Goal: Task Accomplishment & Management: Complete application form

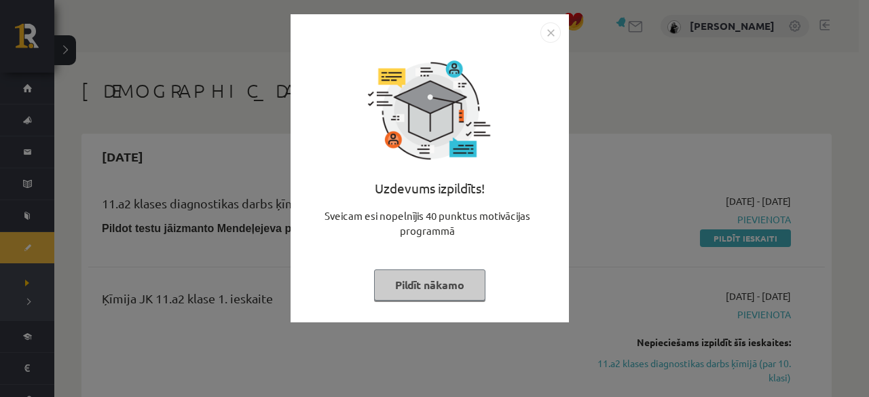
click at [453, 283] on button "Pildīt nākamo" at bounding box center [429, 285] width 111 height 31
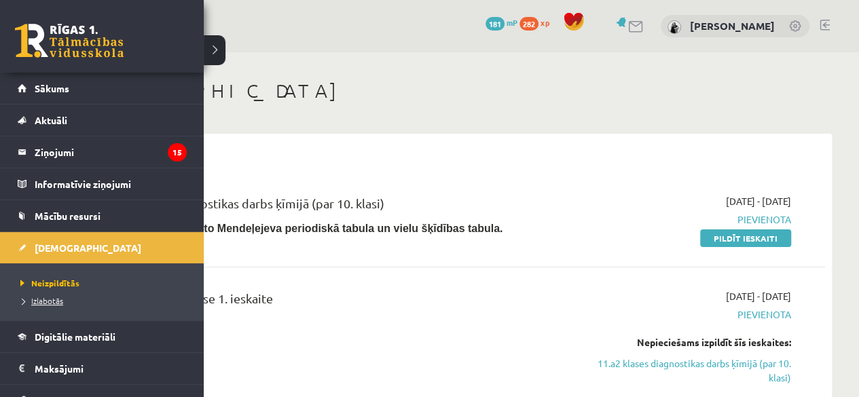
click at [58, 302] on span "Izlabotās" at bounding box center [40, 300] width 46 height 11
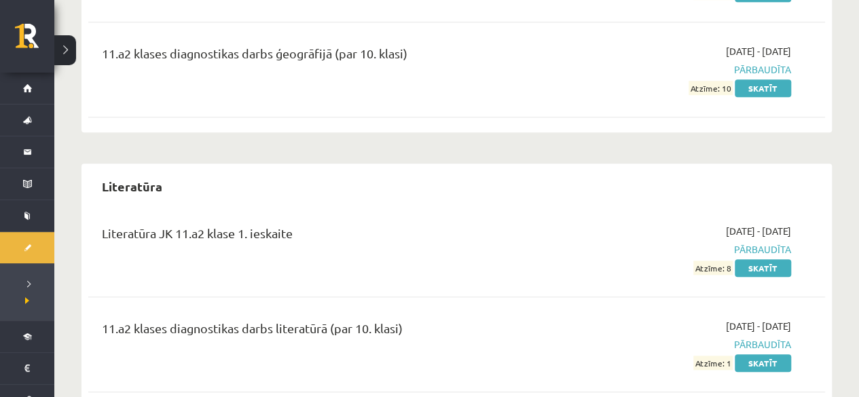
scroll to position [523, 0]
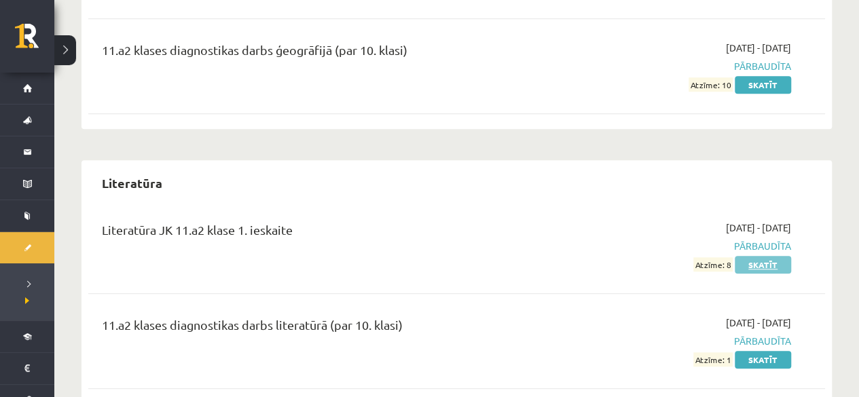
click at [762, 267] on link "Skatīt" at bounding box center [763, 265] width 56 height 18
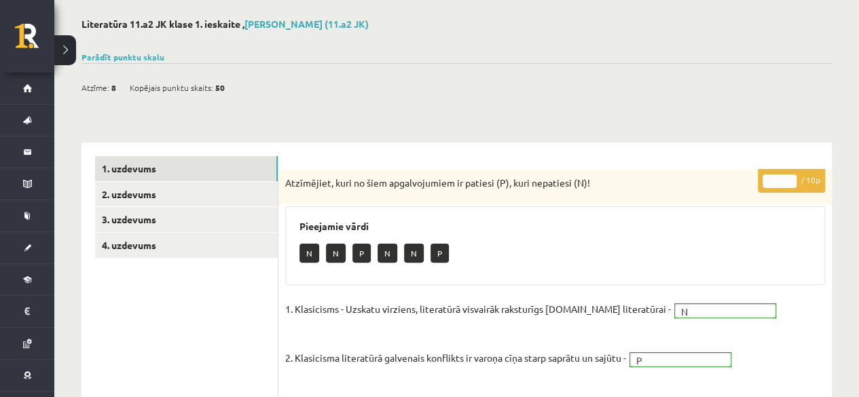
scroll to position [25, 0]
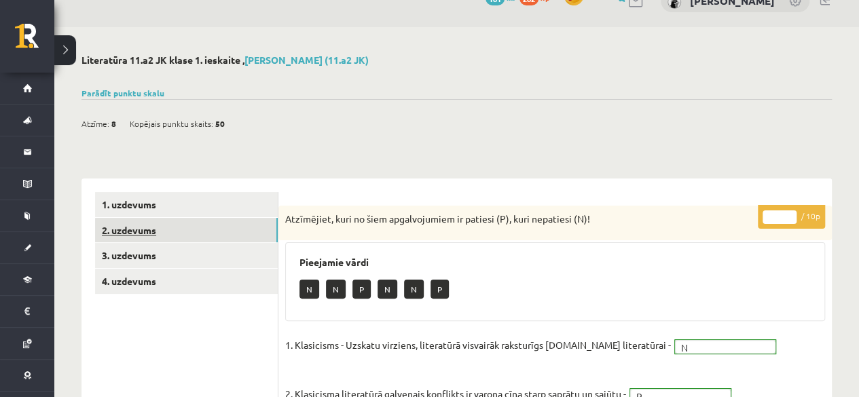
click at [154, 237] on link "2. uzdevums" at bounding box center [186, 230] width 183 height 25
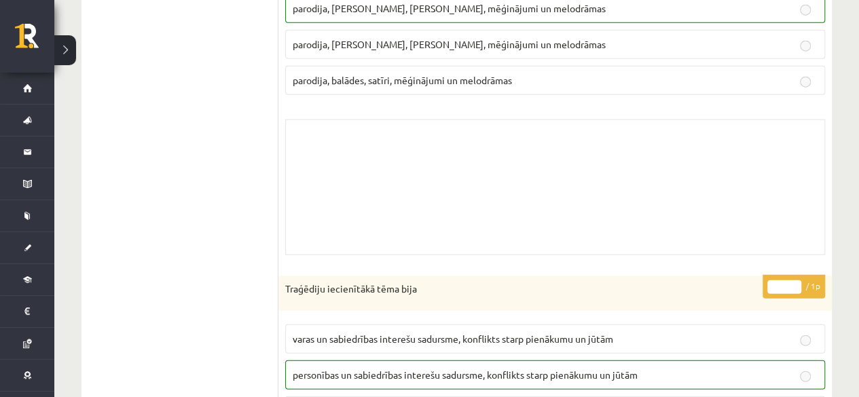
scroll to position [0, 0]
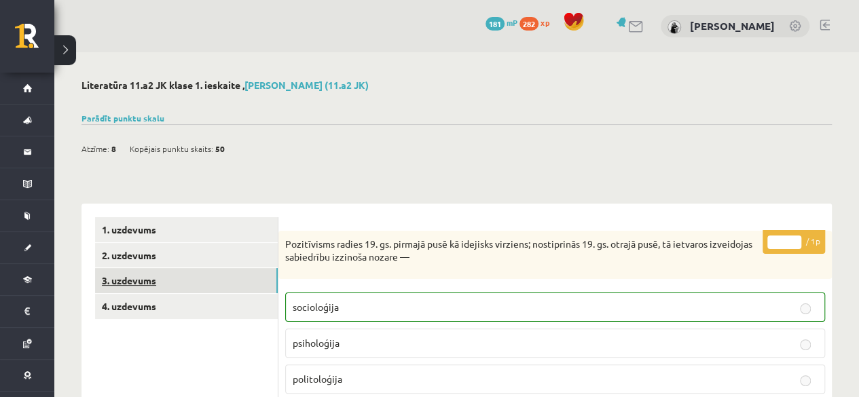
click at [203, 272] on link "3. uzdevums" at bounding box center [186, 280] width 183 height 25
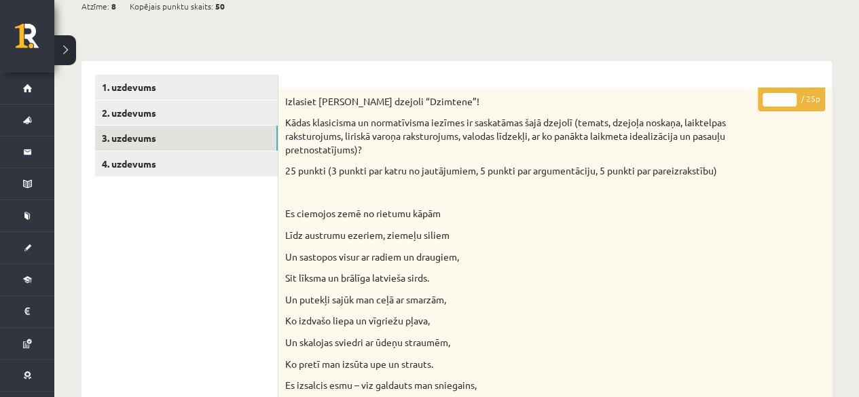
scroll to position [155, 0]
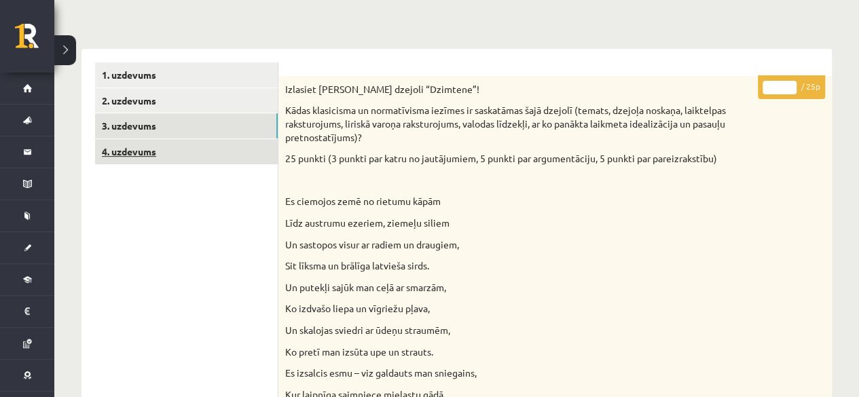
click at [220, 163] on link "4. uzdevums" at bounding box center [186, 151] width 183 height 25
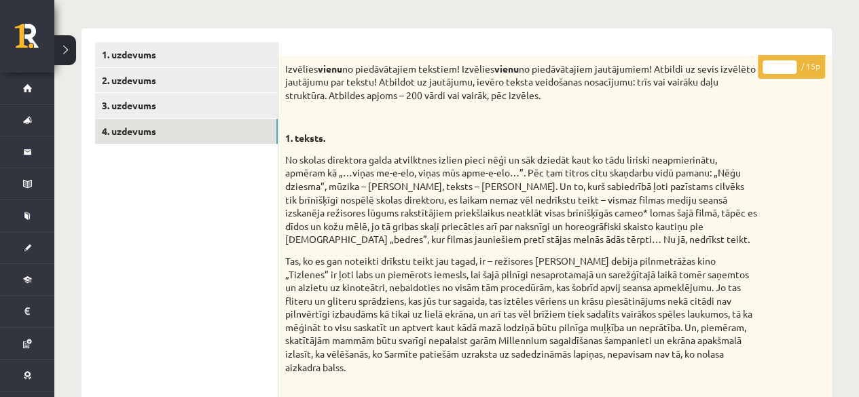
scroll to position [0, 0]
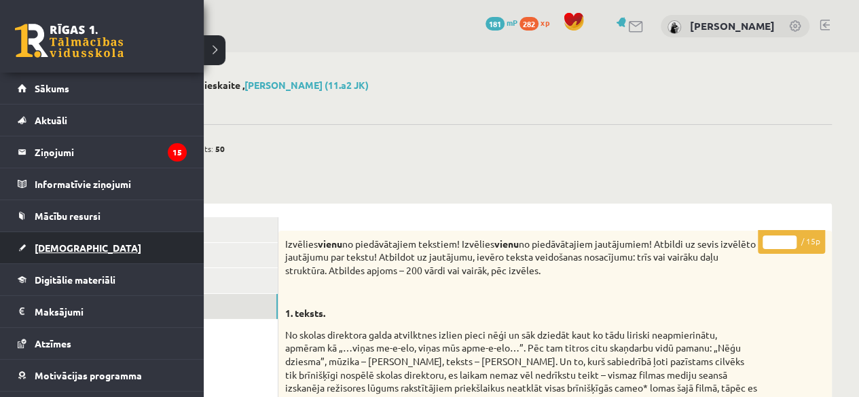
click at [68, 247] on span "[DEMOGRAPHIC_DATA]" at bounding box center [88, 248] width 107 height 12
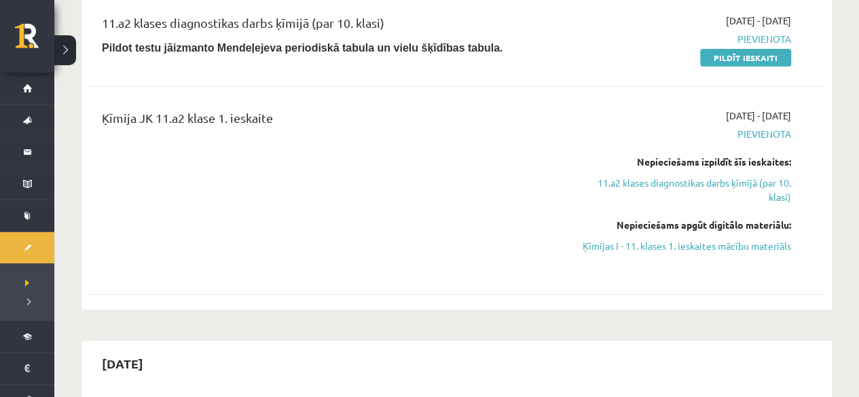
scroll to position [228, 0]
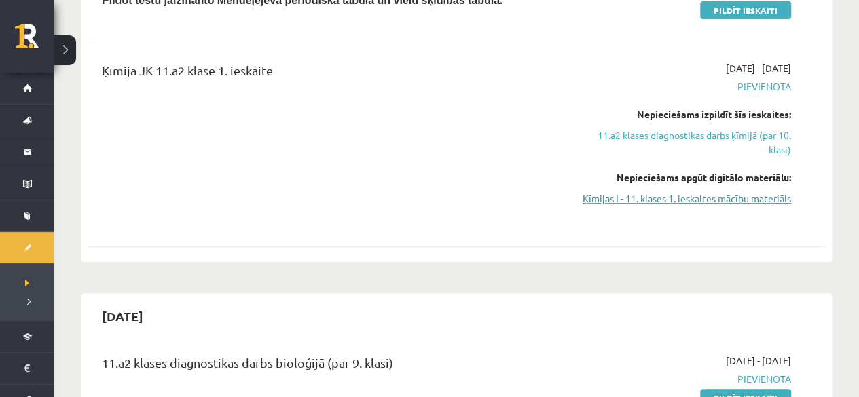
click at [662, 196] on link "Ķīmijas I - 11. klases 1. ieskaites mācību materiāls" at bounding box center [683, 198] width 216 height 14
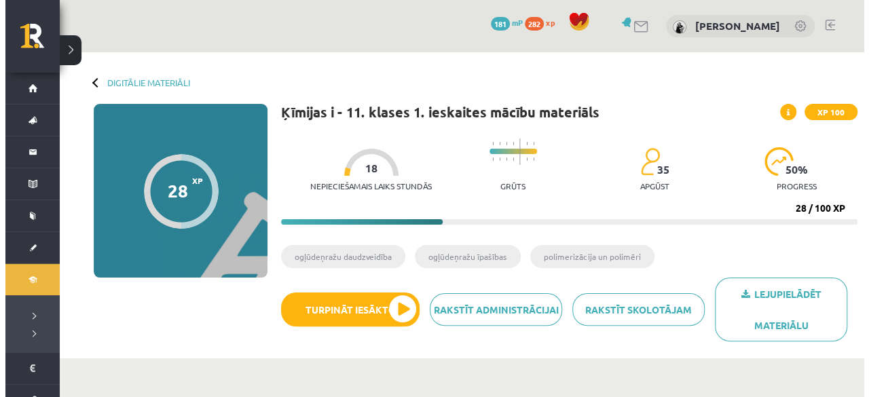
scroll to position [54, 0]
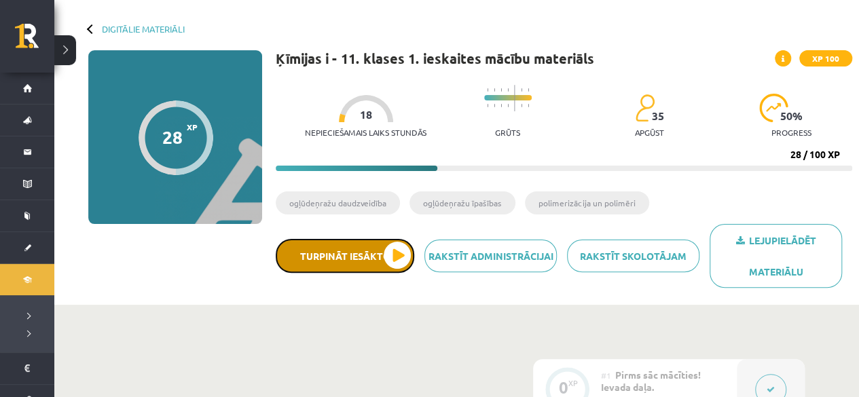
click at [337, 259] on button "Turpināt iesākto" at bounding box center [345, 256] width 139 height 34
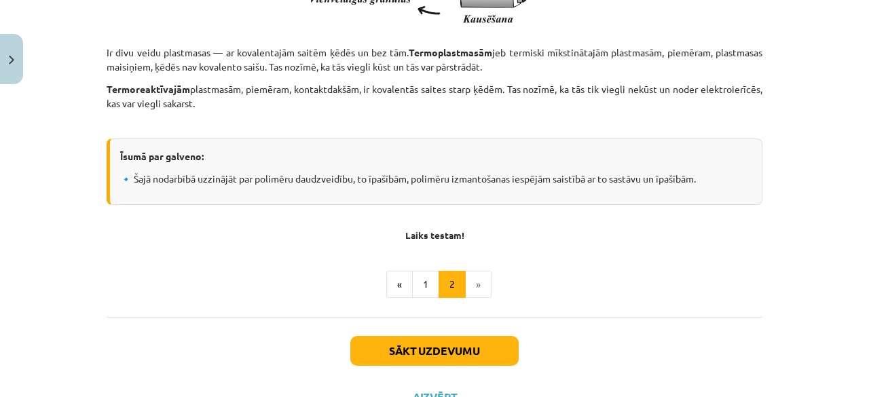
scroll to position [1929, 0]
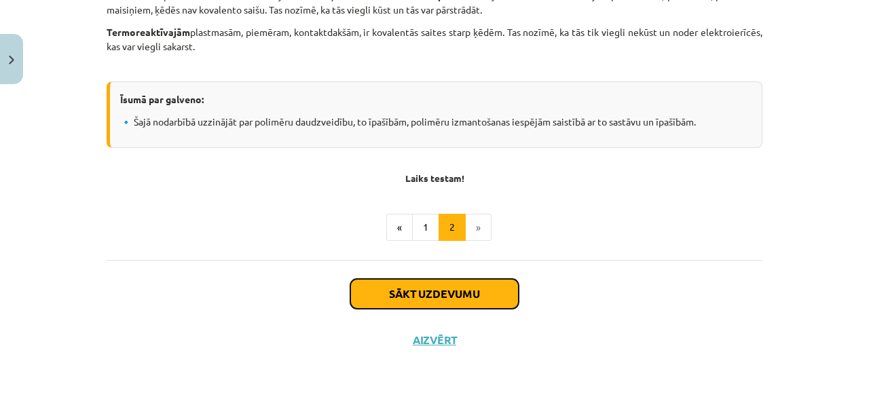
click at [483, 296] on button "Sākt uzdevumu" at bounding box center [434, 294] width 168 height 30
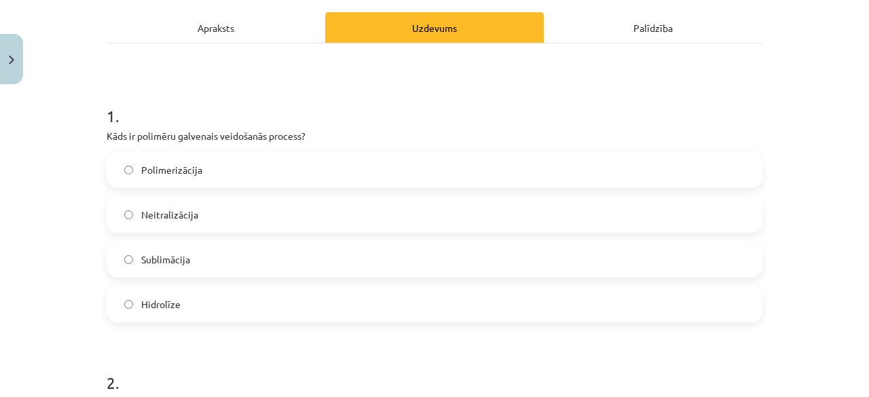
scroll to position [197, 0]
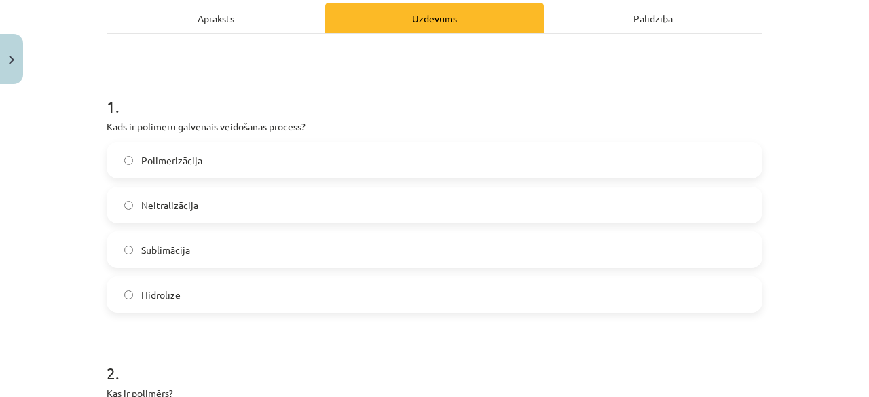
click at [632, 153] on label "Polimerizācija" at bounding box center [434, 160] width 653 height 34
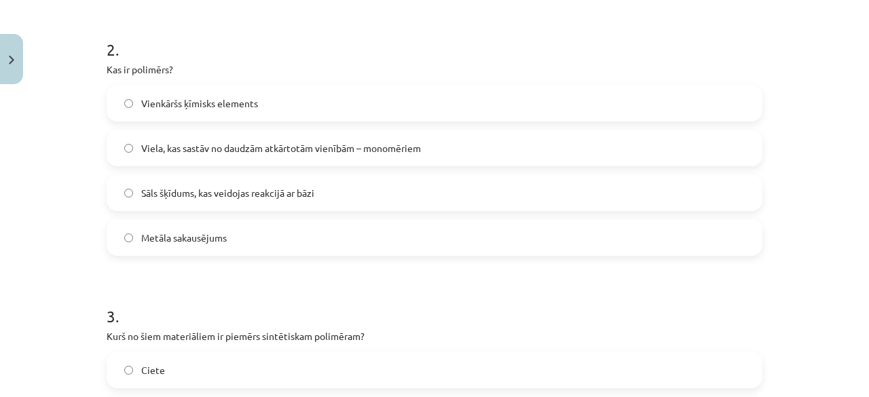
scroll to position [512, 0]
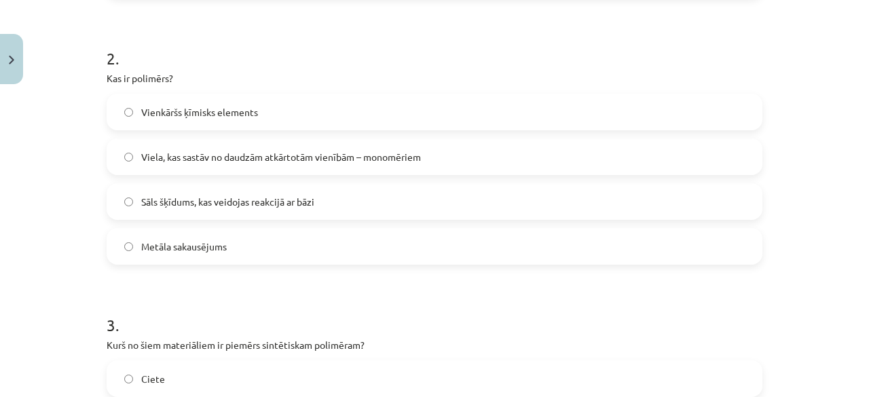
click at [439, 151] on label "Viela, kas sastāv no daudzām atkārtotām vienībām – monomēriem" at bounding box center [434, 157] width 653 height 34
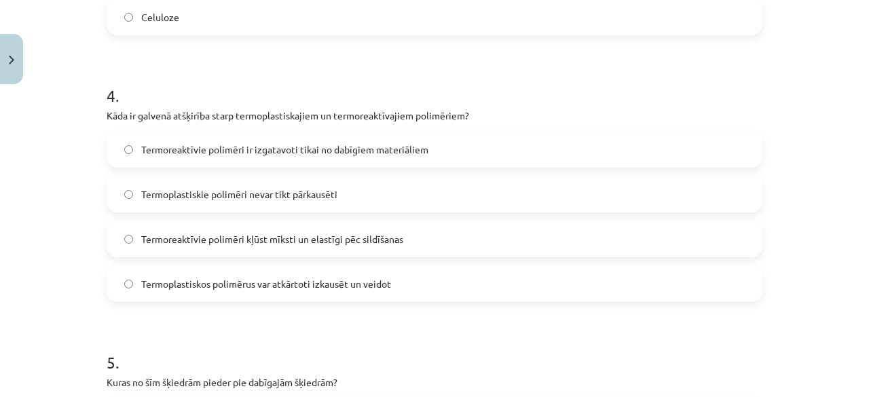
scroll to position [1022, 0]
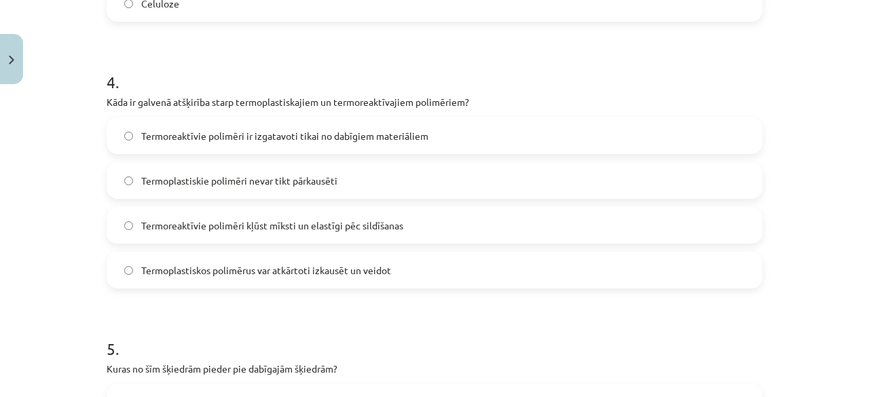
click at [116, 262] on label "Termoplastiskos polimērus var atkārtoti izkausēt un veidot" at bounding box center [434, 270] width 653 height 34
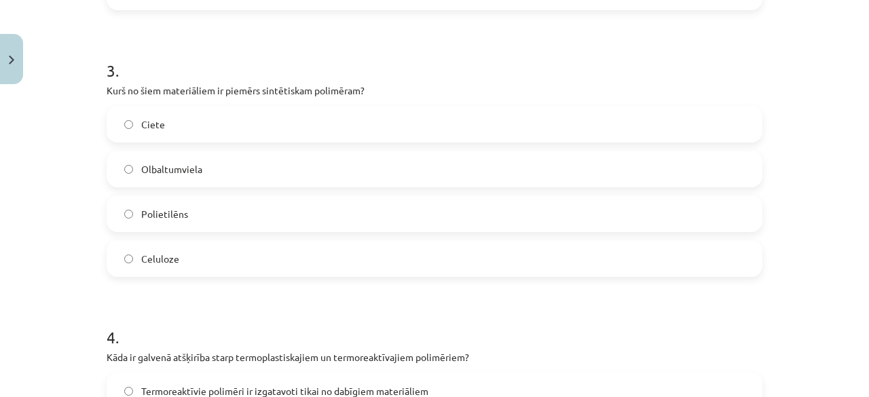
scroll to position [766, 0]
click at [337, 225] on label "Polietilēns" at bounding box center [434, 215] width 653 height 34
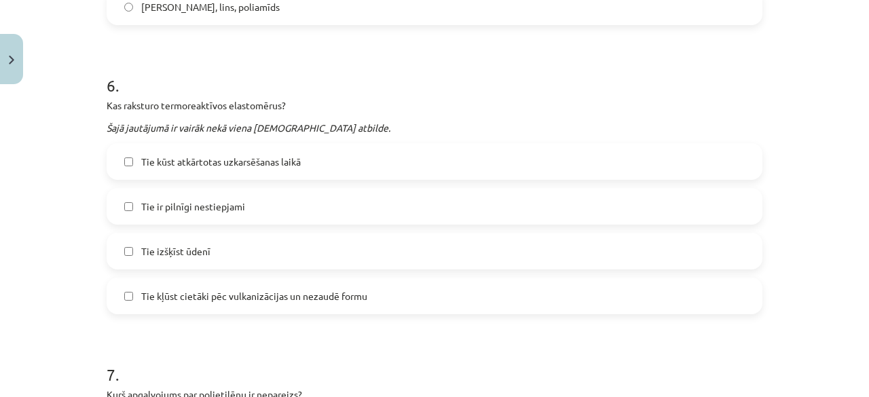
scroll to position [1515, 0]
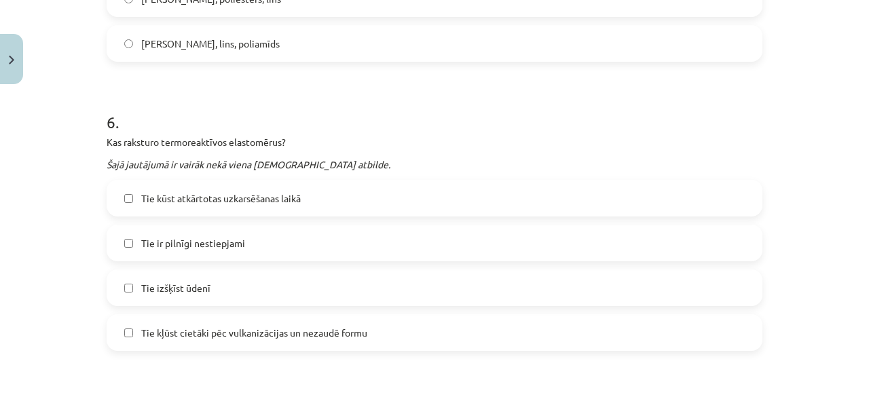
click at [212, 331] on span "Tie kļūst cietāki pēc vulkanizācijas un nezaudē formu" at bounding box center [254, 333] width 226 height 14
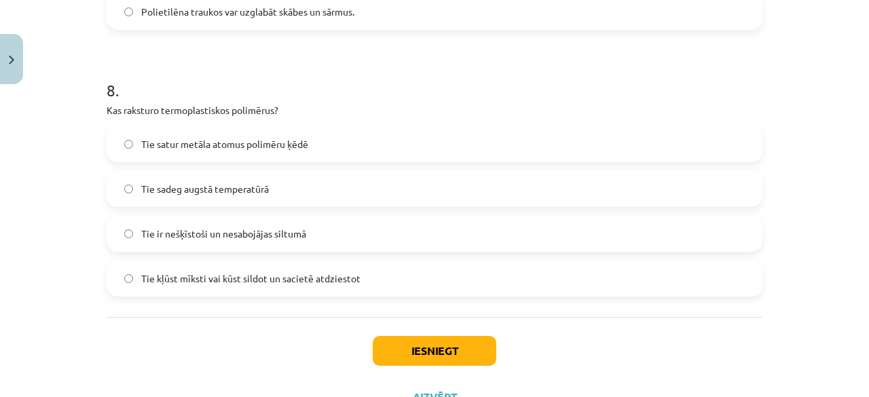
scroll to position [2112, 0]
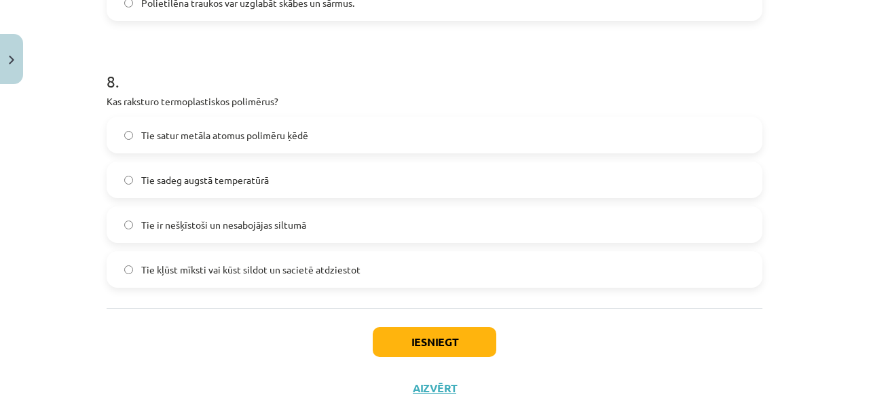
click at [306, 264] on span "Tie kļūst mīksti vai kūst sildot un sacietē atdziestot" at bounding box center [250, 270] width 219 height 14
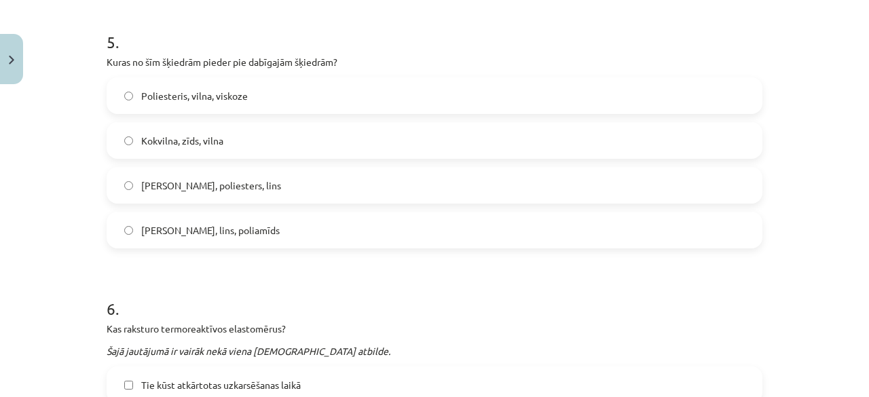
scroll to position [1282, 0]
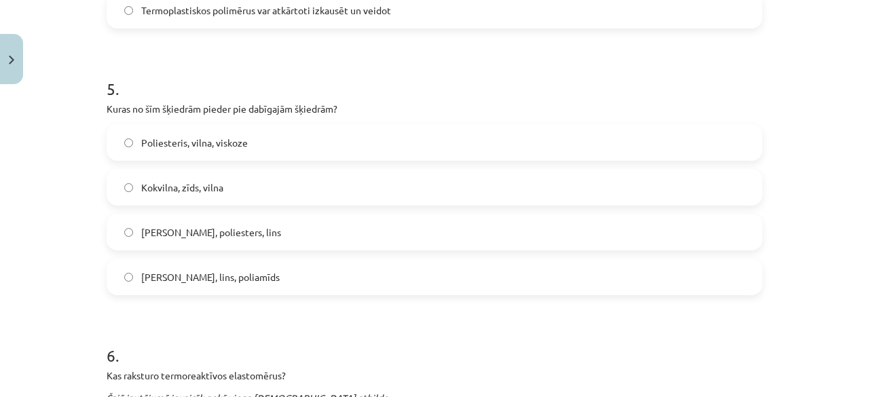
click at [342, 194] on label "Kokvilna, zīds, vilna" at bounding box center [434, 187] width 653 height 34
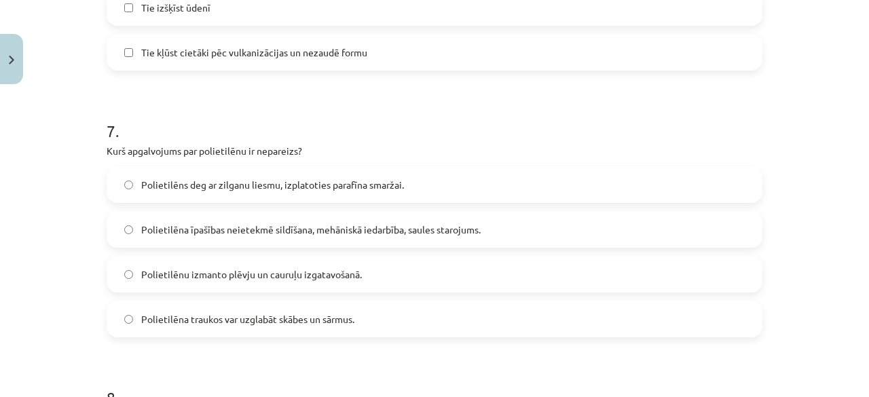
scroll to position [1814, 0]
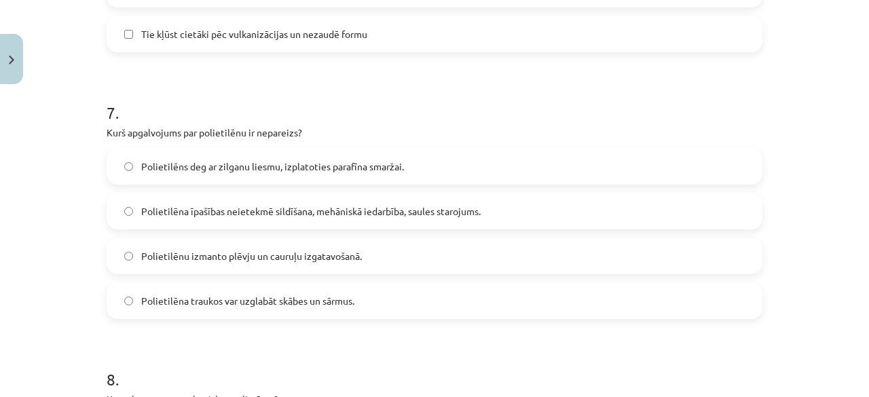
click at [125, 203] on label "Polietilēna īpašības neietekmē sildīšana, mehāniskā iedarbība, saules starojums." at bounding box center [434, 211] width 653 height 34
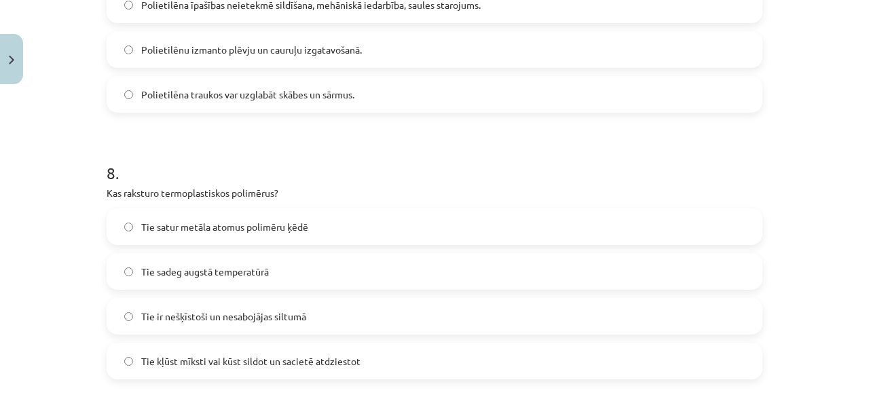
scroll to position [2159, 0]
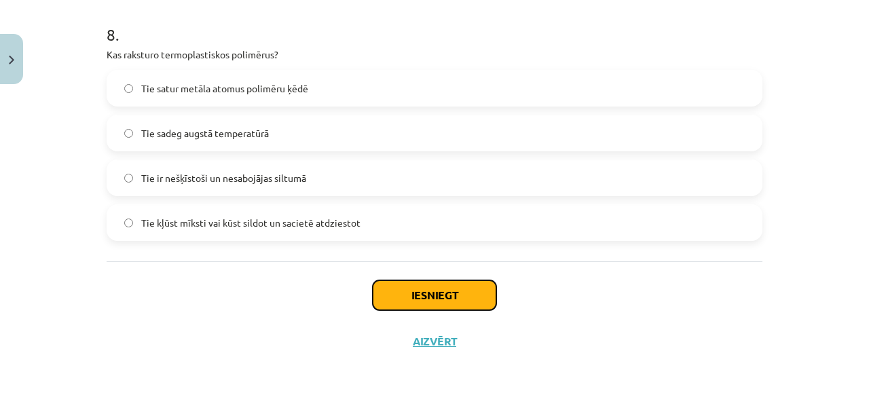
click at [397, 293] on button "Iesniegt" at bounding box center [435, 295] width 124 height 30
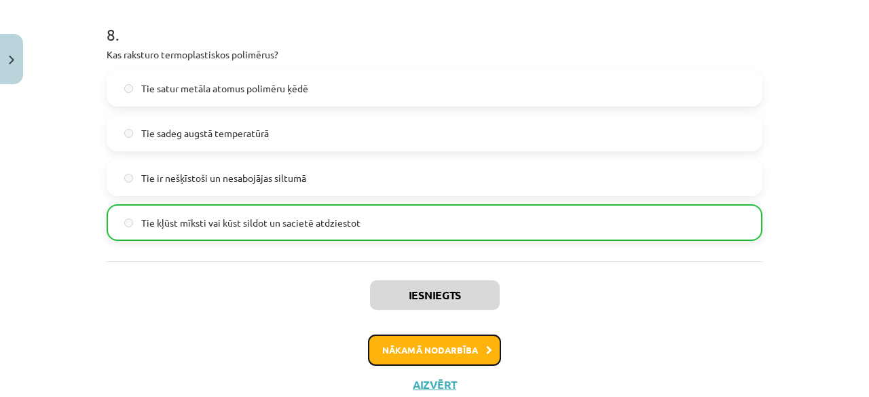
click at [468, 347] on button "Nākamā nodarbība" at bounding box center [434, 350] width 133 height 31
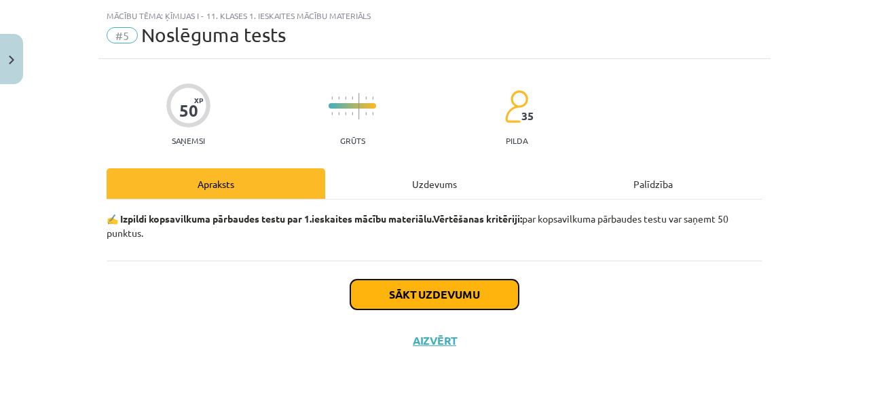
click at [445, 293] on button "Sākt uzdevumu" at bounding box center [434, 295] width 168 height 30
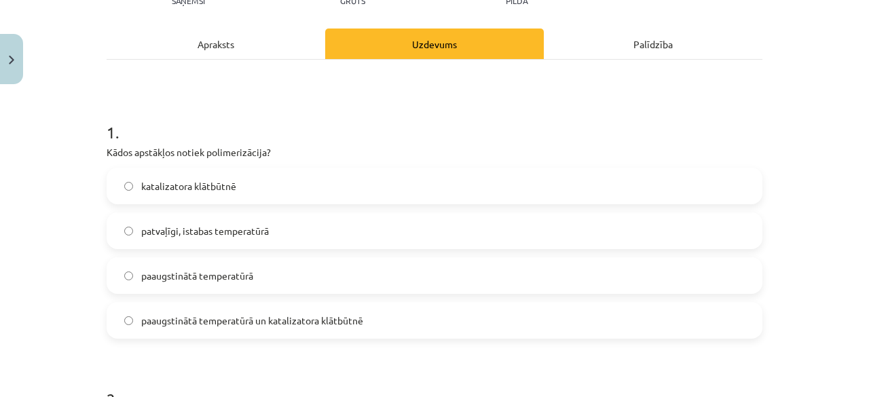
scroll to position [194, 0]
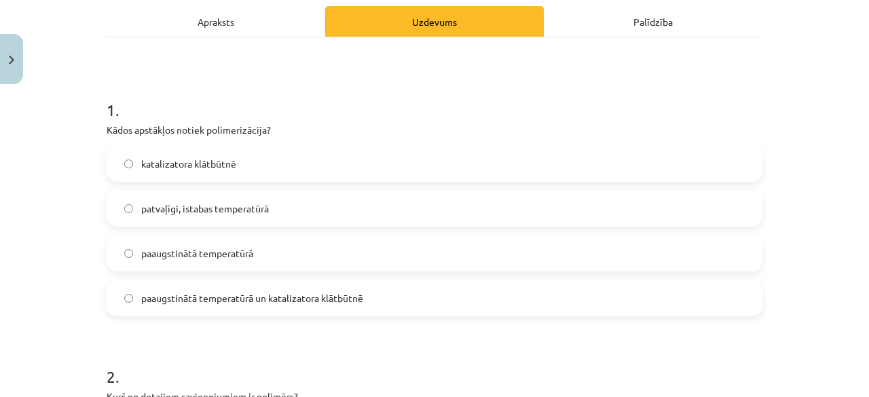
click at [403, 177] on label "katalizatora klātbūtnē" at bounding box center [434, 164] width 653 height 34
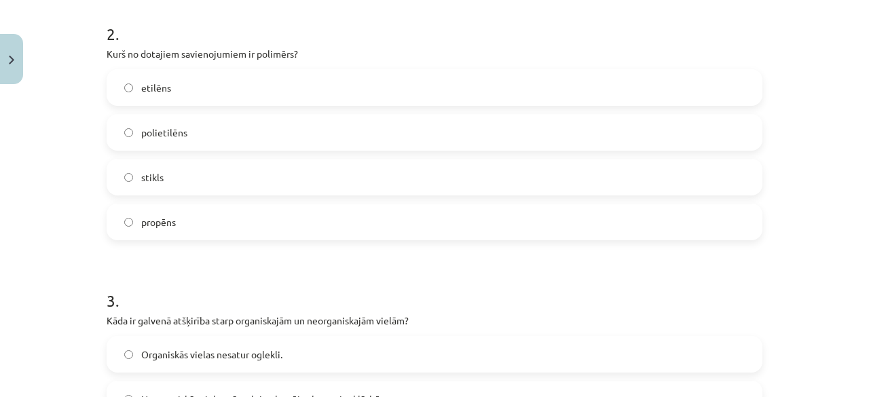
scroll to position [516, 0]
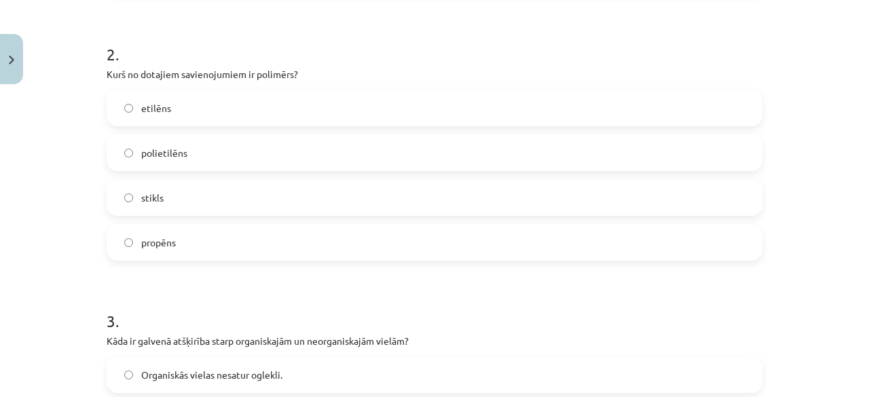
click at [638, 143] on label "polietilēns" at bounding box center [434, 153] width 653 height 34
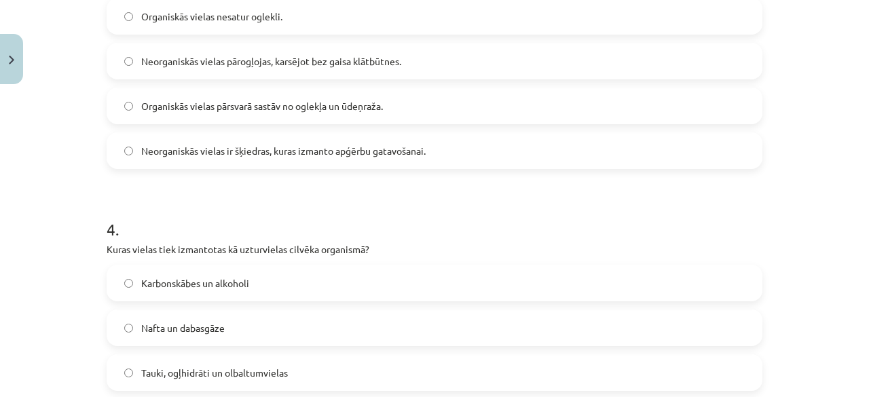
scroll to position [873, 0]
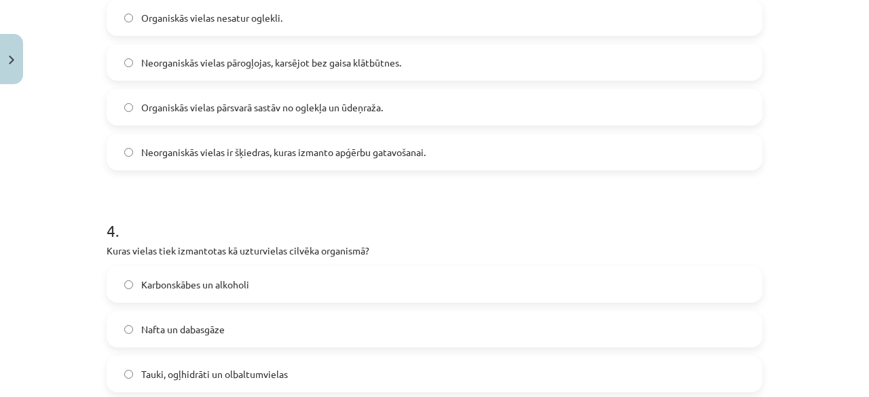
click at [358, 119] on label "Organiskās vielas pārsvarā sastāv no oglekļa un ūdeņraža." at bounding box center [434, 107] width 653 height 34
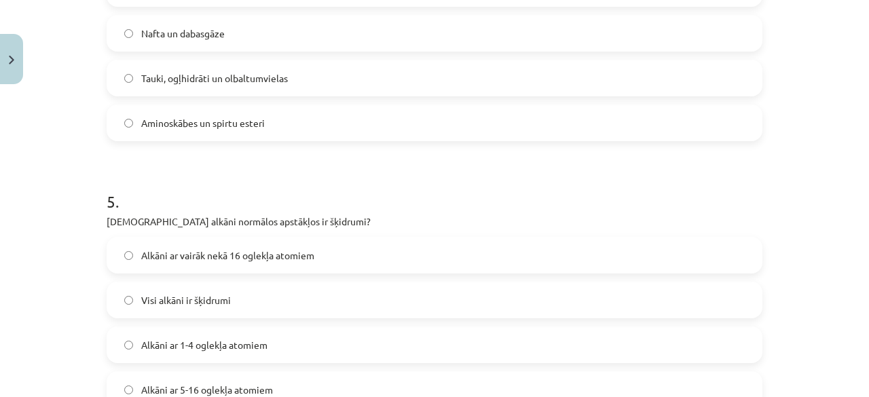
scroll to position [1185, 0]
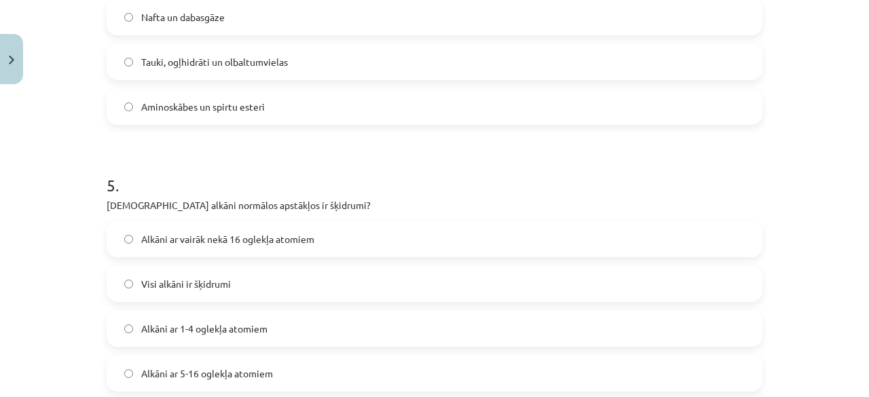
click at [141, 377] on span "Alkāni ar 5-16 oglekļa atomiem" at bounding box center [207, 374] width 132 height 14
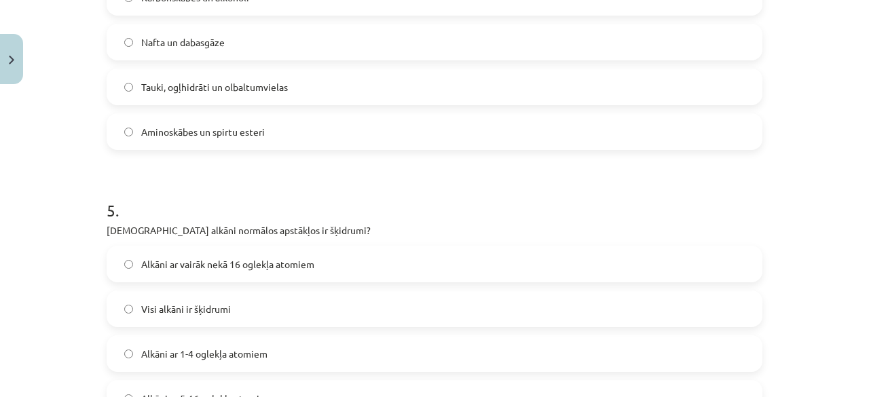
scroll to position [1127, 0]
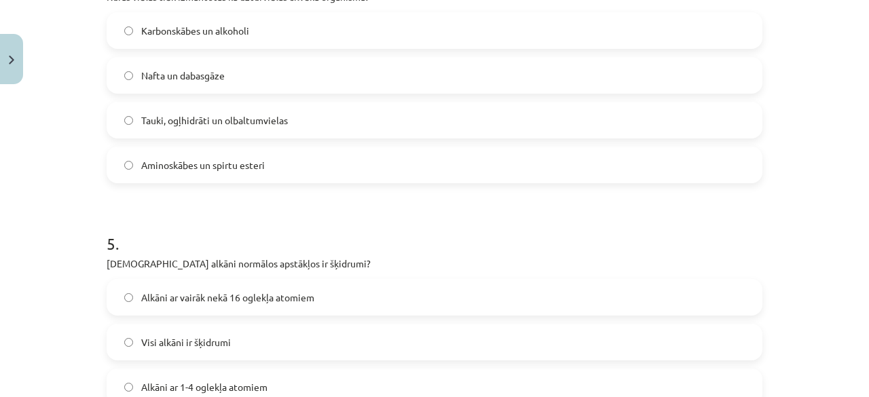
click at [604, 109] on label "Tauki, ogļhidrāti un olbaltumvielas" at bounding box center [434, 120] width 653 height 34
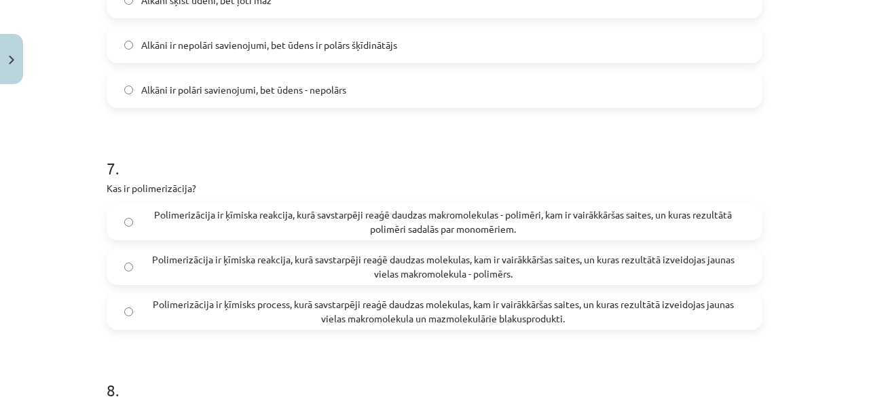
scroll to position [1757, 0]
click at [649, 259] on span "Polimerizācija ir ķīmiska reakcija, kurā savstarpēji reaģē daudzas molekulas, k…" at bounding box center [443, 268] width 604 height 29
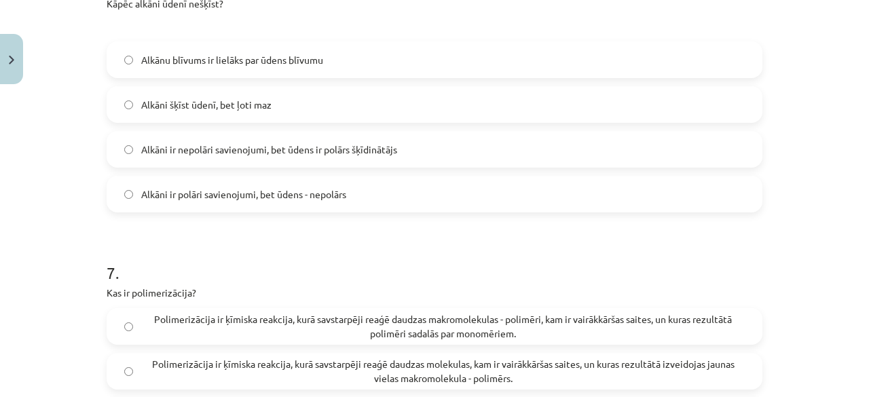
scroll to position [1654, 0]
click at [358, 158] on label "Alkāni ir nepolāri savienojumi, bet ūdens ir polārs šķīdinātājs" at bounding box center [434, 149] width 653 height 34
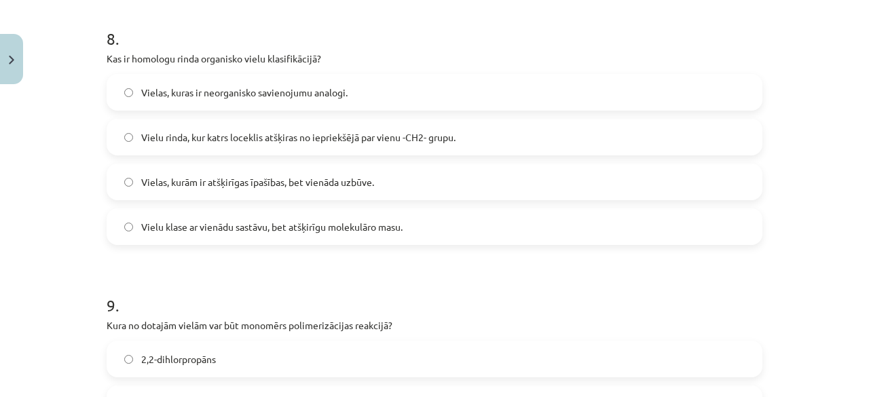
scroll to position [2100, 0]
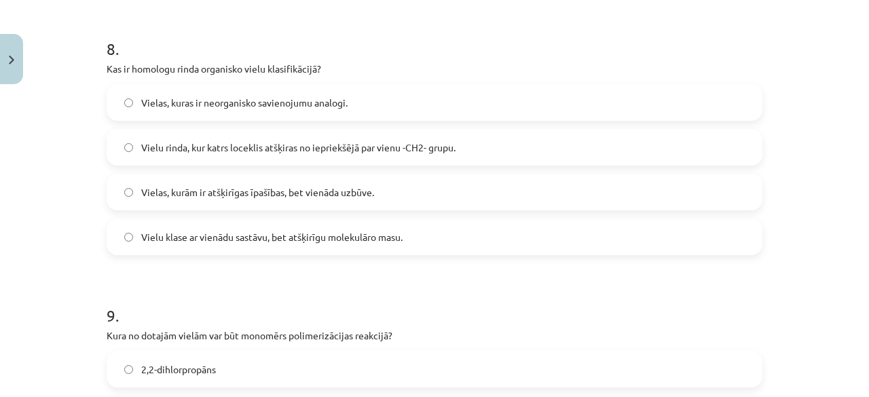
click at [637, 147] on label "Vielu rinda, kur katrs loceklis atšķiras no iepriekšējā par vienu -CH2- grupu." at bounding box center [434, 147] width 653 height 34
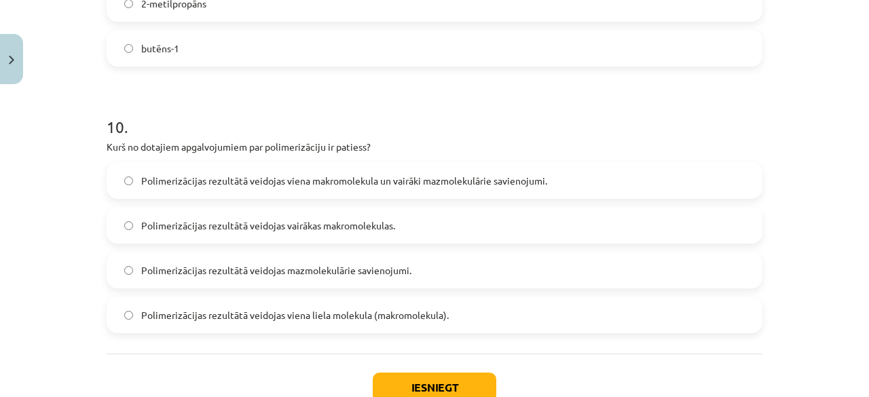
scroll to position [2556, 0]
click at [369, 309] on span "Polimerizācijas rezultātā veidojas viena liela molekula (makromolekula)." at bounding box center [295, 315] width 308 height 14
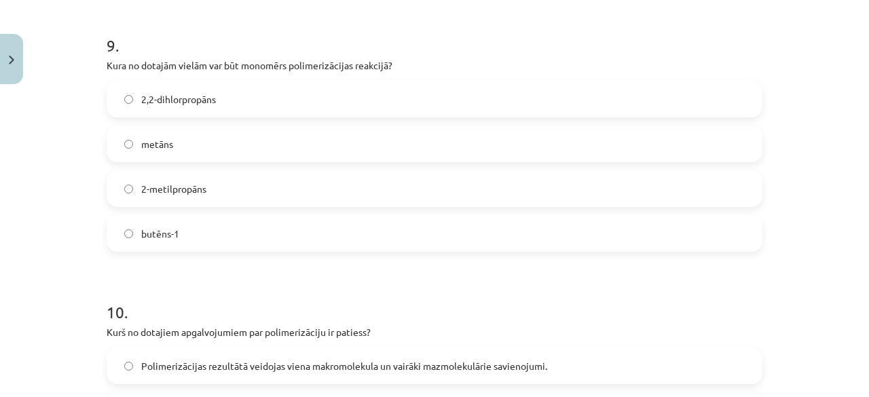
scroll to position [2367, 0]
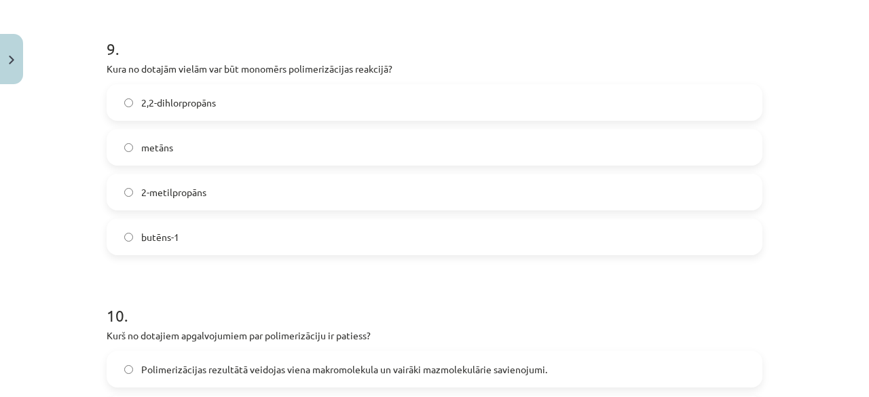
click at [327, 231] on label "butēns-1" at bounding box center [434, 237] width 653 height 34
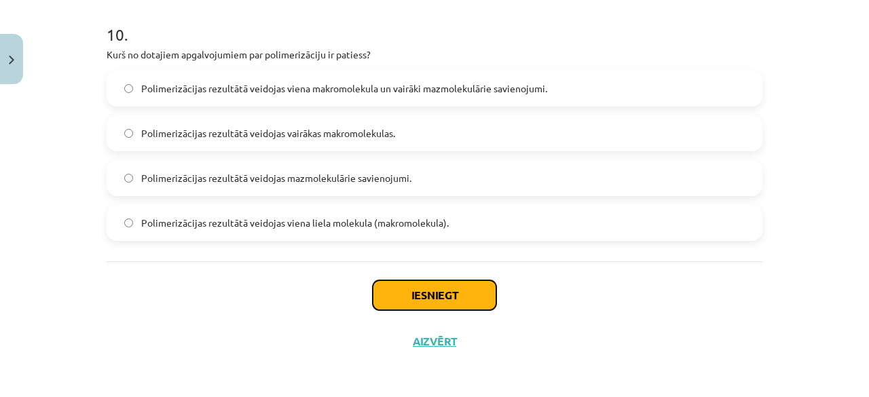
click at [462, 292] on button "Iesniegt" at bounding box center [435, 295] width 124 height 30
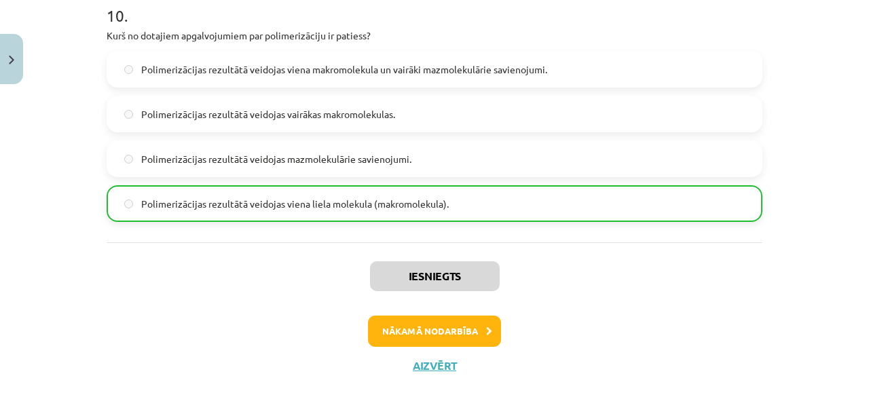
scroll to position [2691, 0]
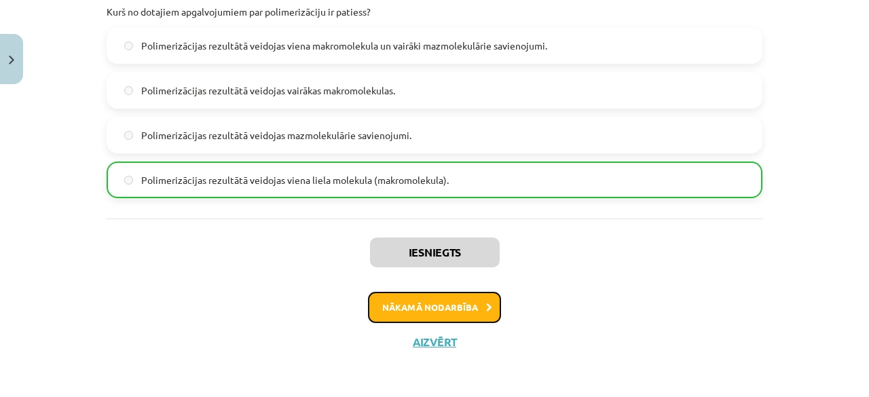
click at [449, 306] on button "Nākamā nodarbība" at bounding box center [434, 307] width 133 height 31
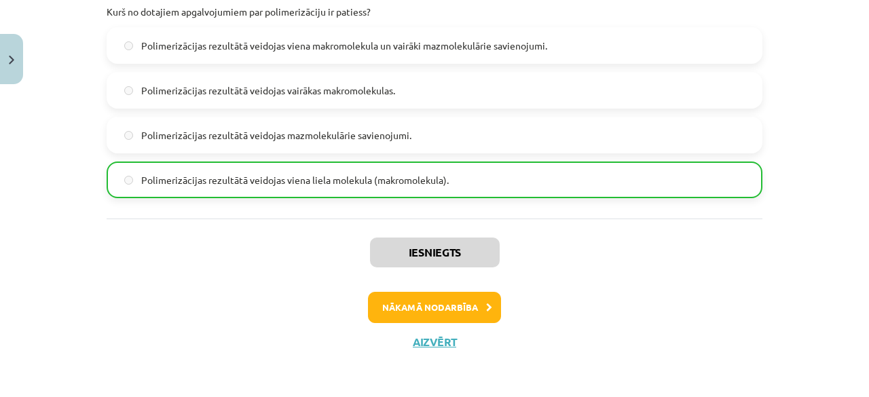
scroll to position [16, 0]
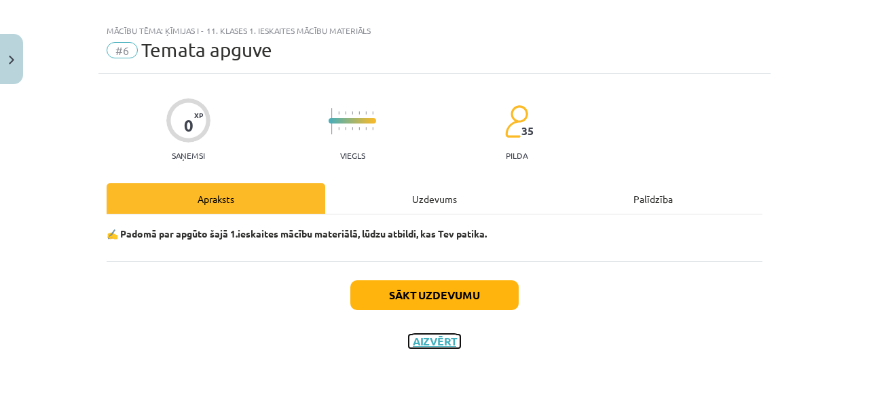
click at [417, 344] on button "Aizvērt" at bounding box center [435, 342] width 52 height 14
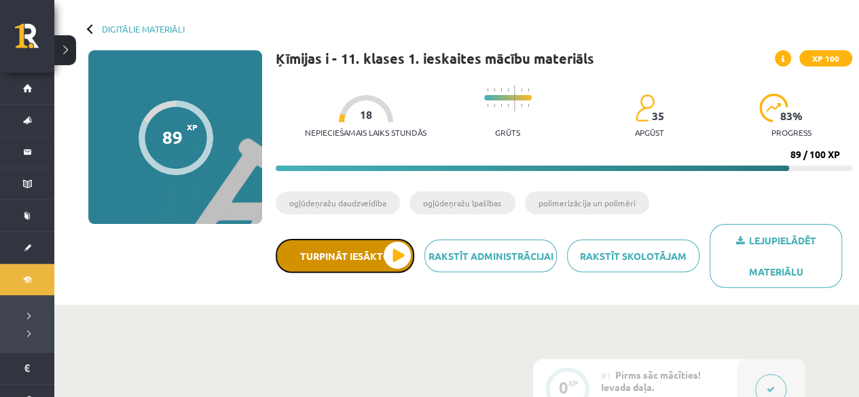
click at [361, 255] on button "Turpināt iesākto" at bounding box center [345, 256] width 139 height 34
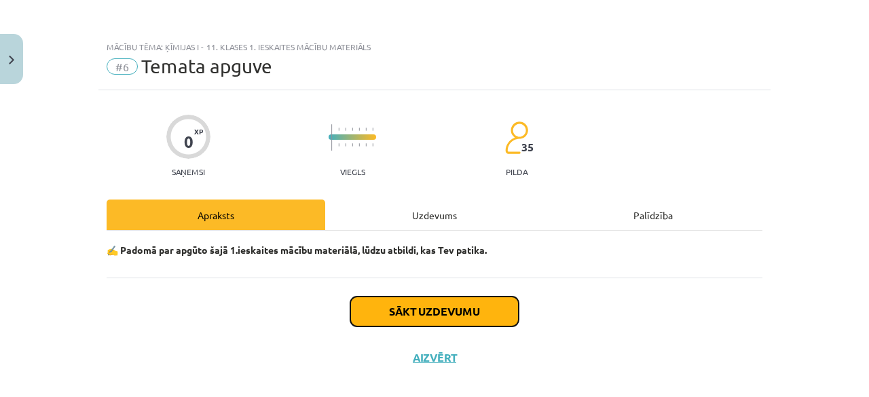
click at [477, 312] on button "Sākt uzdevumu" at bounding box center [434, 312] width 168 height 30
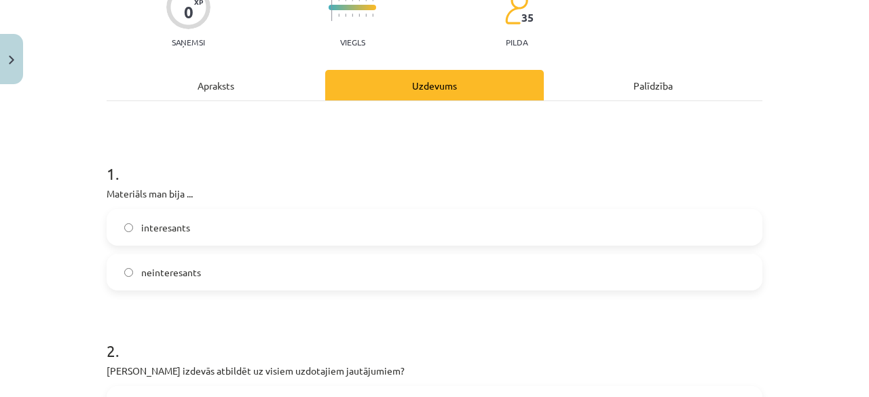
scroll to position [156, 0]
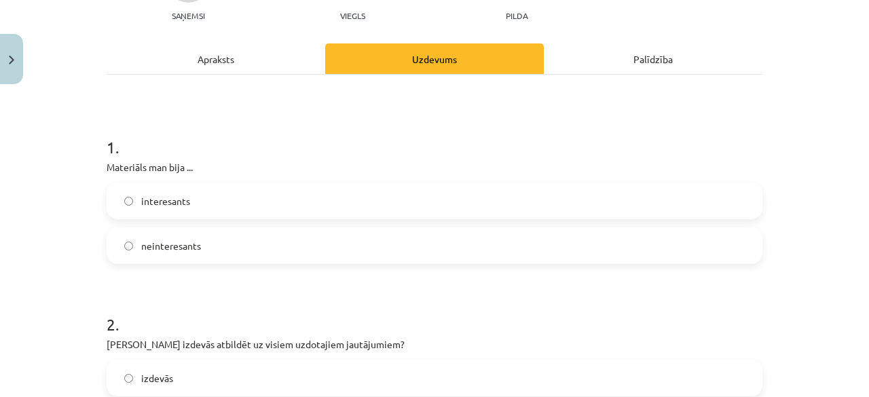
click at [662, 196] on label "interesants" at bounding box center [434, 201] width 653 height 34
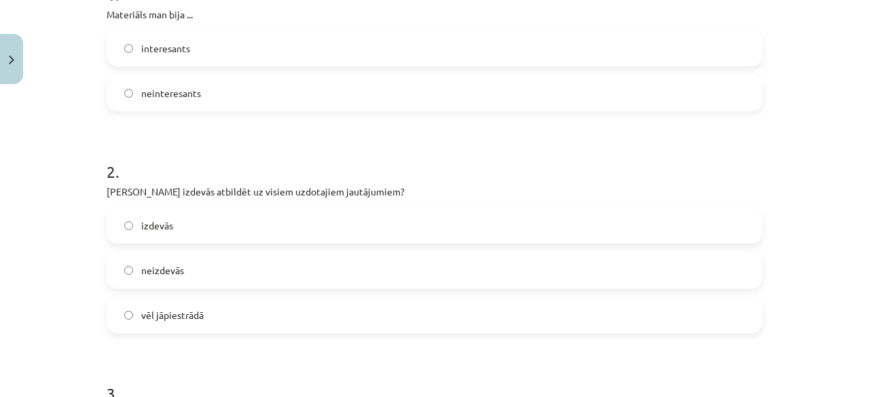
scroll to position [318, 0]
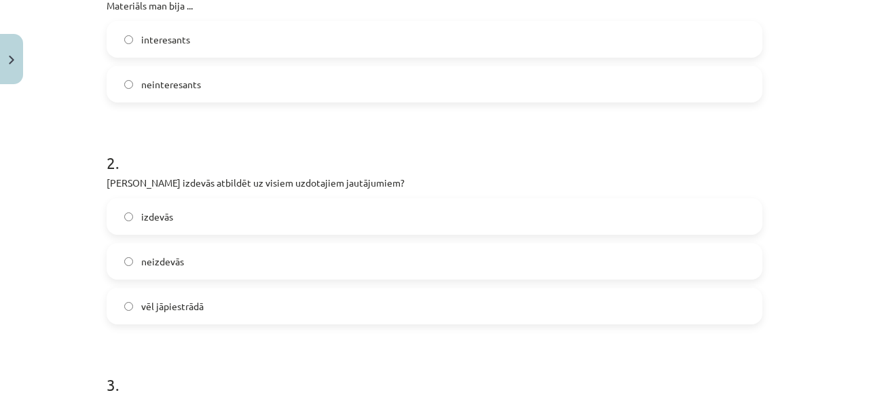
click at [342, 322] on label "vēl jāpiestrādā" at bounding box center [434, 306] width 653 height 34
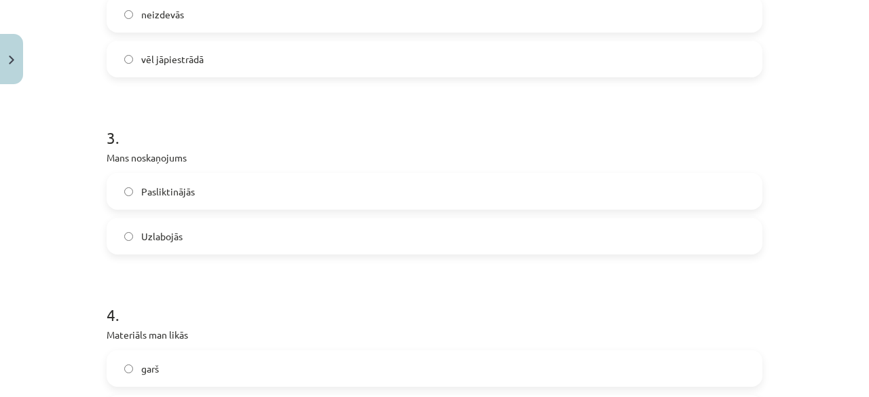
scroll to position [569, 0]
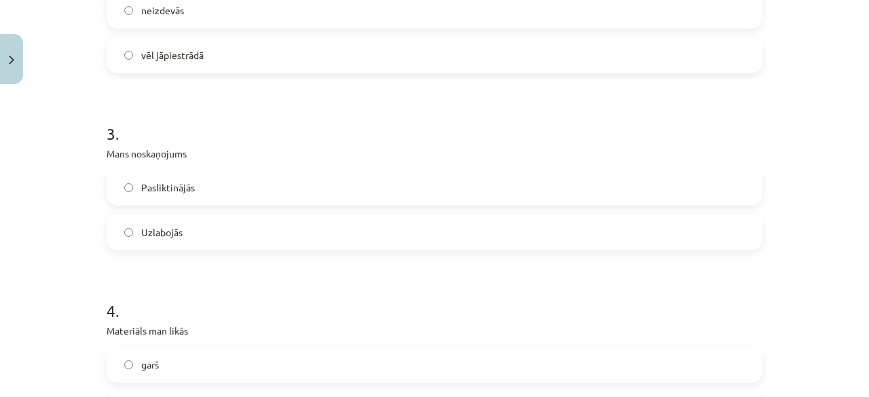
click at [387, 195] on label "Pasliktinājās" at bounding box center [434, 187] width 653 height 34
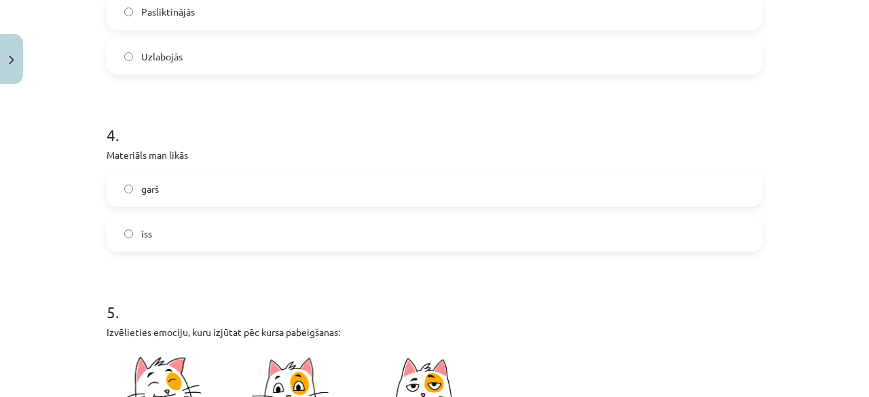
scroll to position [763, 0]
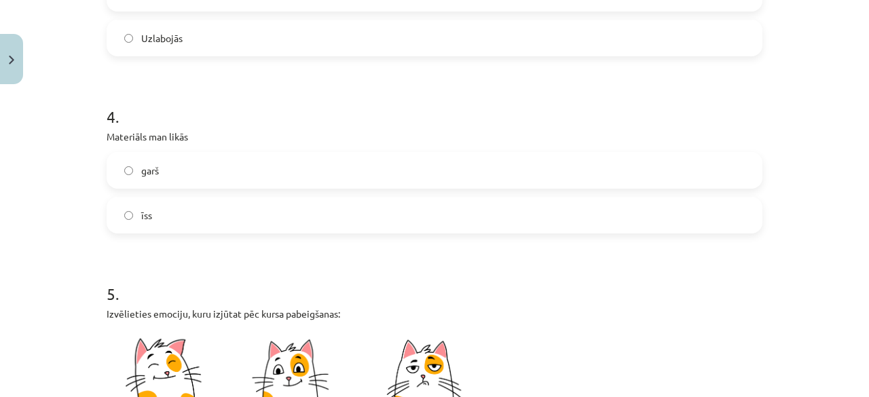
click at [629, 155] on label "garš" at bounding box center [434, 170] width 653 height 34
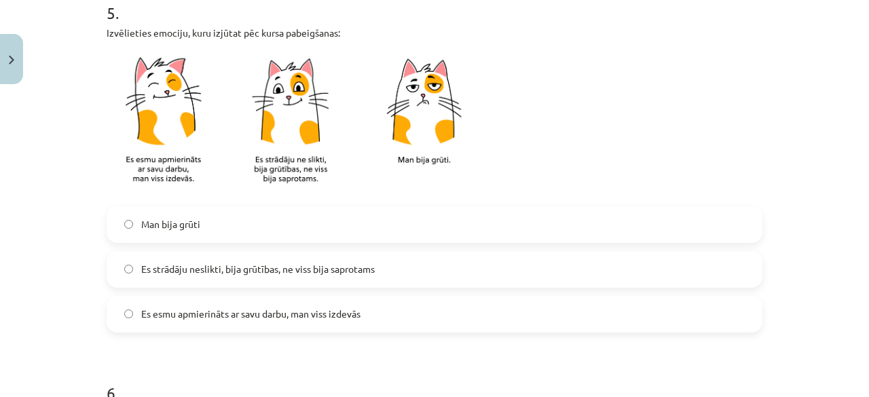
scroll to position [1046, 0]
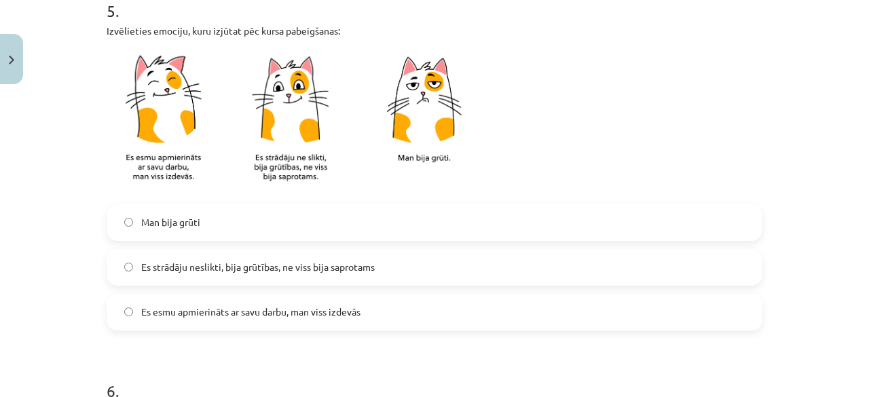
click at [378, 270] on label "Es strādāju neslikti, bija grūtības, ne viss bija saprotams" at bounding box center [434, 268] width 653 height 34
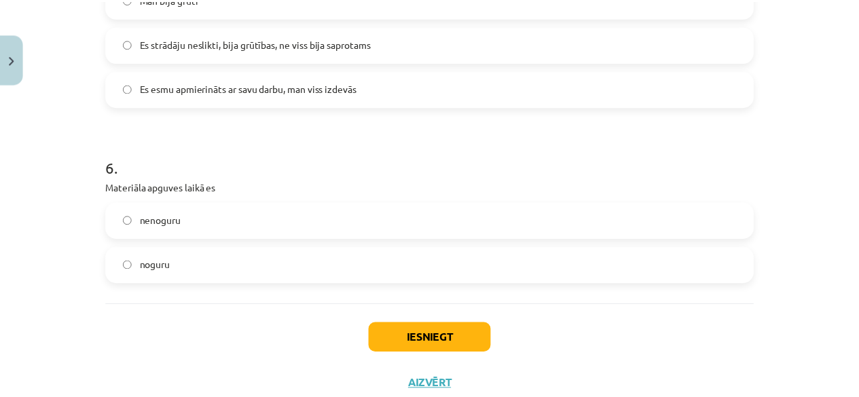
scroll to position [1270, 0]
click at [282, 267] on label "noguru" at bounding box center [434, 266] width 653 height 34
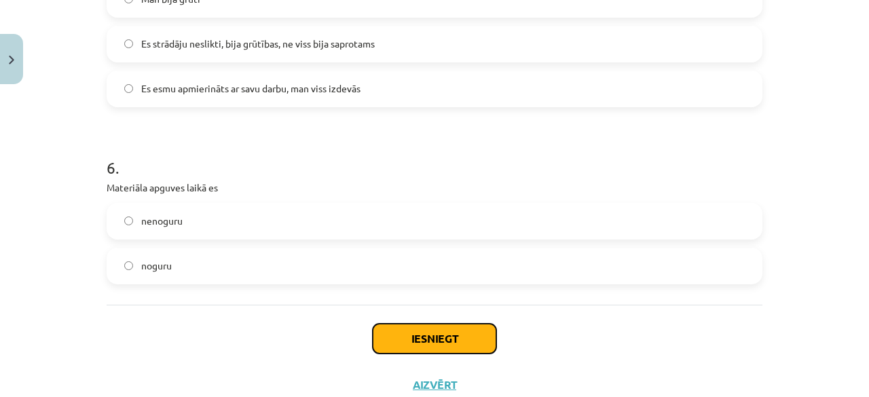
click at [433, 324] on button "Iesniegt" at bounding box center [435, 339] width 124 height 30
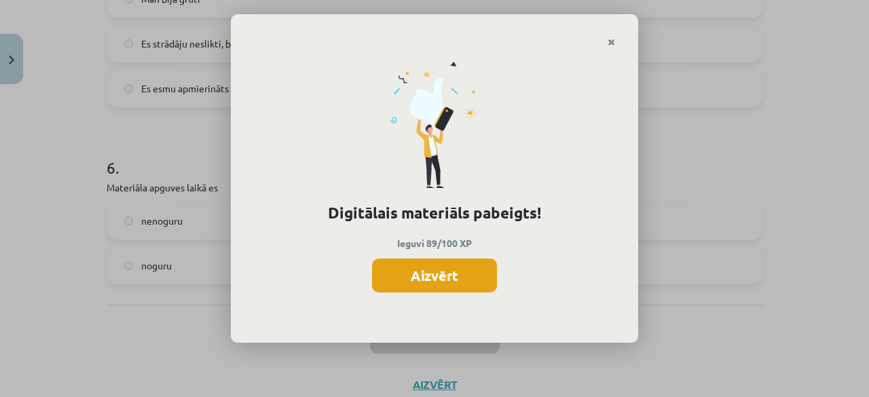
click at [438, 274] on button "Aizvērt" at bounding box center [434, 276] width 125 height 34
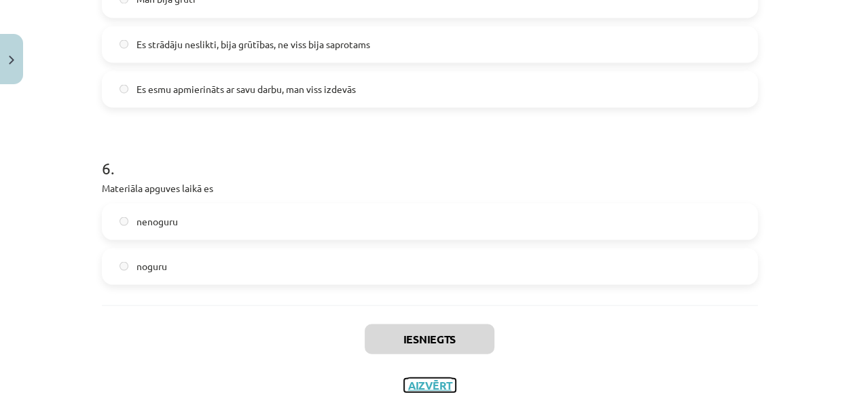
click at [421, 385] on button "Aizvērt" at bounding box center [430, 385] width 52 height 14
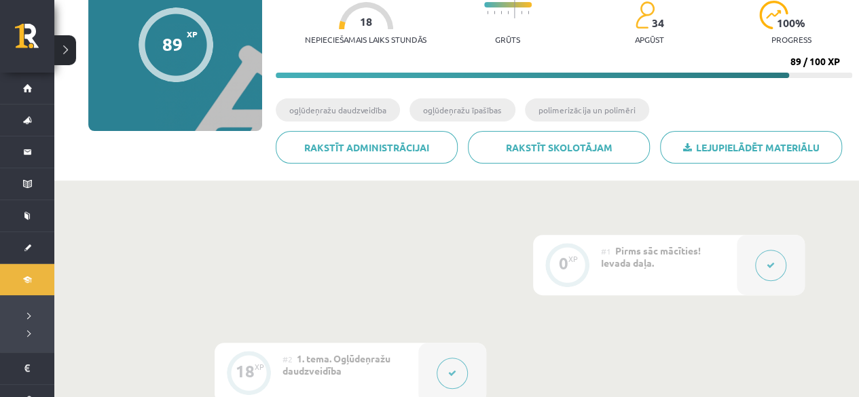
scroll to position [124, 0]
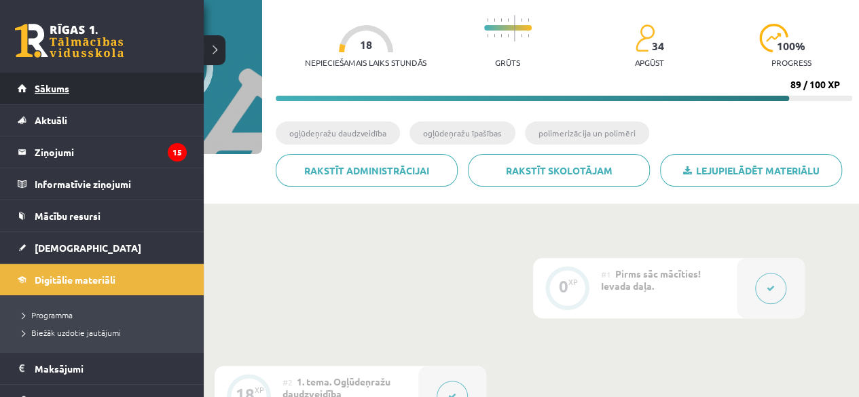
click at [43, 81] on link "Sākums" at bounding box center [102, 88] width 169 height 31
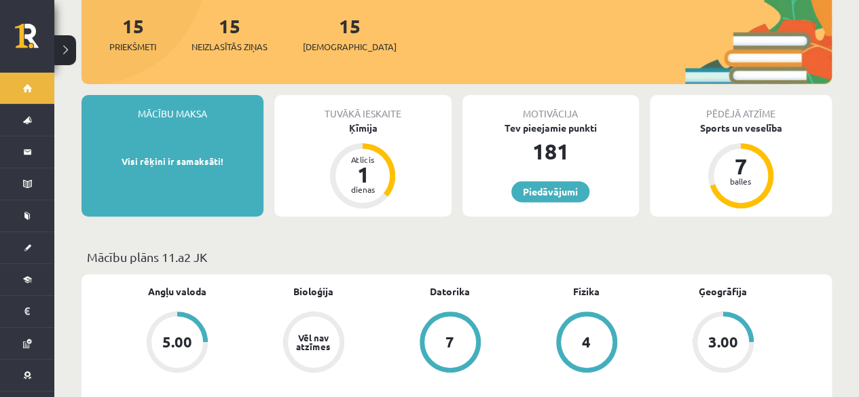
scroll to position [202, 0]
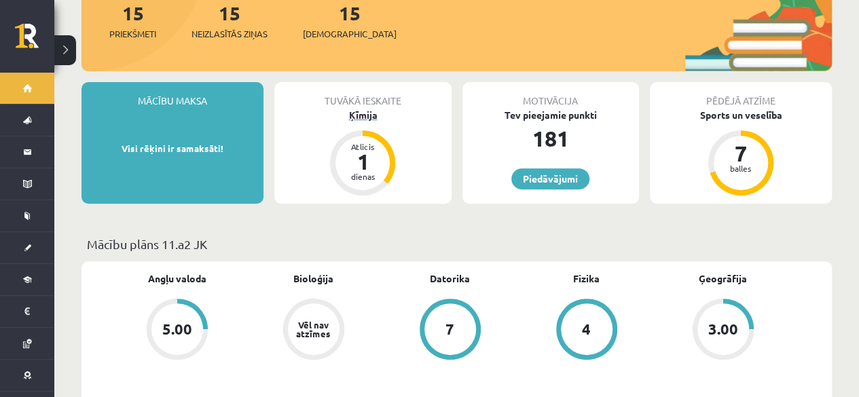
click at [358, 108] on div "Ķīmija" at bounding box center [362, 115] width 177 height 14
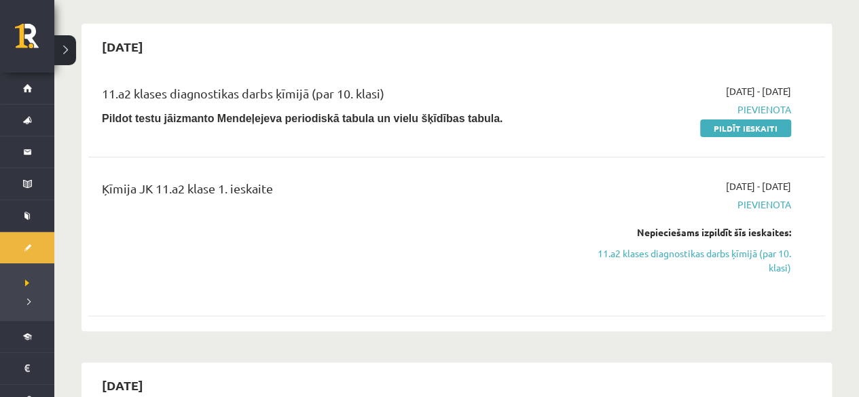
scroll to position [98, 0]
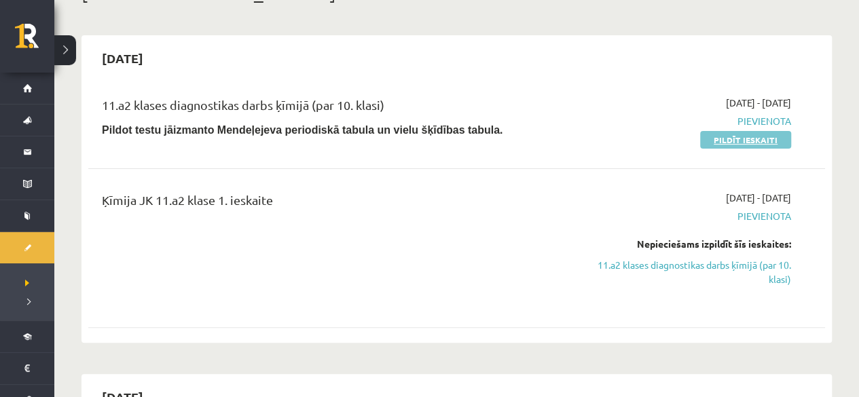
click at [730, 137] on link "Pildīt ieskaiti" at bounding box center [745, 140] width 91 height 18
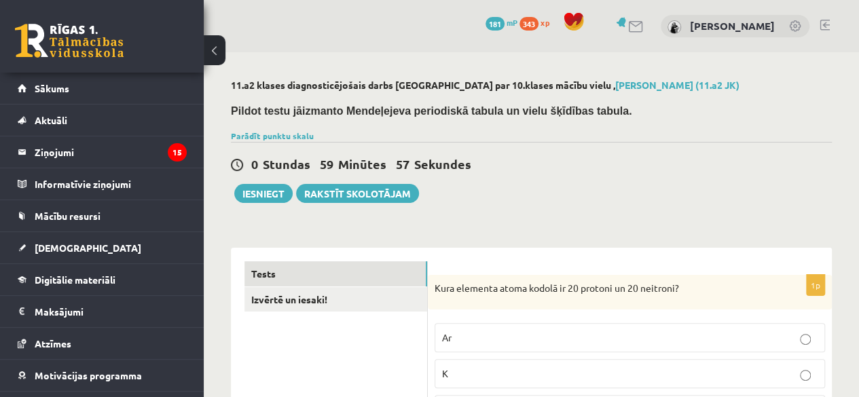
click at [206, 52] on button at bounding box center [215, 50] width 22 height 30
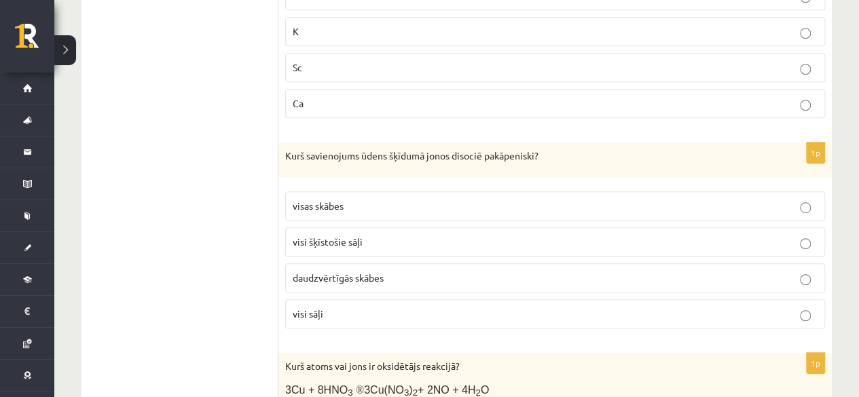
scroll to position [342, 0]
click at [763, 97] on p "Ca" at bounding box center [555, 104] width 525 height 14
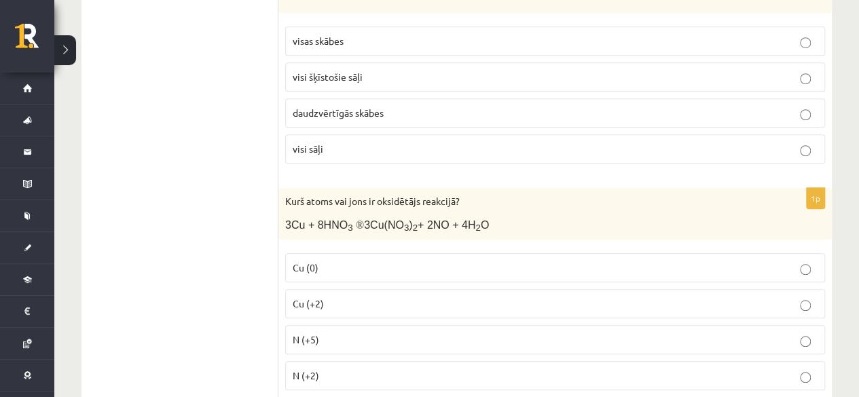
scroll to position [507, 0]
click at [553, 107] on p "daudzvērtīgās skābes" at bounding box center [555, 114] width 525 height 14
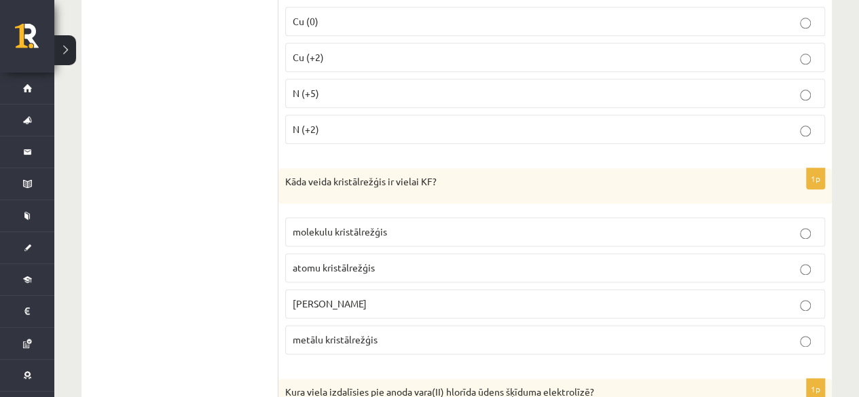
scroll to position [762, 0]
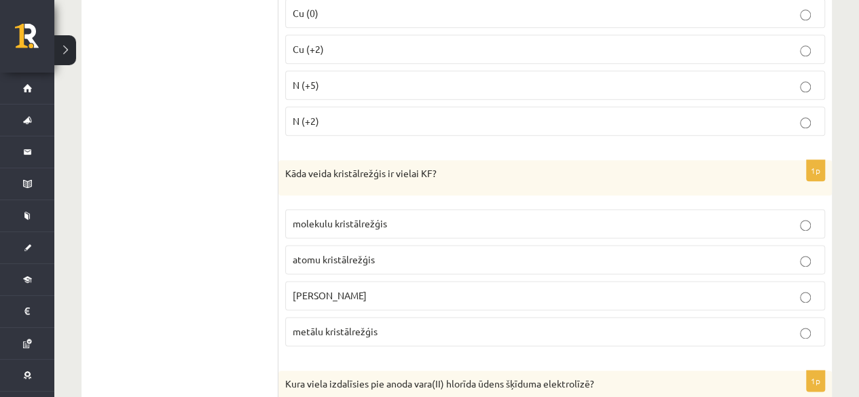
drag, startPoint x: 428, startPoint y: 301, endPoint x: 429, endPoint y: 293, distance: 8.9
click at [429, 293] on fieldset "molekulu kristālrežģis atomu kristālrežģis jonu kristālrežģis metālu kristālrež…" at bounding box center [555, 276] width 540 height 148
click at [429, 293] on p "jonu kristālrežģis" at bounding box center [555, 296] width 525 height 14
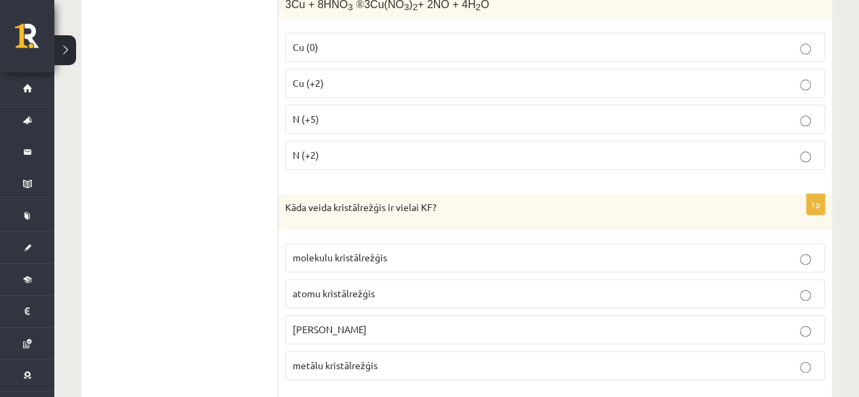
scroll to position [729, 0]
click at [737, 39] on p "Cu (0)" at bounding box center [555, 46] width 525 height 14
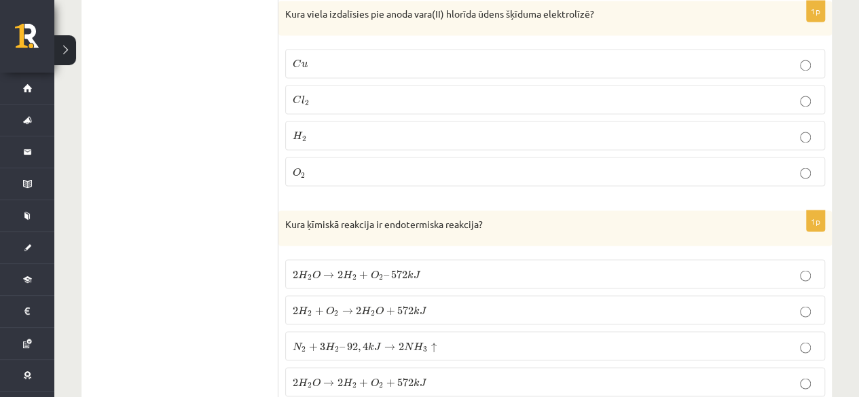
scroll to position [1130, 0]
click at [607, 94] on p "C l 2 C l 2" at bounding box center [555, 101] width 525 height 14
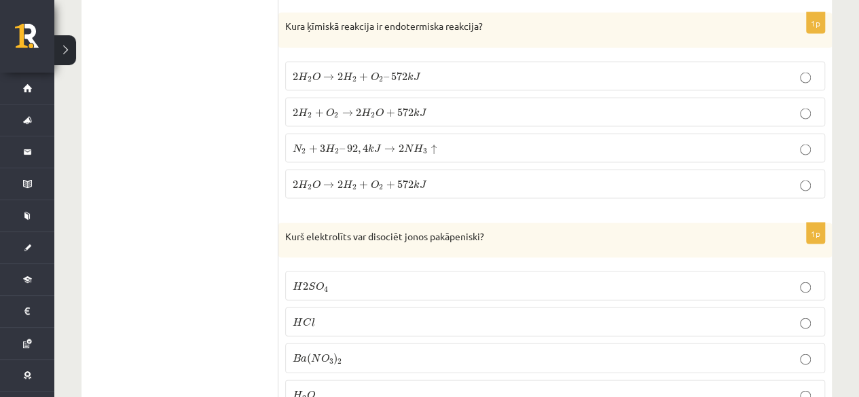
scroll to position [1338, 0]
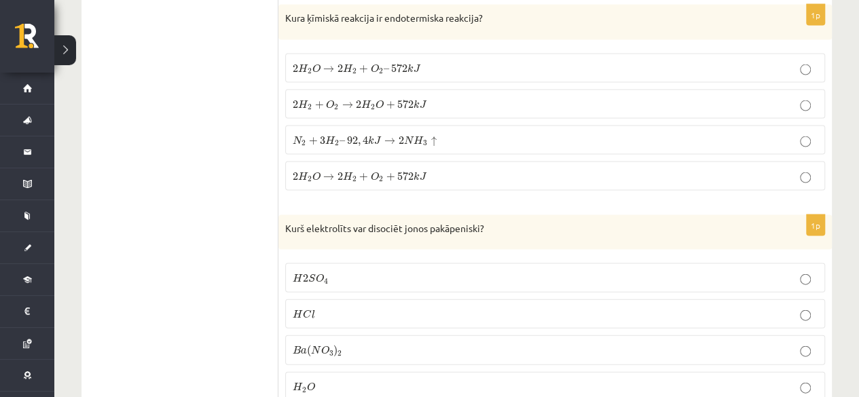
click at [696, 271] on p "H 2 S O 4 H 2 S O 4" at bounding box center [555, 278] width 525 height 14
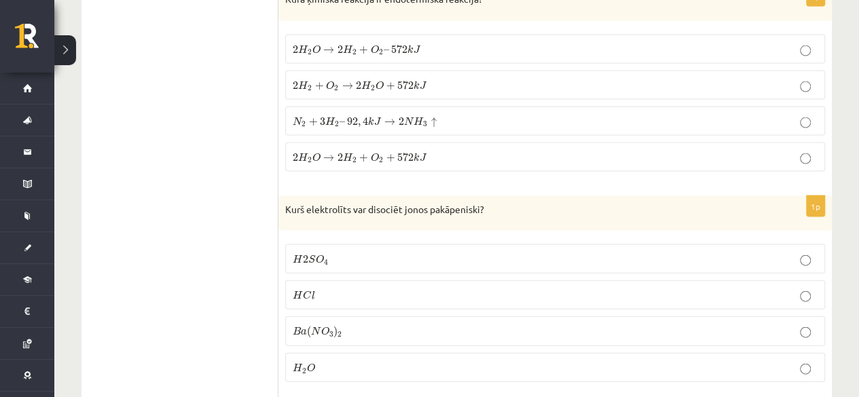
scroll to position [1356, 0]
click at [490, 151] on p "2 H 2 O → 2 H 2 + O 2 + 572 k J 2 H 2 O → 2 H 2 + O 2 + 572 k J" at bounding box center [555, 158] width 525 height 14
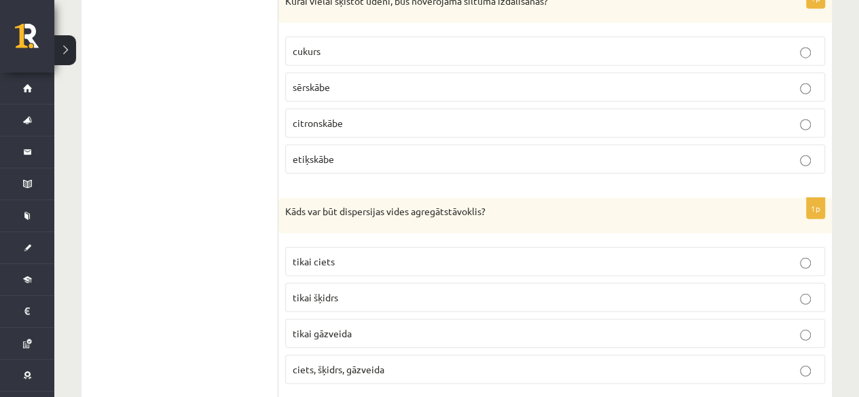
scroll to position [1776, 0]
click at [463, 79] on label "sērskābe" at bounding box center [555, 86] width 540 height 29
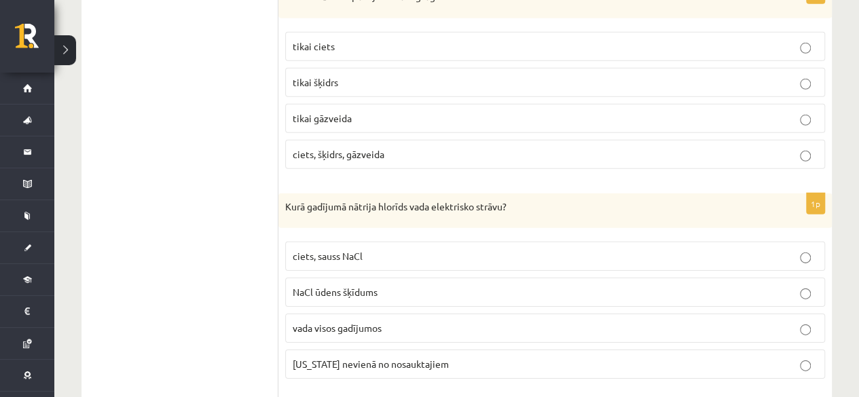
scroll to position [1966, 0]
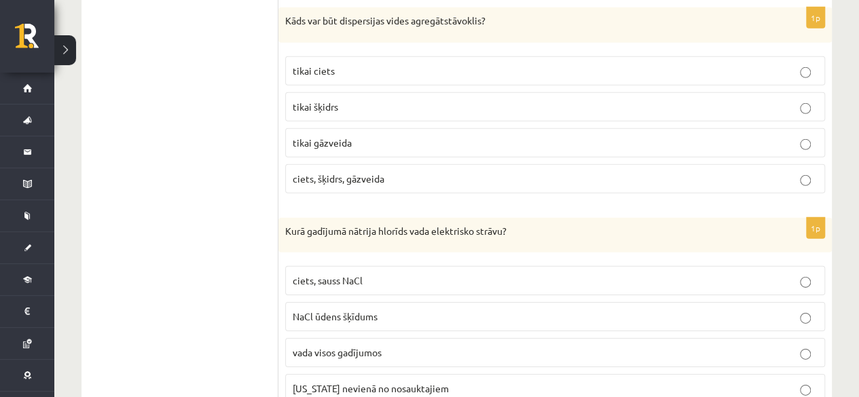
click at [536, 172] on p "ciets, šķidrs, gāzveida" at bounding box center [555, 179] width 525 height 14
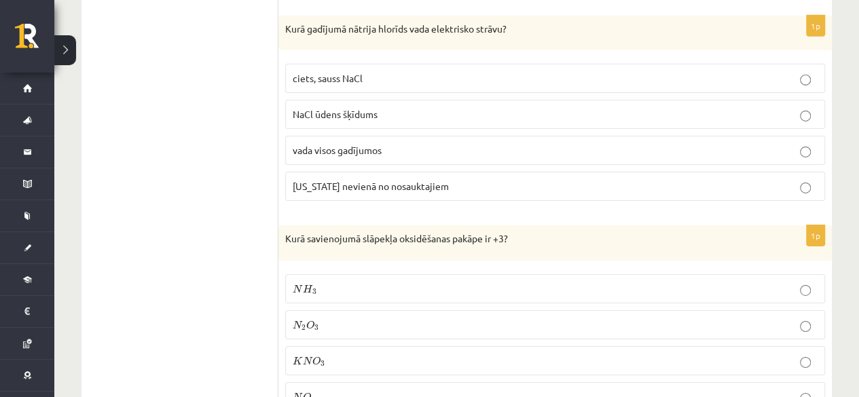
scroll to position [2167, 0]
click at [454, 109] on p "NaCl ūdens šķīdums" at bounding box center [555, 116] width 525 height 14
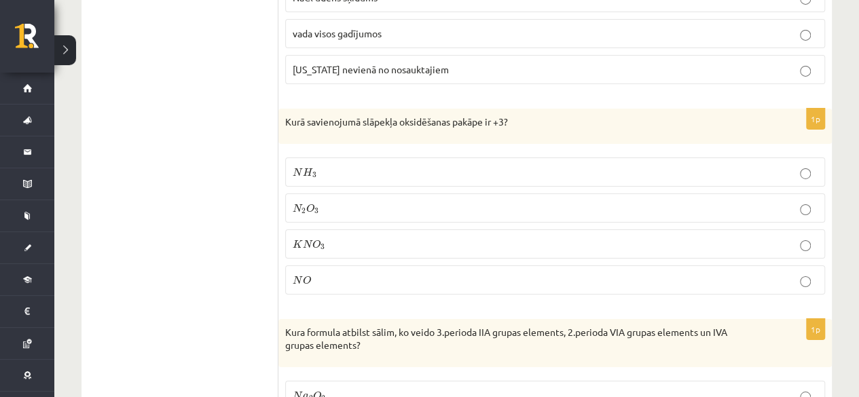
scroll to position [2302, 0]
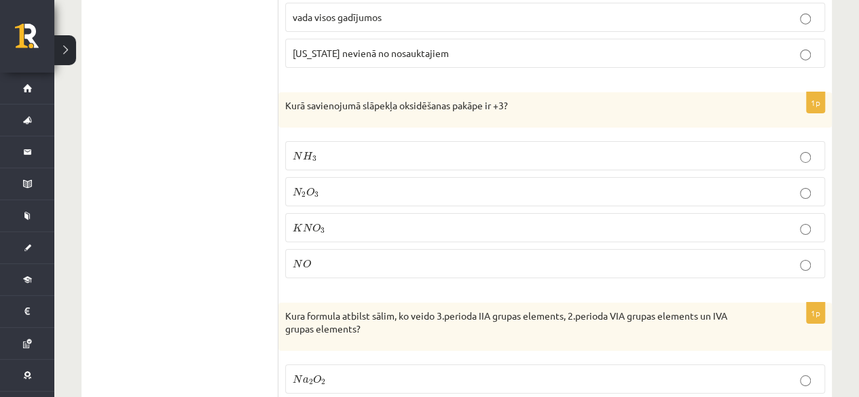
click at [631, 185] on p "N 2 O 3 N 2 O 3" at bounding box center [555, 192] width 525 height 14
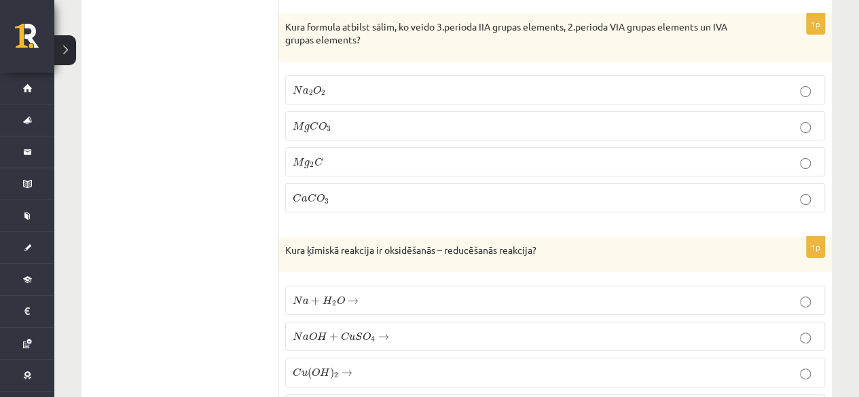
scroll to position [2590, 0]
click at [566, 84] on p "N a 2 O 2 N a 2 O 2" at bounding box center [555, 91] width 525 height 14
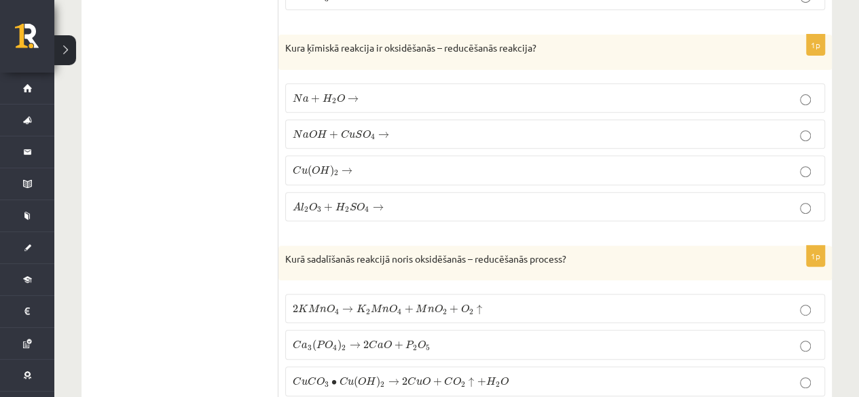
scroll to position [2801, 0]
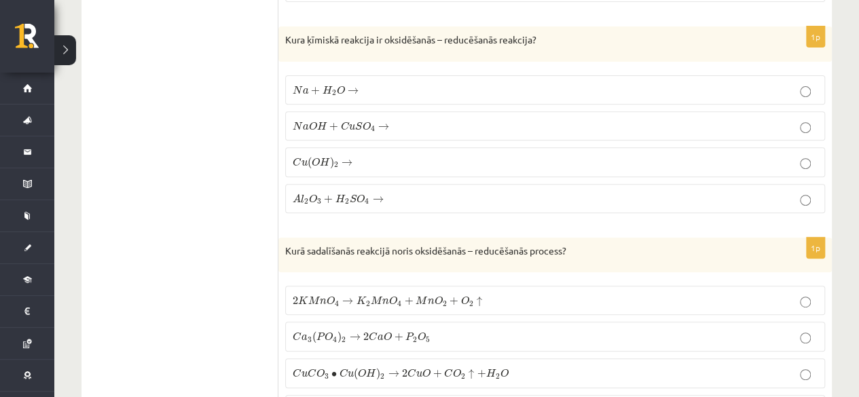
click at [605, 83] on p "N a + H 2 O → N a + H 2 O →" at bounding box center [555, 90] width 525 height 14
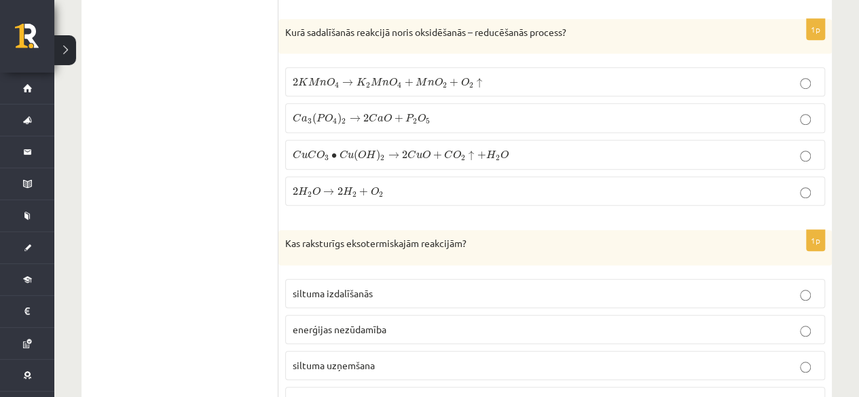
scroll to position [3020, 0]
click at [521, 287] on p "siltuma izdalīšanās" at bounding box center [555, 294] width 525 height 14
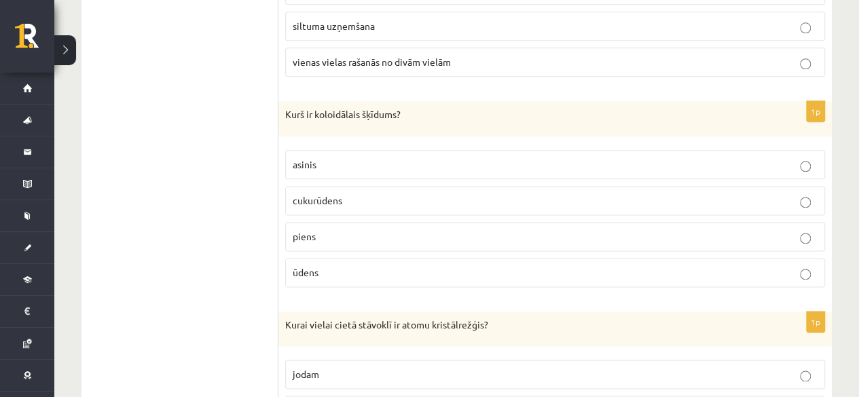
scroll to position [3358, 0]
click at [295, 232] on span "piens" at bounding box center [304, 238] width 23 height 12
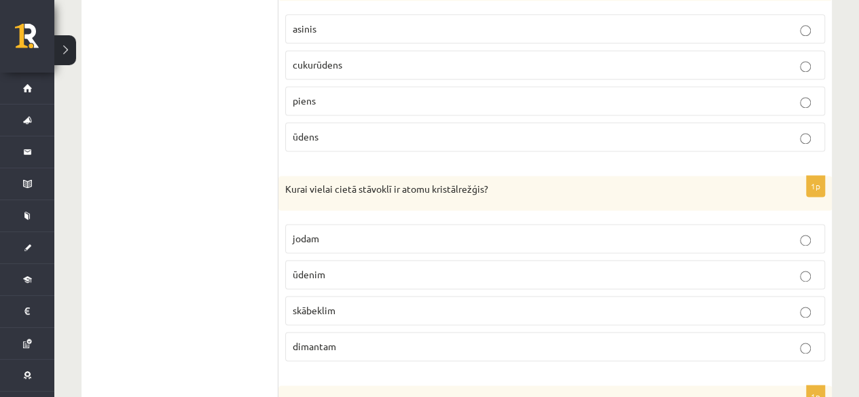
scroll to position [3495, 0]
click at [301, 332] on label "dimantam" at bounding box center [555, 346] width 540 height 29
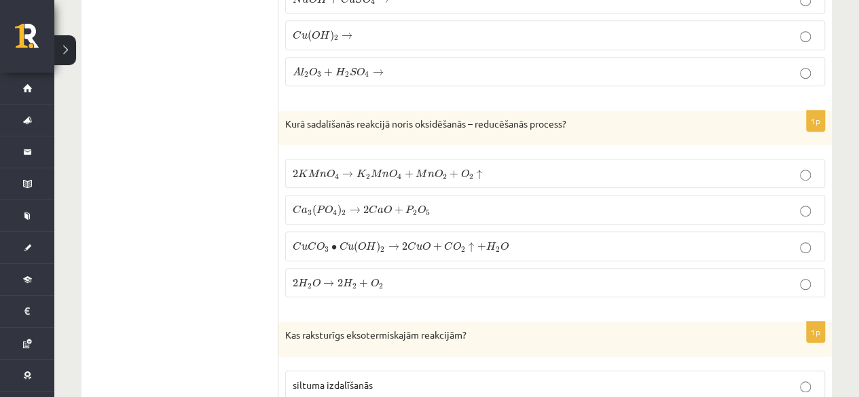
scroll to position [2953, 0]
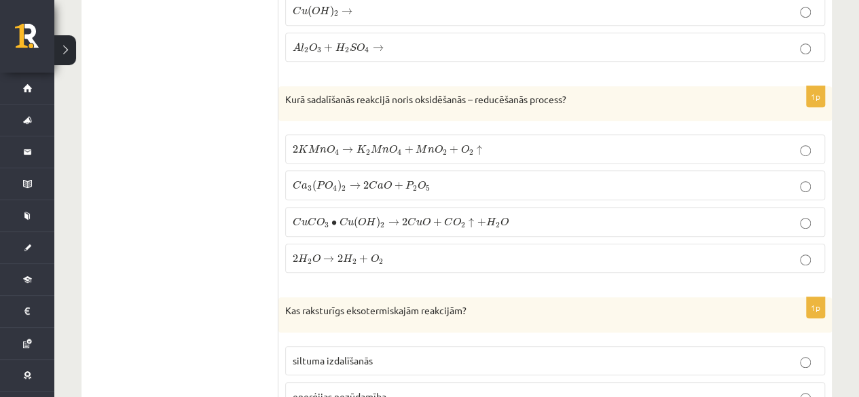
click at [725, 251] on p "2 H 2 O → 2 H 2 + O 2 2 H 2 O → 2 H 2 + O 2" at bounding box center [555, 258] width 525 height 14
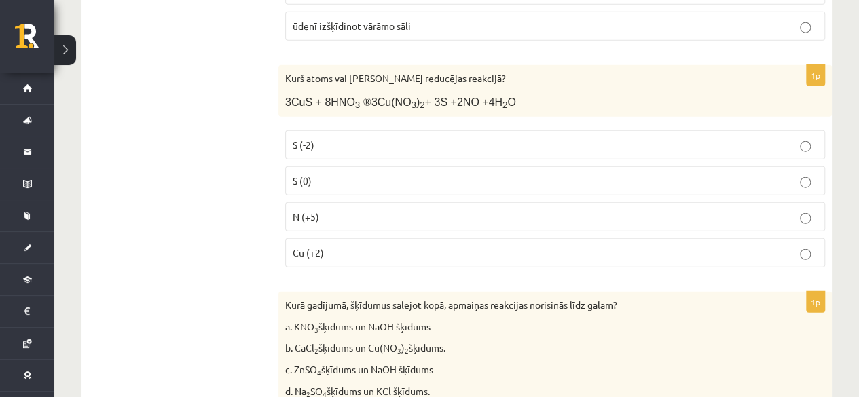
scroll to position [4247, 0]
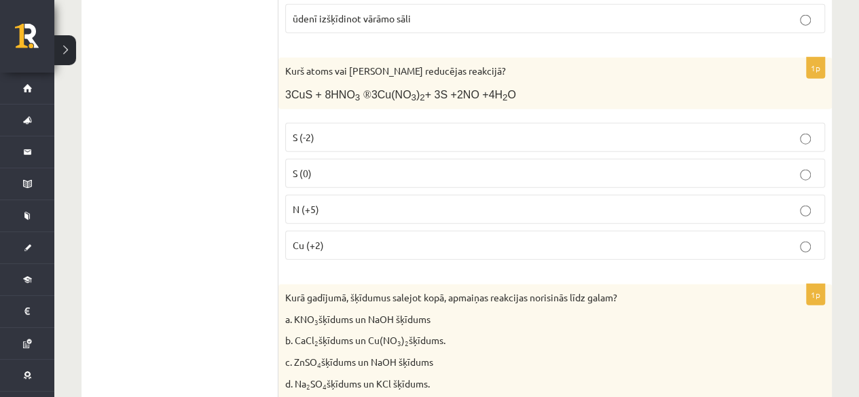
click at [547, 202] on p "N (+5)" at bounding box center [555, 209] width 525 height 14
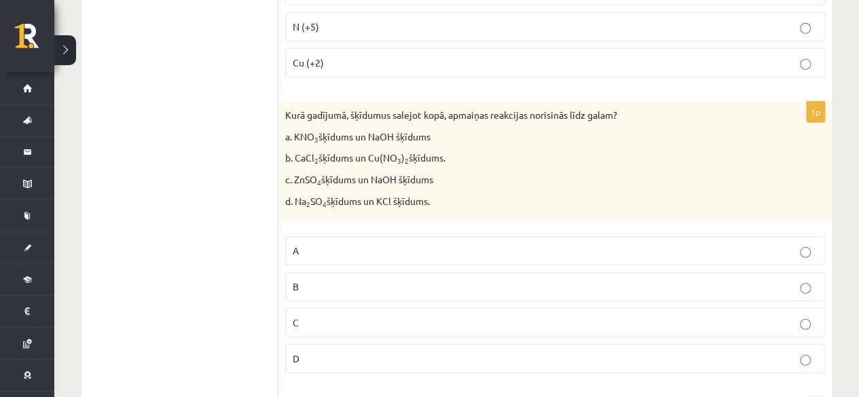
scroll to position [4446, 0]
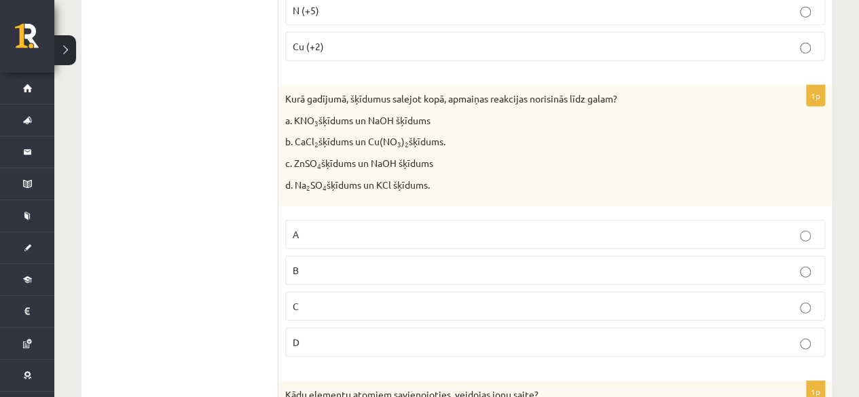
click at [380, 299] on p "C" at bounding box center [555, 306] width 525 height 14
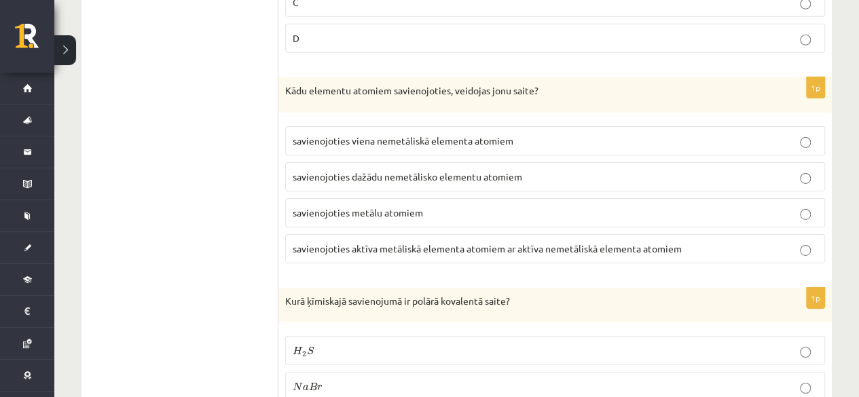
scroll to position [4734, 0]
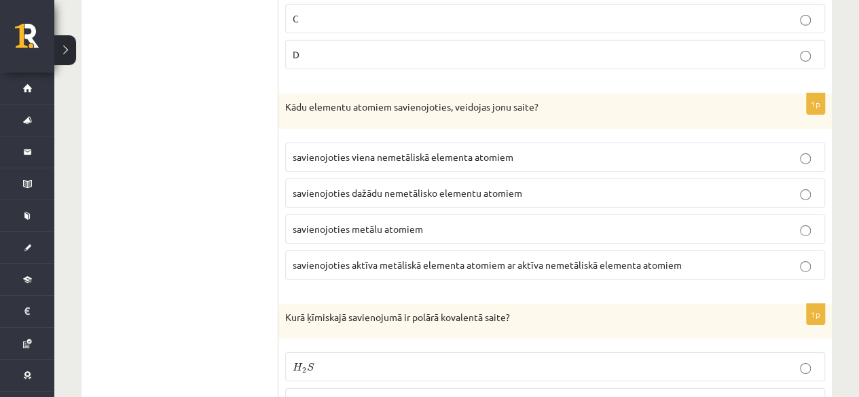
click at [585, 259] on span "savienojoties aktīva metāliskā elementa atomiem ar aktīva nemetāliskā elementa …" at bounding box center [487, 265] width 389 height 12
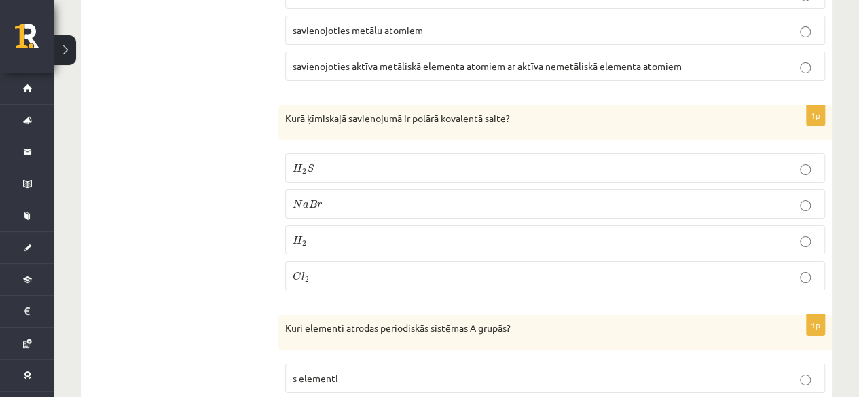
scroll to position [4909, 0]
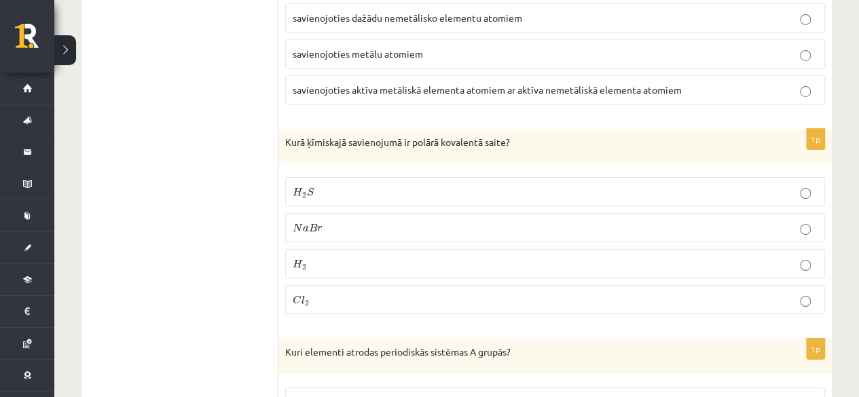
click at [794, 185] on p "H 2 S H 2 S" at bounding box center [555, 192] width 525 height 14
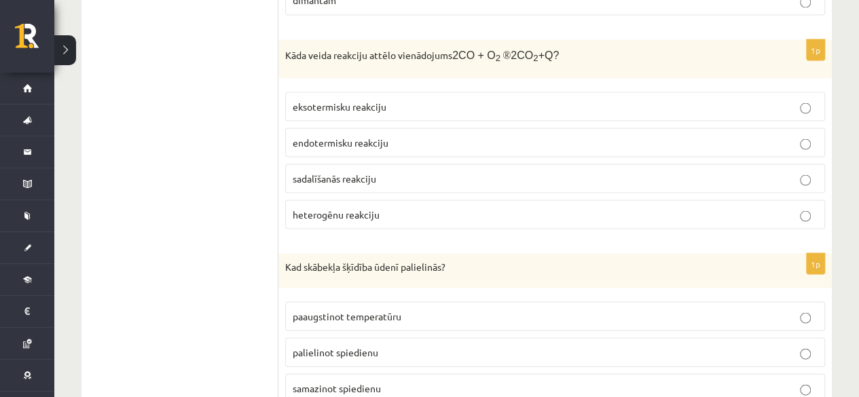
scroll to position [3840, 0]
click at [592, 100] on p "eksotermisku reakciju" at bounding box center [555, 107] width 525 height 14
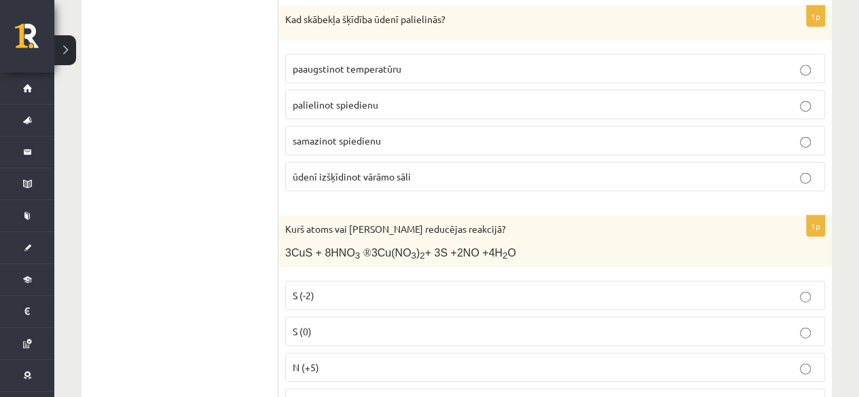
scroll to position [4087, 0]
click at [500, 99] on p "palielinot spiedienu" at bounding box center [555, 106] width 525 height 14
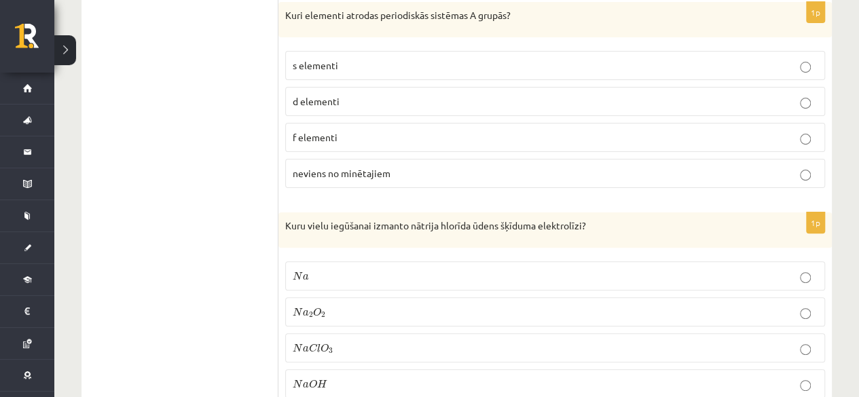
scroll to position [5174, 0]
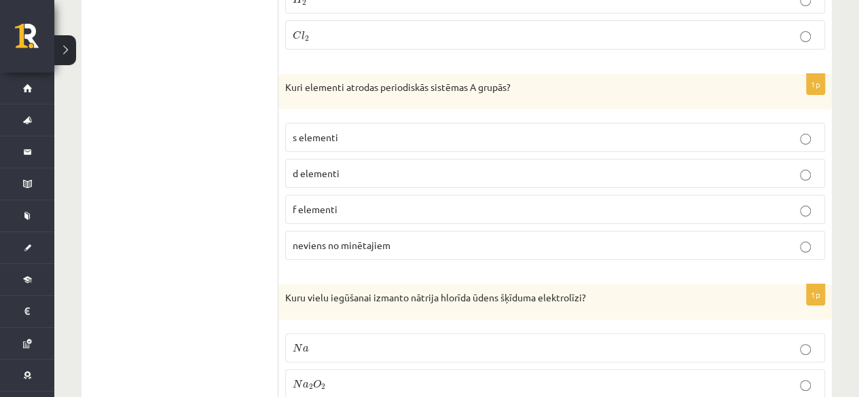
click at [535, 123] on label "s elementi" at bounding box center [555, 137] width 540 height 29
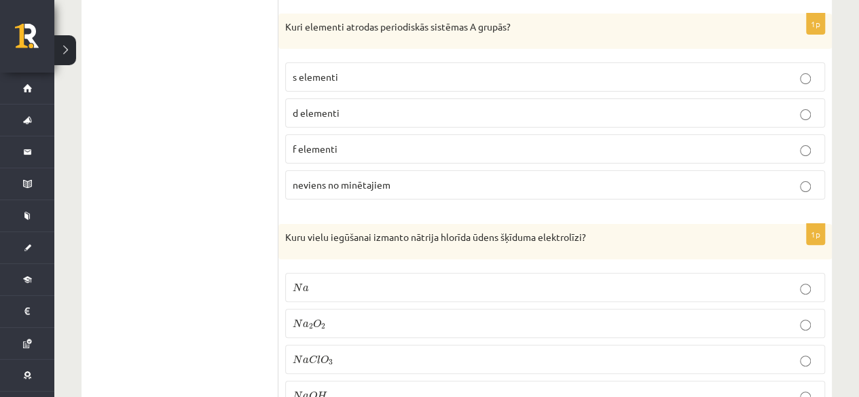
scroll to position [5242, 0]
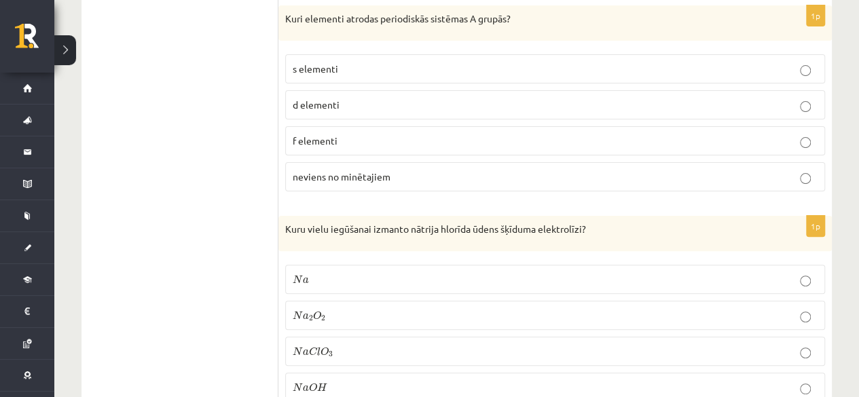
click at [377, 380] on p "N a O H N a O H" at bounding box center [555, 387] width 525 height 14
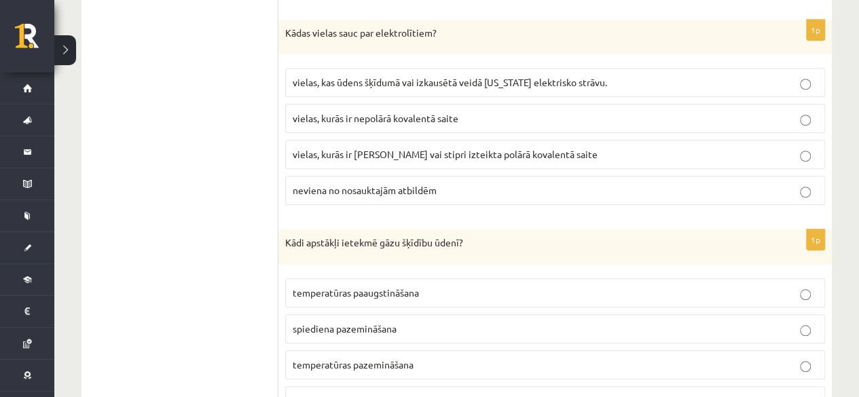
scroll to position [5635, 0]
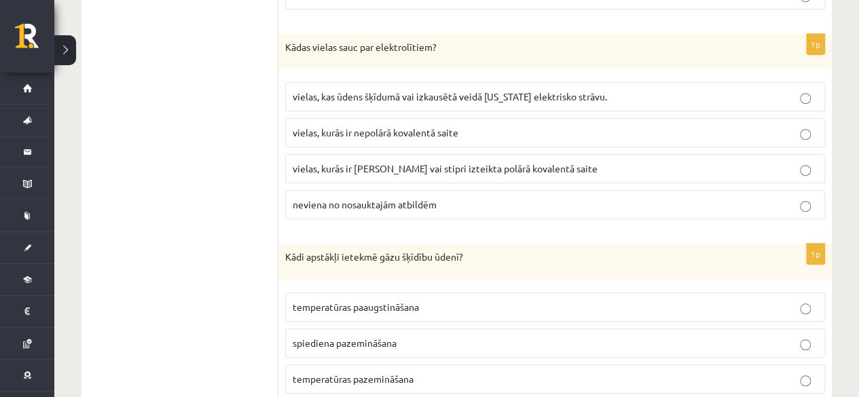
click at [450, 162] on span "vielas, kurās ir jonu saite vai stipri izteikta polārā kovalentā saite" at bounding box center [445, 168] width 305 height 12
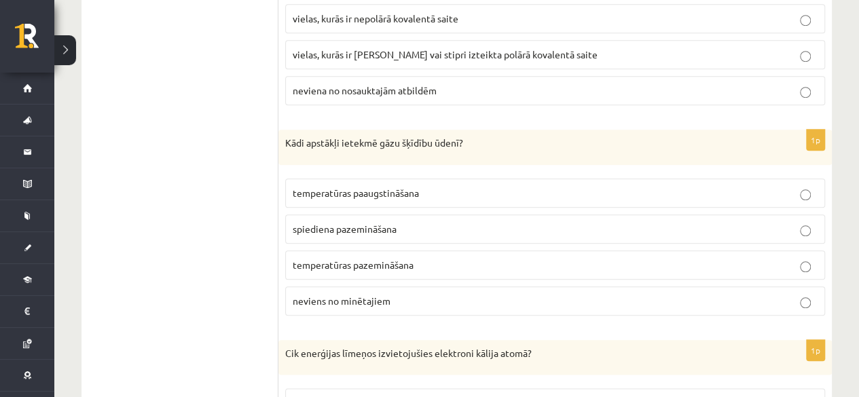
scroll to position [5790, 0]
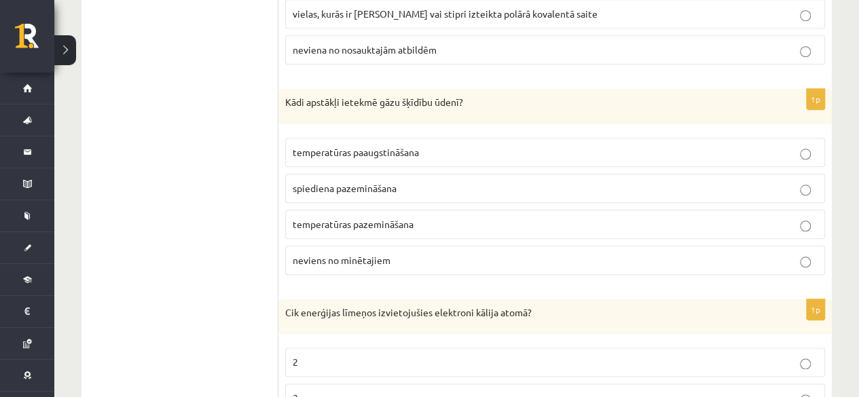
click at [352, 218] on span "temperatūras pazemināšana" at bounding box center [353, 224] width 121 height 12
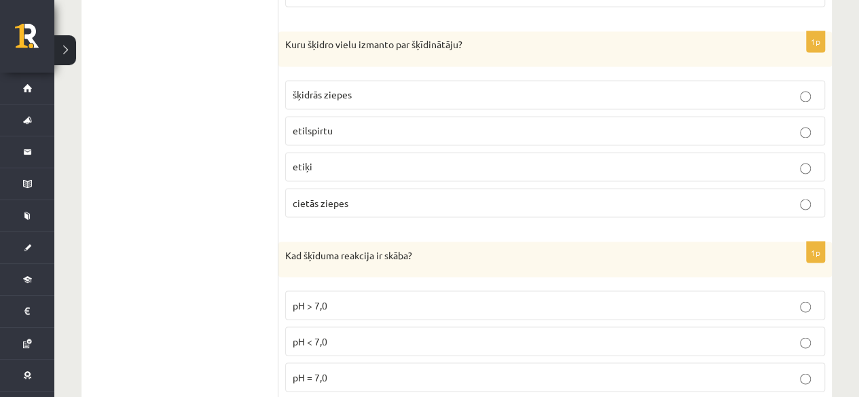
scroll to position [6289, 0]
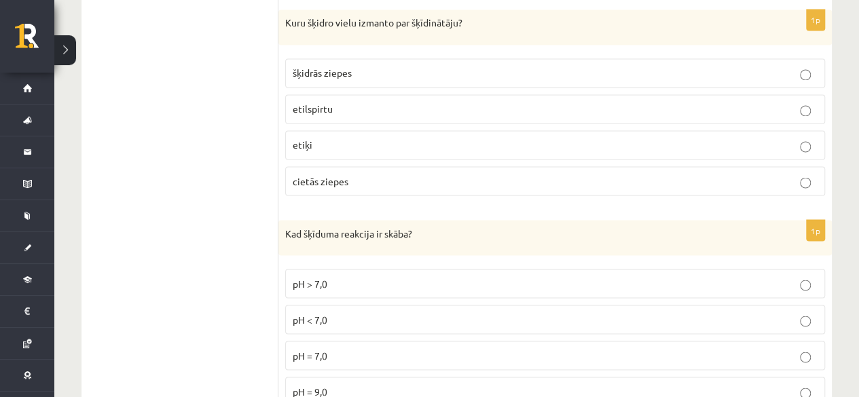
click at [369, 69] on fieldset "šķidrās ziepes etilspirtu etiķi cietās ziepes" at bounding box center [555, 126] width 540 height 148
click at [363, 94] on label "etilspirtu" at bounding box center [555, 108] width 540 height 29
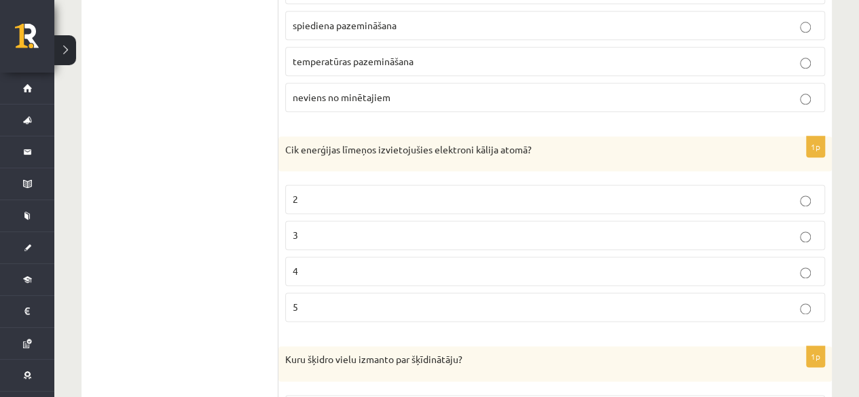
scroll to position [5944, 0]
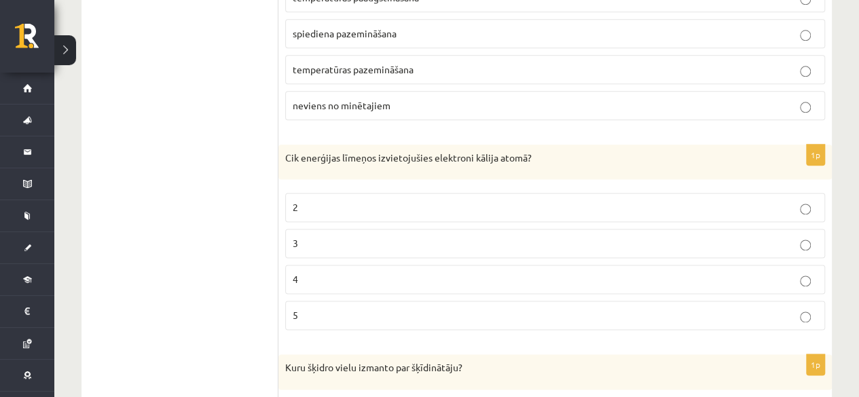
click at [333, 272] on p "4" at bounding box center [555, 279] width 525 height 14
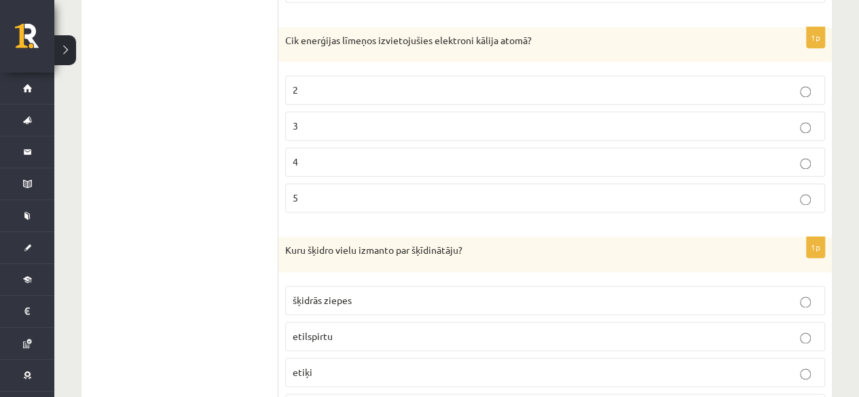
scroll to position [6289, 0]
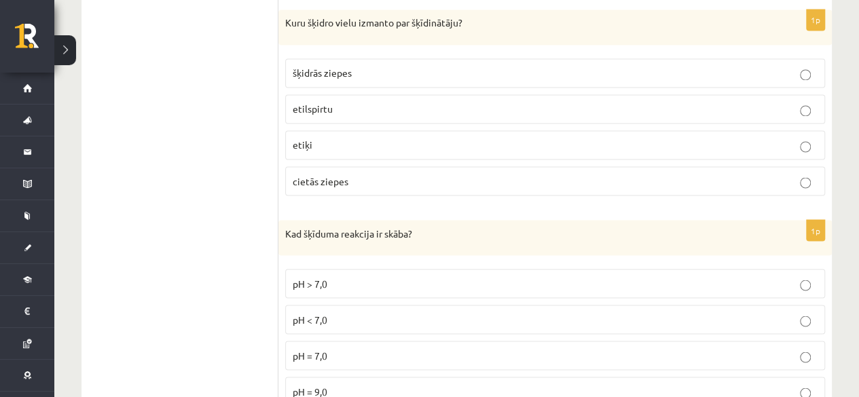
click at [379, 312] on p "pH < 7,0" at bounding box center [555, 319] width 525 height 14
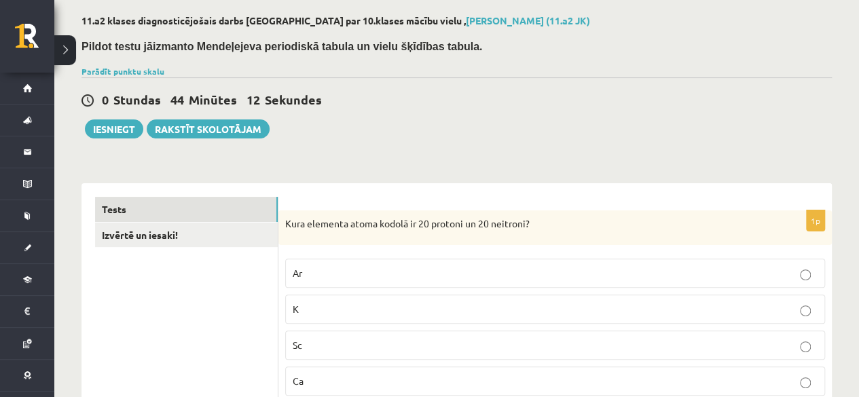
scroll to position [0, 0]
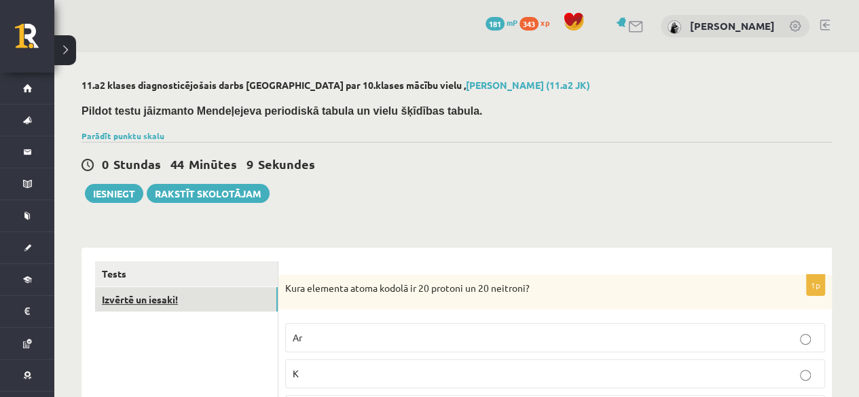
click at [229, 293] on link "Izvērtē un iesaki!" at bounding box center [186, 299] width 183 height 25
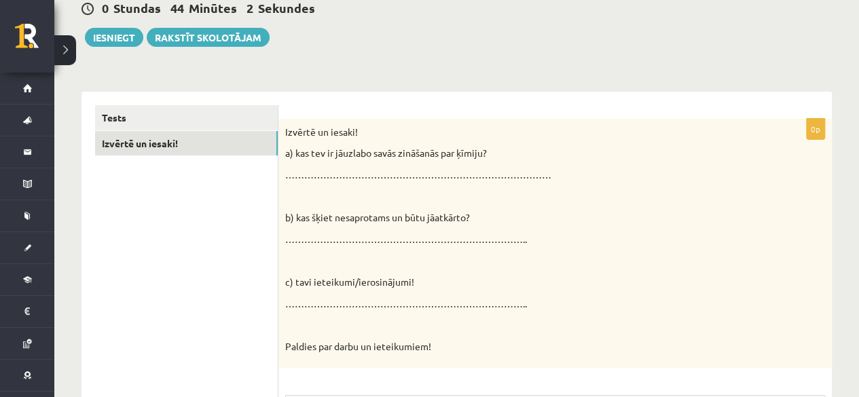
scroll to position [154, 0]
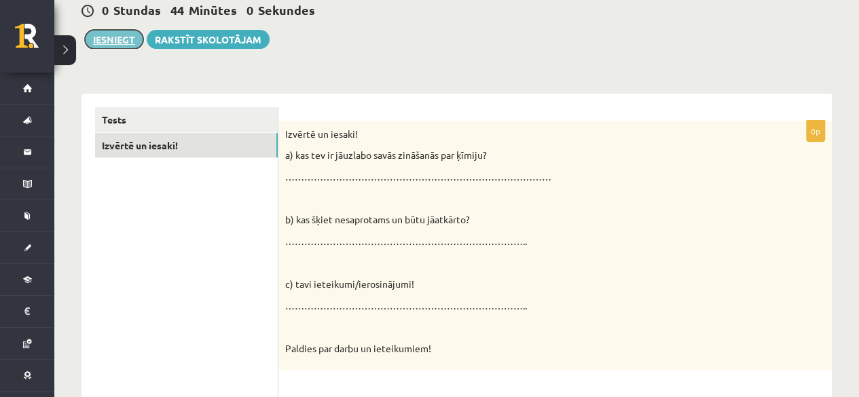
click at [111, 36] on button "Iesniegt" at bounding box center [114, 39] width 58 height 19
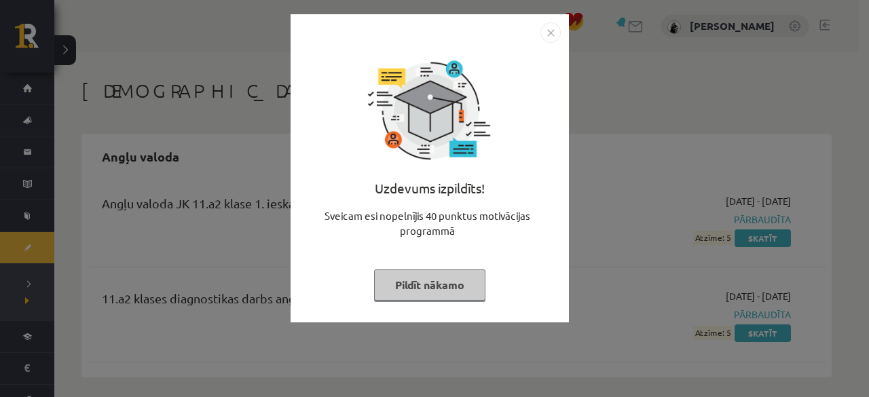
click at [464, 281] on button "Pildīt nākamo" at bounding box center [429, 285] width 111 height 31
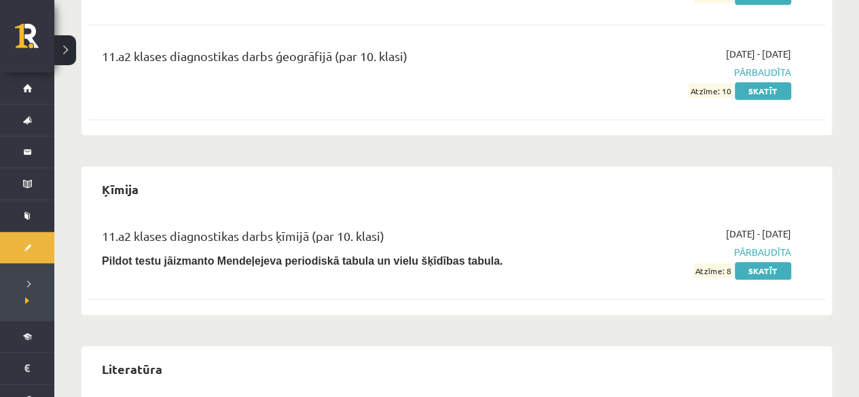
scroll to position [519, 0]
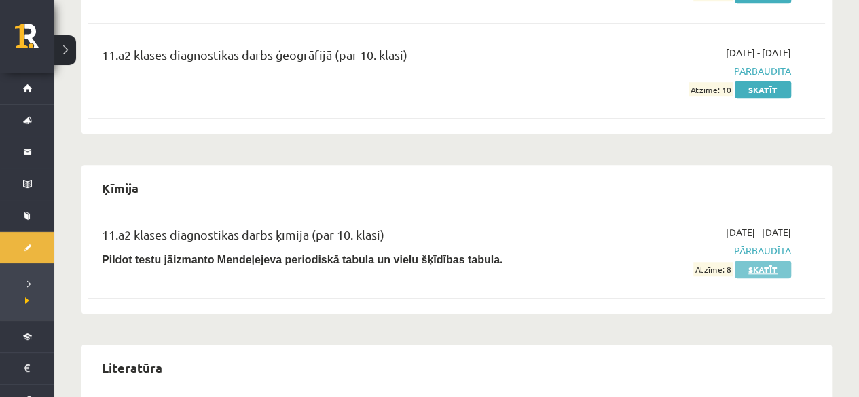
click at [754, 268] on link "Skatīt" at bounding box center [763, 270] width 56 height 18
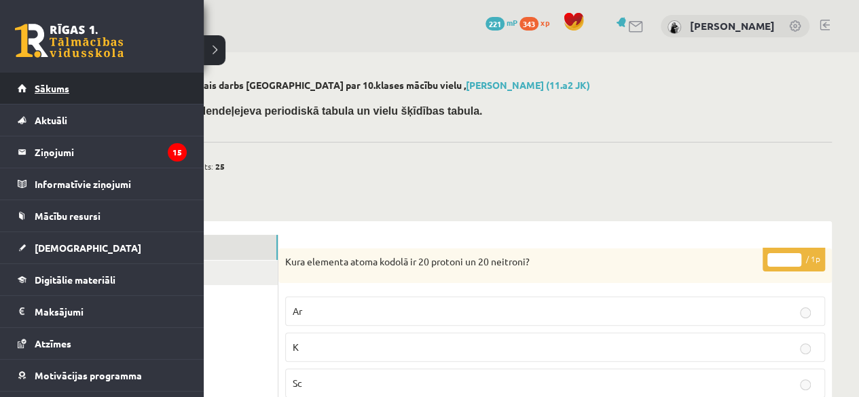
click at [30, 92] on link "Sākums" at bounding box center [102, 88] width 169 height 31
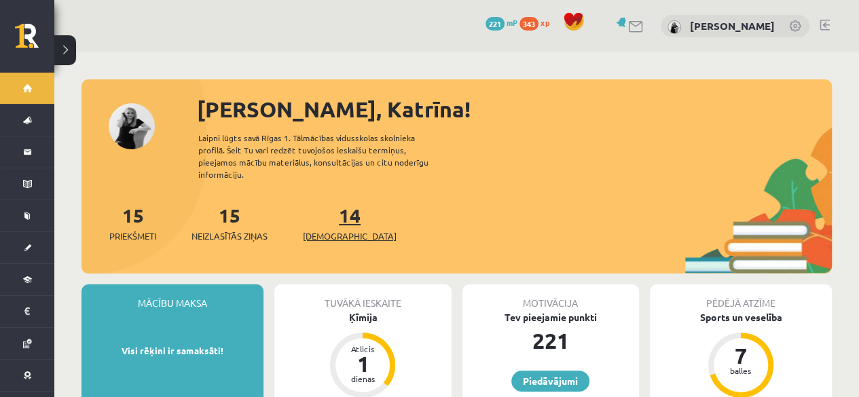
click at [331, 229] on span "[DEMOGRAPHIC_DATA]" at bounding box center [350, 236] width 94 height 14
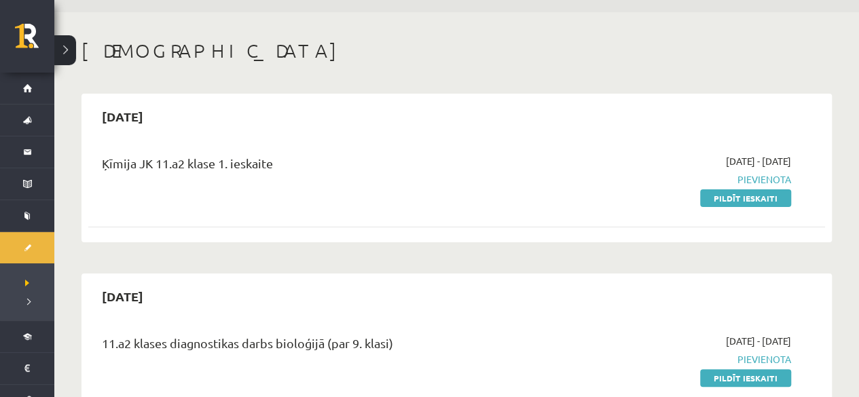
scroll to position [29, 0]
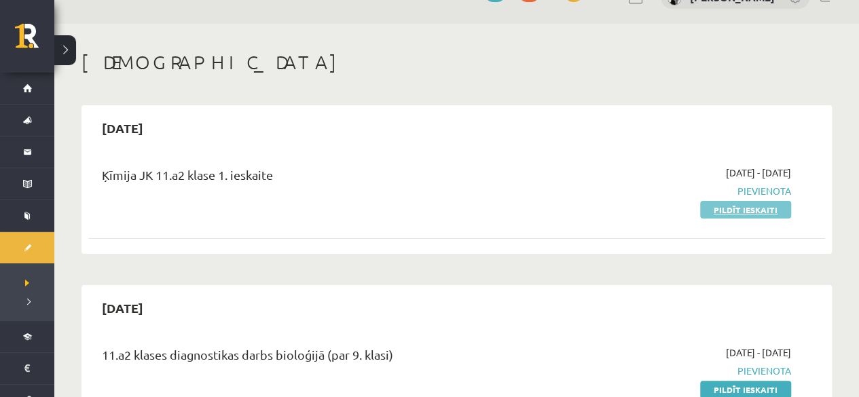
click at [763, 208] on link "Pildīt ieskaiti" at bounding box center [745, 210] width 91 height 18
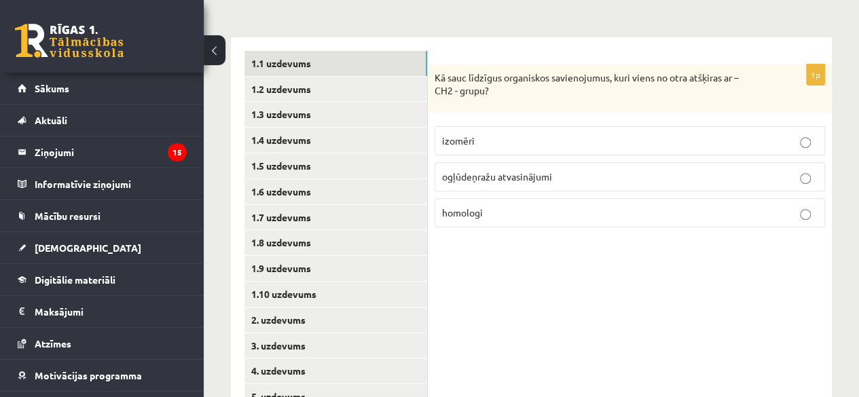
scroll to position [195, 0]
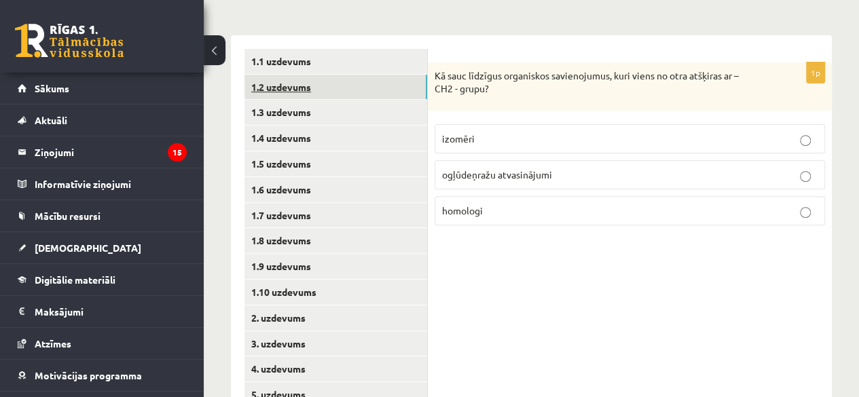
click at [349, 79] on link "1.2 uzdevums" at bounding box center [335, 87] width 183 height 25
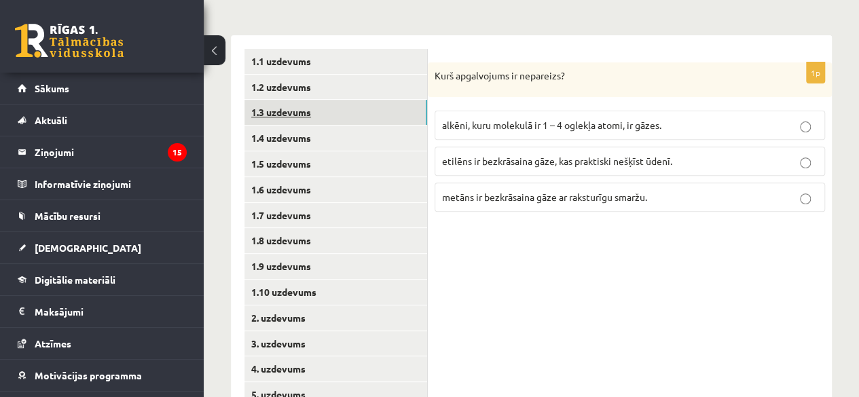
click at [373, 115] on link "1.3 uzdevums" at bounding box center [335, 112] width 183 height 25
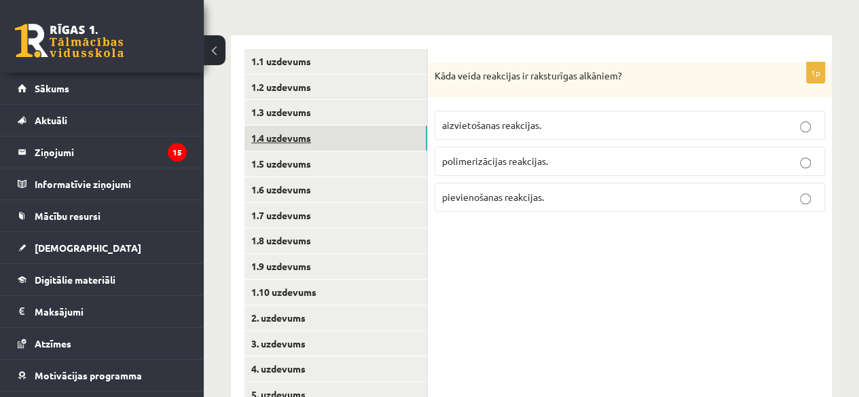
click at [375, 136] on link "1.4 uzdevums" at bounding box center [335, 138] width 183 height 25
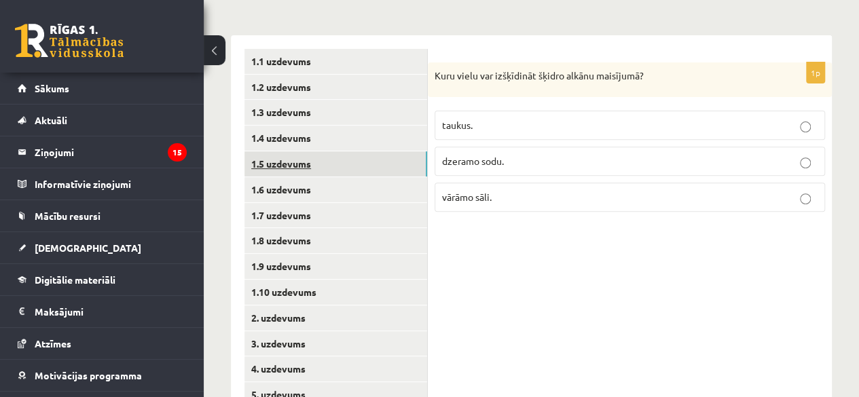
click at [367, 164] on link "1.5 uzdevums" at bounding box center [335, 163] width 183 height 25
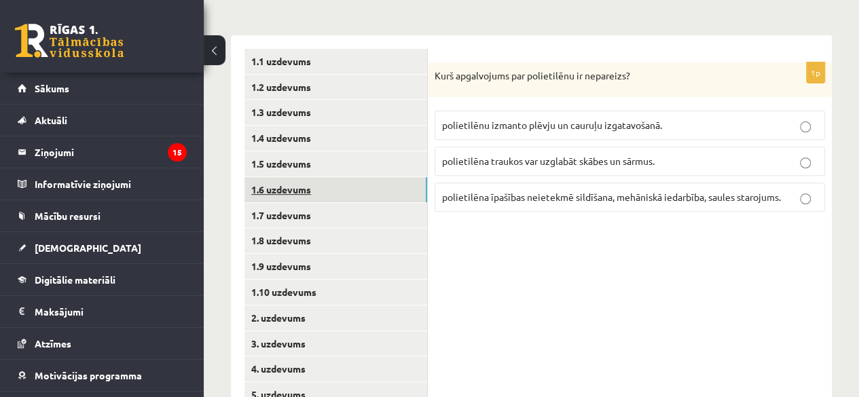
click at [358, 188] on link "1.6 uzdevums" at bounding box center [335, 189] width 183 height 25
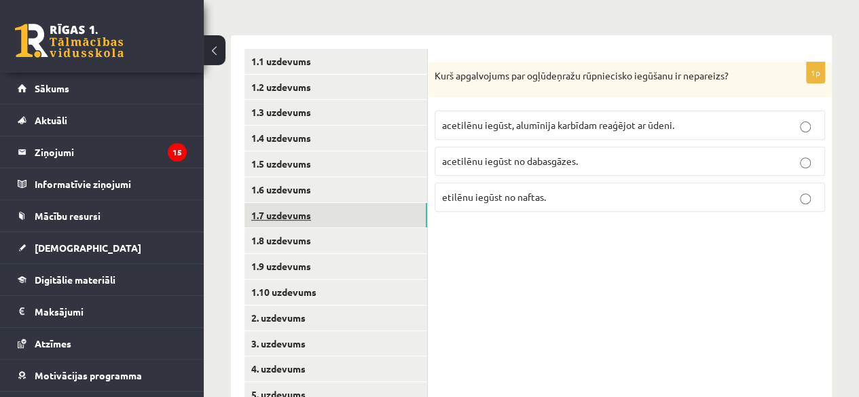
click at [354, 214] on link "1.7 uzdevums" at bounding box center [335, 215] width 183 height 25
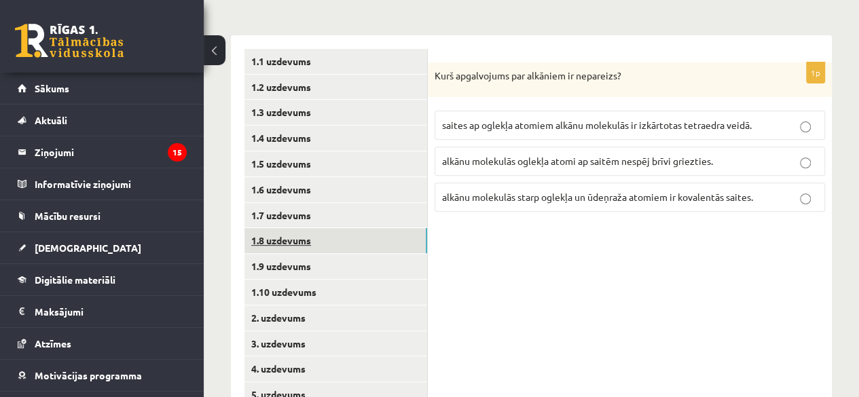
click at [352, 239] on link "1.8 uzdevums" at bounding box center [335, 240] width 183 height 25
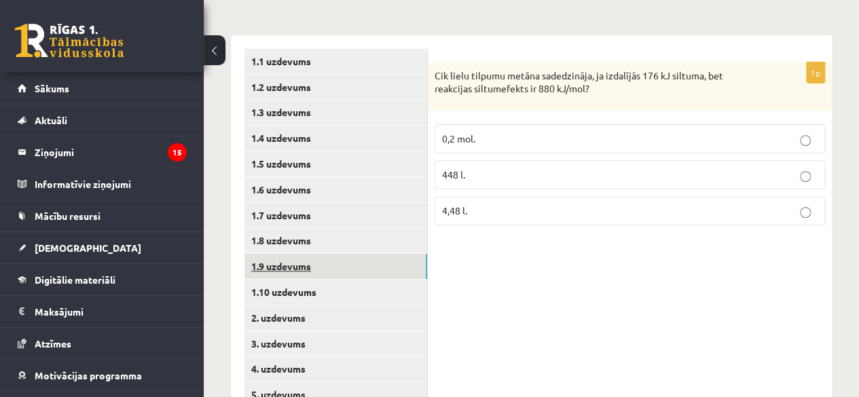
click at [348, 260] on link "1.9 uzdevums" at bounding box center [335, 266] width 183 height 25
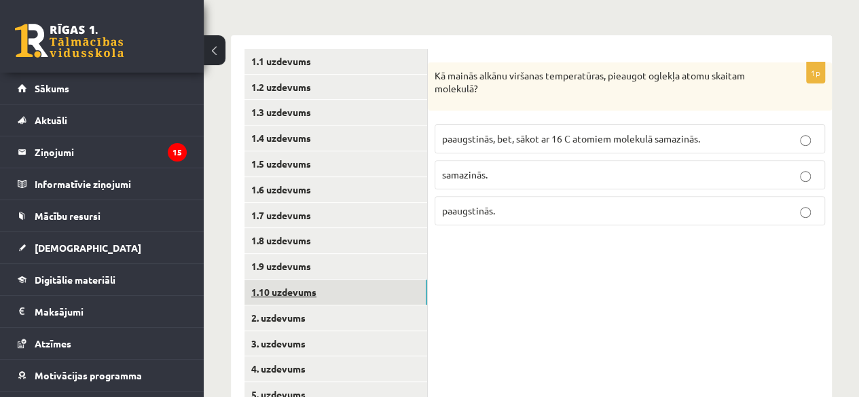
click at [341, 288] on link "1.10 uzdevums" at bounding box center [335, 292] width 183 height 25
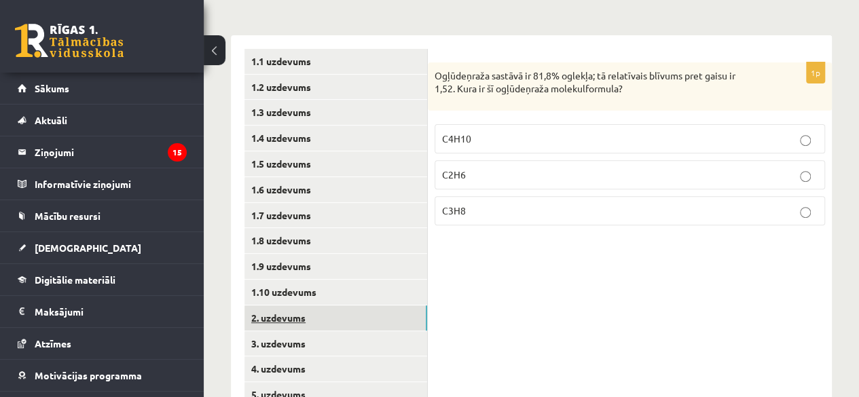
click at [333, 314] on link "2. uzdevums" at bounding box center [335, 318] width 183 height 25
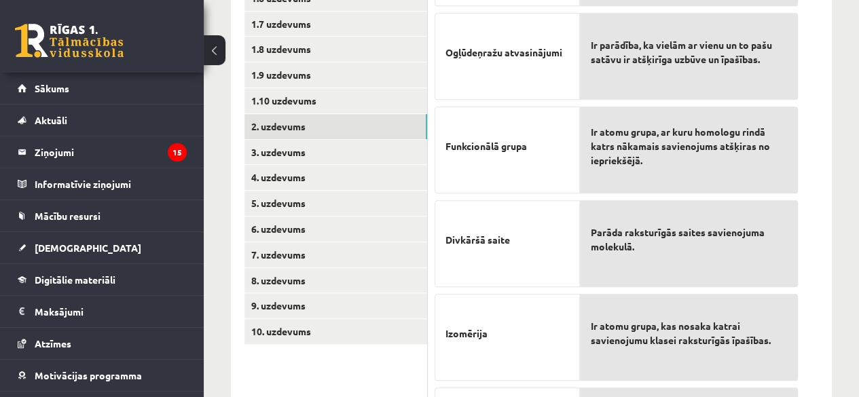
scroll to position [375, 0]
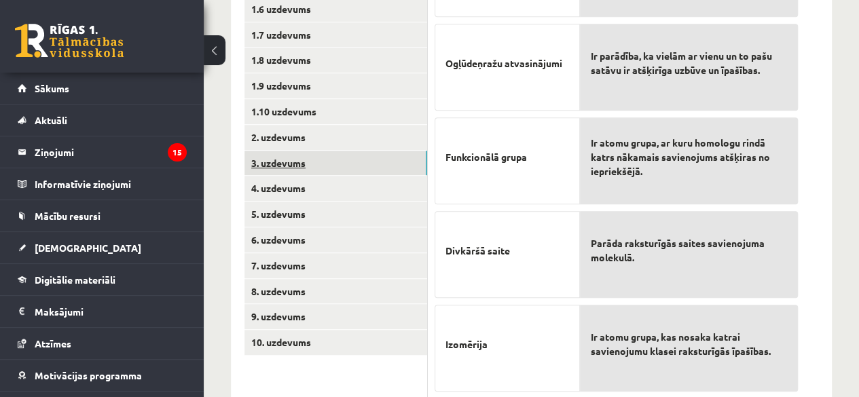
click at [373, 166] on link "3. uzdevums" at bounding box center [335, 163] width 183 height 25
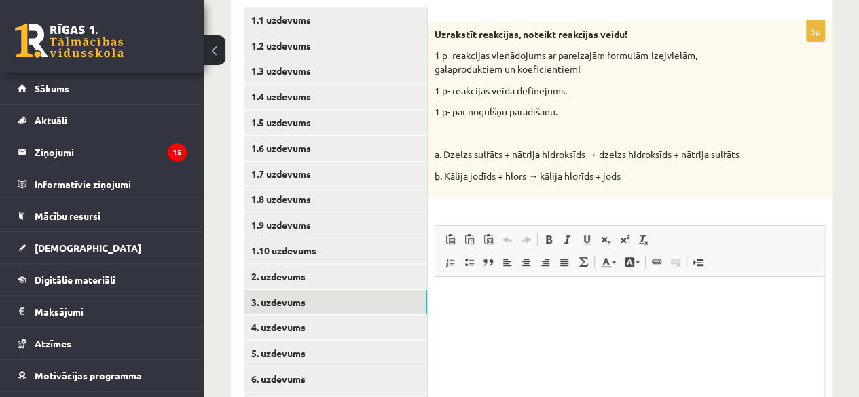
scroll to position [234, 0]
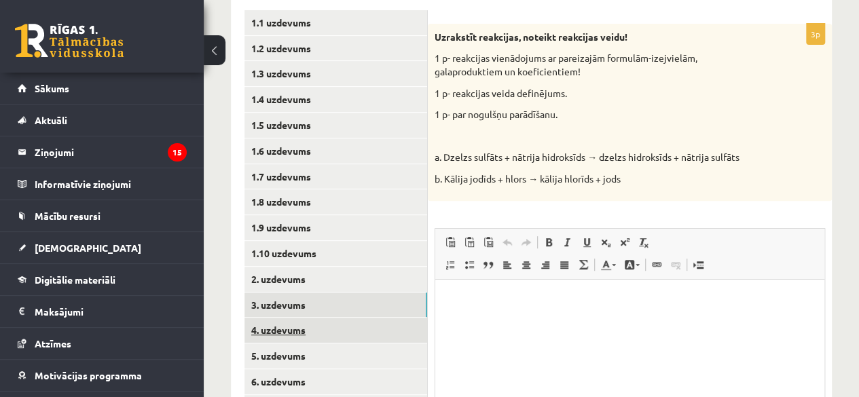
click at [287, 335] on link "4. uzdevums" at bounding box center [335, 330] width 183 height 25
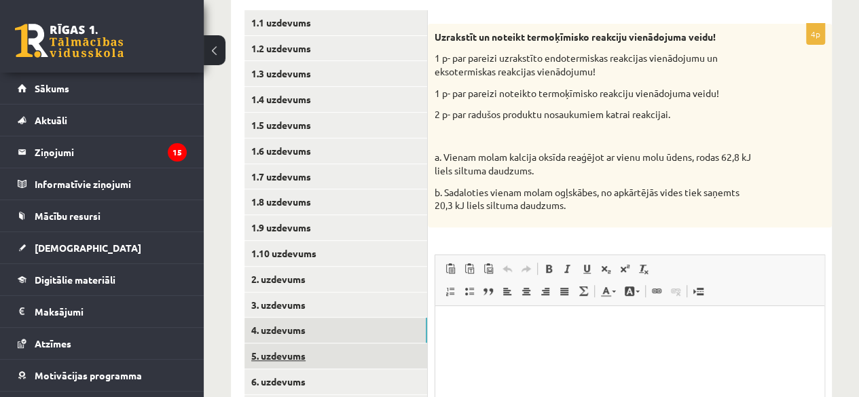
scroll to position [0, 0]
click at [303, 351] on link "5. uzdevums" at bounding box center [335, 356] width 183 height 25
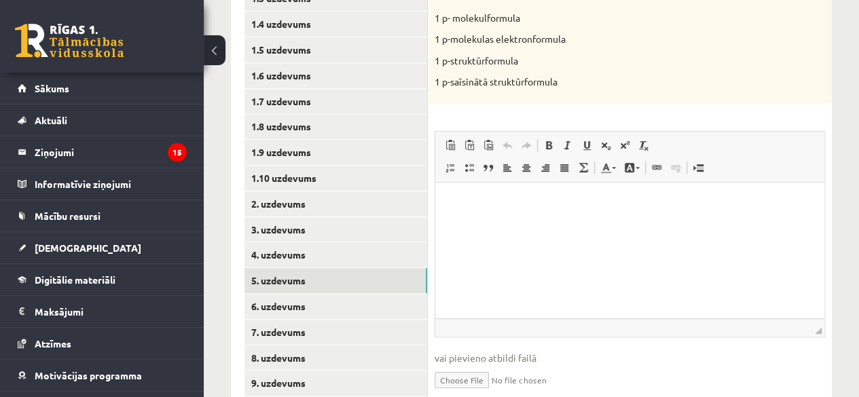
scroll to position [326, 0]
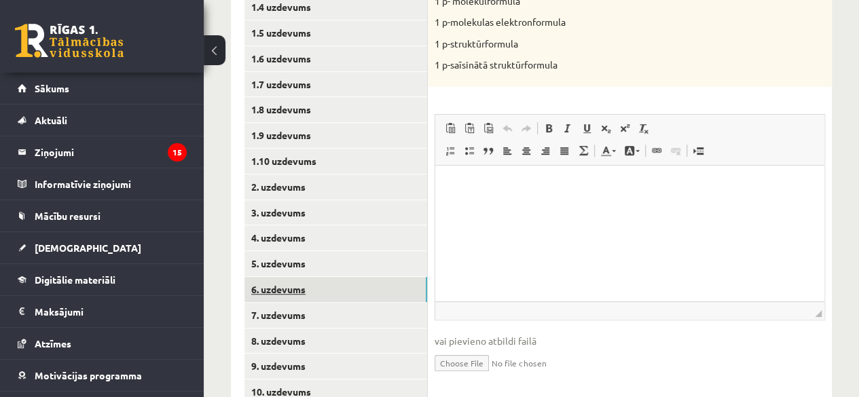
click at [352, 297] on link "6. uzdevums" at bounding box center [335, 289] width 183 height 25
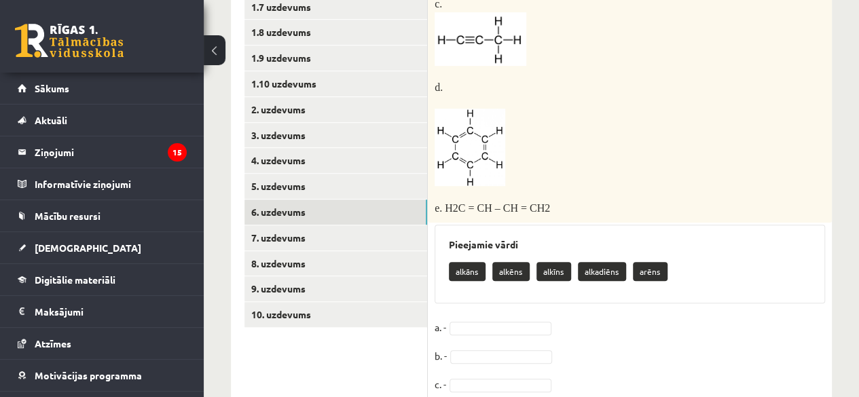
scroll to position [401, 0]
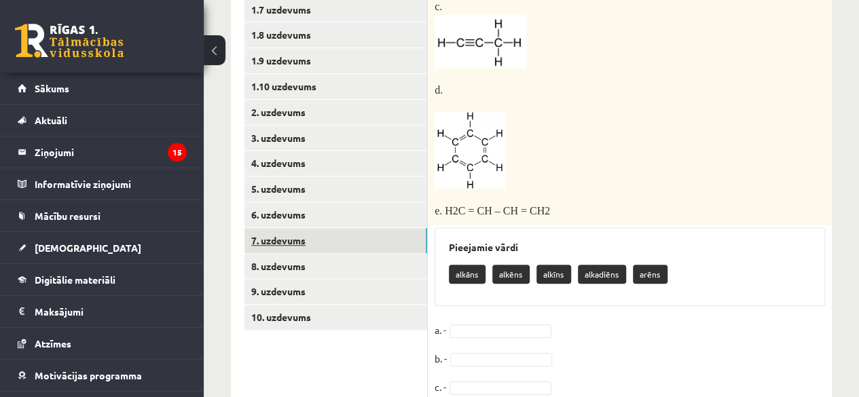
click at [268, 244] on link "7. uzdevums" at bounding box center [335, 240] width 183 height 25
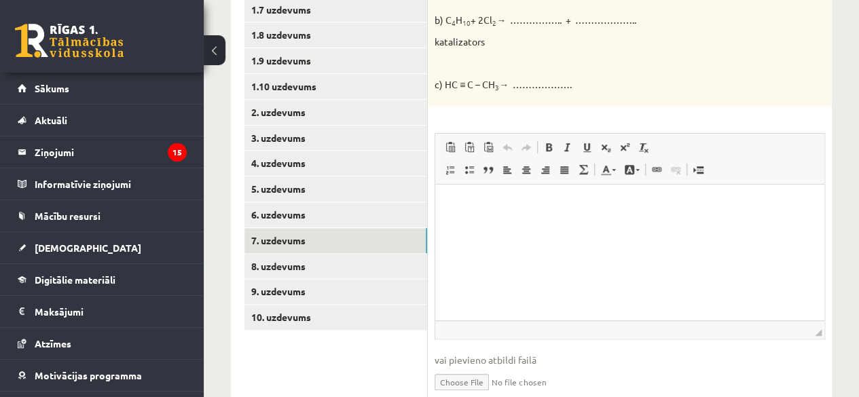
scroll to position [0, 0]
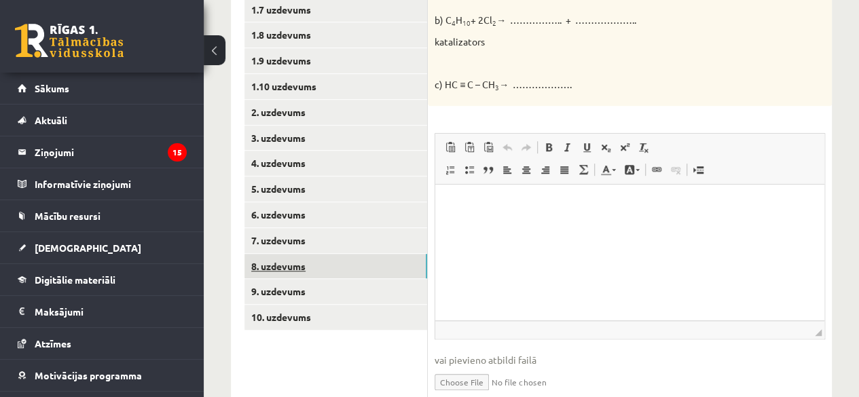
click at [341, 274] on link "8. uzdevums" at bounding box center [335, 266] width 183 height 25
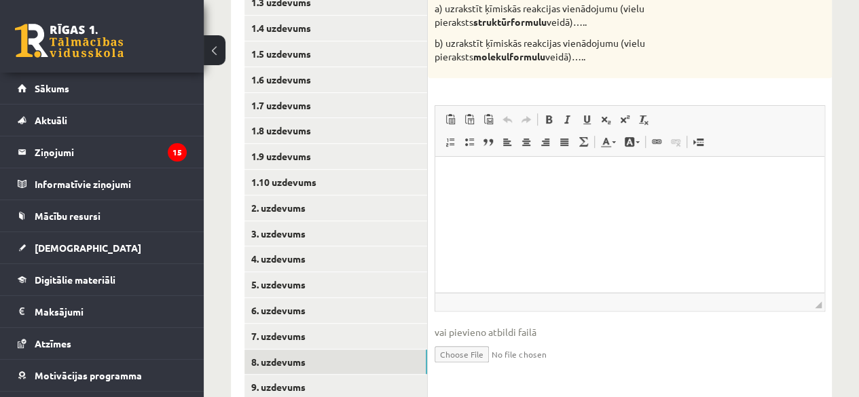
scroll to position [325, 0]
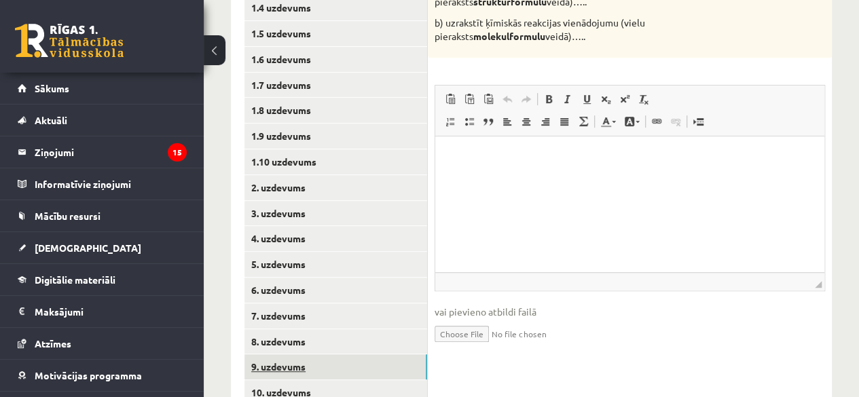
click at [372, 355] on link "9. uzdevums" at bounding box center [335, 366] width 183 height 25
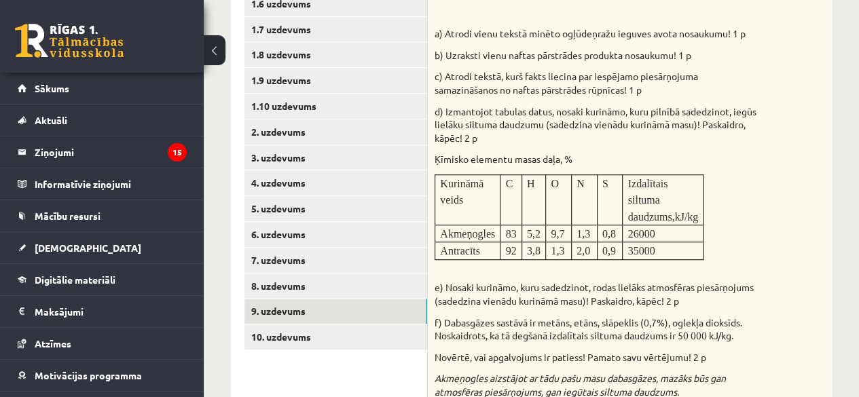
scroll to position [380, 0]
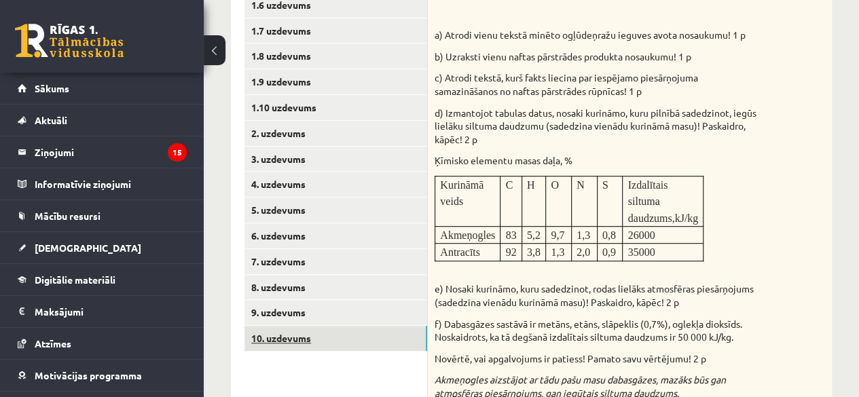
click at [402, 342] on link "10. uzdevums" at bounding box center [335, 338] width 183 height 25
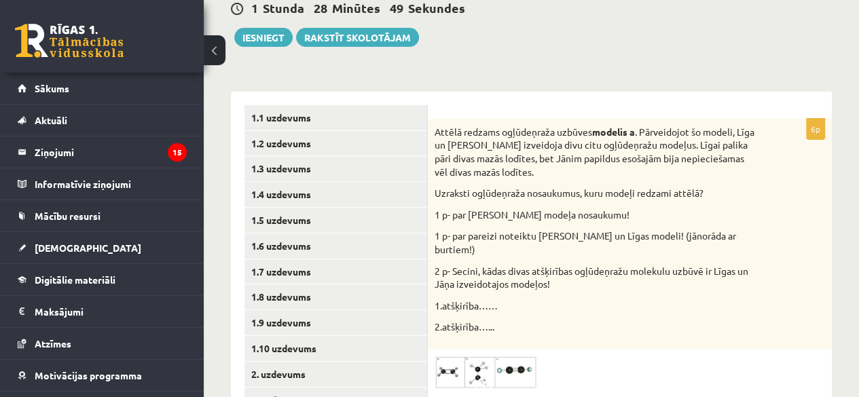
scroll to position [136, 0]
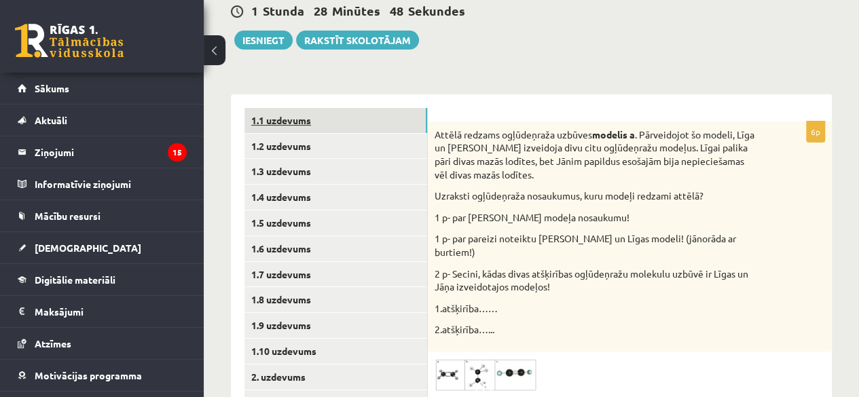
click at [365, 116] on link "1.1 uzdevums" at bounding box center [335, 120] width 183 height 25
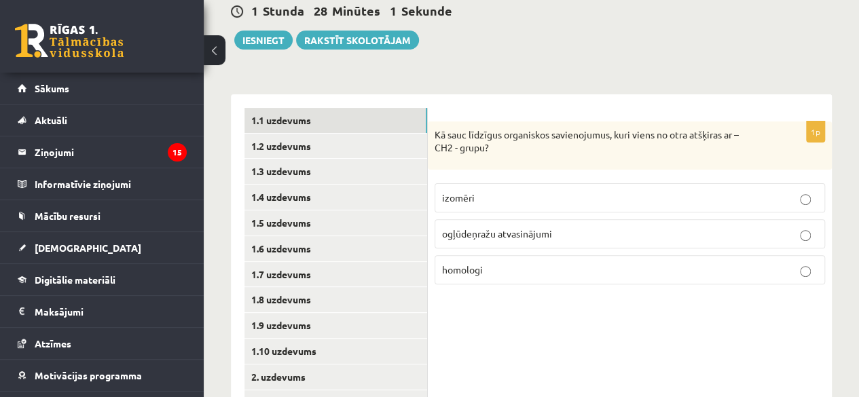
click at [507, 274] on p "homologi" at bounding box center [629, 270] width 375 height 14
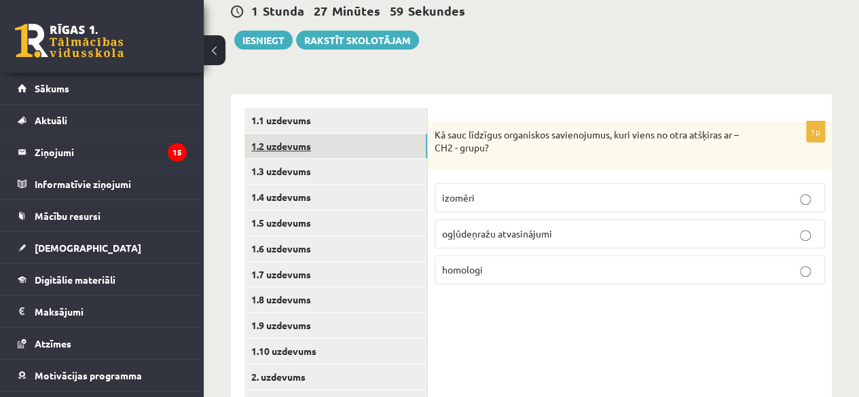
click at [349, 145] on link "1.2 uzdevums" at bounding box center [335, 146] width 183 height 25
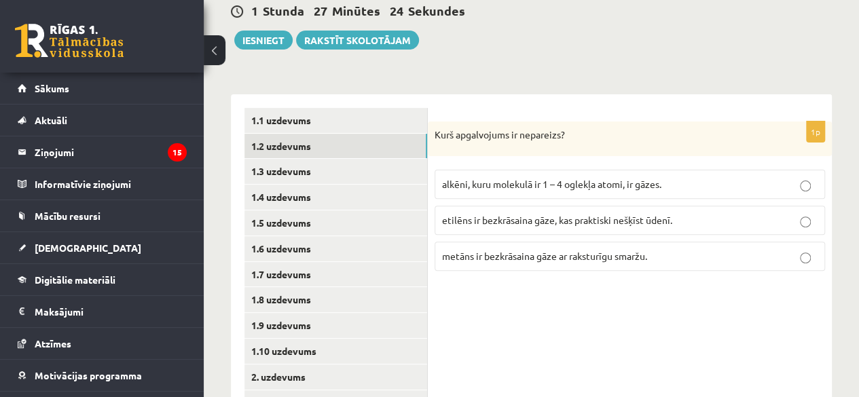
click at [640, 251] on span "metāns ir bezkrāsaina gāze ar raksturīgu smaržu." at bounding box center [544, 256] width 205 height 12
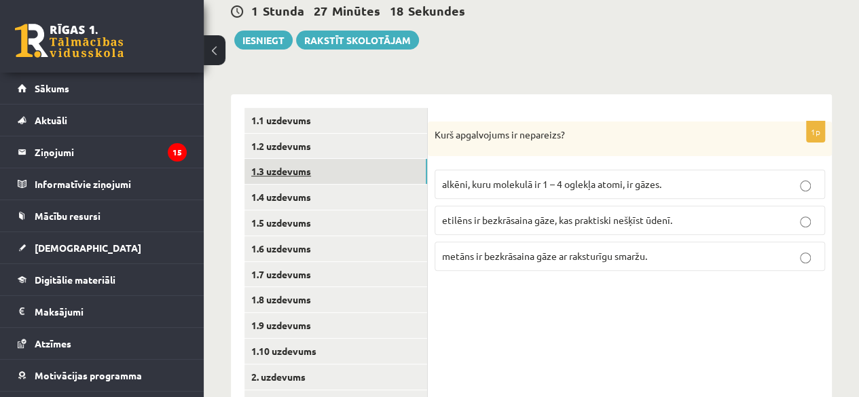
click at [364, 168] on link "1.3 uzdevums" at bounding box center [335, 171] width 183 height 25
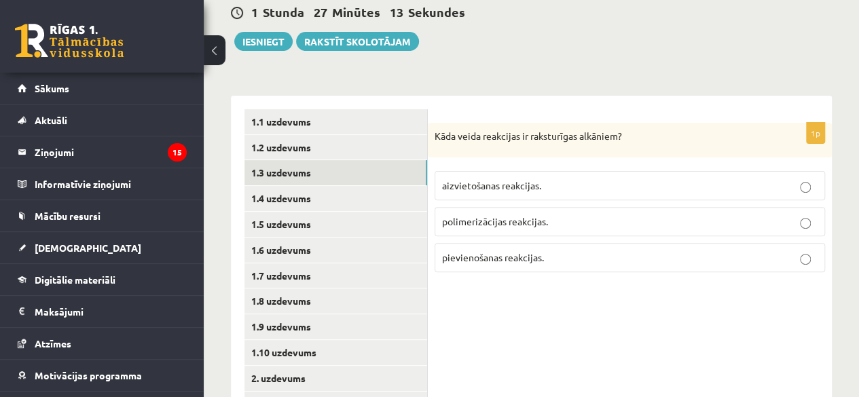
scroll to position [132, 0]
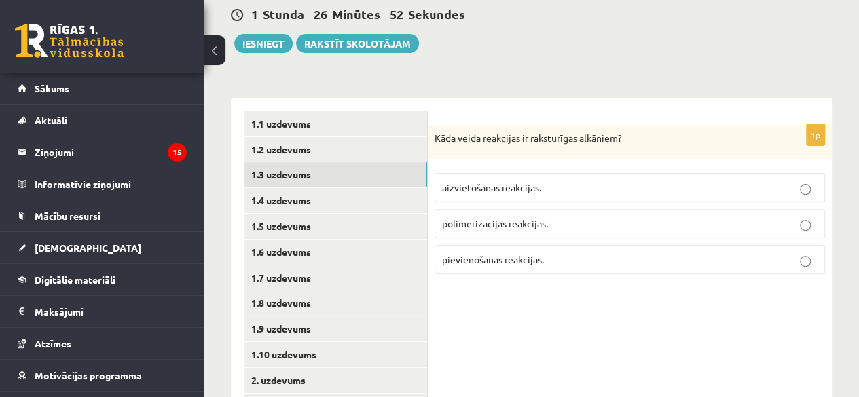
click at [547, 185] on p "aizvietošanas reakcijas." at bounding box center [629, 188] width 375 height 14
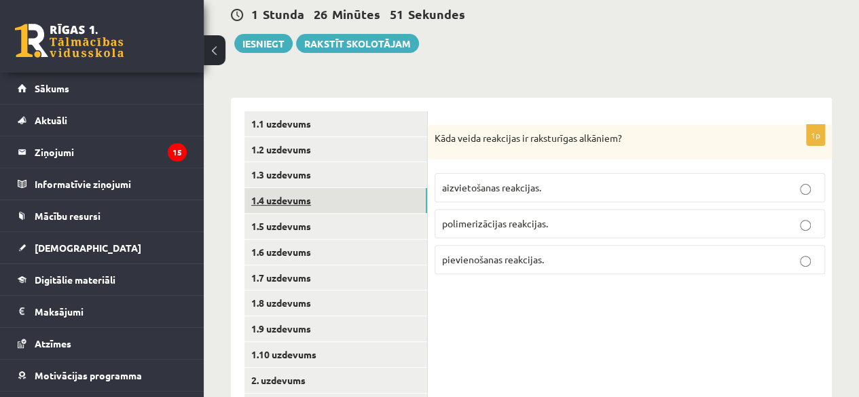
click at [386, 198] on link "1.4 uzdevums" at bounding box center [335, 200] width 183 height 25
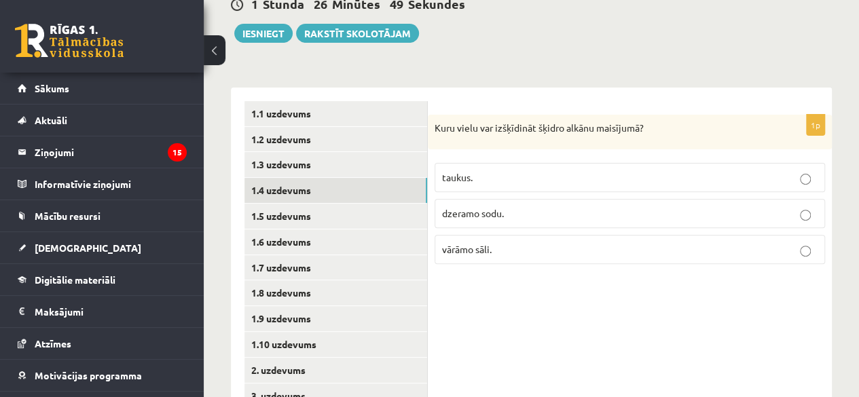
scroll to position [148, 0]
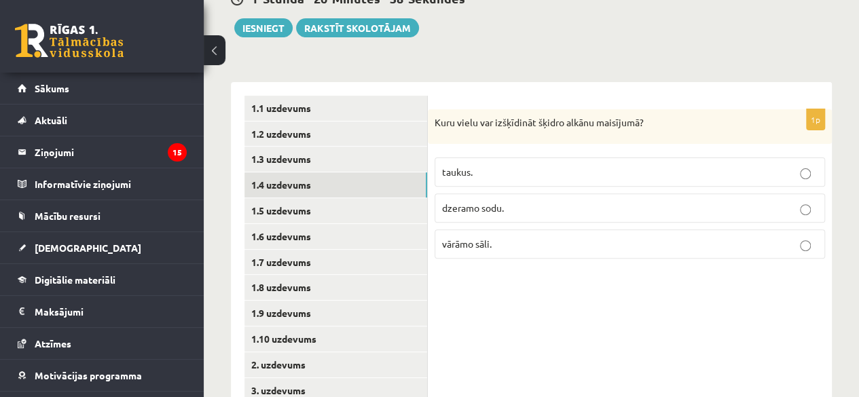
click at [680, 178] on p "taukus." at bounding box center [629, 172] width 375 height 14
click at [615, 238] on p "vārāmo sāli." at bounding box center [629, 244] width 375 height 14
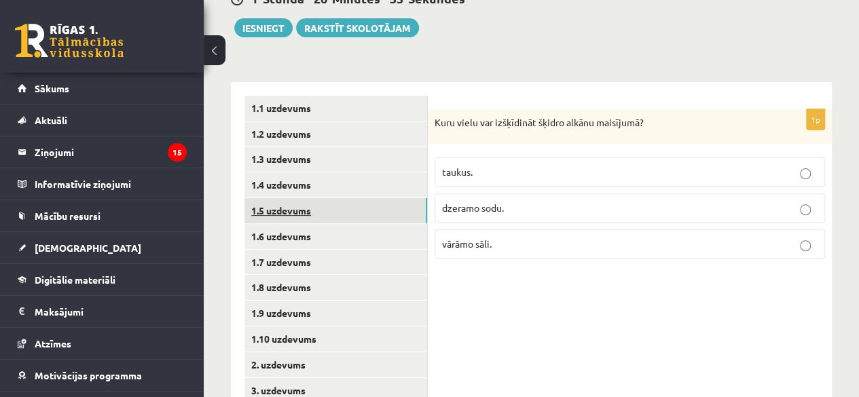
click at [349, 211] on link "1.5 uzdevums" at bounding box center [335, 210] width 183 height 25
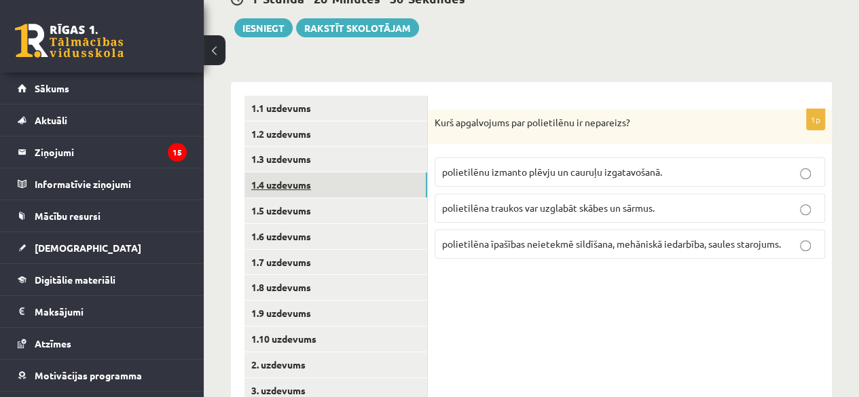
click at [382, 188] on link "1.4 uzdevums" at bounding box center [335, 184] width 183 height 25
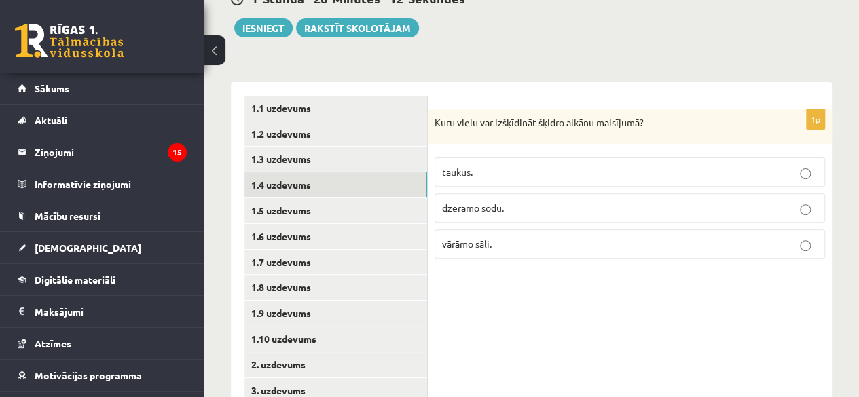
click at [468, 181] on label "taukus." at bounding box center [630, 172] width 390 height 29
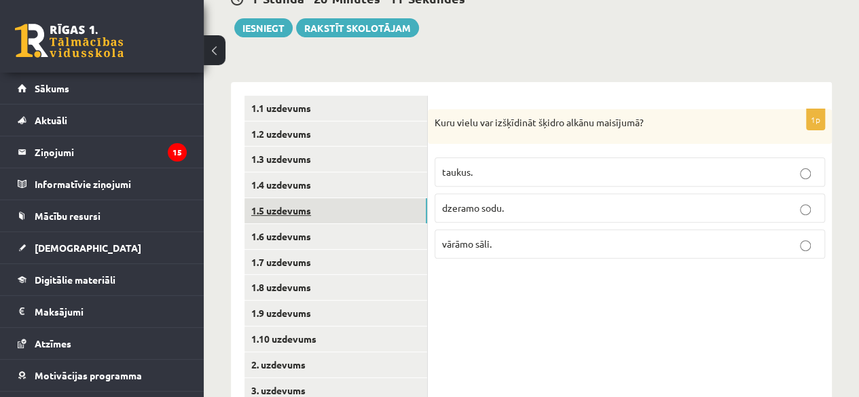
click at [348, 212] on link "1.5 uzdevums" at bounding box center [335, 210] width 183 height 25
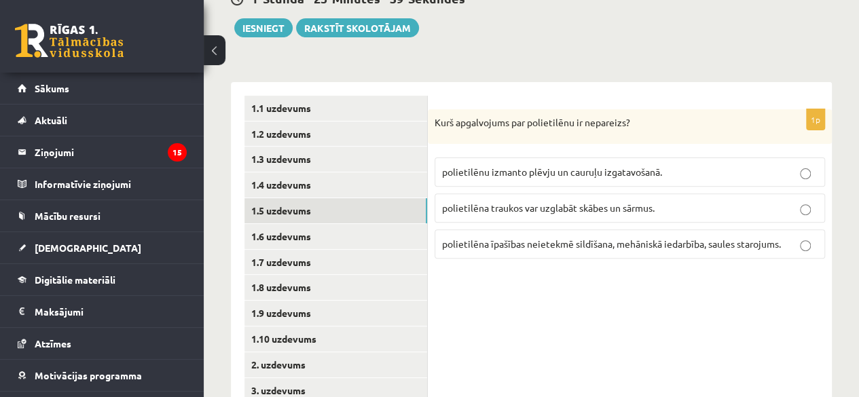
click at [572, 255] on label "polietilēna īpašības neietekmē sildīšana, mehāniskā iedarbība, saules starojums." at bounding box center [630, 243] width 390 height 29
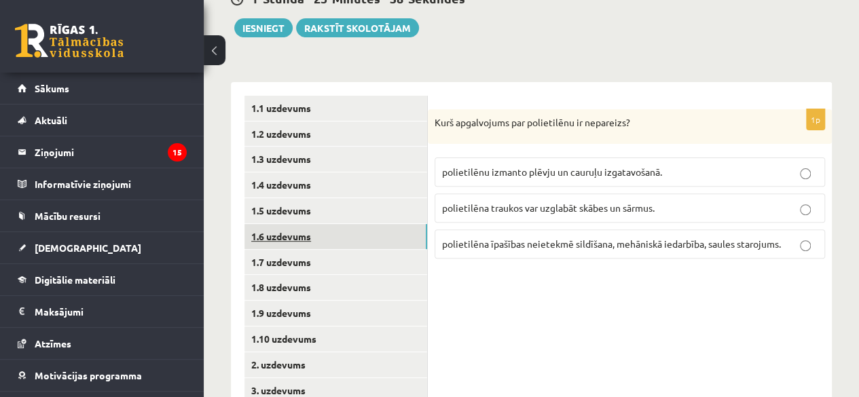
click at [398, 239] on link "1.6 uzdevums" at bounding box center [335, 236] width 183 height 25
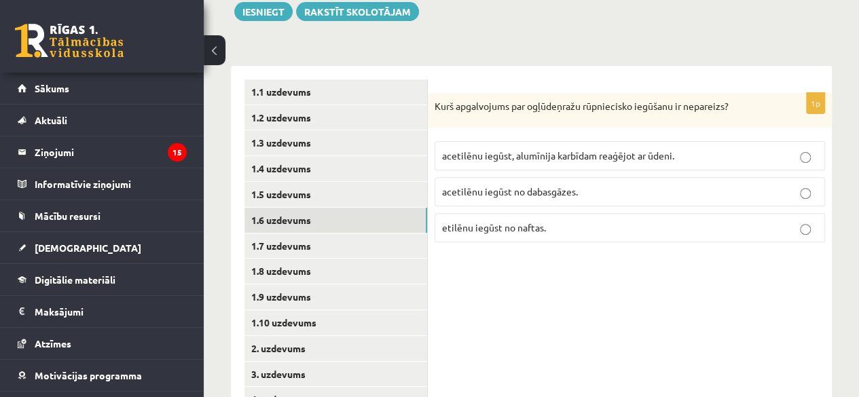
scroll to position [167, 0]
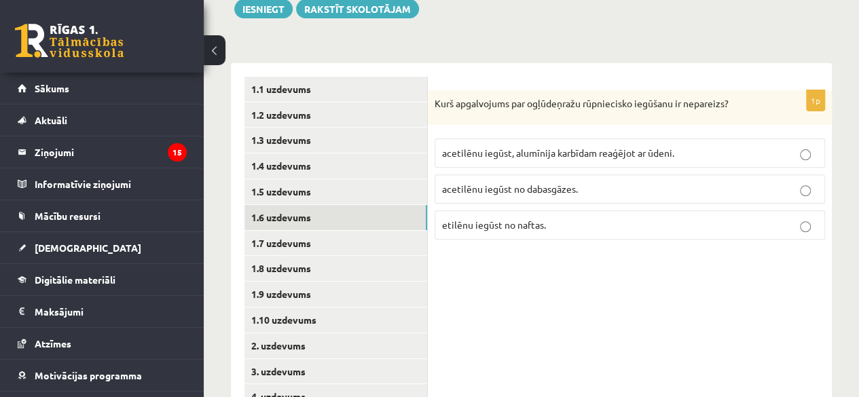
click at [621, 159] on p "acetilēnu iegūst, alumīnija karbīdam reaģējot ar ūdeni." at bounding box center [629, 153] width 375 height 14
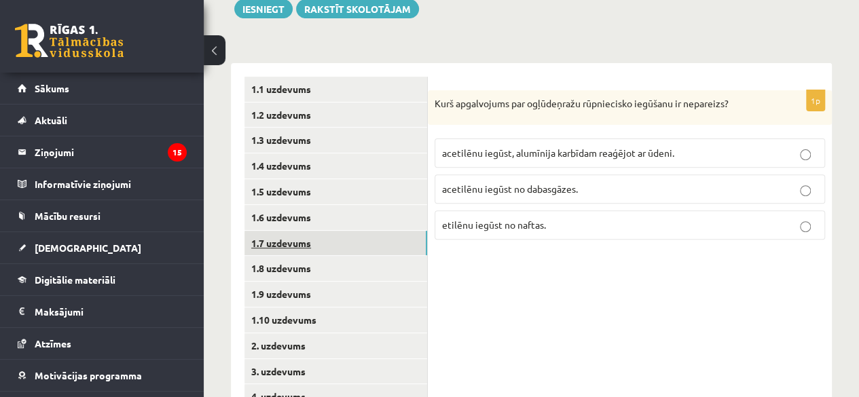
click at [367, 234] on link "1.7 uzdevums" at bounding box center [335, 243] width 183 height 25
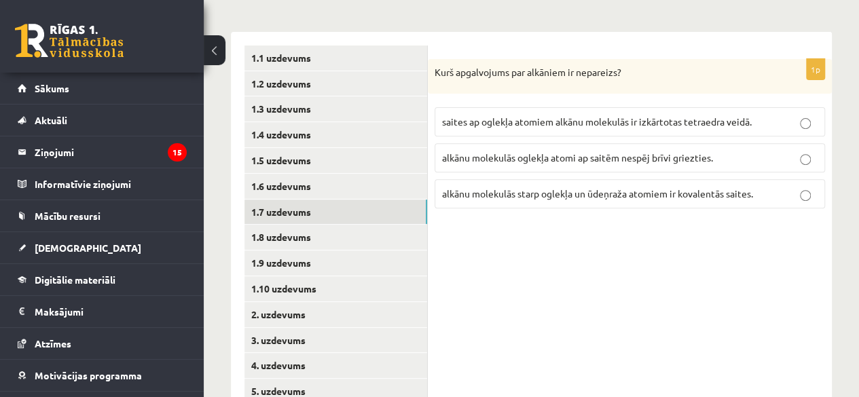
scroll to position [197, 0]
click at [659, 154] on span "alkānu molekulās oglekļa atomi ap saitēm nespēj brīvi griezties." at bounding box center [577, 159] width 271 height 12
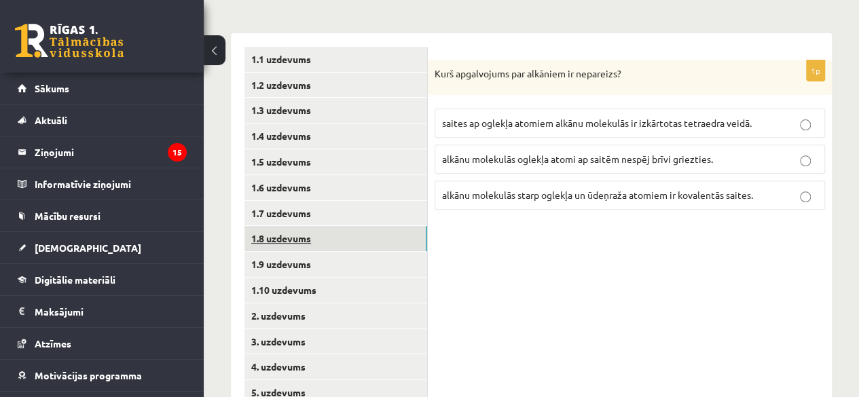
click at [346, 230] on link "1.8 uzdevums" at bounding box center [335, 238] width 183 height 25
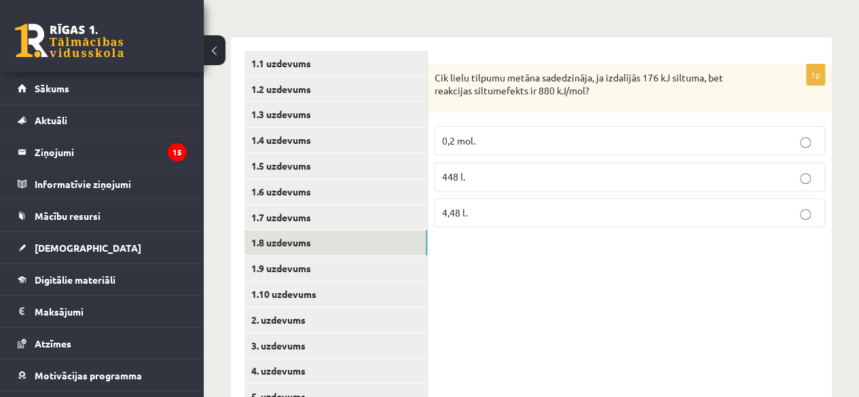
scroll to position [196, 0]
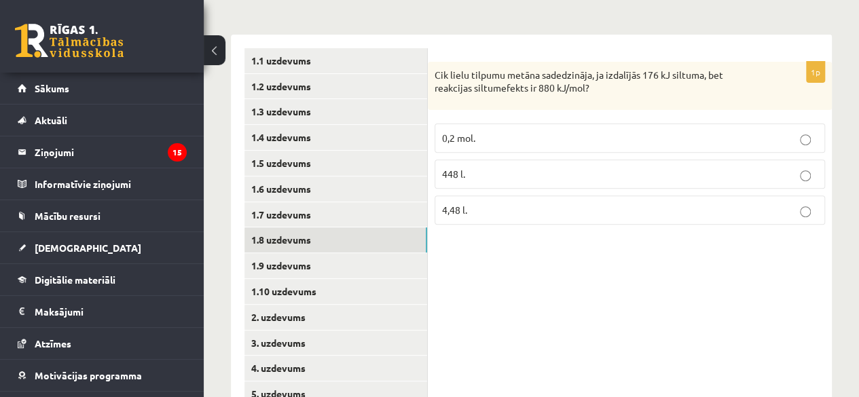
click at [758, 192] on fieldset "0,2 mol. 448 l. 4,48 l." at bounding box center [630, 173] width 390 height 112
click at [758, 208] on p "4,48 l." at bounding box center [629, 210] width 375 height 14
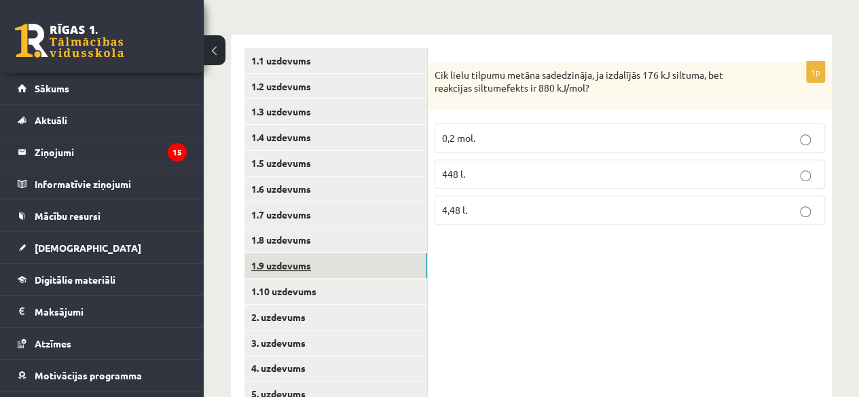
click at [383, 274] on link "1.9 uzdevums" at bounding box center [335, 265] width 183 height 25
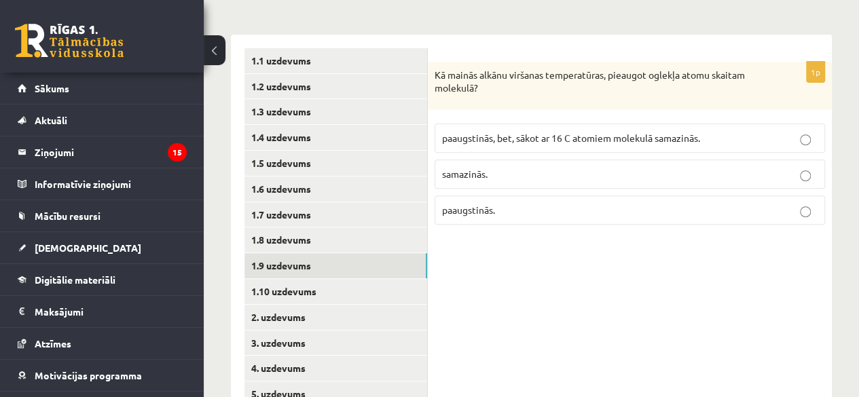
click at [617, 136] on span "paaugstinās, bet, sākot ar 16 C atomiem molekulā samazinās." at bounding box center [571, 138] width 258 height 12
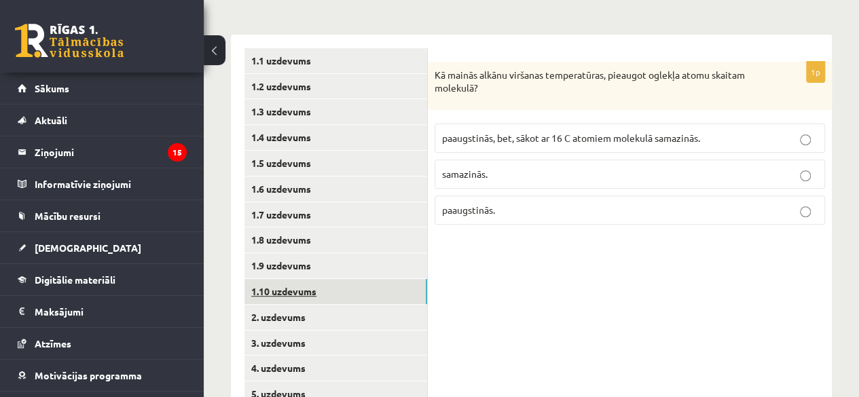
click at [361, 290] on link "1.10 uzdevums" at bounding box center [335, 291] width 183 height 25
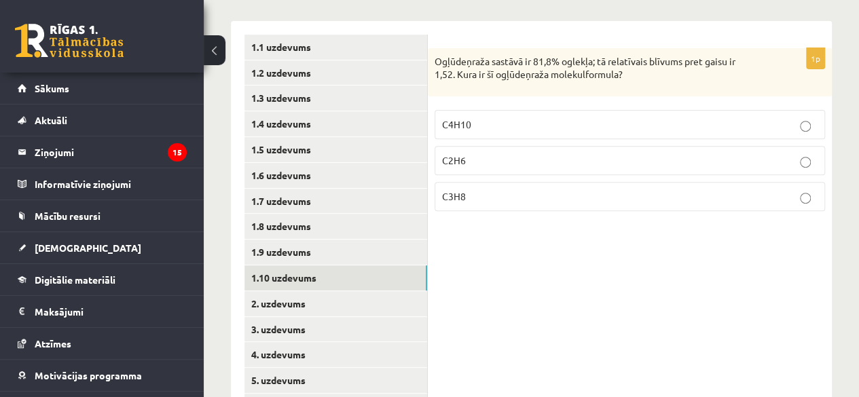
scroll to position [210, 0]
click at [648, 159] on p "C2H6" at bounding box center [629, 159] width 375 height 14
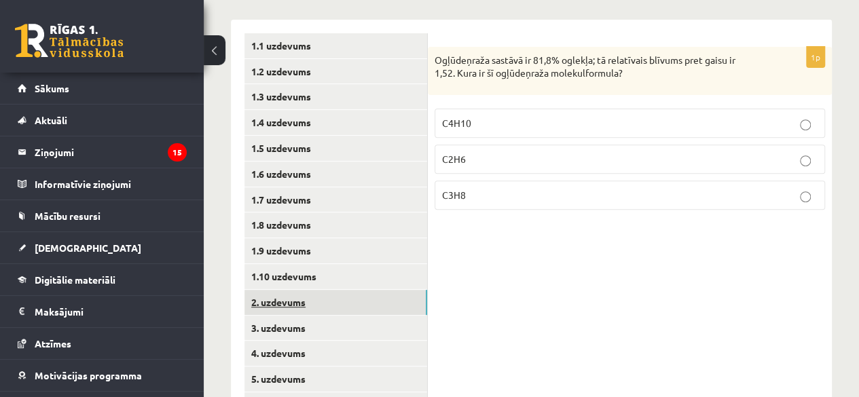
click at [342, 297] on link "2. uzdevums" at bounding box center [335, 302] width 183 height 25
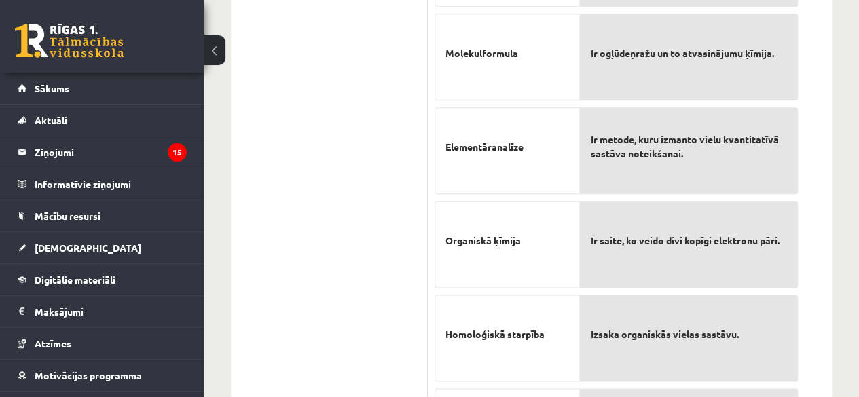
scroll to position [758, 0]
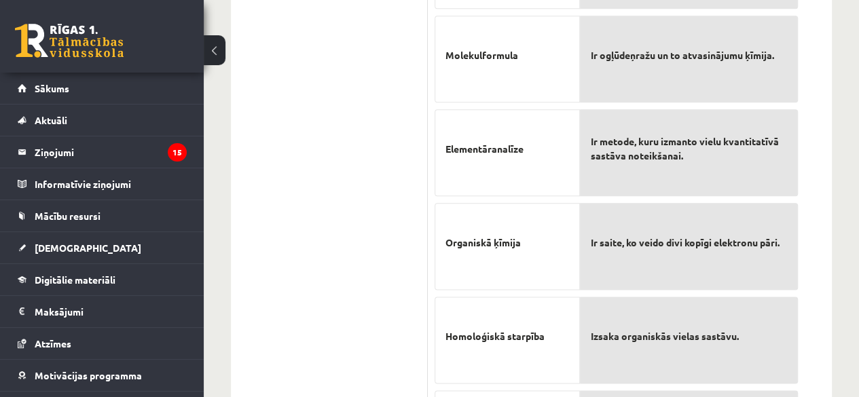
drag, startPoint x: 850, startPoint y: 305, endPoint x: 855, endPoint y: 330, distance: 25.7
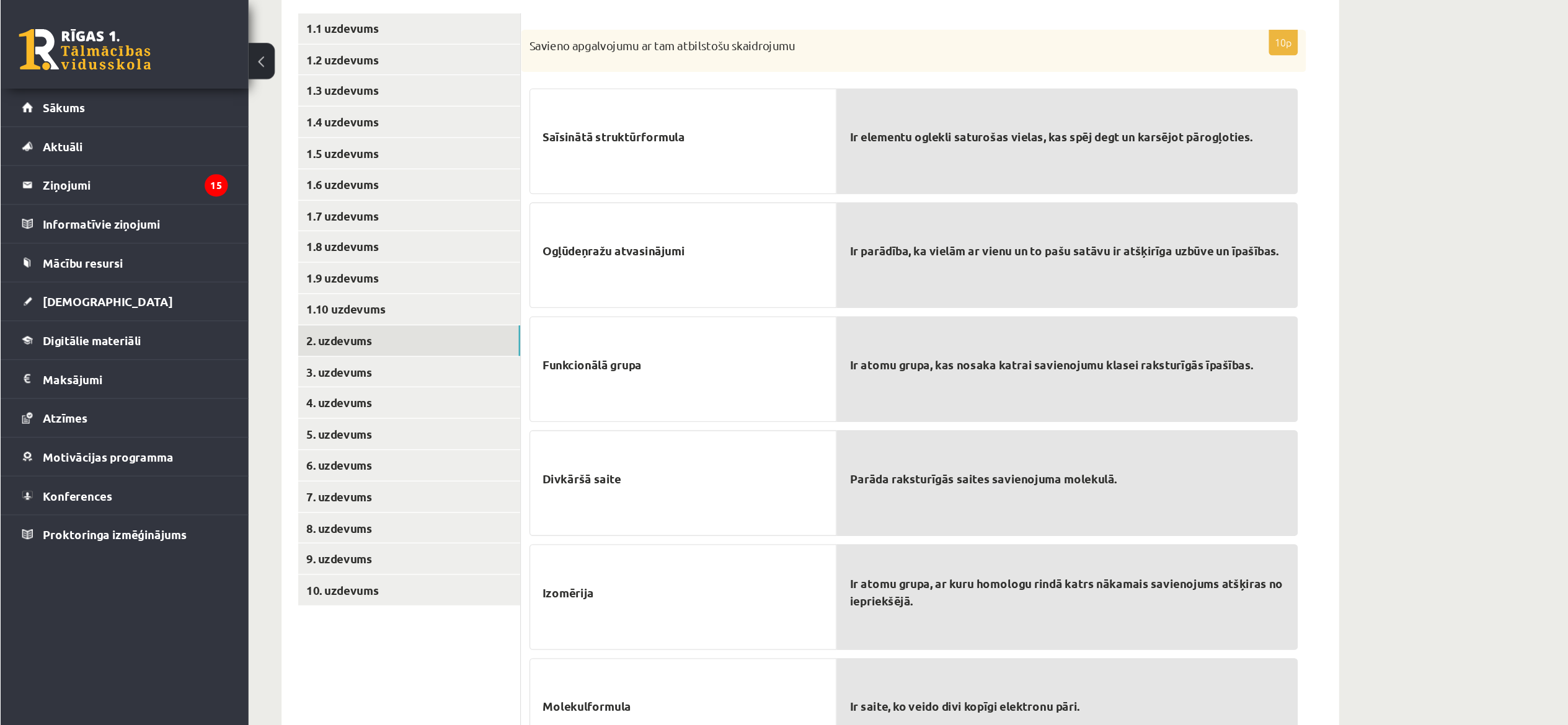
scroll to position [212, 0]
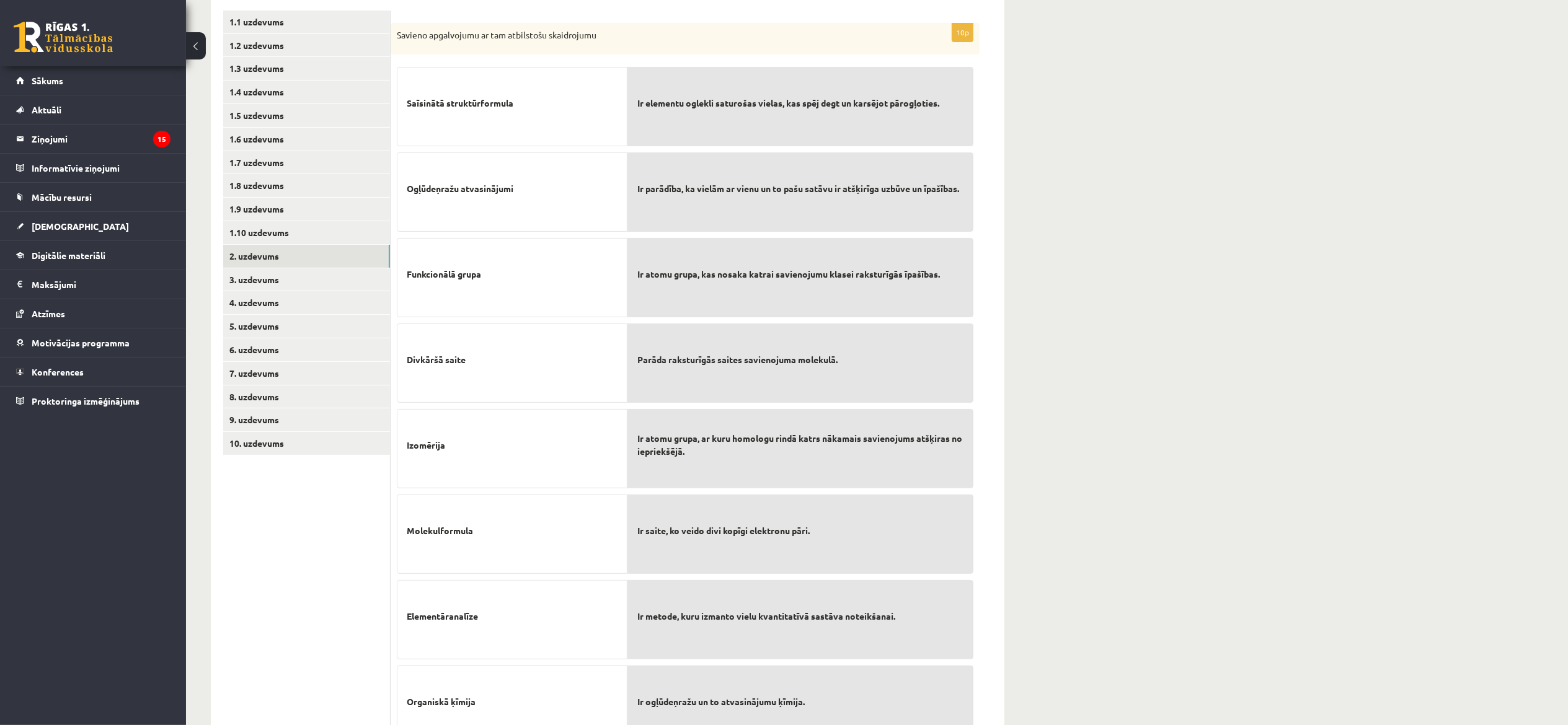
drag, startPoint x: 793, startPoint y: 6, endPoint x: 1142, endPoint y: 466, distance: 577.4
click at [784, 362] on div "**********" at bounding box center [877, 397] width 1382 height 1124
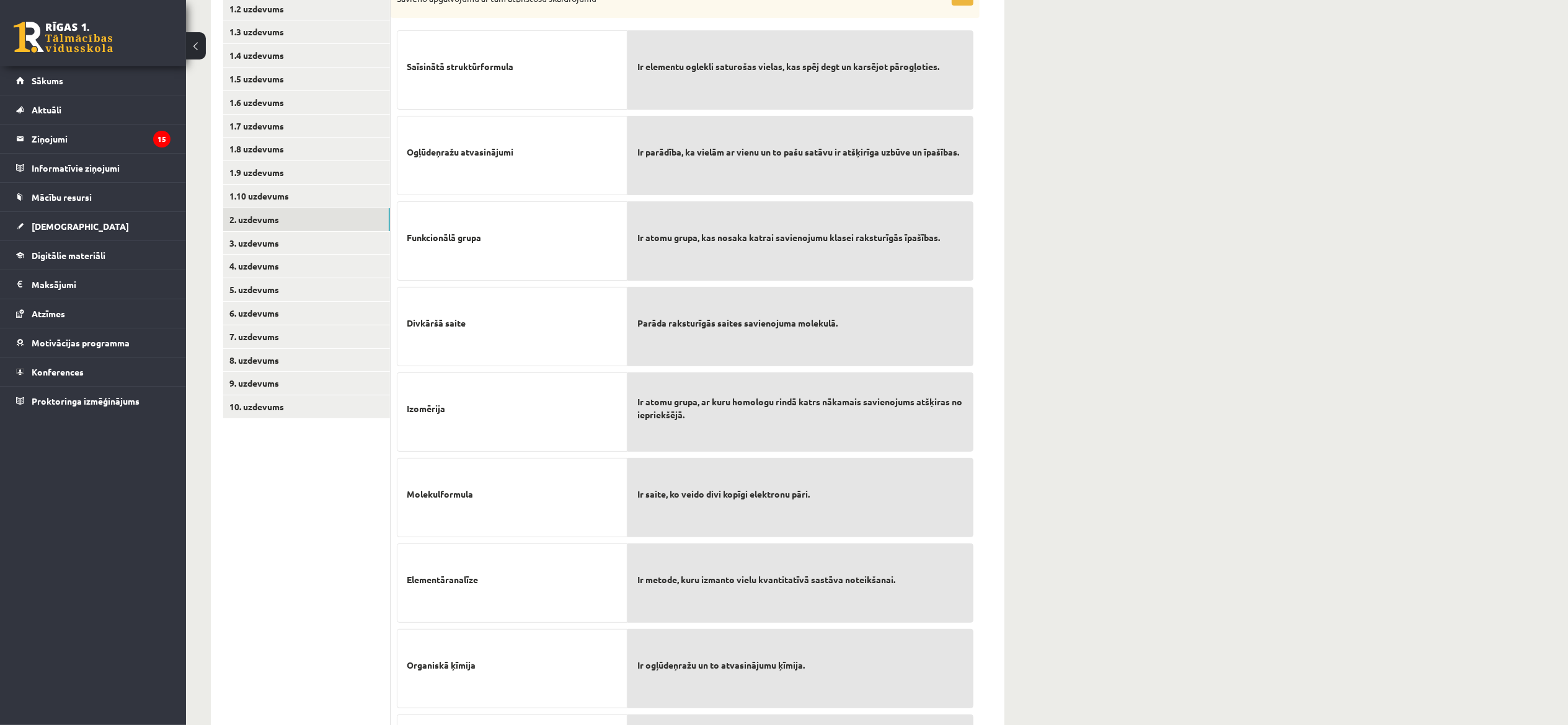
scroll to position [97, 0]
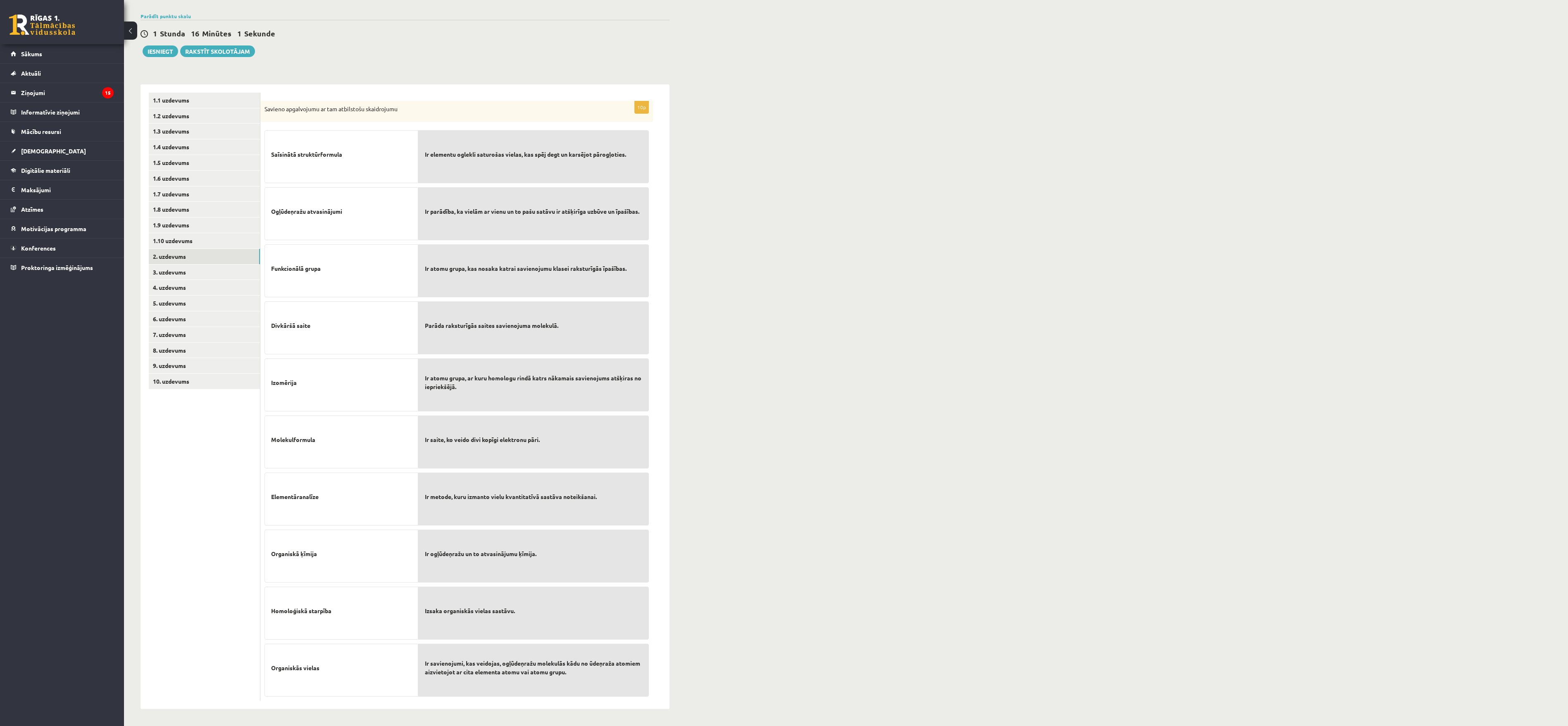
drag, startPoint x: 1027, startPoint y: 3, endPoint x: 1021, endPoint y: 502, distance: 499.0
click at [522, 242] on div "**********" at bounding box center [846, 351] width 1444 height 750
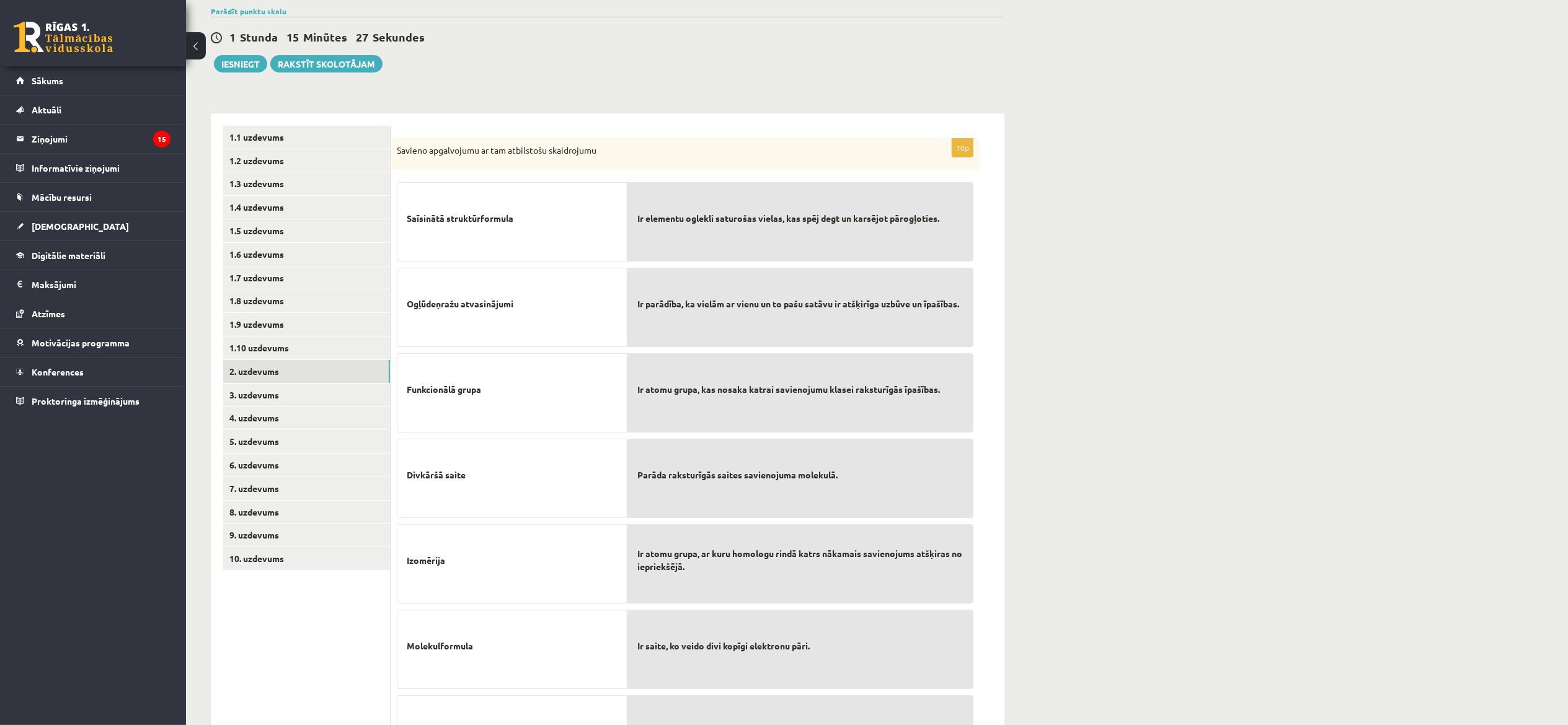
drag, startPoint x: 2230, startPoint y: 26, endPoint x: 1099, endPoint y: 418, distance: 1197.0
click at [784, 362] on div "**********" at bounding box center [877, 512] width 1382 height 1124
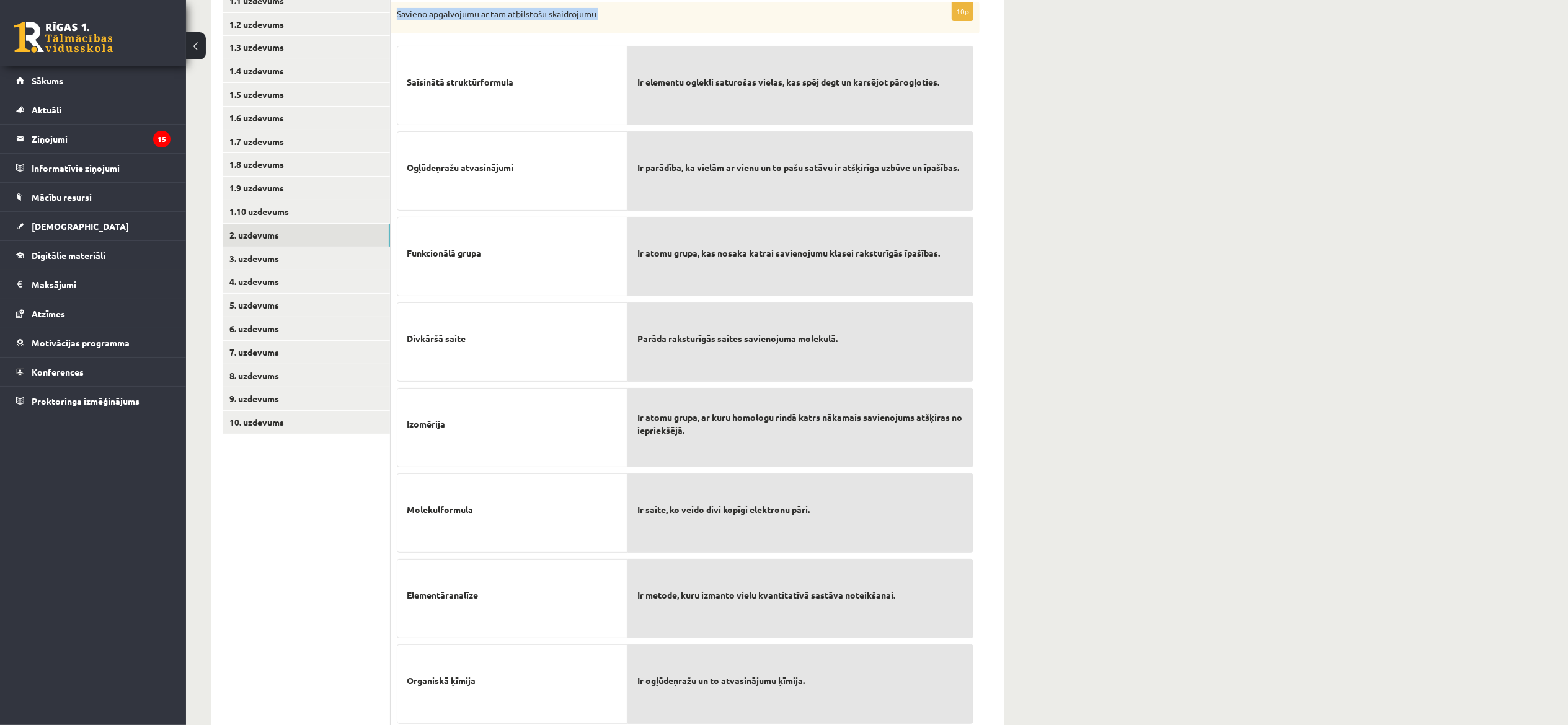
scroll to position [451, 0]
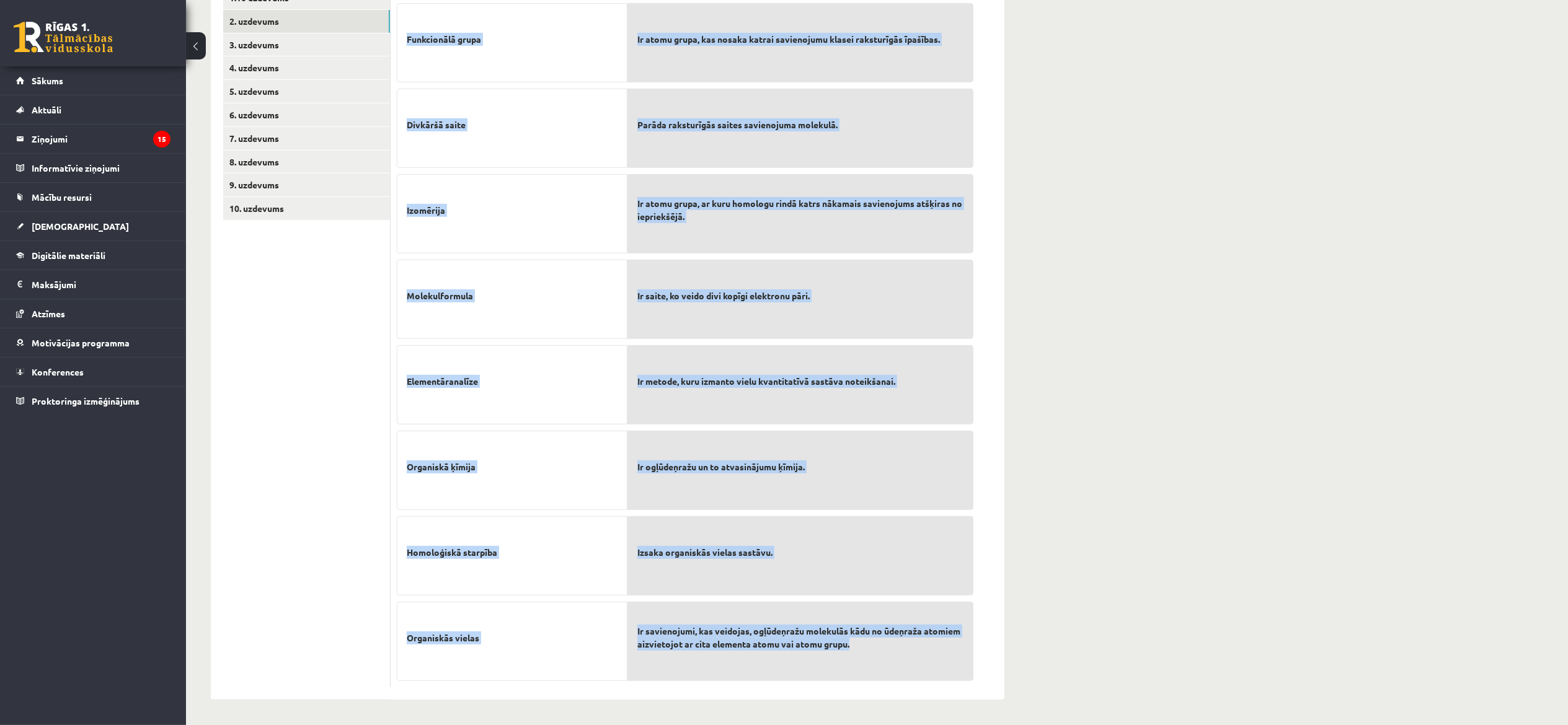
drag, startPoint x: 397, startPoint y: 83, endPoint x: 958, endPoint y: 655, distance: 801.2
click at [784, 362] on div "10p Savieno apgalvojumu ar tam atbilstošu skaidrojumu Saīsinātā struktūrformula…" at bounding box center [685, 238] width 589 height 900
copy div "Savieno apgalvojumu ar tam atbilstošu skaidrojumu Saīsinātā struktūrformula Ogļ…"
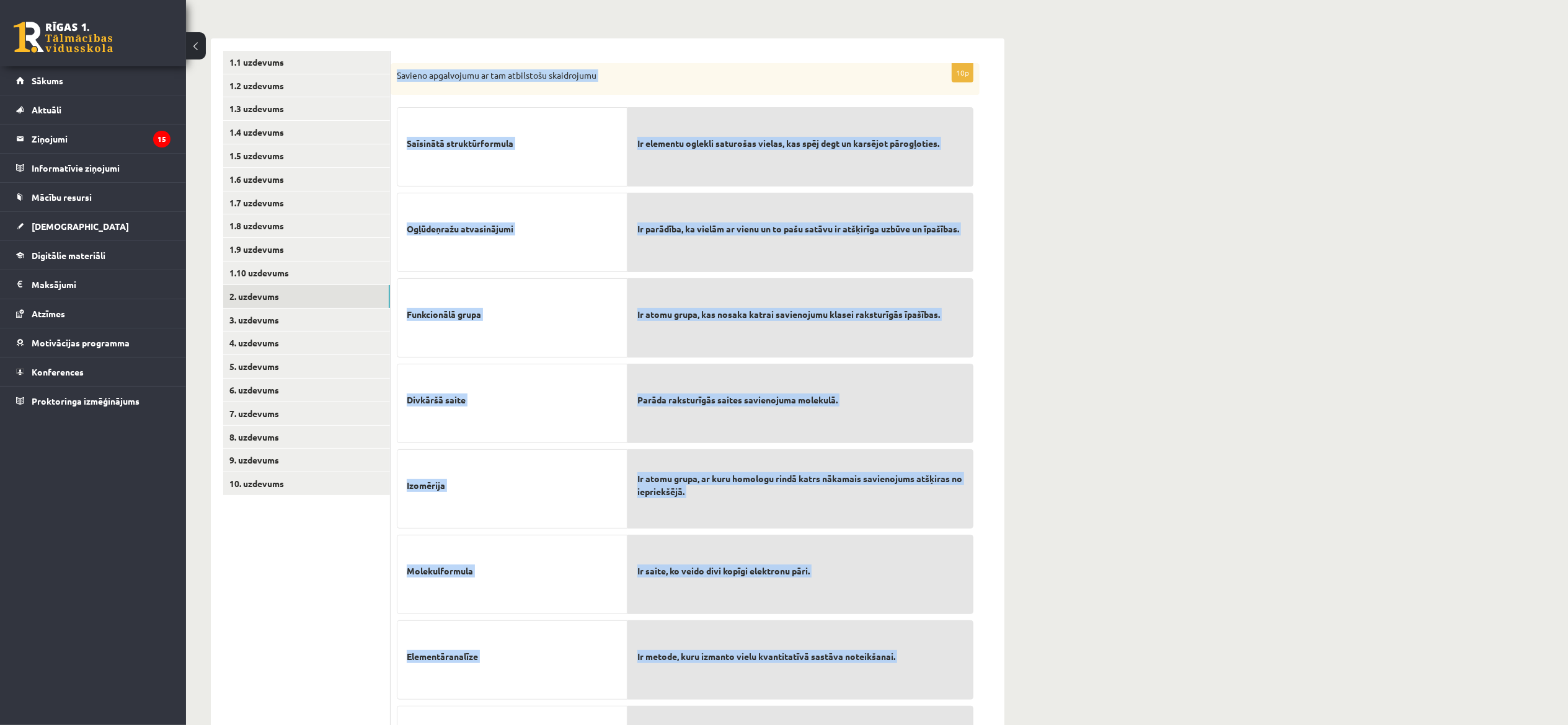
scroll to position [170, 0]
click at [298, 362] on link "9. uzdevums" at bounding box center [306, 462] width 167 height 23
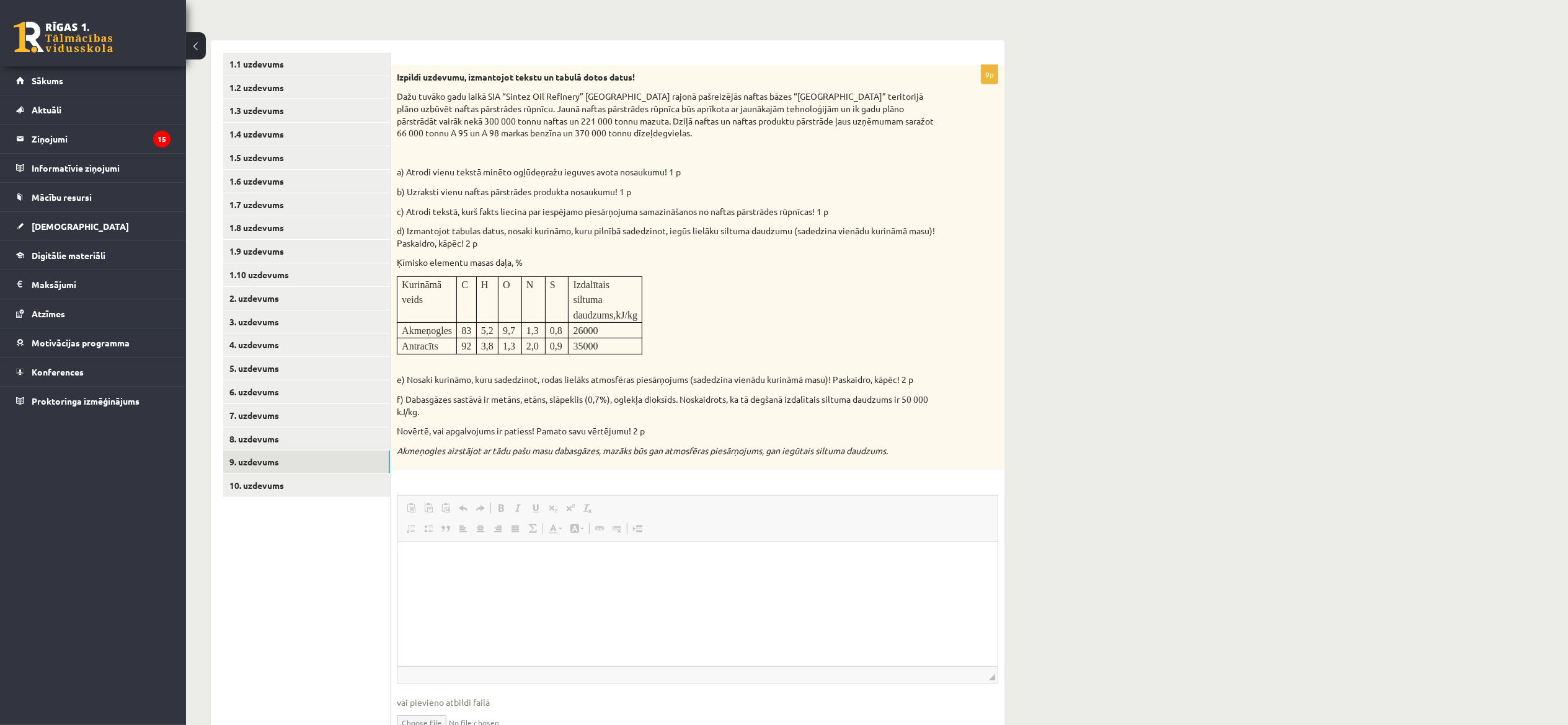
scroll to position [0, 0]
click at [506, 362] on html at bounding box center [697, 561] width 600 height 37
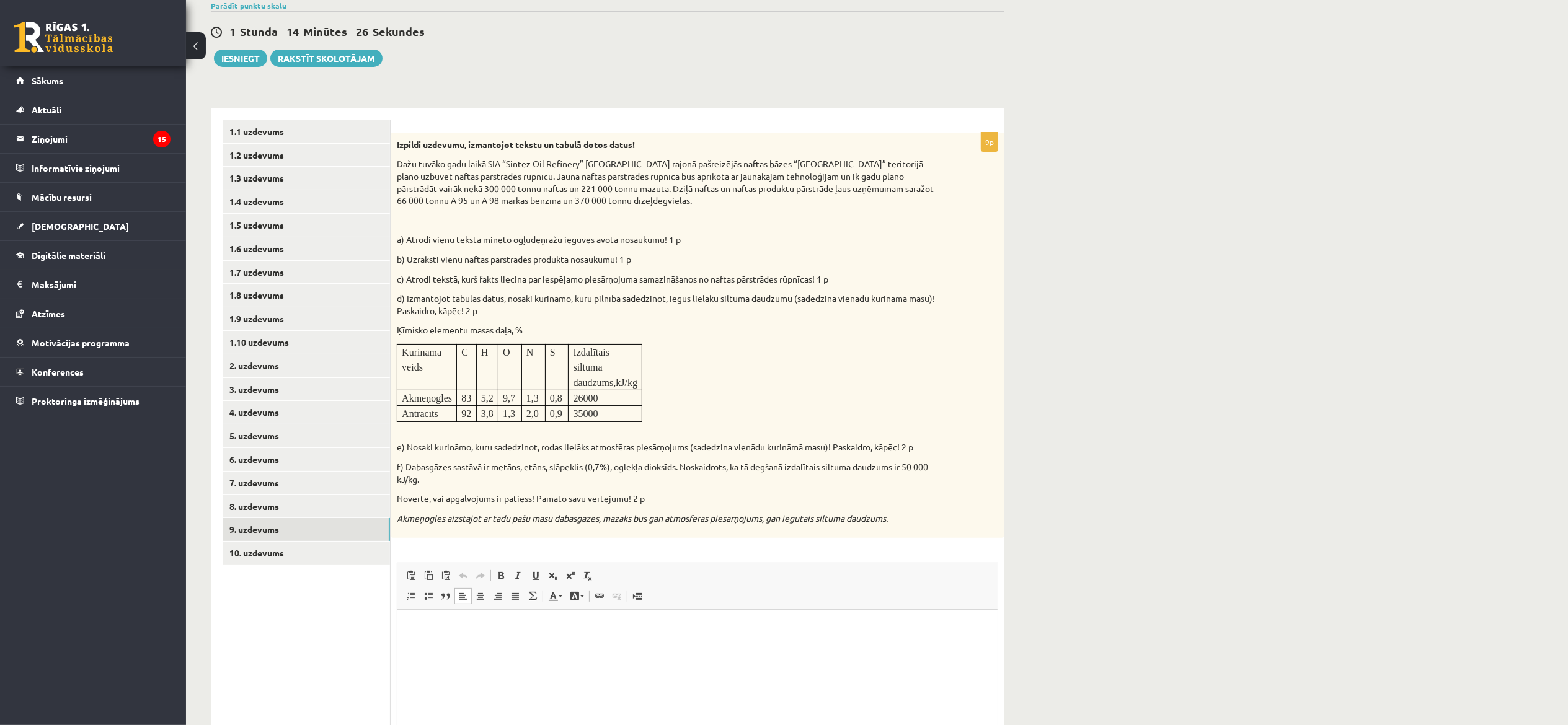
scroll to position [98, 0]
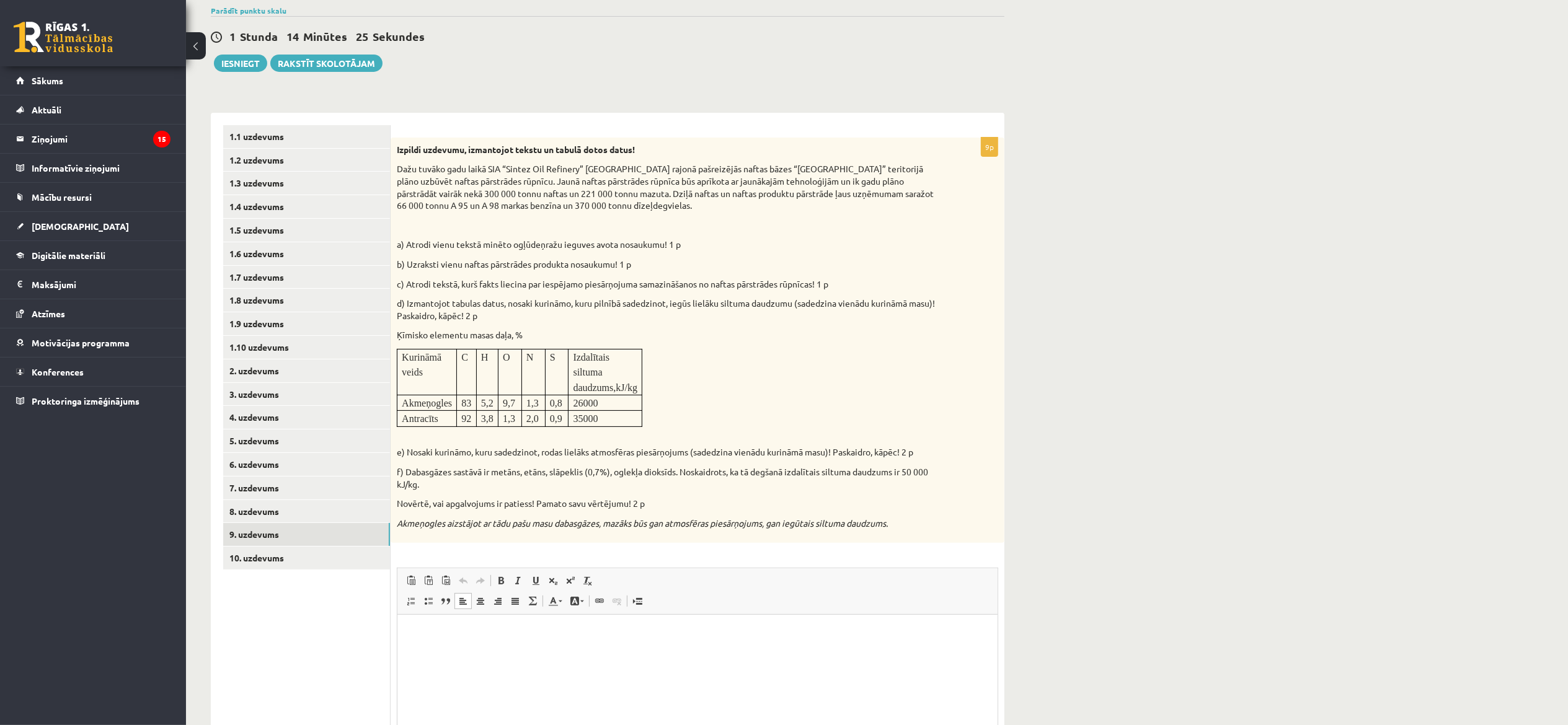
click at [410, 362] on html at bounding box center [697, 634] width 600 height 37
click at [413, 362] on span at bounding box center [411, 581] width 10 height 10
click at [783, 362] on link "X" at bounding box center [784, 625] width 13 height 13
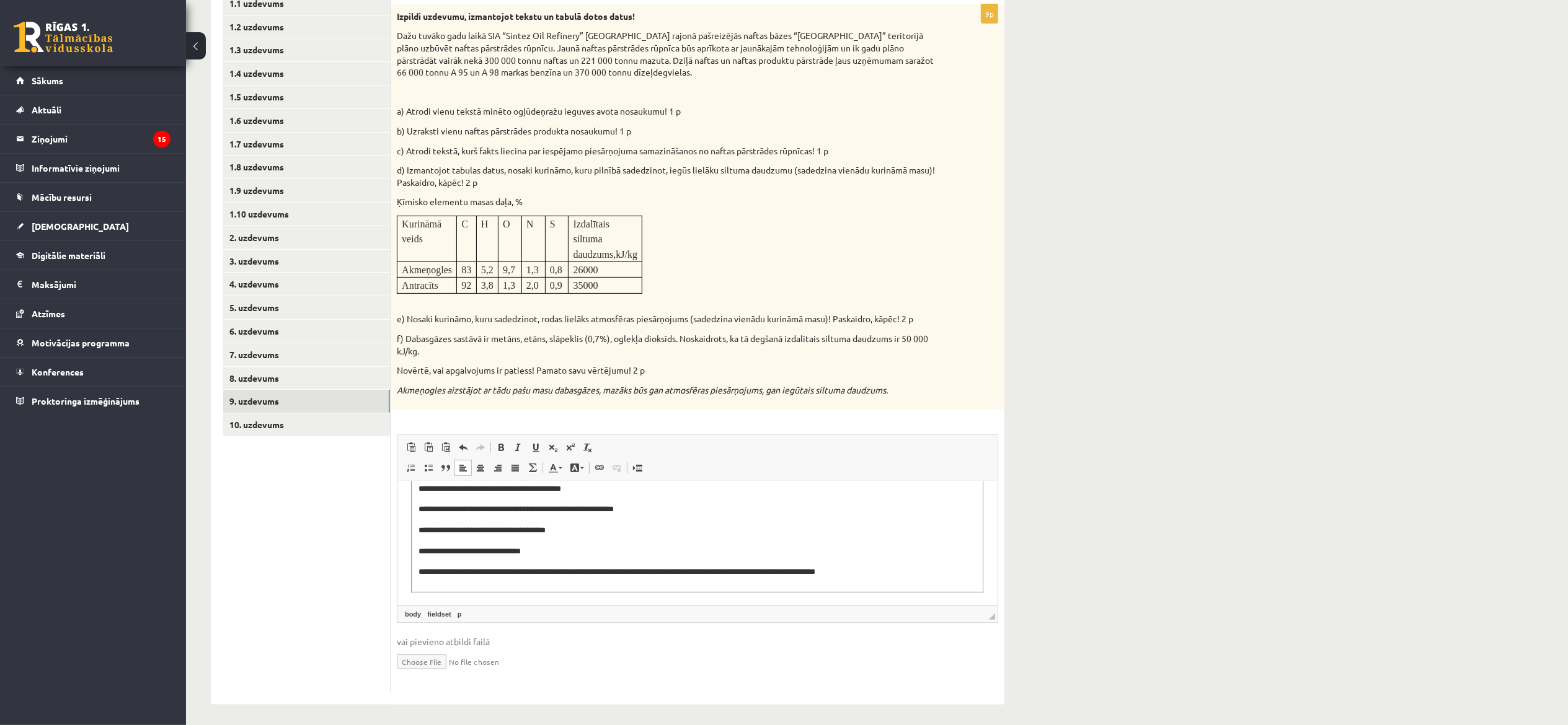
scroll to position [0, 0]
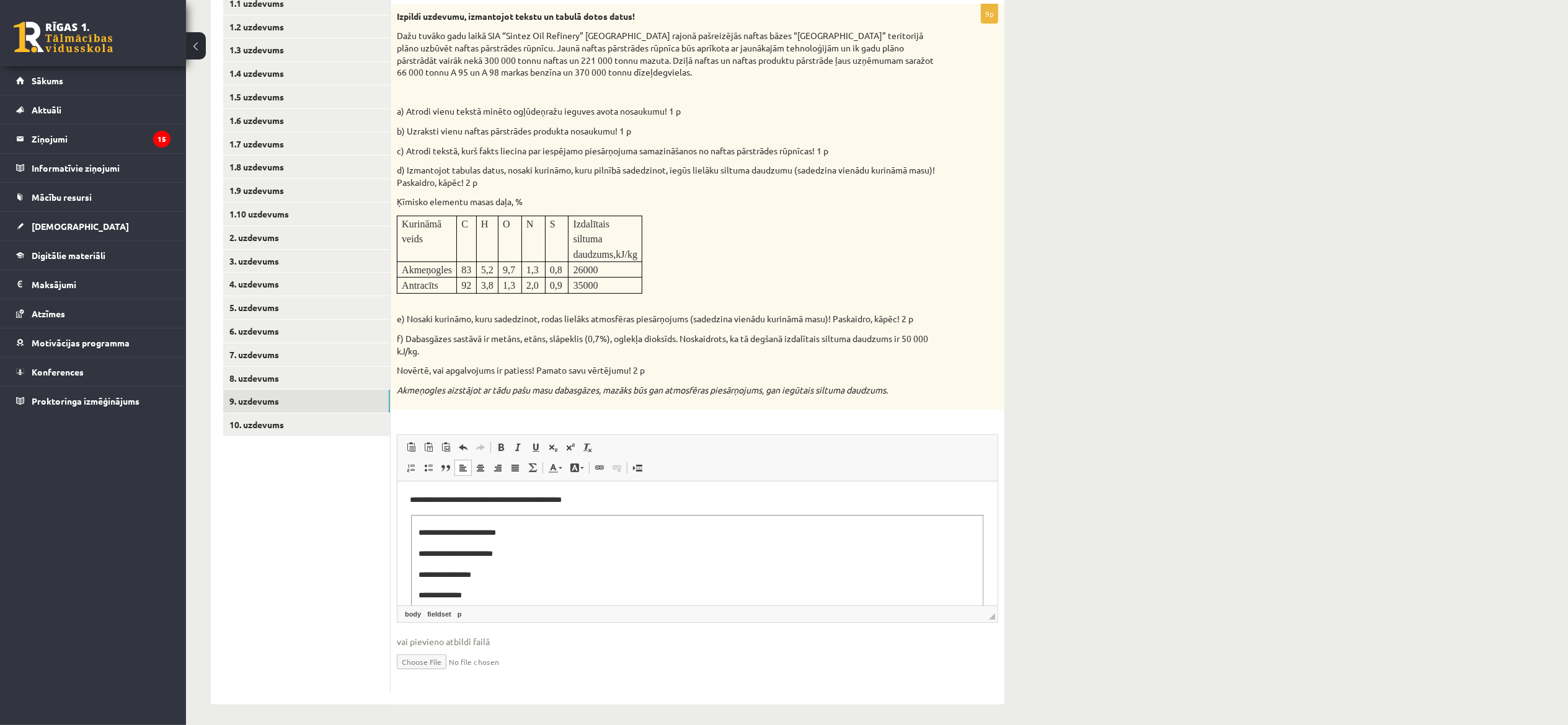
click at [626, 362] on fieldset "**********" at bounding box center [696, 732] width 573 height 436
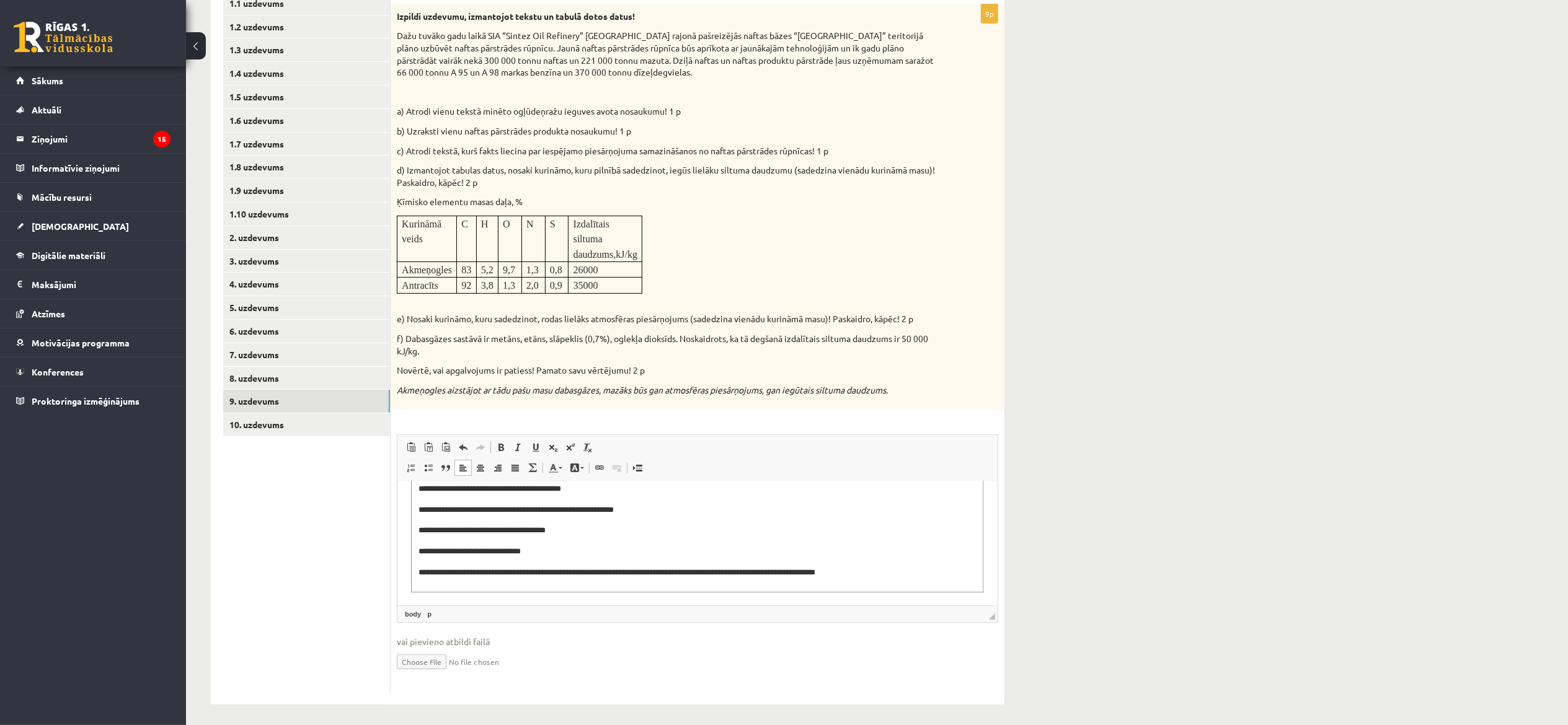
click at [784, 362] on p "**********" at bounding box center [688, 573] width 540 height 13
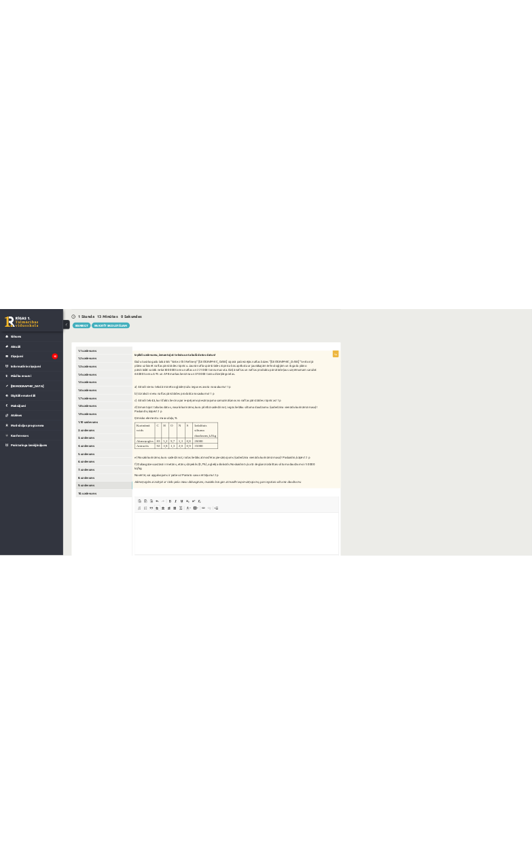
scroll to position [0, 0]
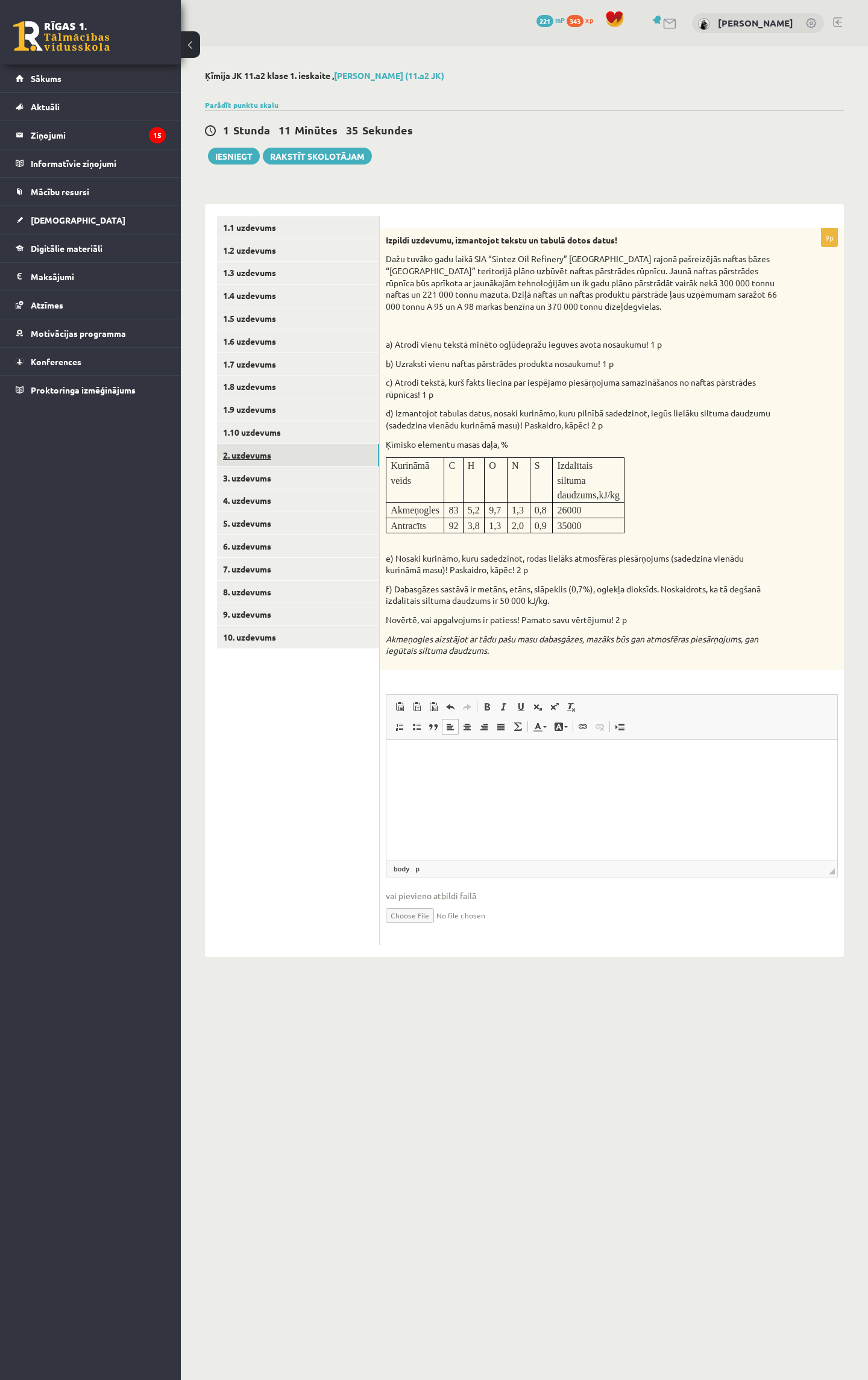
click at [256, 352] on link "2. uzdevums" at bounding box center [297, 454] width 162 height 22
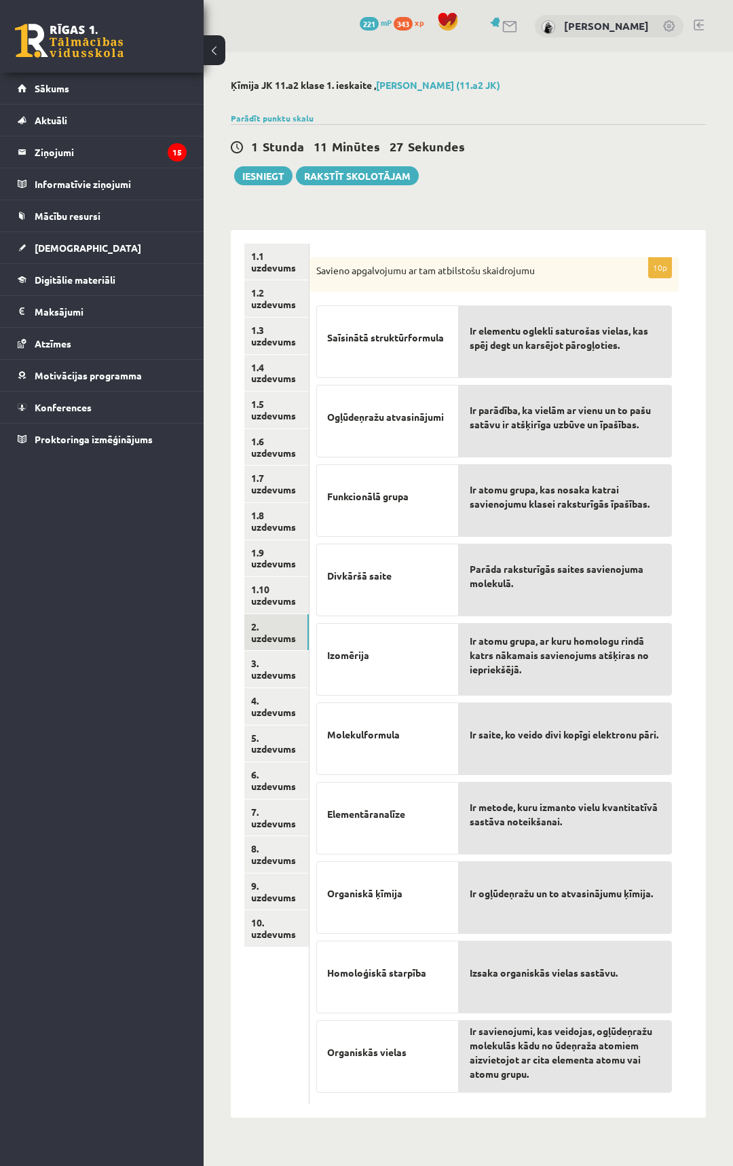
drag, startPoint x: 938, startPoint y: 2, endPoint x: 213, endPoint y: 43, distance: 727.0
click at [212, 43] on button at bounding box center [215, 50] width 22 height 30
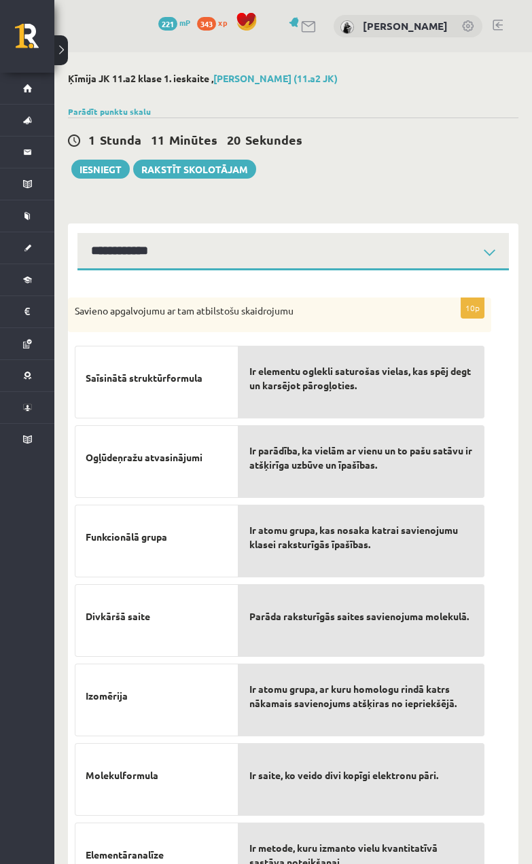
drag, startPoint x: 733, startPoint y: 7, endPoint x: 236, endPoint y: 196, distance: 531.6
click at [230, 193] on div "**********" at bounding box center [292, 615] width 477 height 1126
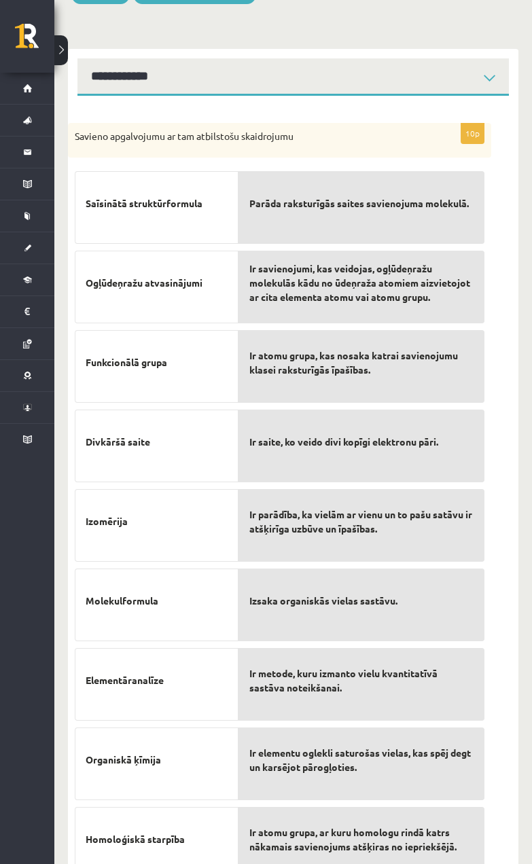
scroll to position [89, 0]
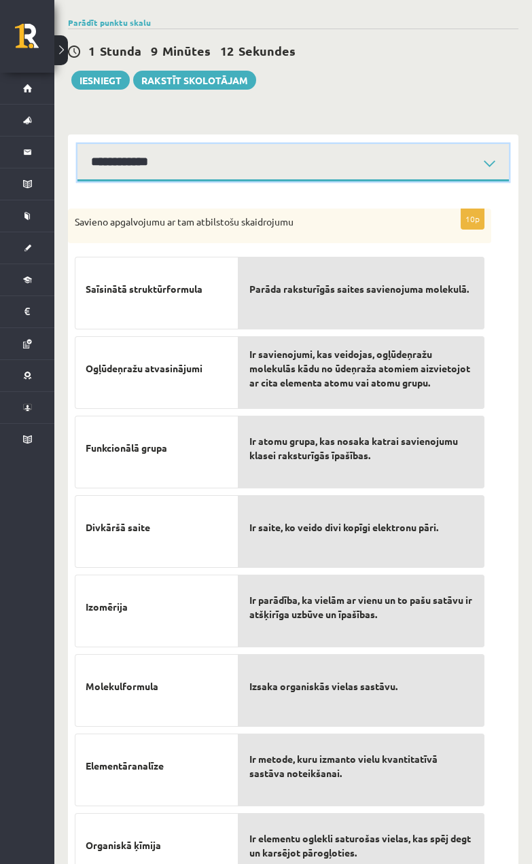
click at [425, 147] on select "**********" at bounding box center [292, 162] width 431 height 37
click at [155, 397] on div "Izomērija" at bounding box center [157, 610] width 164 height 73
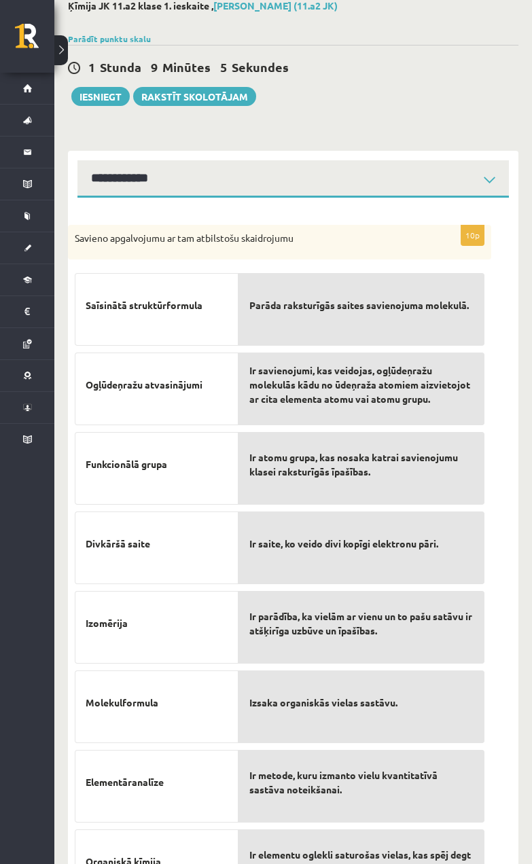
scroll to position [0, 0]
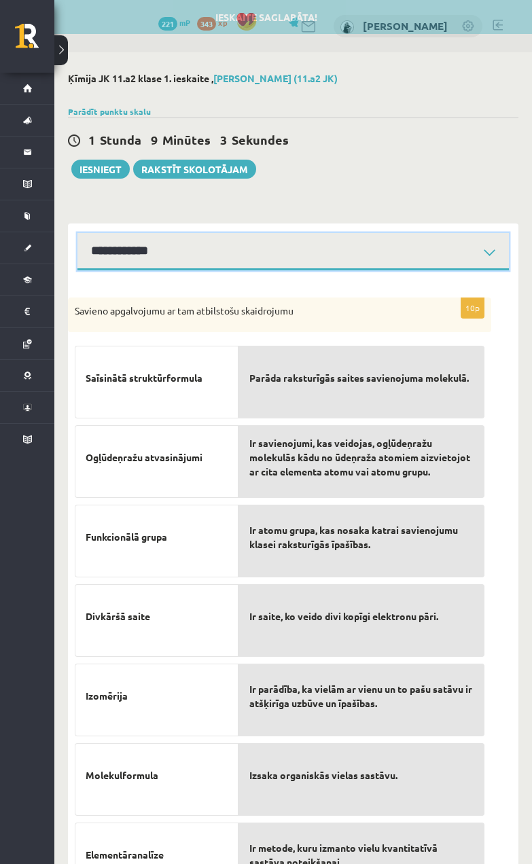
click at [210, 255] on select "**********" at bounding box center [292, 251] width 431 height 37
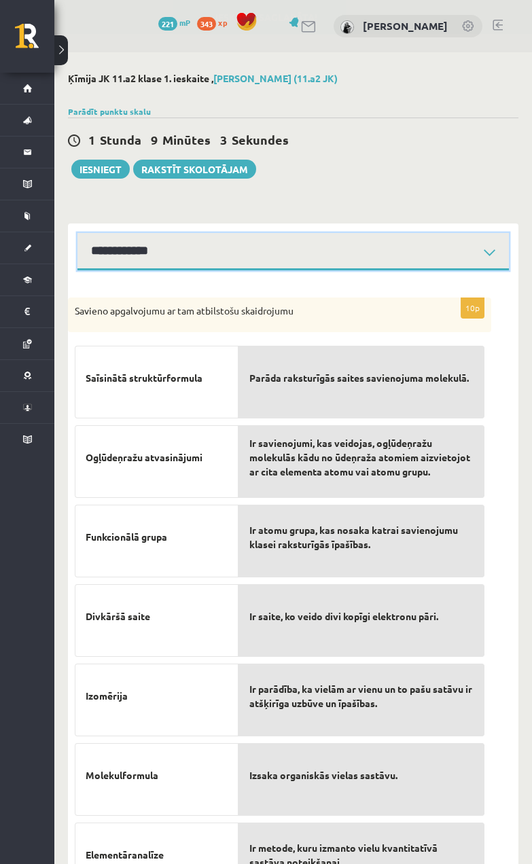
click at [77, 233] on select "**********" at bounding box center [292, 251] width 431 height 37
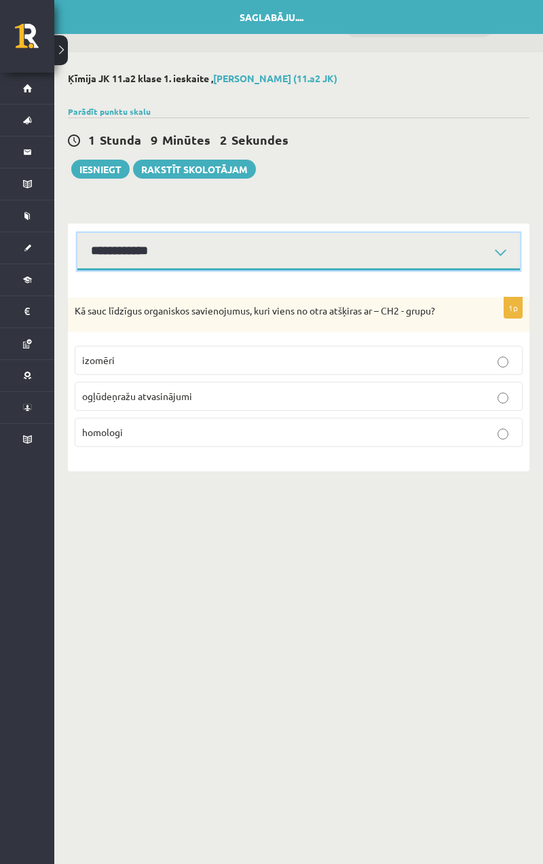
click at [222, 264] on select "**********" at bounding box center [298, 251] width 443 height 37
click at [77, 233] on select "**********" at bounding box center [298, 251] width 443 height 37
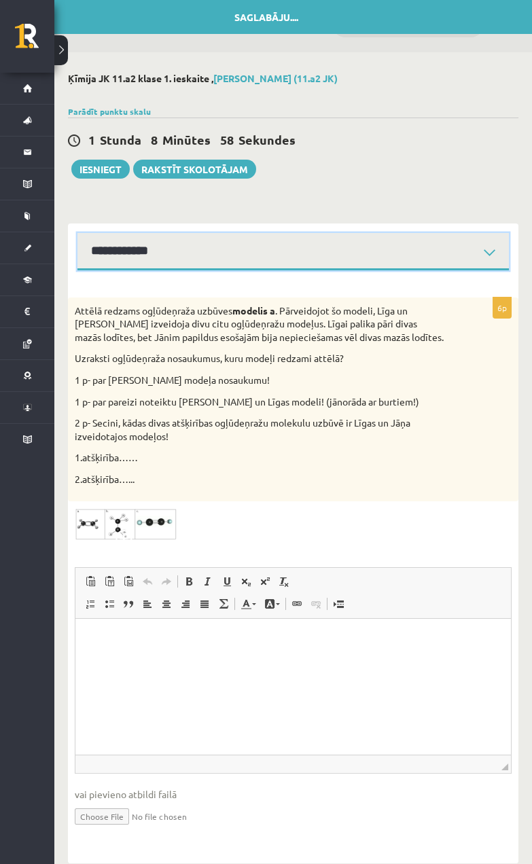
click at [222, 259] on select "**********" at bounding box center [292, 251] width 431 height 37
click at [77, 233] on select "**********" at bounding box center [292, 251] width 431 height 37
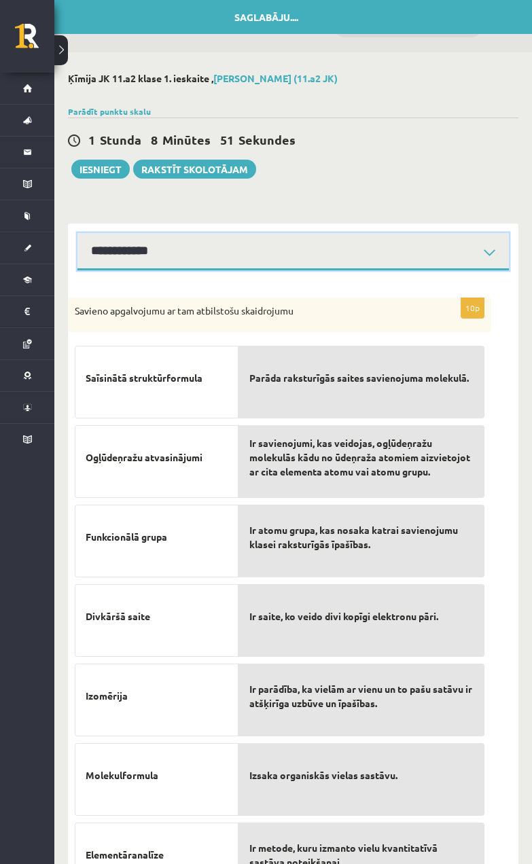
click at [254, 247] on select "**********" at bounding box center [292, 251] width 431 height 37
click at [77, 233] on select "**********" at bounding box center [292, 251] width 431 height 37
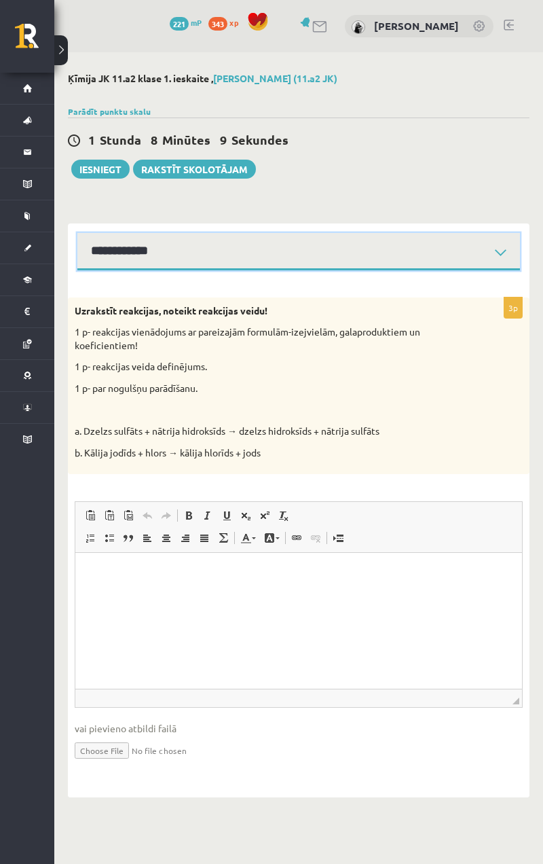
click at [289, 245] on select "**********" at bounding box center [298, 251] width 443 height 37
click at [77, 233] on select "**********" at bounding box center [298, 251] width 443 height 37
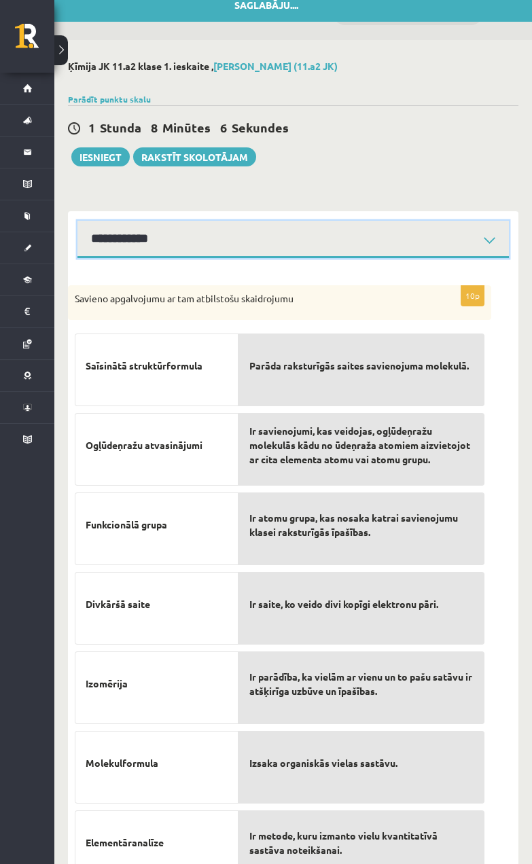
scroll to position [5, 0]
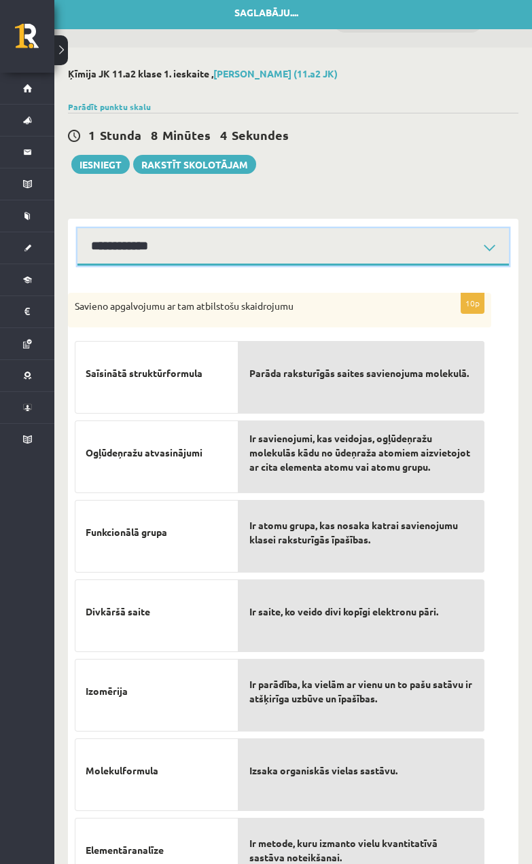
click at [302, 245] on select "**********" at bounding box center [292, 246] width 431 height 37
click at [77, 228] on select "**********" at bounding box center [292, 246] width 431 height 37
click at [280, 254] on select "**********" at bounding box center [292, 246] width 431 height 37
select select "**********"
click at [77, 228] on select "**********" at bounding box center [292, 246] width 431 height 37
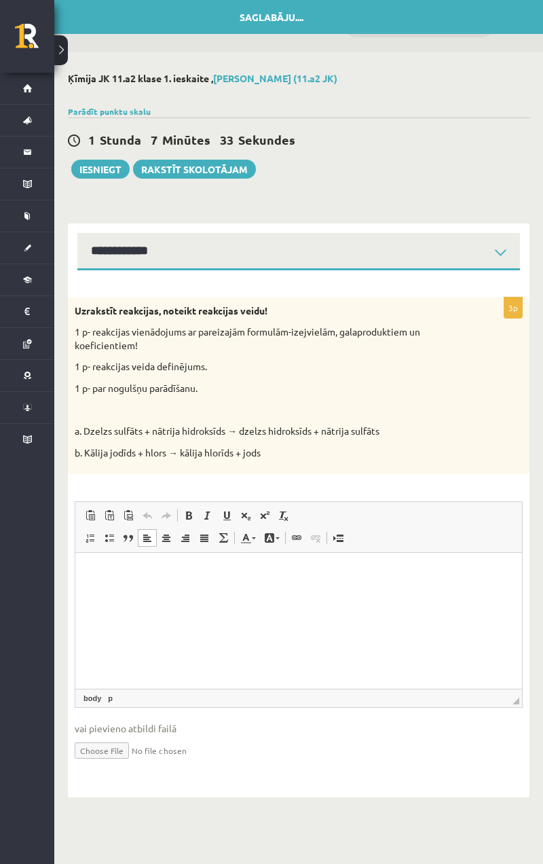
click at [99, 397] on html at bounding box center [298, 573] width 447 height 41
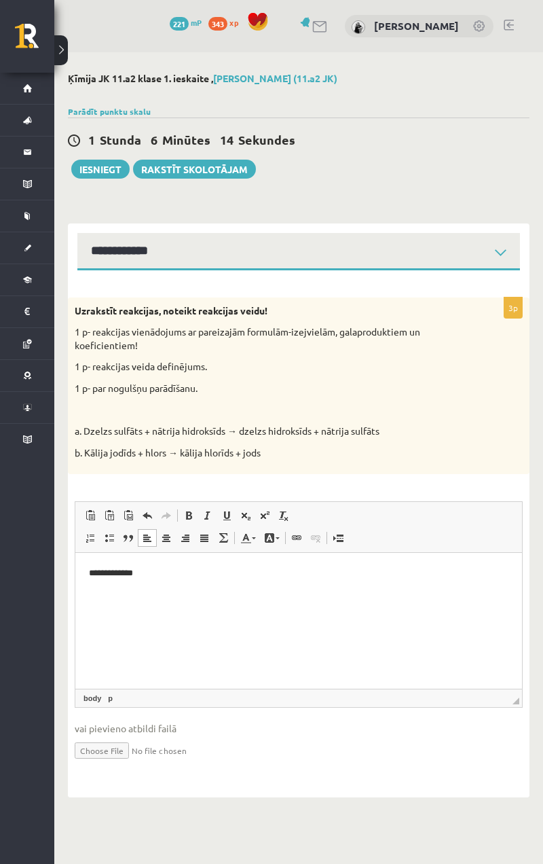
drag, startPoint x: 299, startPoint y: 8, endPoint x: 456, endPoint y: 458, distance: 476.7
click at [456, 397] on div "Uzrakstīt reakcijas, noteikt reakcijas veidu! 1 p- reakcijas vienādojums ar par…" at bounding box center [299, 385] width 462 height 177
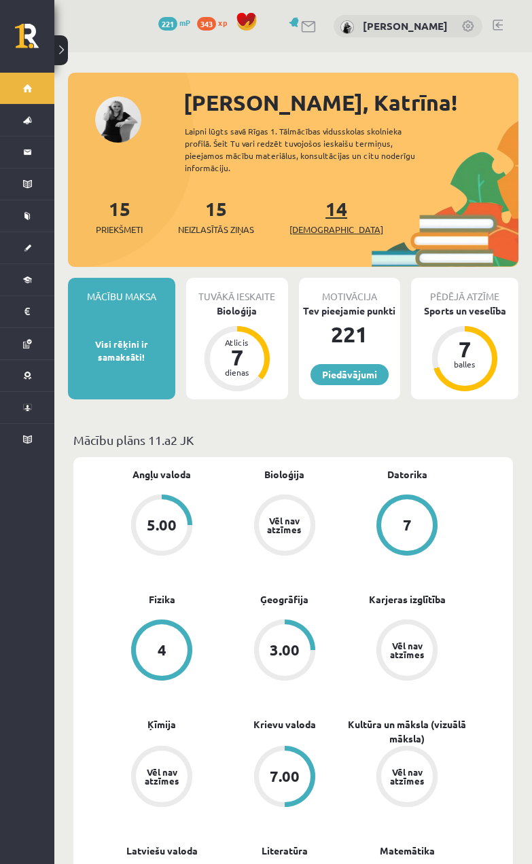
click at [310, 204] on link "14 Ieskaites" at bounding box center [336, 216] width 94 height 40
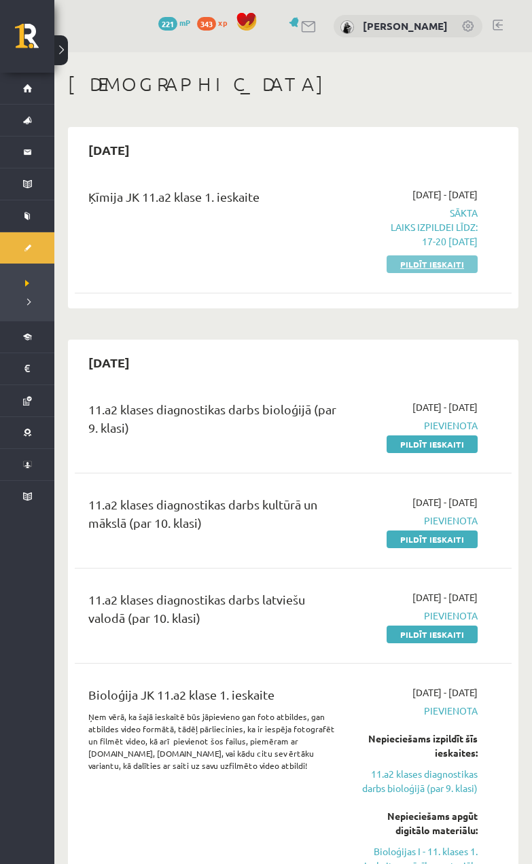
click at [416, 265] on link "Pildīt ieskaiti" at bounding box center [431, 264] width 91 height 18
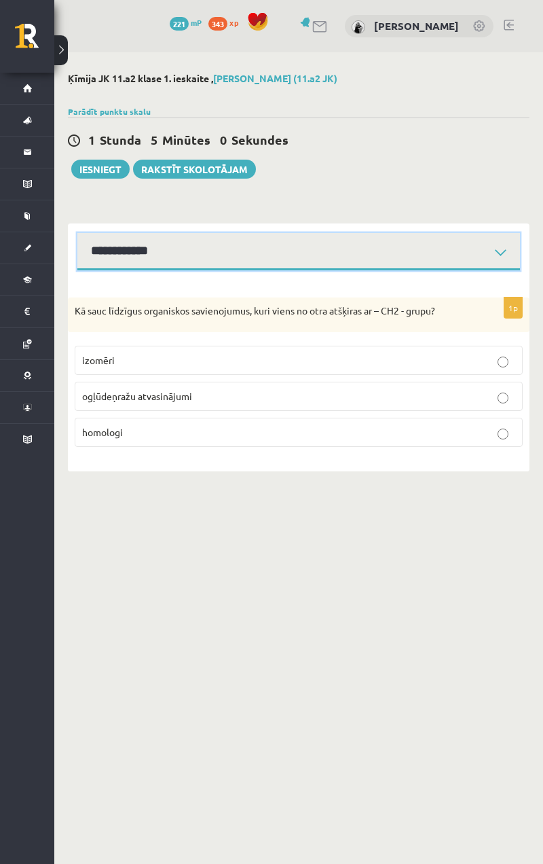
click at [306, 245] on select "**********" at bounding box center [298, 251] width 443 height 37
click at [77, 233] on select "**********" at bounding box center [298, 251] width 443 height 37
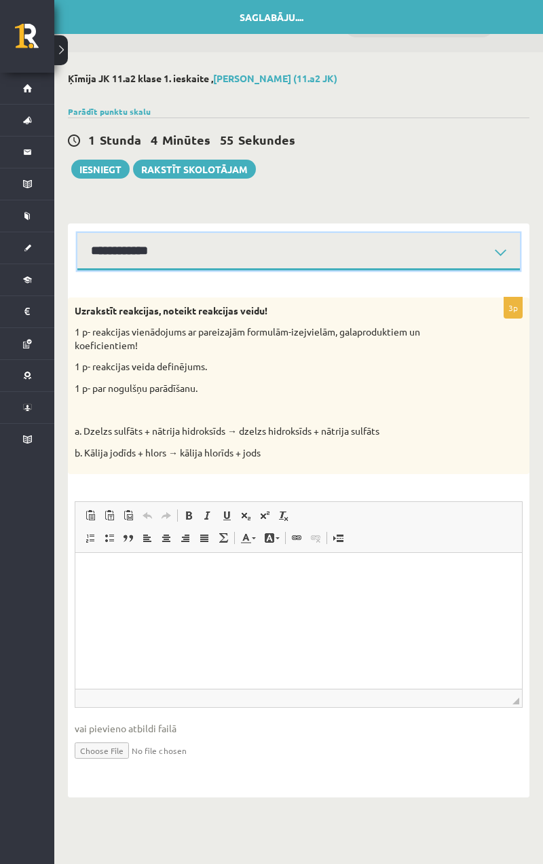
click at [221, 264] on select "**********" at bounding box center [298, 251] width 443 height 37
click at [77, 233] on select "**********" at bounding box center [298, 251] width 443 height 37
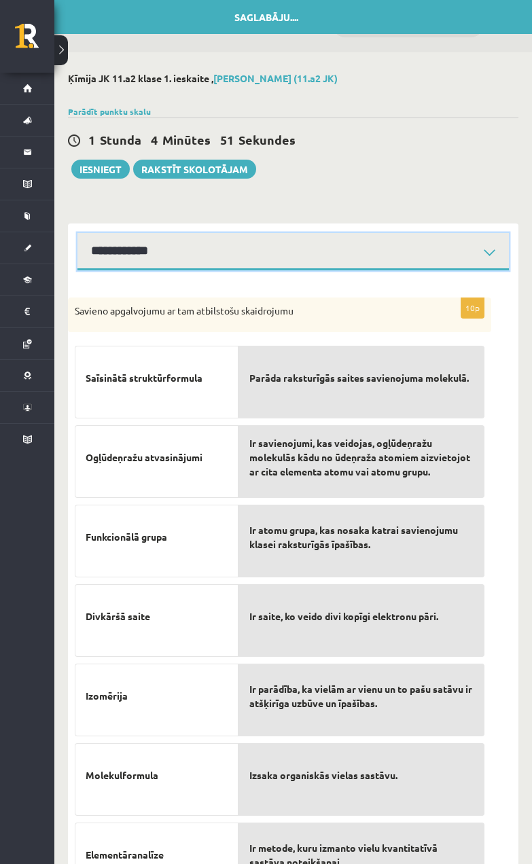
click at [192, 269] on select "**********" at bounding box center [292, 251] width 431 height 37
select select "**********"
click at [77, 233] on select "**********" at bounding box center [292, 251] width 431 height 37
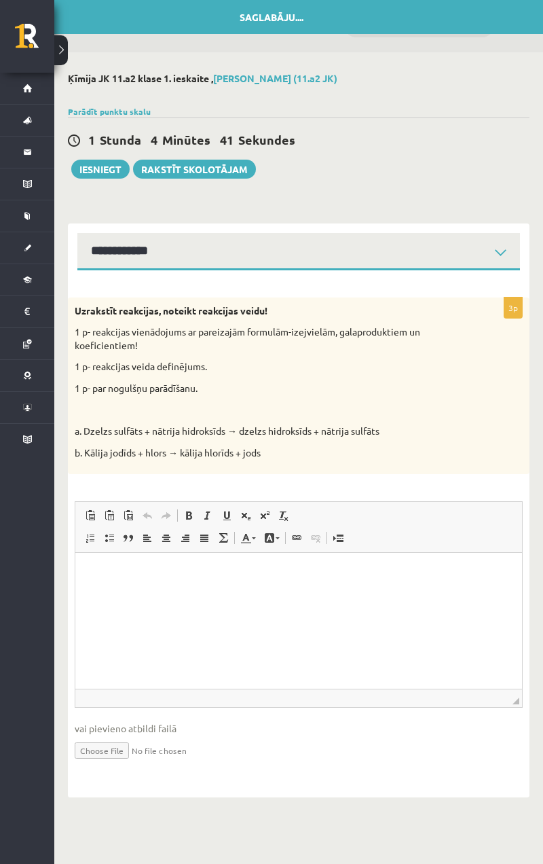
click at [203, 594] on html at bounding box center [298, 573] width 447 height 41
click at [242, 594] on html at bounding box center [298, 573] width 447 height 41
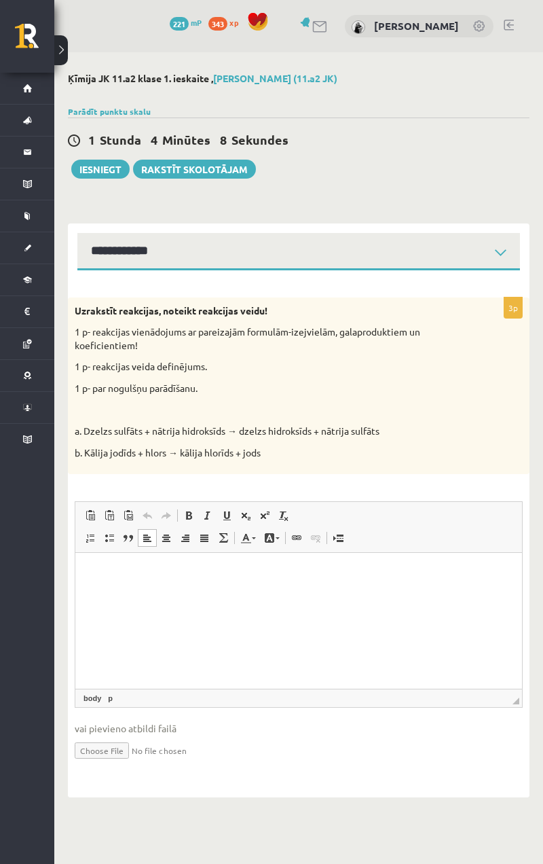
click at [88, 594] on html at bounding box center [298, 573] width 447 height 41
click at [155, 574] on p "**********" at bounding box center [299, 573] width 420 height 14
click at [217, 253] on select "**********" at bounding box center [298, 251] width 443 height 37
click at [77, 233] on select "**********" at bounding box center [298, 251] width 443 height 37
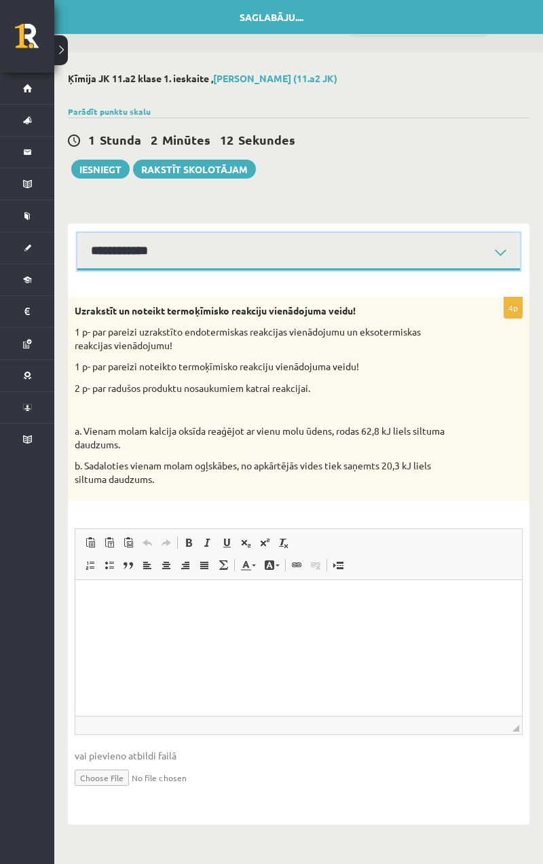
click at [179, 240] on select "**********" at bounding box center [298, 251] width 443 height 37
click at [77, 233] on select "**********" at bounding box center [298, 251] width 443 height 37
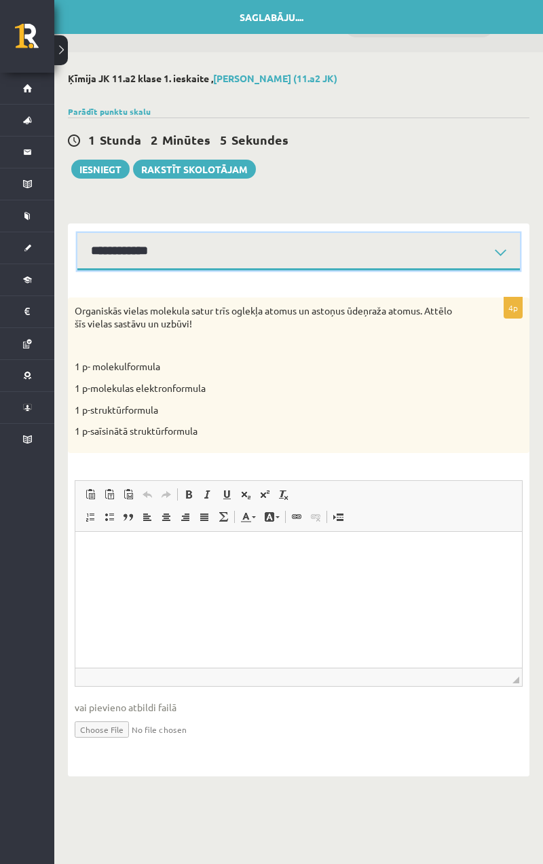
click at [130, 264] on select "**********" at bounding box center [298, 251] width 443 height 37
click at [77, 233] on select "**********" at bounding box center [298, 251] width 443 height 37
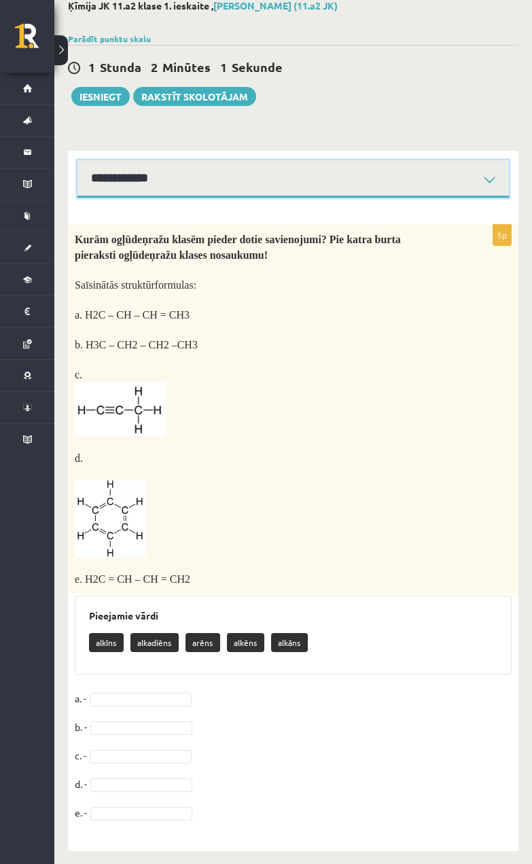
scroll to position [74, 0]
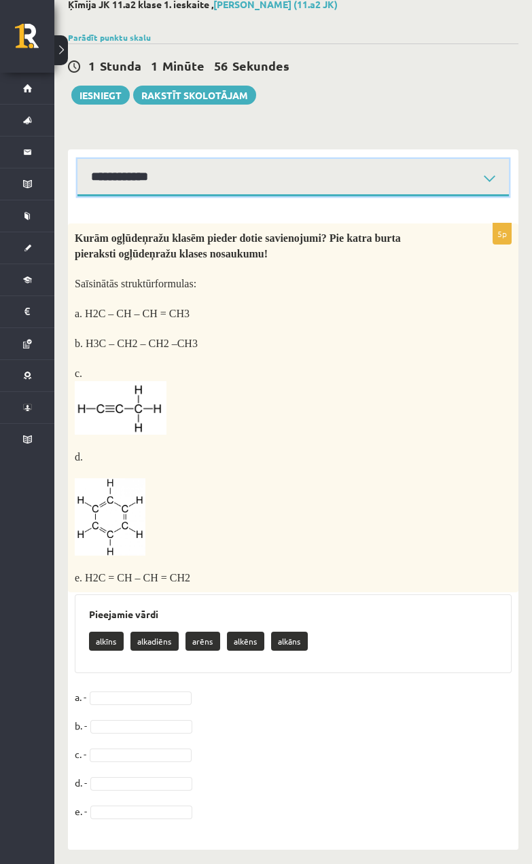
click at [189, 190] on select "**********" at bounding box center [292, 177] width 431 height 37
click at [77, 159] on select "**********" at bounding box center [292, 177] width 431 height 37
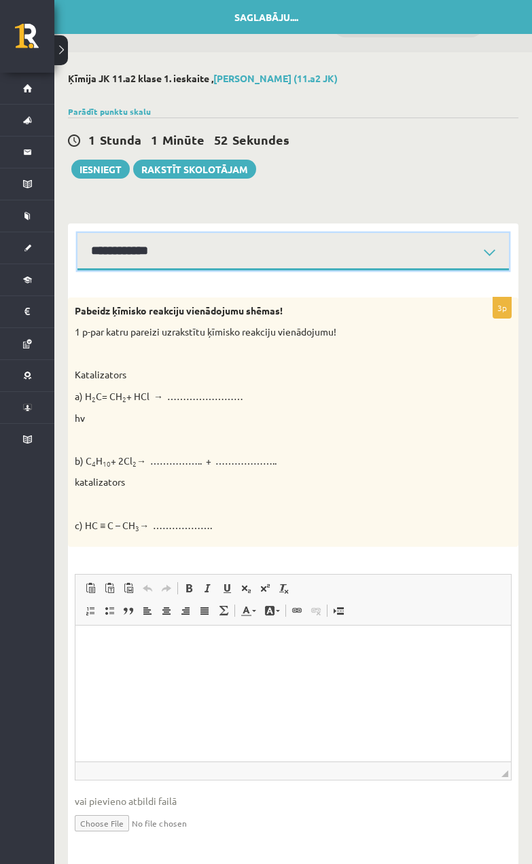
click at [179, 234] on select "**********" at bounding box center [292, 251] width 431 height 37
click at [77, 233] on select "**********" at bounding box center [292, 251] width 431 height 37
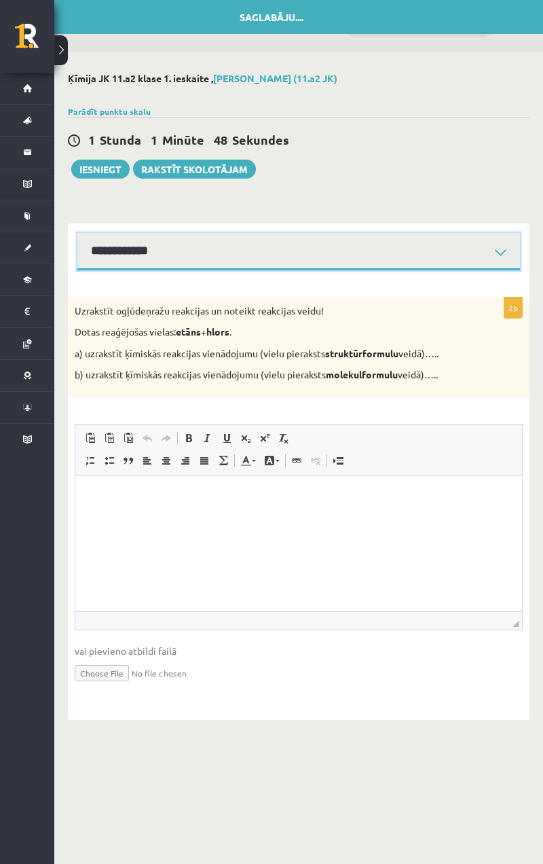
drag, startPoint x: 195, startPoint y: 242, endPoint x: 194, endPoint y: 254, distance: 12.2
click at [196, 242] on select "**********" at bounding box center [298, 251] width 443 height 37
click at [77, 233] on select "**********" at bounding box center [298, 251] width 443 height 37
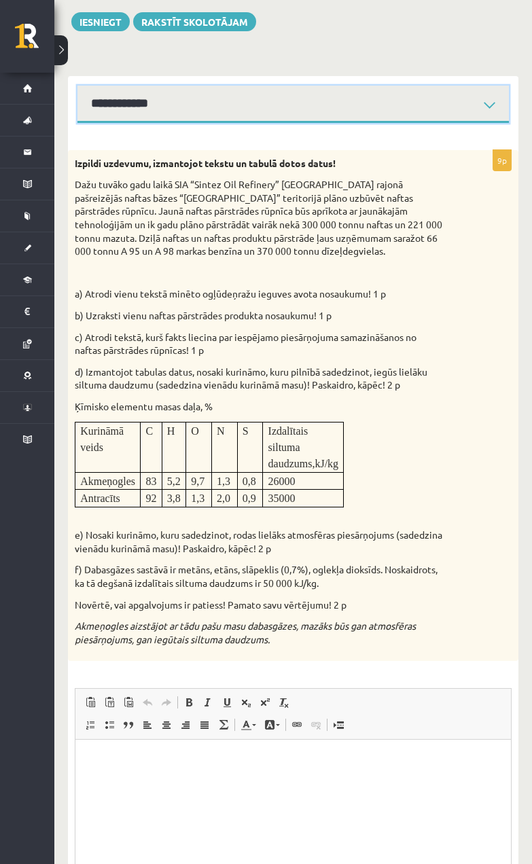
click at [175, 118] on select "**********" at bounding box center [292, 104] width 431 height 37
select select "**********"
click at [77, 86] on select "**********" at bounding box center [292, 104] width 431 height 37
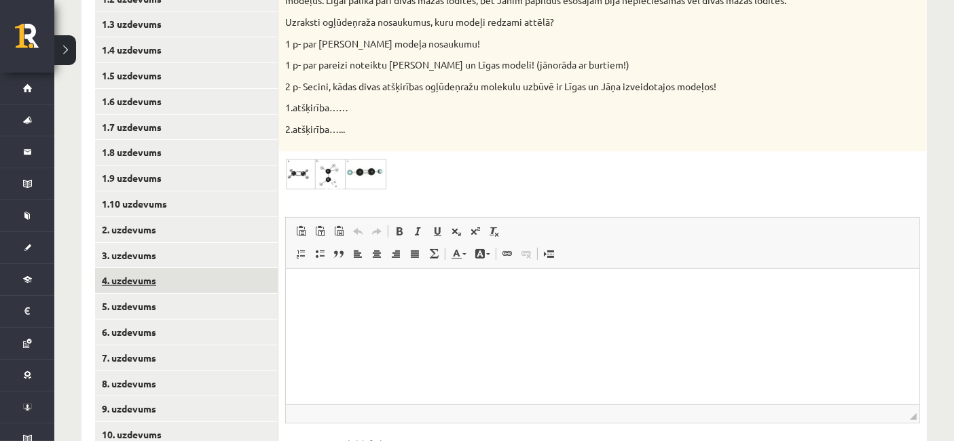
scroll to position [301, 0]
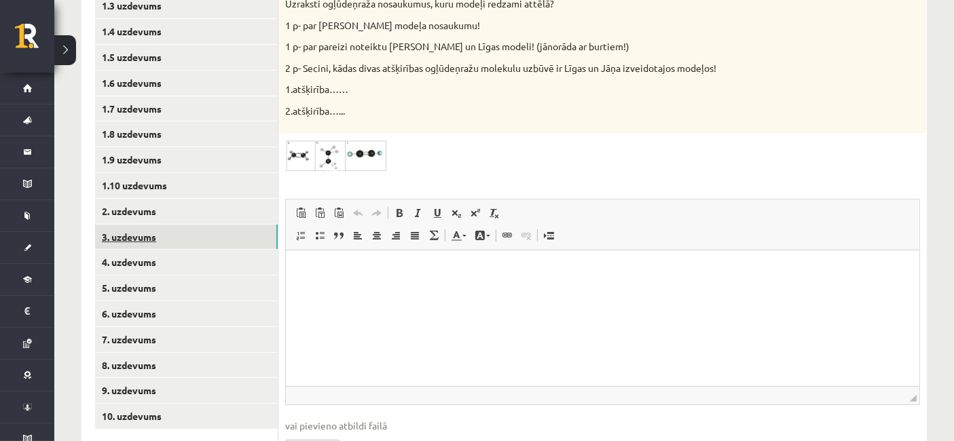
click at [165, 242] on link "3. uzdevums" at bounding box center [186, 237] width 183 height 25
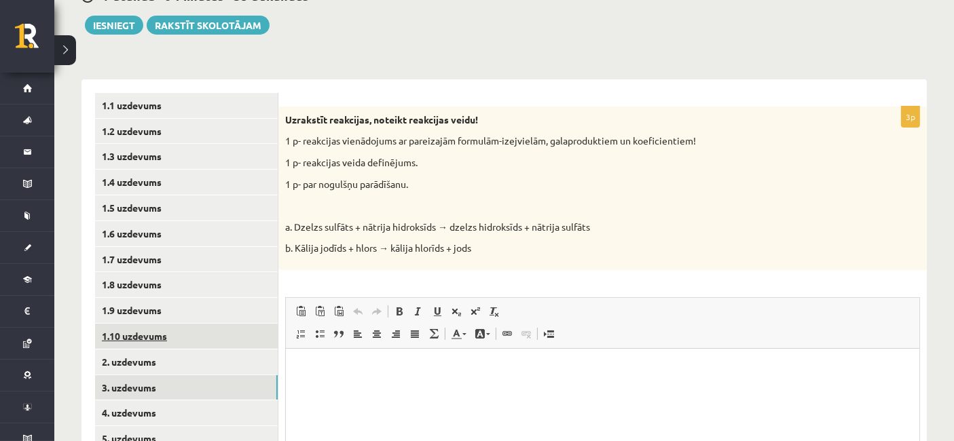
scroll to position [0, 0]
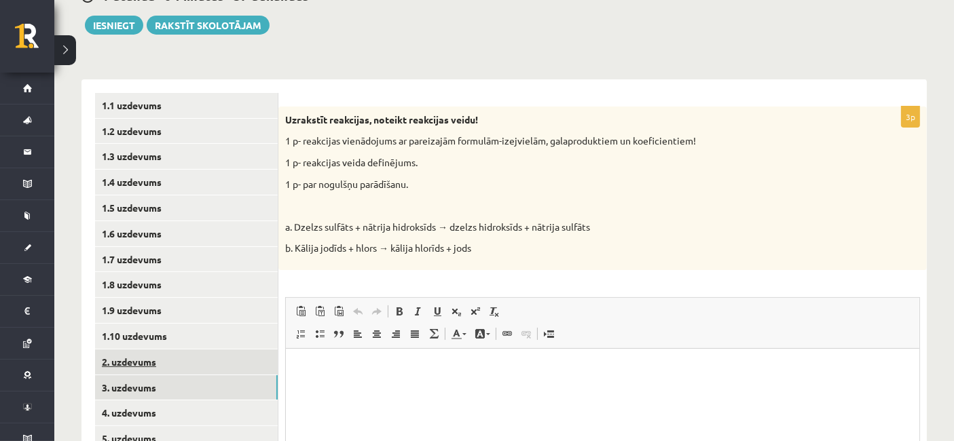
click at [171, 362] on link "2. uzdevums" at bounding box center [186, 362] width 183 height 25
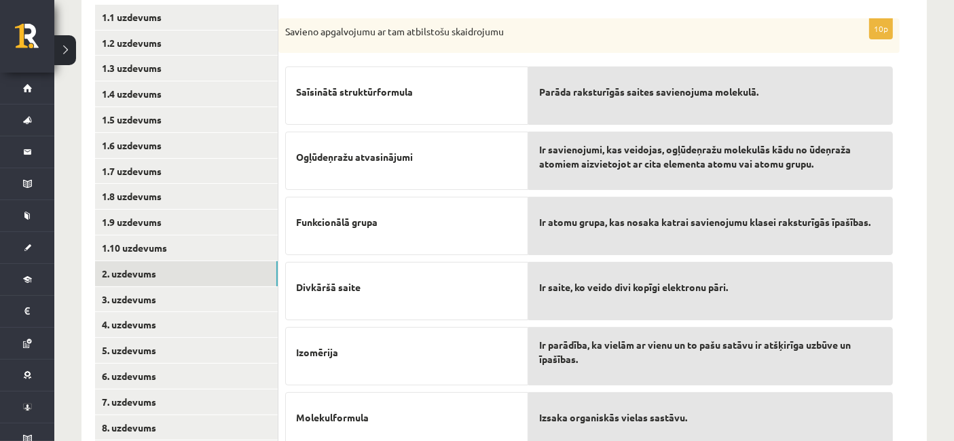
scroll to position [301, 0]
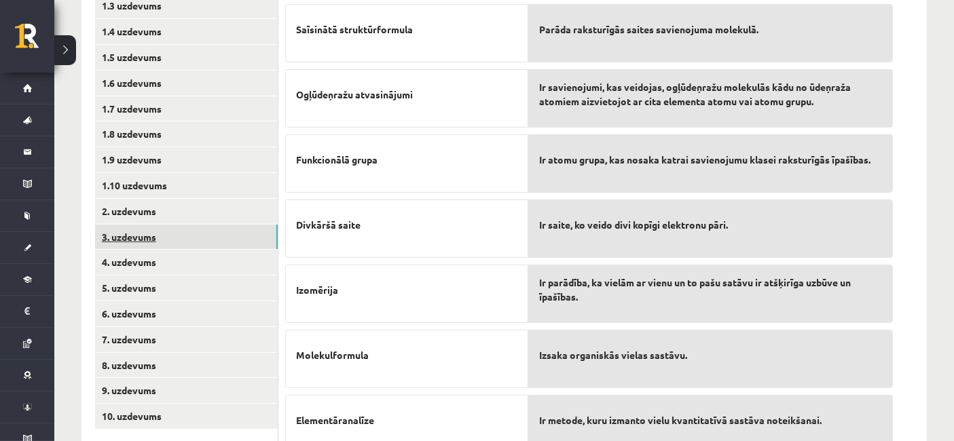
click at [225, 239] on link "3. uzdevums" at bounding box center [186, 237] width 183 height 25
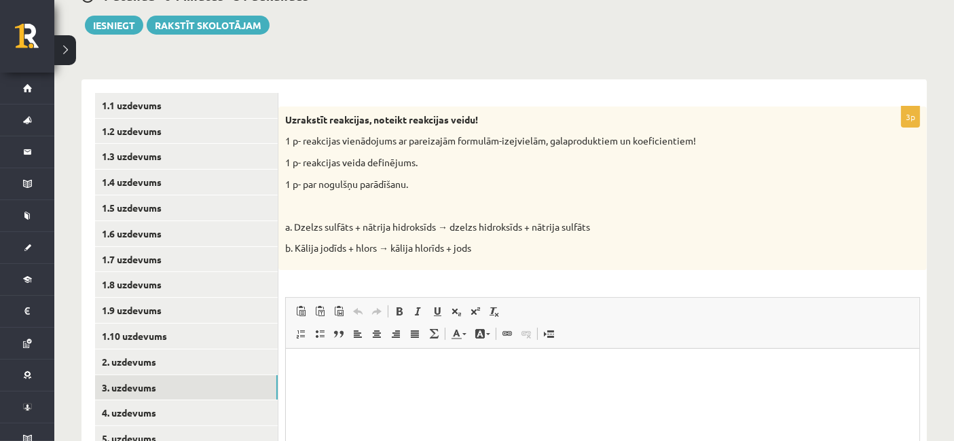
scroll to position [226, 0]
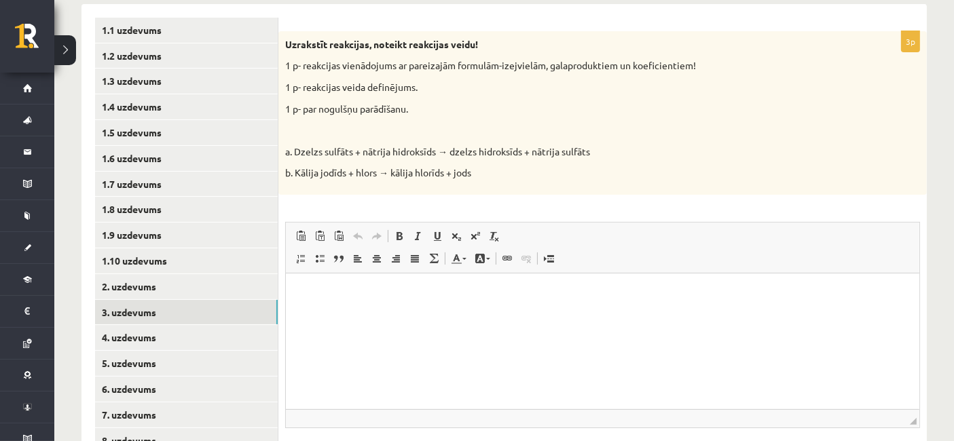
click at [382, 293] on p "Bagātinātā teksta redaktors, wiswyg-editor-user-answer-47433938265120" at bounding box center [602, 294] width 606 height 14
click at [489, 303] on body "**********" at bounding box center [602, 305] width 606 height 37
click at [489, 301] on body "**********" at bounding box center [602, 305] width 606 height 37
click at [487, 295] on p "**********" at bounding box center [602, 294] width 607 height 14
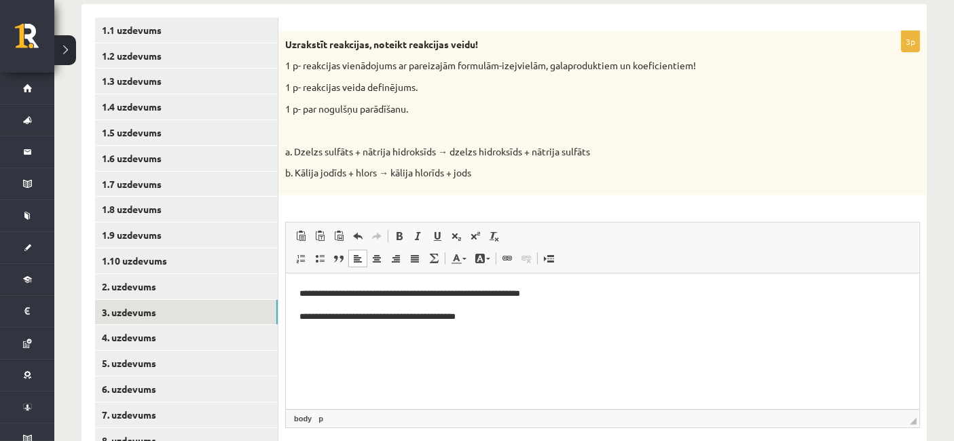
click at [542, 294] on p "**********" at bounding box center [602, 294] width 607 height 14
click at [542, 292] on p "**********" at bounding box center [602, 294] width 607 height 14
click at [485, 321] on p "**********" at bounding box center [602, 317] width 607 height 14
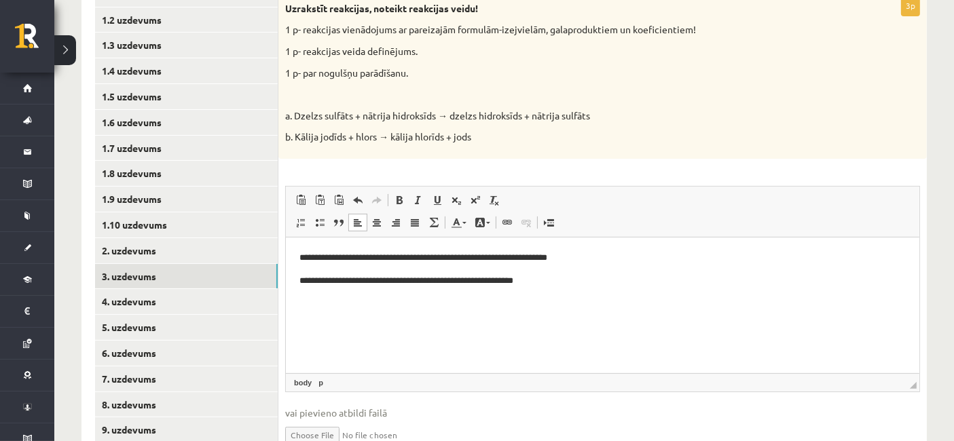
scroll to position [257, 0]
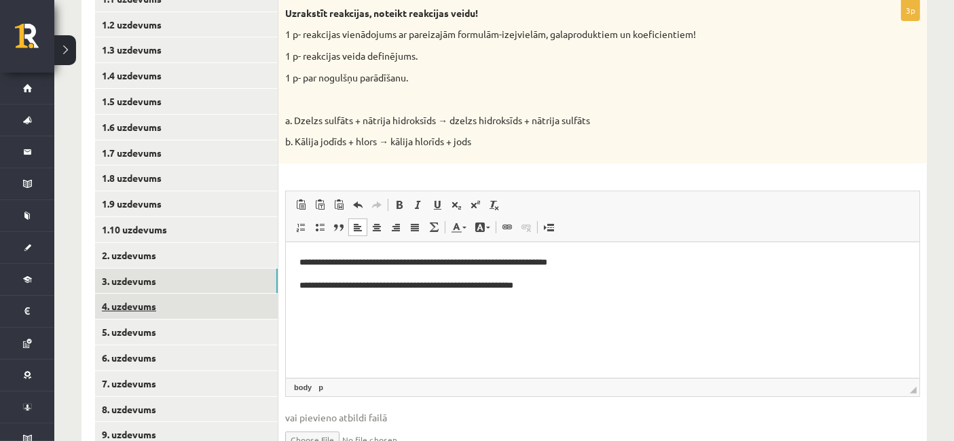
click at [219, 307] on link "4. uzdevums" at bounding box center [186, 306] width 183 height 25
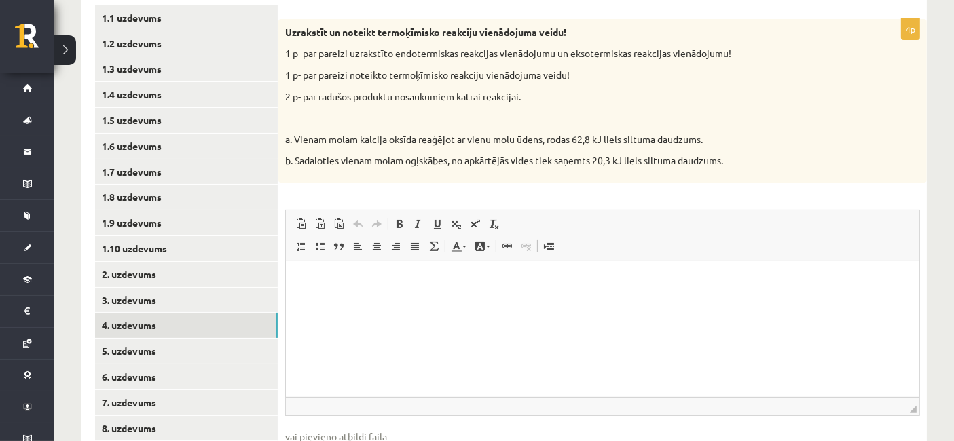
scroll to position [331, 0]
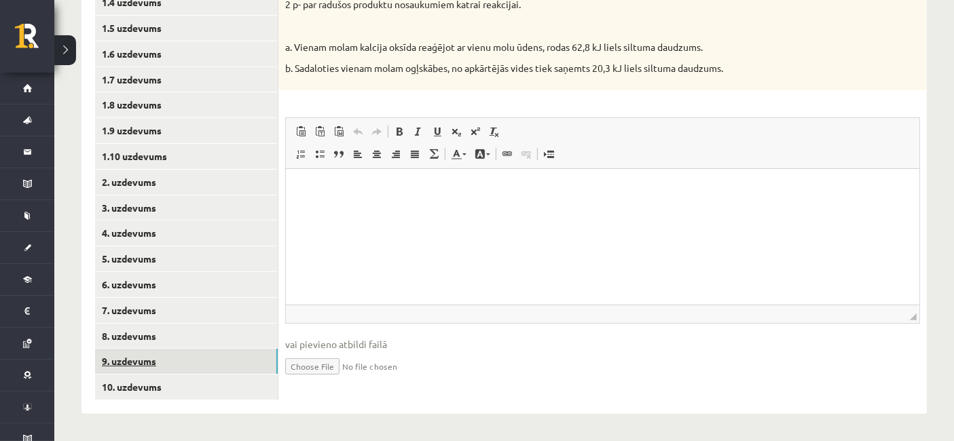
click at [136, 358] on link "9. uzdevums" at bounding box center [186, 361] width 183 height 25
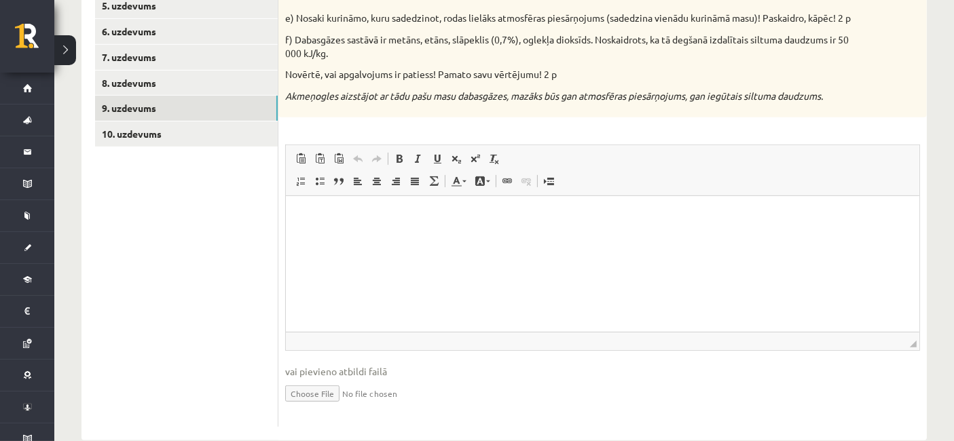
scroll to position [617, 0]
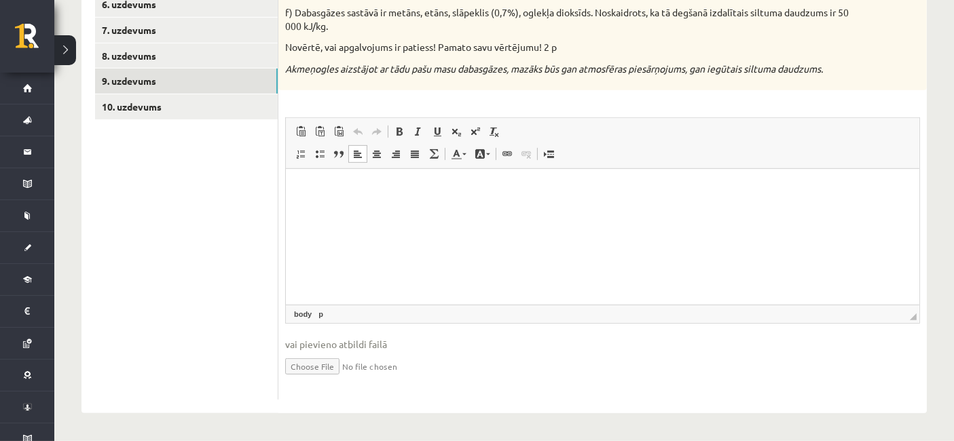
click at [335, 194] on p "Bagātinātā teksta redaktors, wiswyg-editor-user-answer-47433950538380" at bounding box center [602, 190] width 606 height 14
click at [370, 190] on p "**********" at bounding box center [602, 190] width 607 height 14
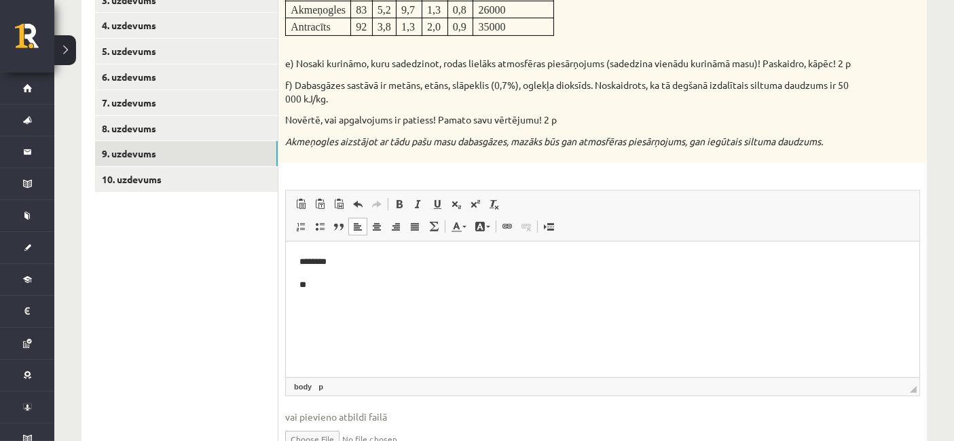
scroll to position [562, 0]
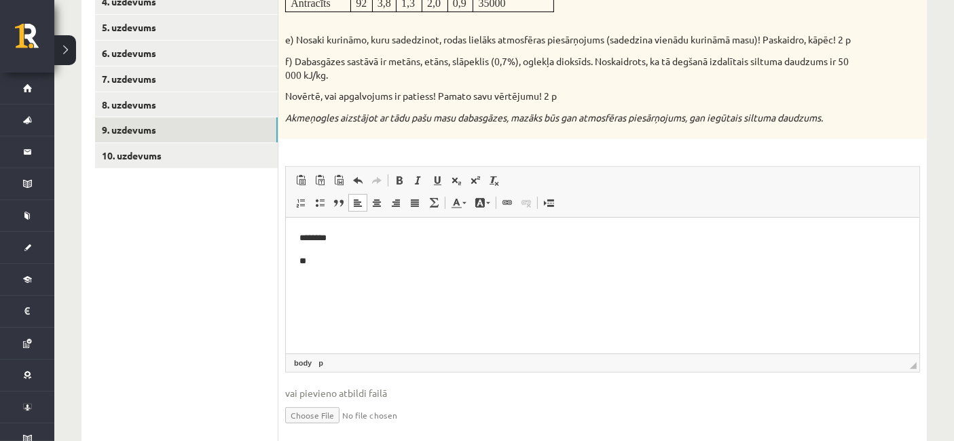
click at [320, 265] on p "**" at bounding box center [602, 262] width 607 height 14
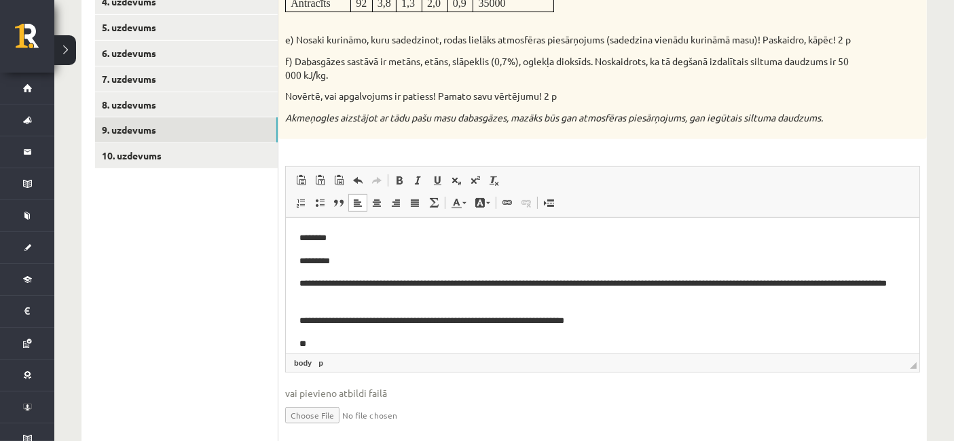
scroll to position [12, 0]
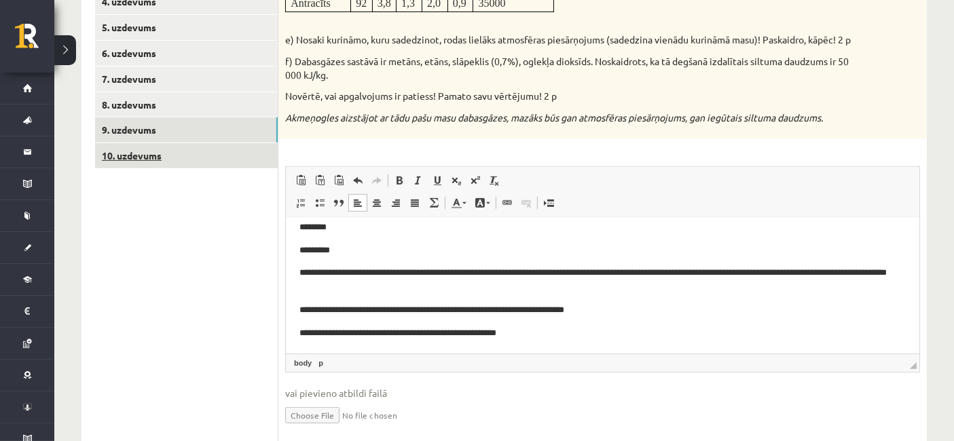
click at [191, 147] on link "10. uzdevums" at bounding box center [186, 155] width 183 height 25
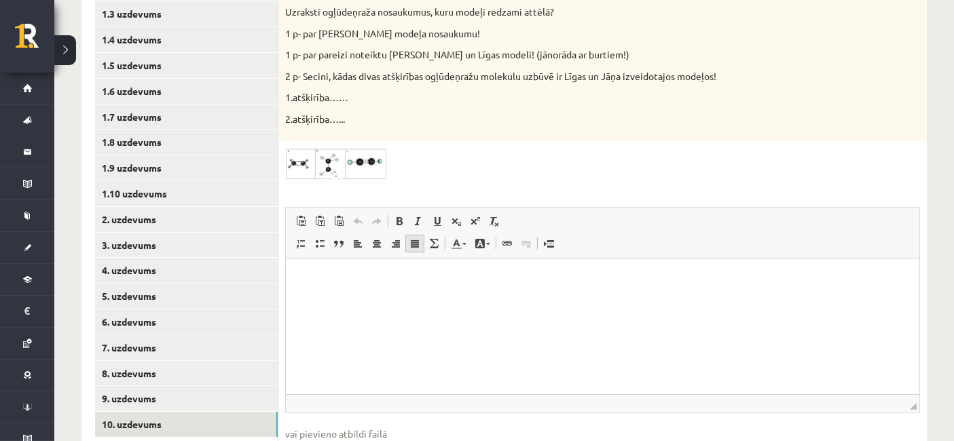
scroll to position [301, 0]
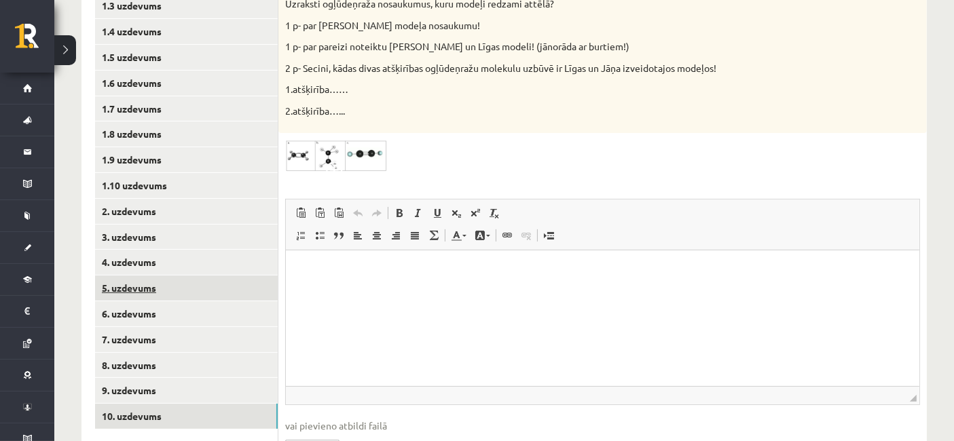
click at [213, 291] on link "5. uzdevums" at bounding box center [186, 288] width 183 height 25
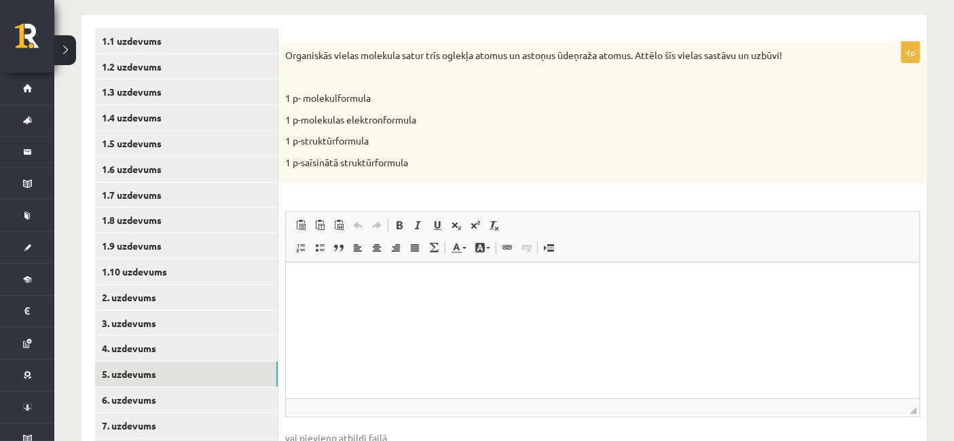
scroll to position [226, 0]
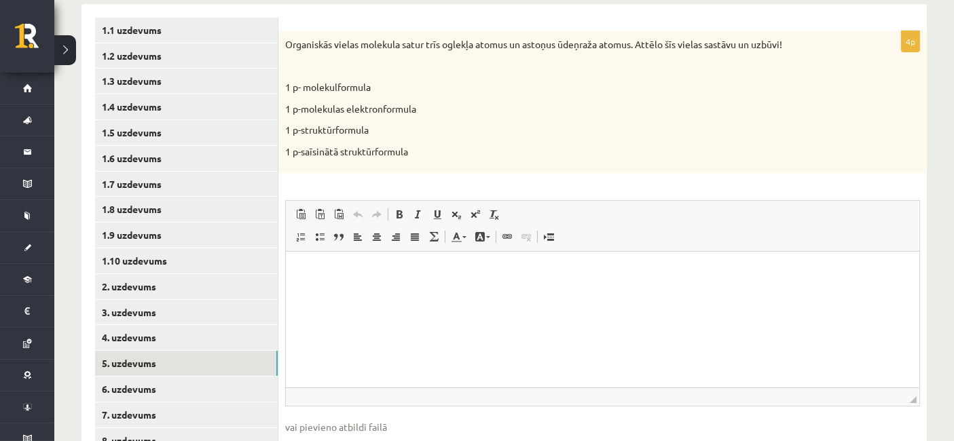
click at [360, 293] on html at bounding box center [601, 272] width 633 height 41
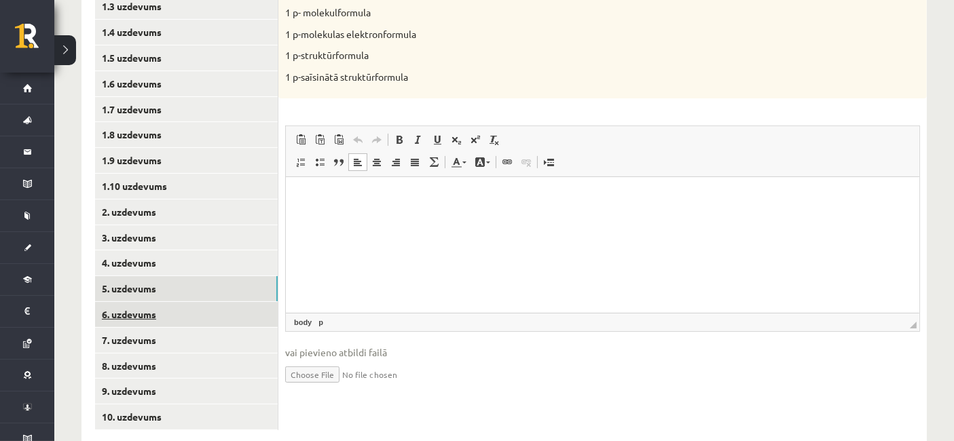
scroll to position [301, 0]
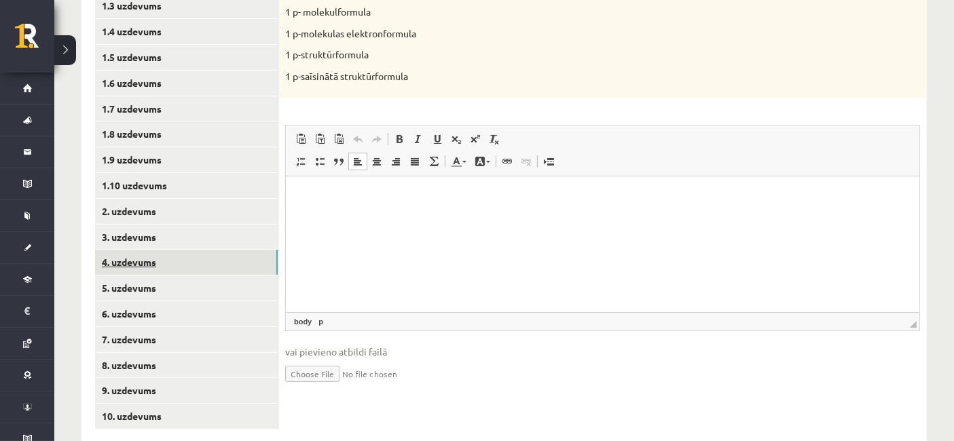
click at [153, 259] on link "4. uzdevums" at bounding box center [186, 262] width 183 height 25
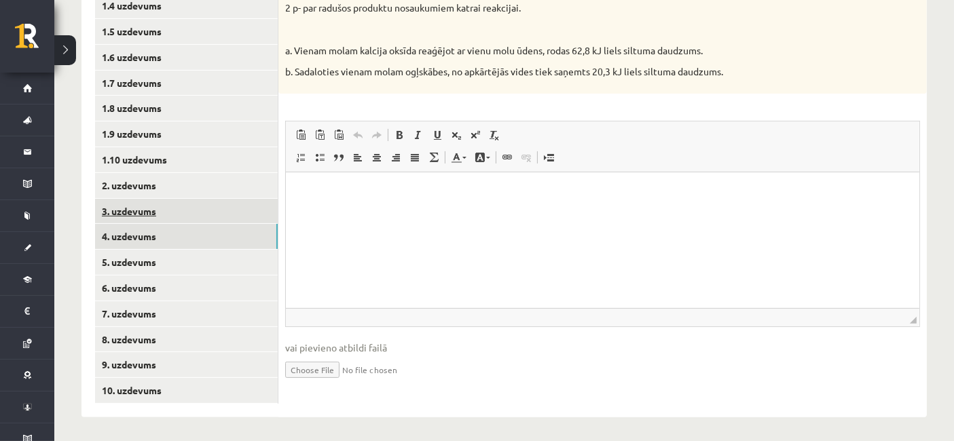
scroll to position [331, 0]
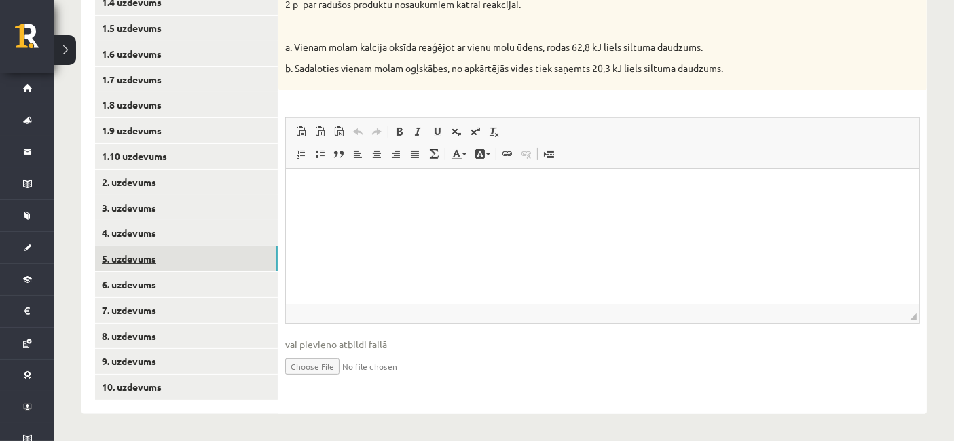
click at [179, 266] on link "5. uzdevums" at bounding box center [186, 258] width 183 height 25
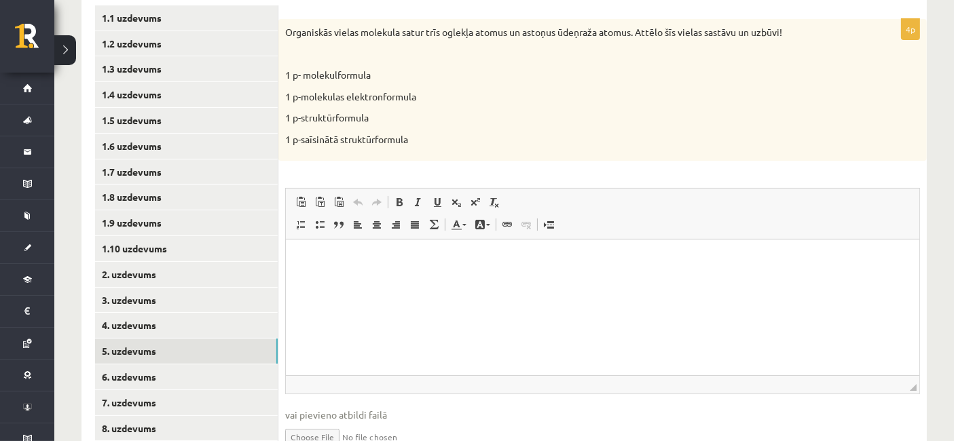
scroll to position [255, 0]
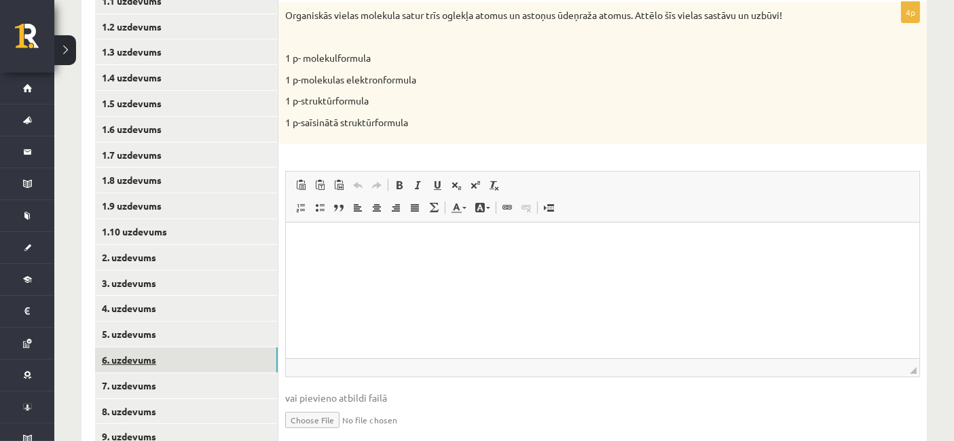
click at [221, 362] on link "6. uzdevums" at bounding box center [186, 360] width 183 height 25
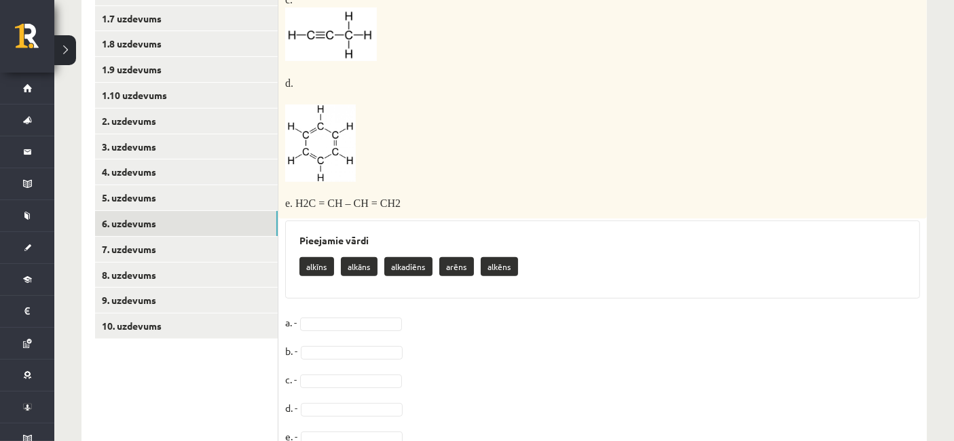
scroll to position [447, 0]
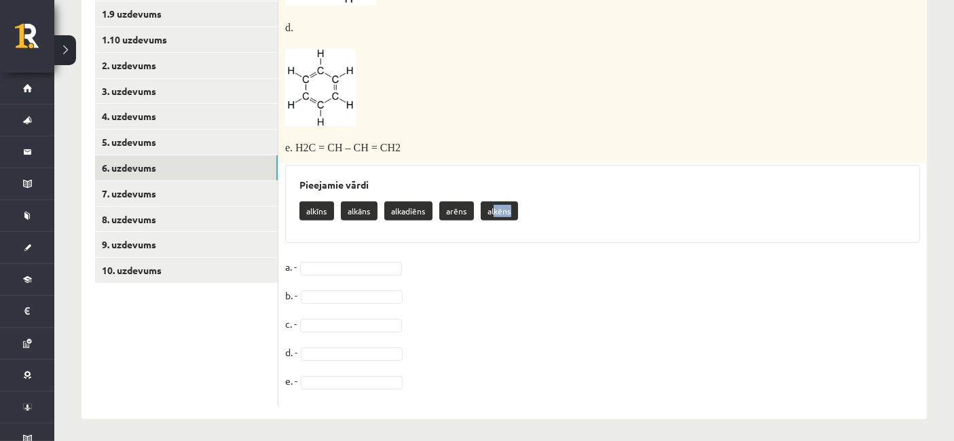
drag, startPoint x: 493, startPoint y: 206, endPoint x: 483, endPoint y: 218, distance: 15.4
click at [483, 218] on div "alkīns alkāns alkadiēns arēns alkēns" at bounding box center [602, 213] width 606 height 32
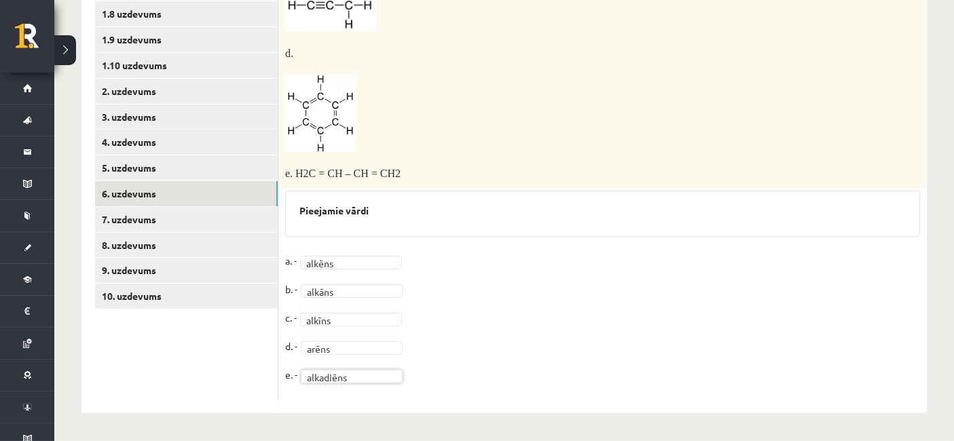
scroll to position [416, 0]
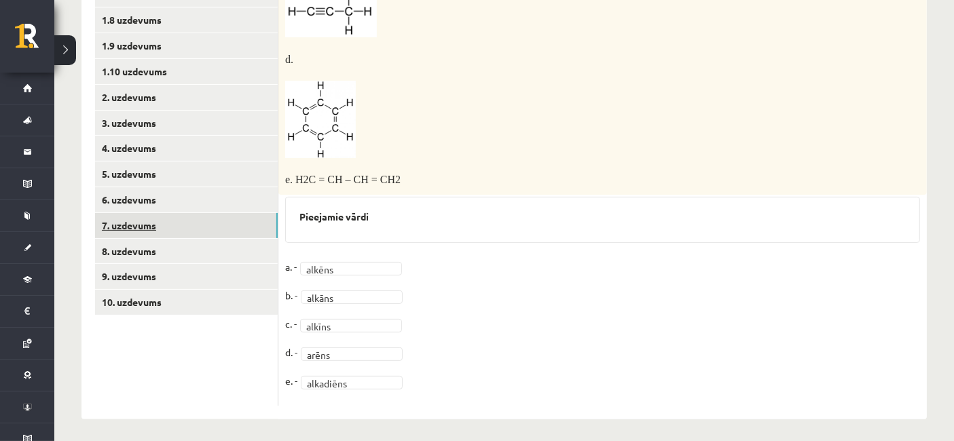
click at [174, 222] on link "7. uzdevums" at bounding box center [186, 225] width 183 height 25
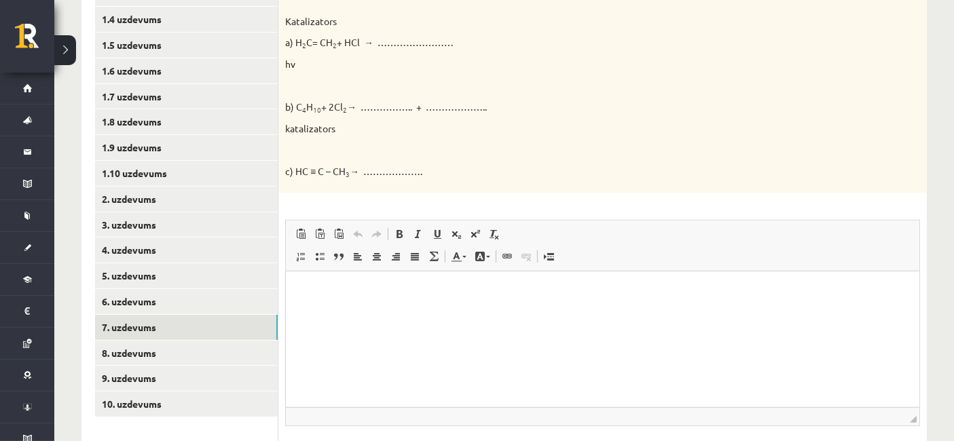
scroll to position [331, 0]
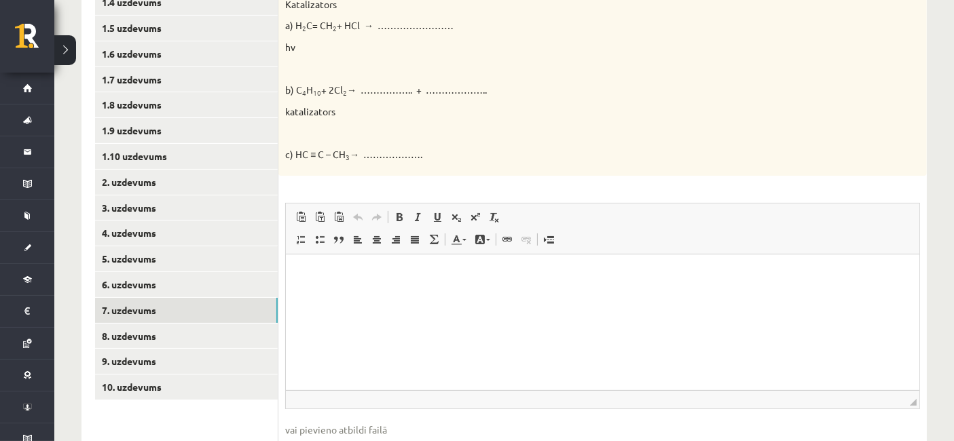
click at [350, 273] on p "Bagātinātā teksta redaktors, wiswyg-editor-user-answer-47434015325660" at bounding box center [602, 275] width 606 height 14
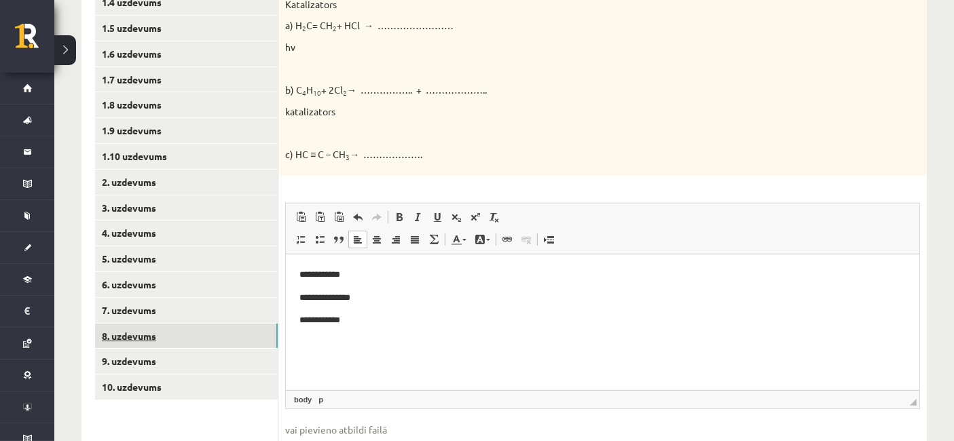
click at [250, 334] on link "8. uzdevums" at bounding box center [186, 336] width 183 height 25
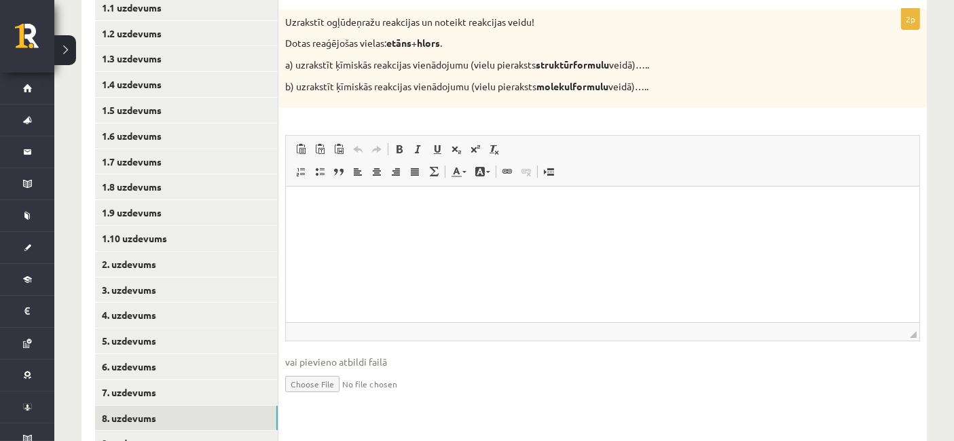
scroll to position [255, 0]
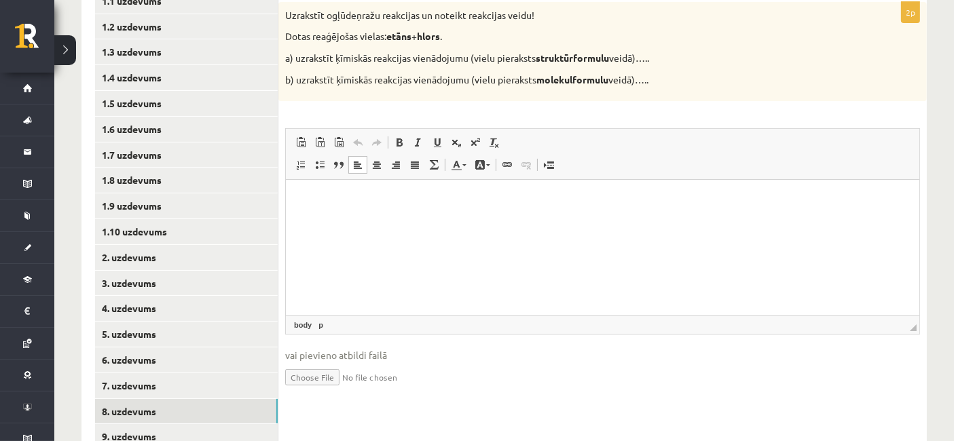
click at [316, 210] on html at bounding box center [601, 200] width 633 height 41
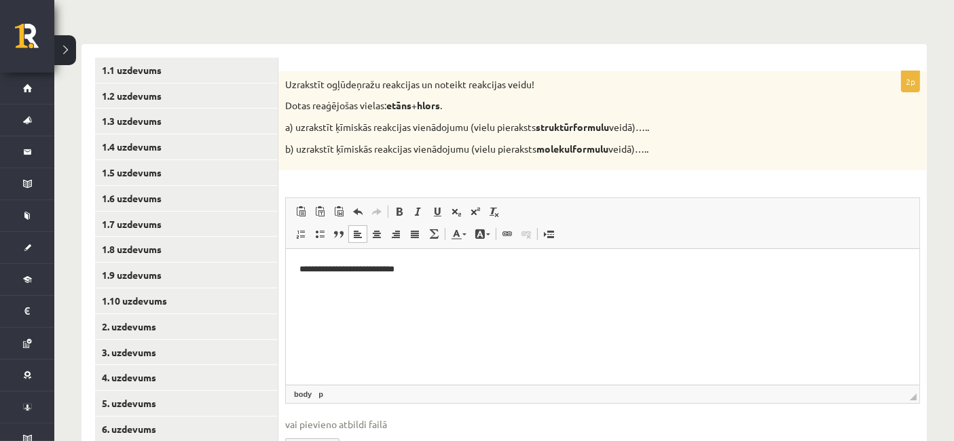
scroll to position [180, 0]
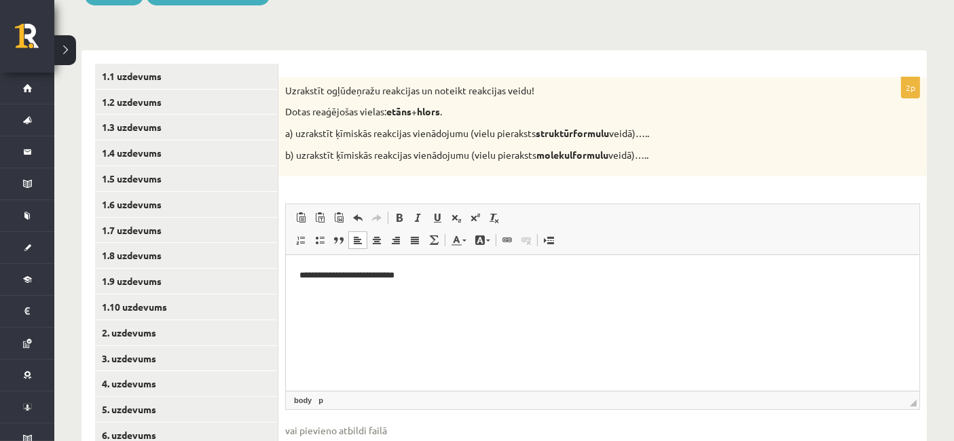
click at [302, 277] on p "**********" at bounding box center [602, 276] width 607 height 14
click at [462, 274] on p "**********" at bounding box center [602, 276] width 607 height 14
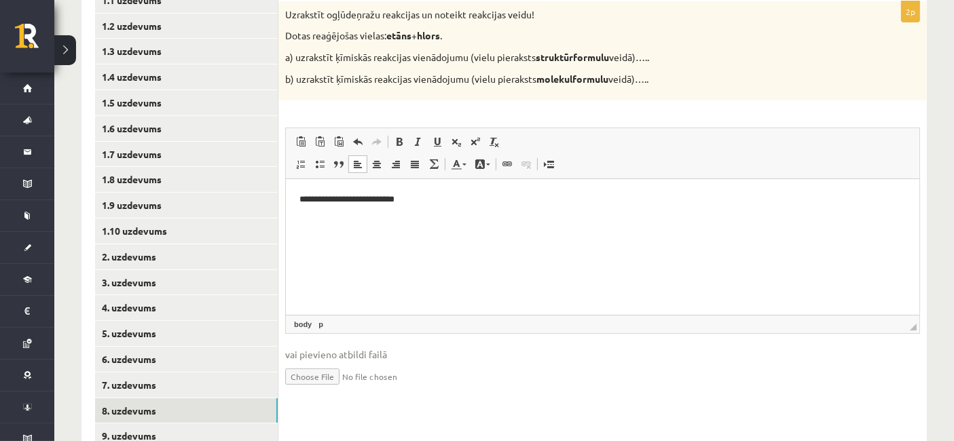
scroll to position [331, 0]
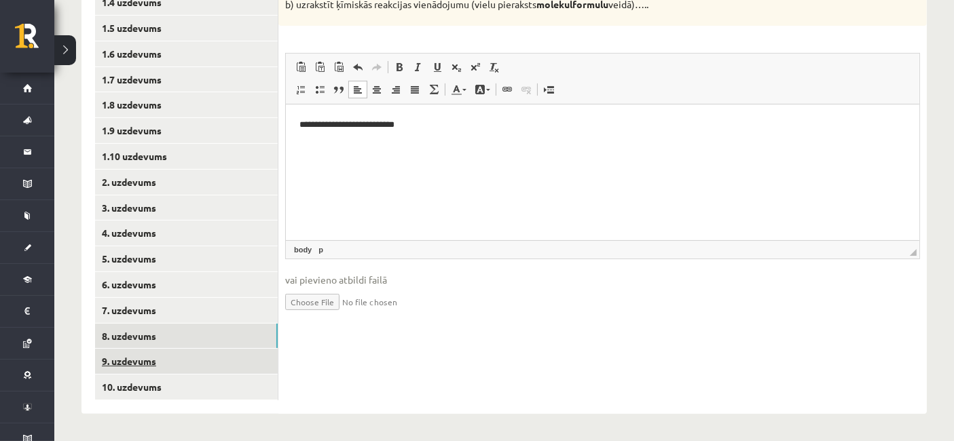
click at [257, 357] on link "9. uzdevums" at bounding box center [186, 361] width 183 height 25
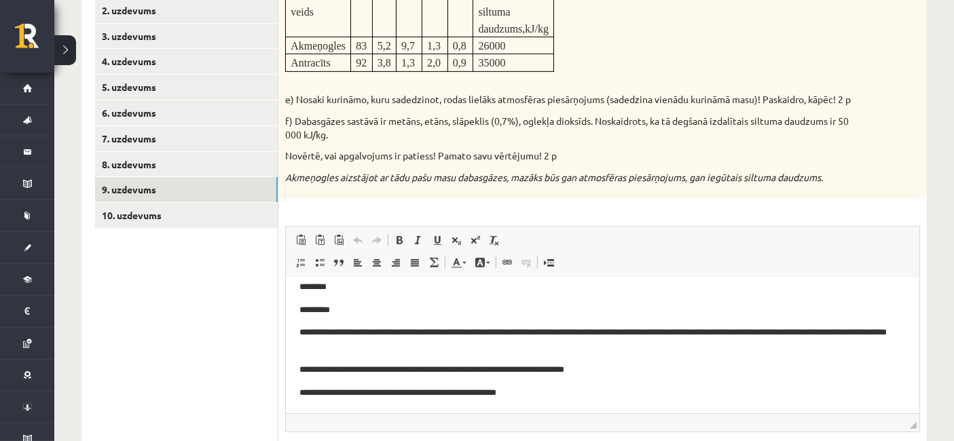
scroll to position [558, 0]
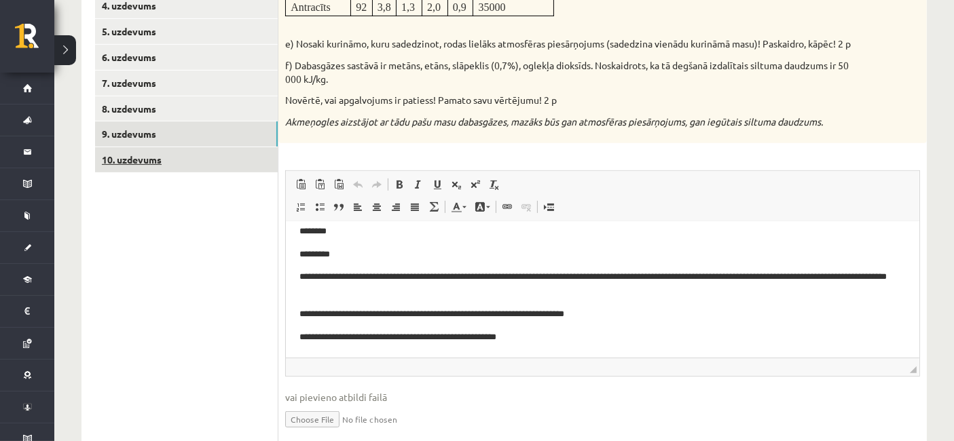
click at [207, 165] on link "10. uzdevums" at bounding box center [186, 159] width 183 height 25
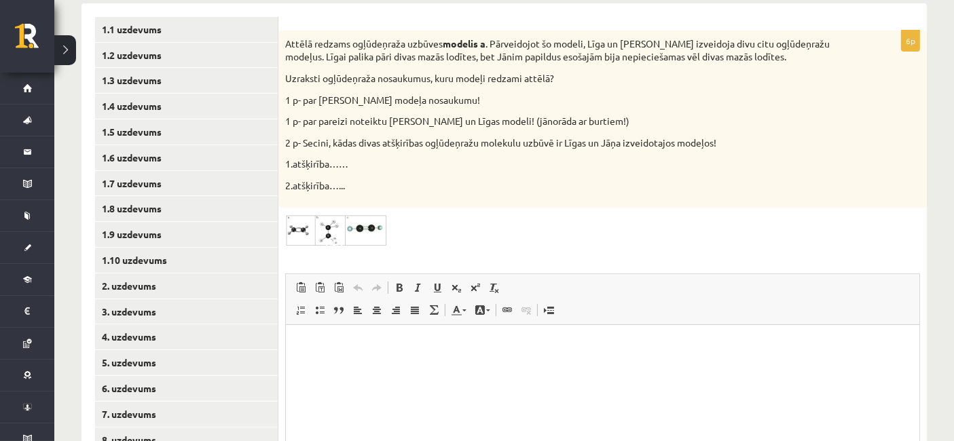
scroll to position [255, 0]
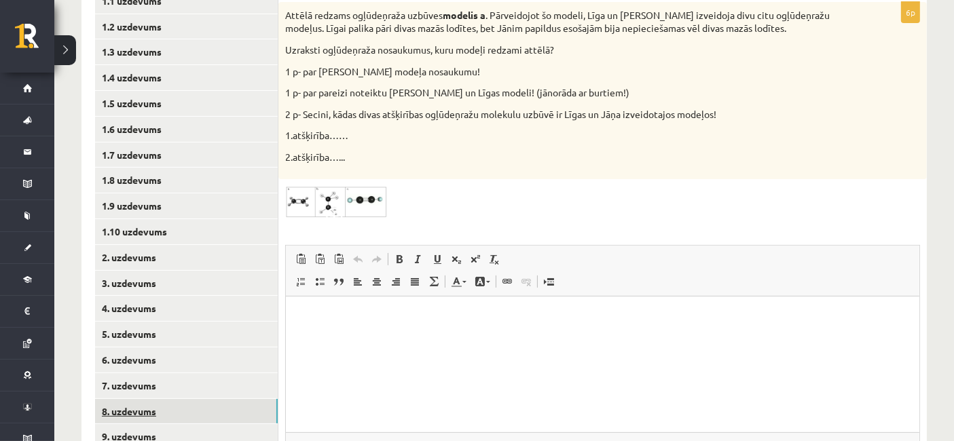
click at [254, 404] on link "8. uzdevums" at bounding box center [186, 411] width 183 height 25
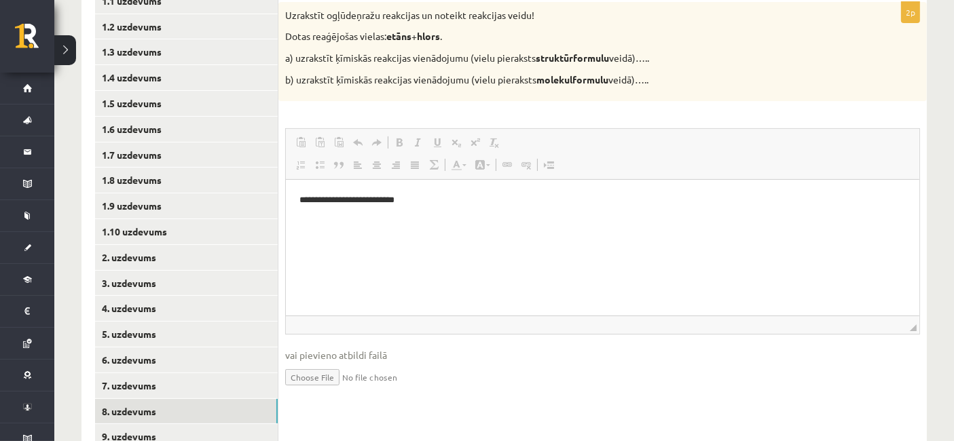
scroll to position [0, 0]
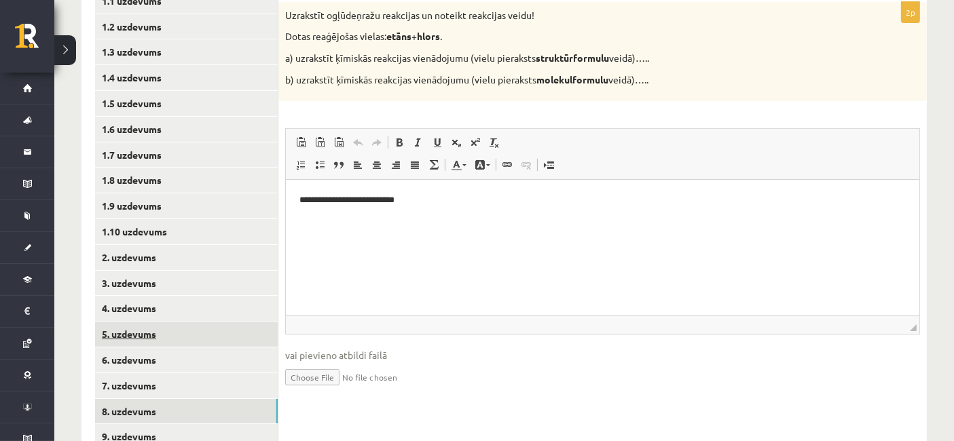
click at [172, 340] on link "5. uzdevums" at bounding box center [186, 334] width 183 height 25
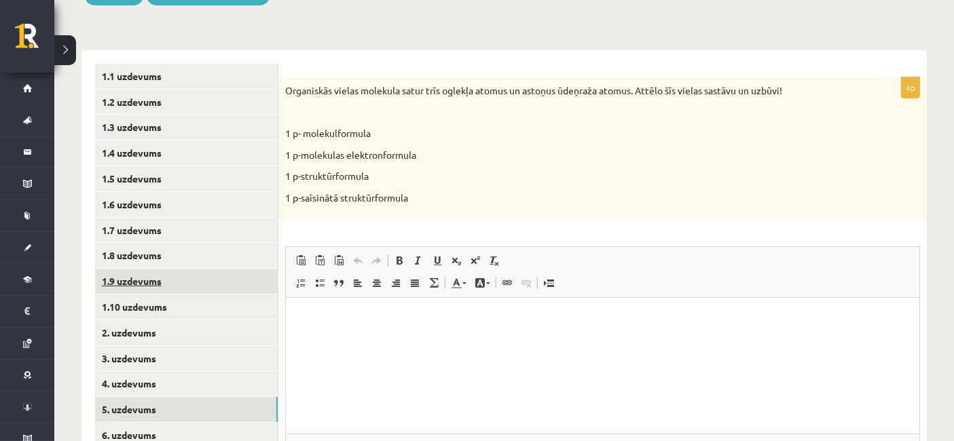
click at [231, 292] on link "1.9 uzdevums" at bounding box center [186, 281] width 183 height 25
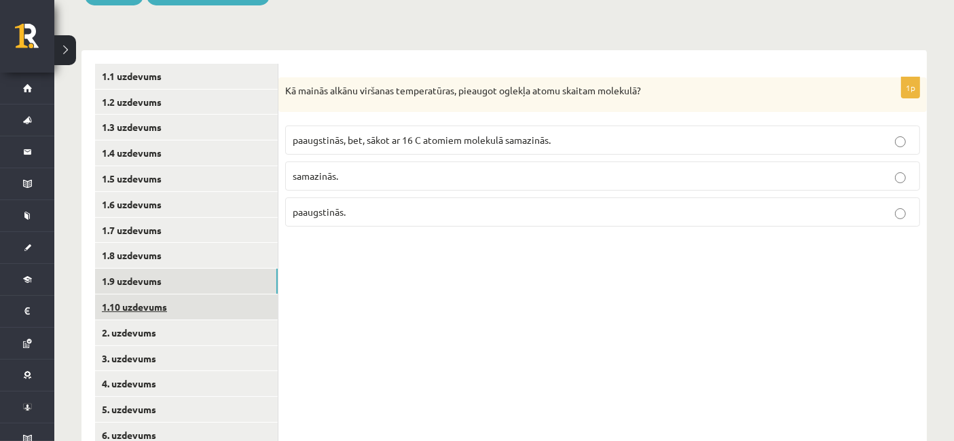
click at [220, 301] on link "1.10 uzdevums" at bounding box center [186, 307] width 183 height 25
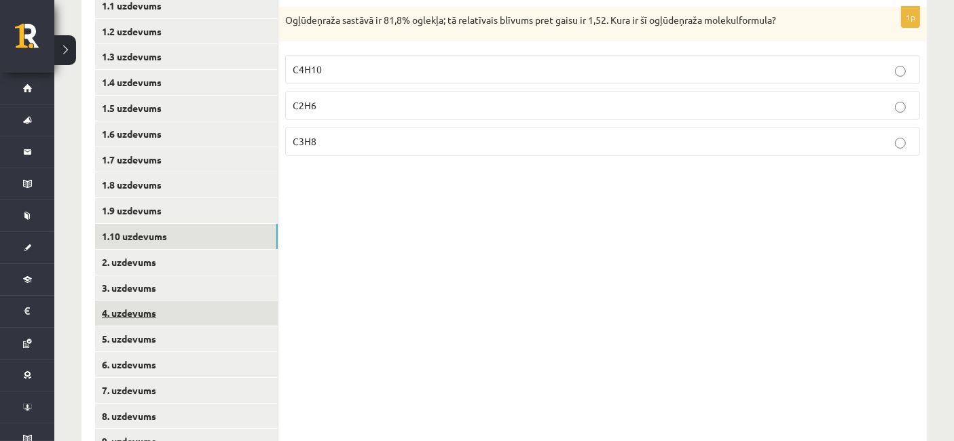
scroll to position [255, 0]
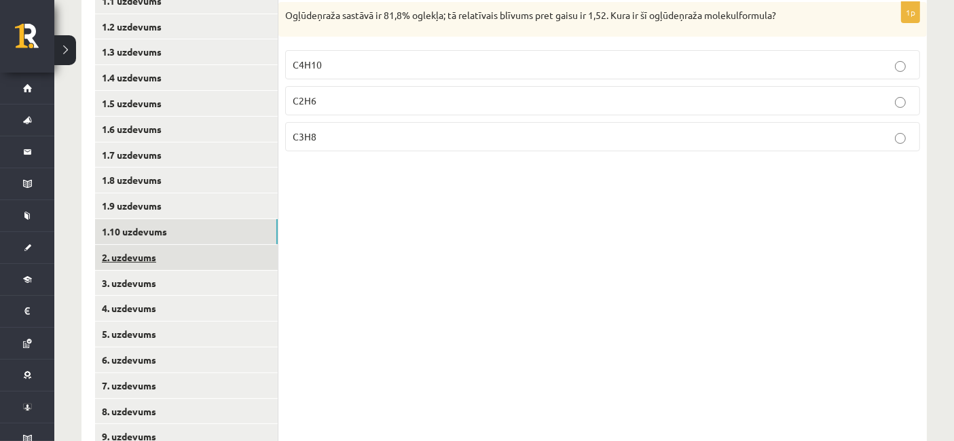
click at [166, 259] on link "2. uzdevums" at bounding box center [186, 257] width 183 height 25
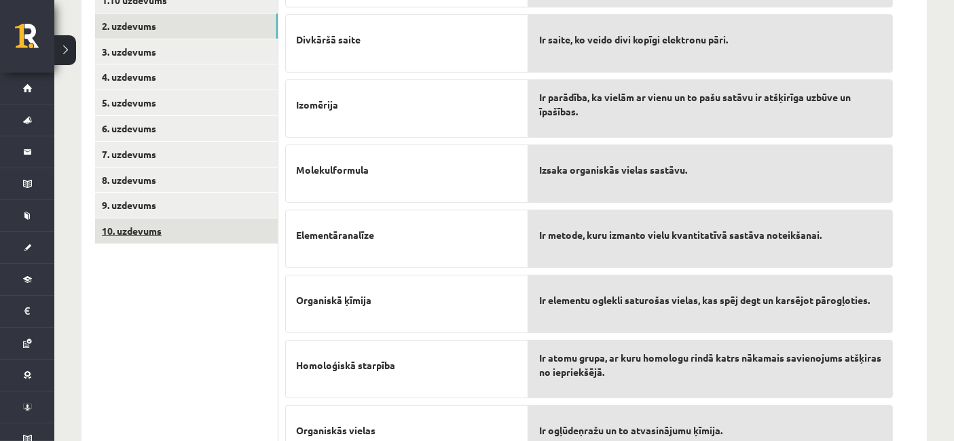
scroll to position [477, 0]
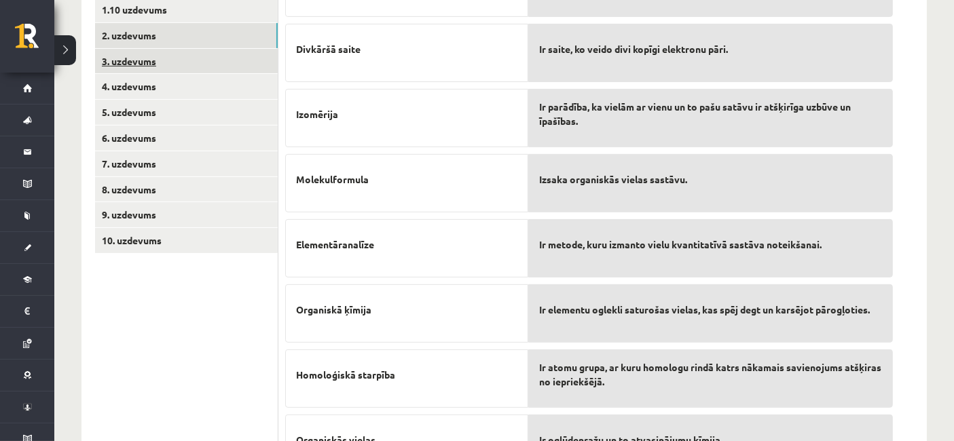
click at [185, 58] on link "3. uzdevums" at bounding box center [186, 61] width 183 height 25
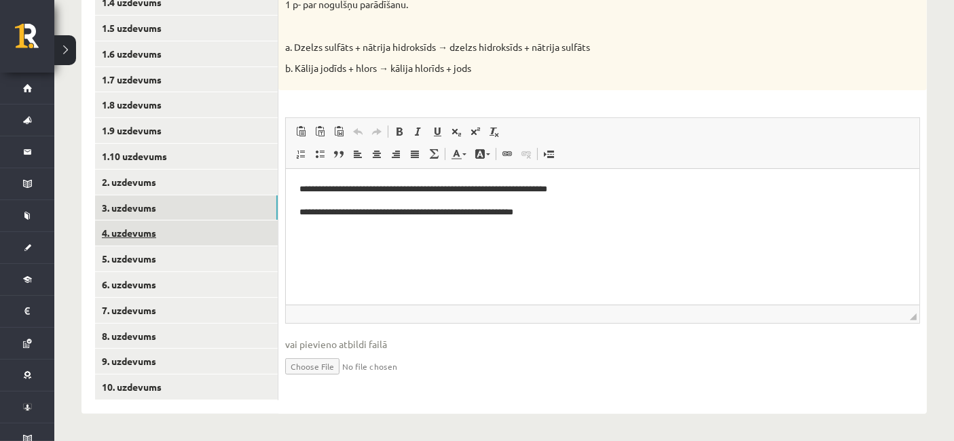
scroll to position [0, 0]
click at [172, 240] on link "4. uzdevums" at bounding box center [186, 233] width 183 height 25
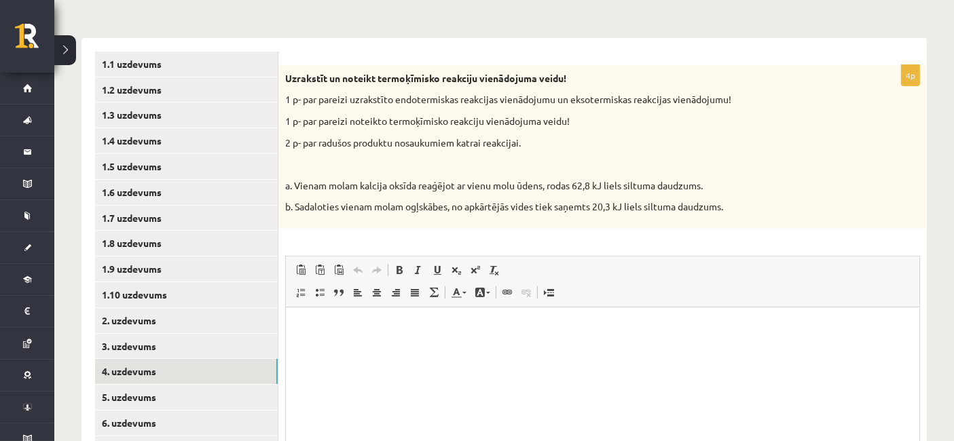
scroll to position [180, 0]
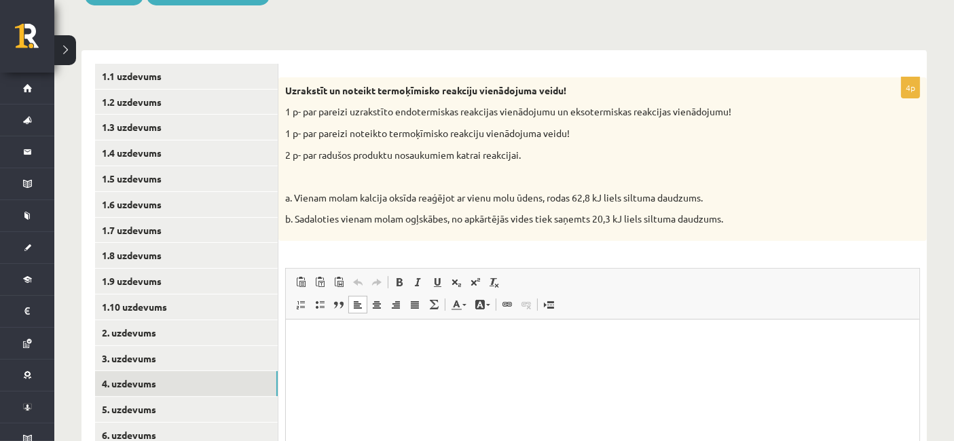
click at [328, 352] on html at bounding box center [601, 339] width 633 height 41
click at [356, 340] on p "**********" at bounding box center [602, 340] width 607 height 14
click at [450, 336] on p "**********" at bounding box center [602, 340] width 607 height 14
click at [461, 342] on p "**********" at bounding box center [602, 340] width 607 height 14
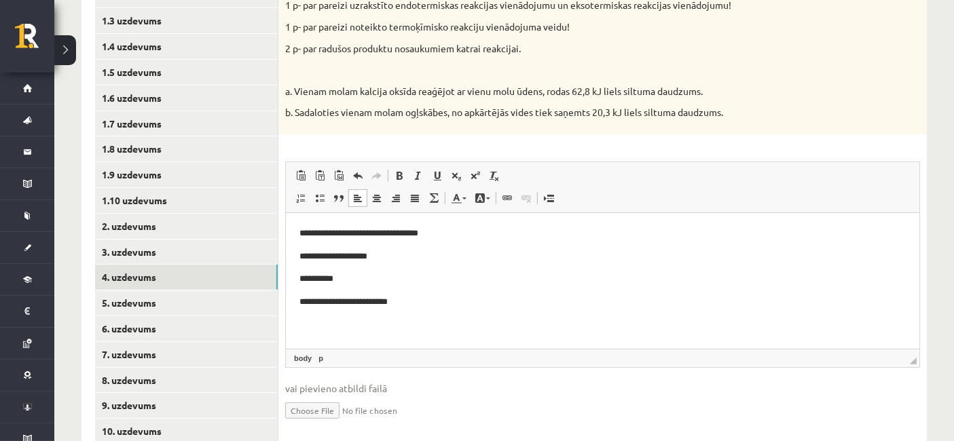
scroll to position [331, 0]
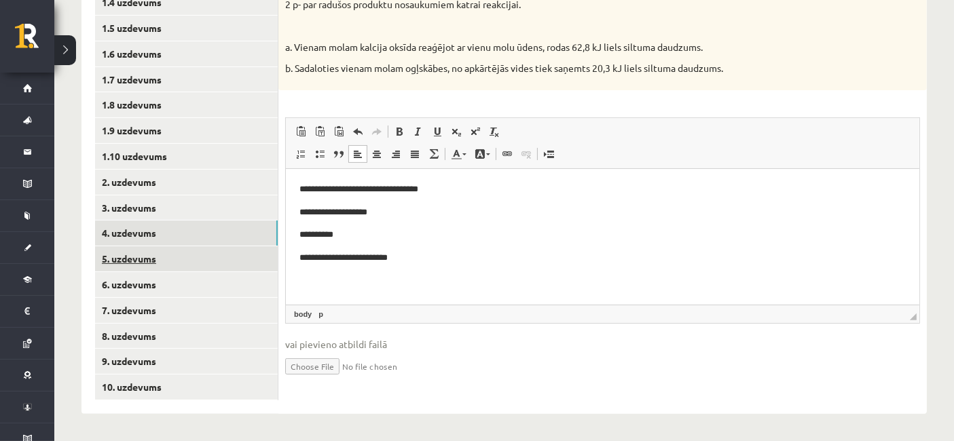
click at [206, 267] on link "5. uzdevums" at bounding box center [186, 258] width 183 height 25
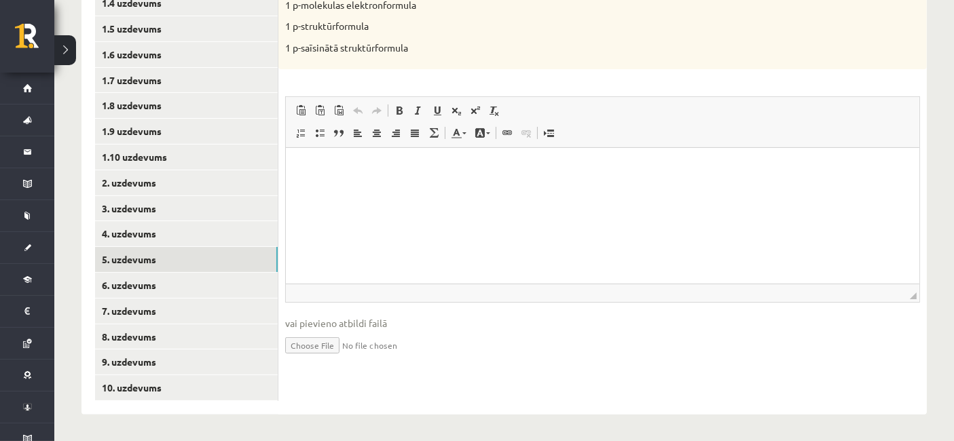
scroll to position [0, 0]
click at [200, 294] on link "6. uzdevums" at bounding box center [186, 284] width 183 height 25
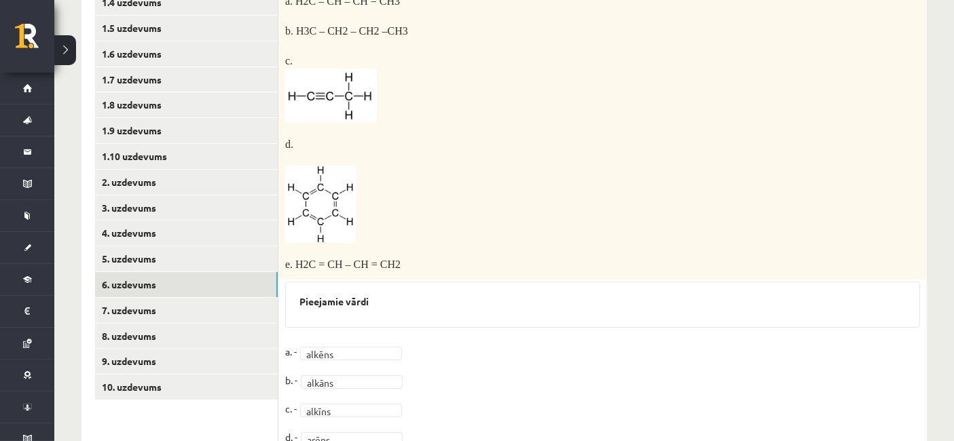
scroll to position [416, 0]
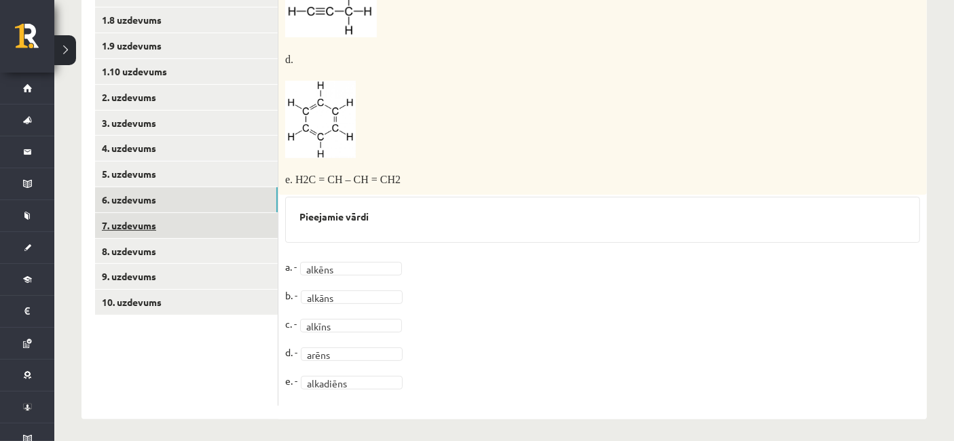
click at [177, 227] on link "7. uzdevums" at bounding box center [186, 225] width 183 height 25
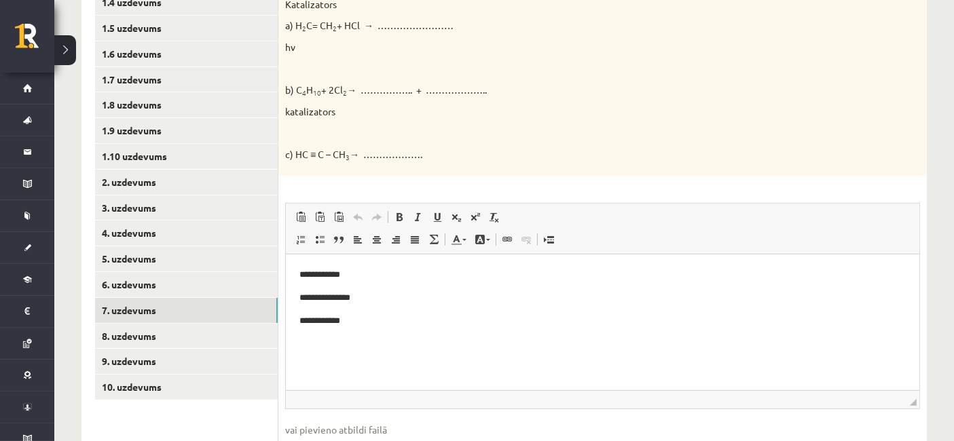
scroll to position [0, 0]
click at [210, 333] on link "8. uzdevums" at bounding box center [186, 336] width 183 height 25
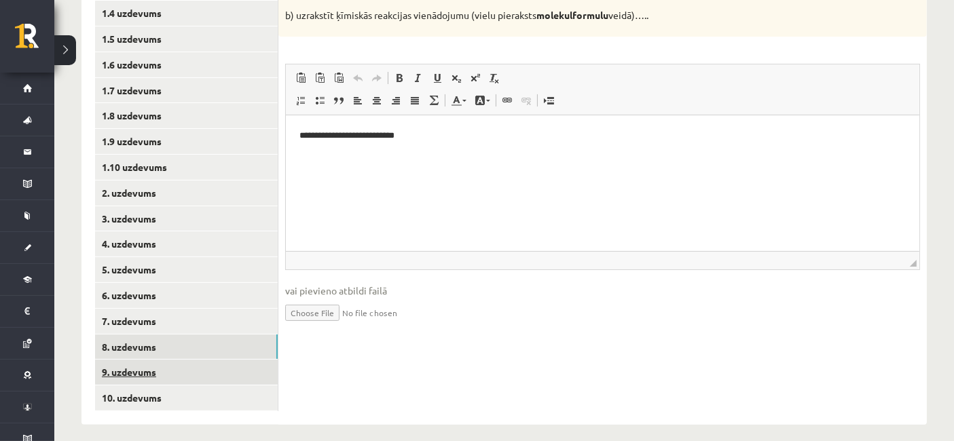
scroll to position [331, 0]
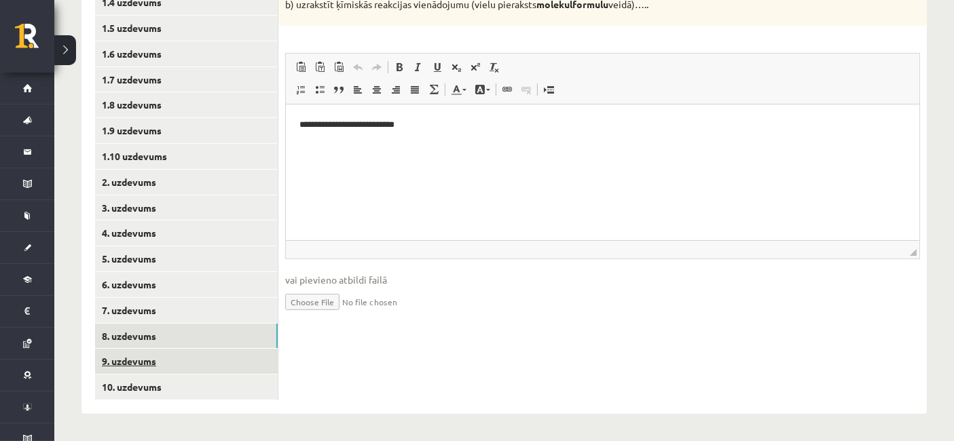
click at [205, 360] on link "9. uzdevums" at bounding box center [186, 361] width 183 height 25
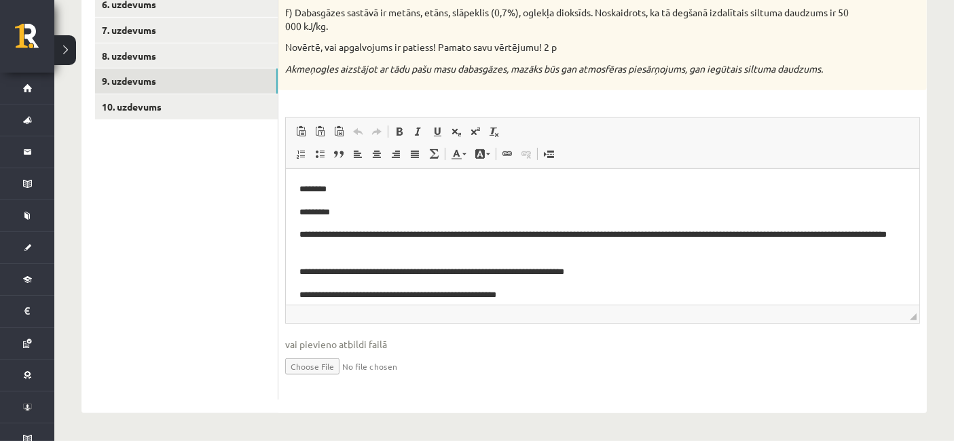
scroll to position [617, 0]
click at [191, 100] on link "10. uzdevums" at bounding box center [186, 106] width 183 height 25
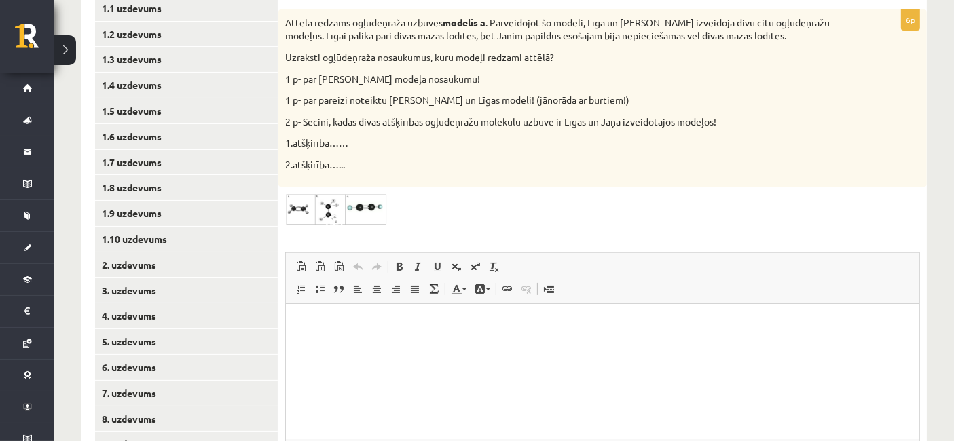
scroll to position [306, 0]
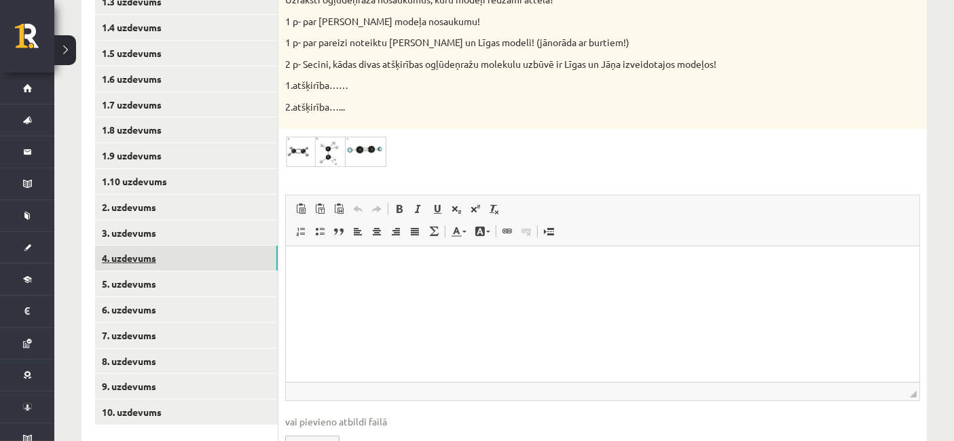
click at [202, 264] on link "4. uzdevums" at bounding box center [186, 258] width 183 height 25
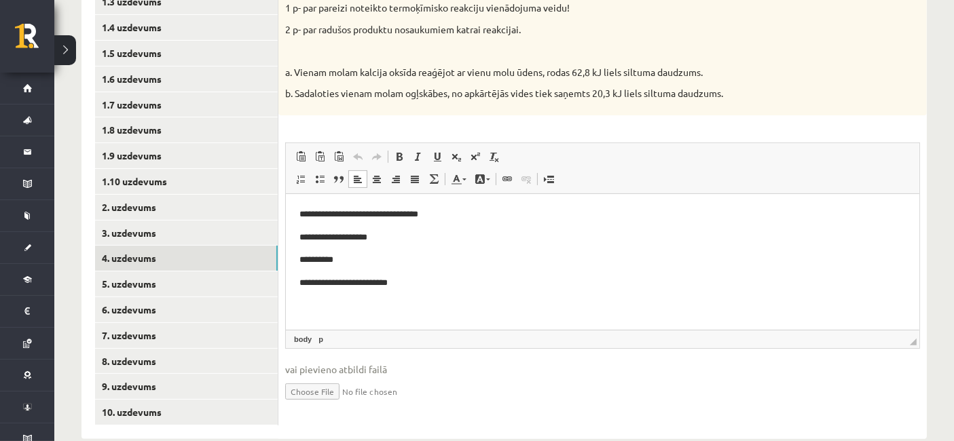
drag, startPoint x: 292, startPoint y: 206, endPoint x: 300, endPoint y: 203, distance: 8.6
click at [293, 205] on html "**********" at bounding box center [601, 249] width 633 height 110
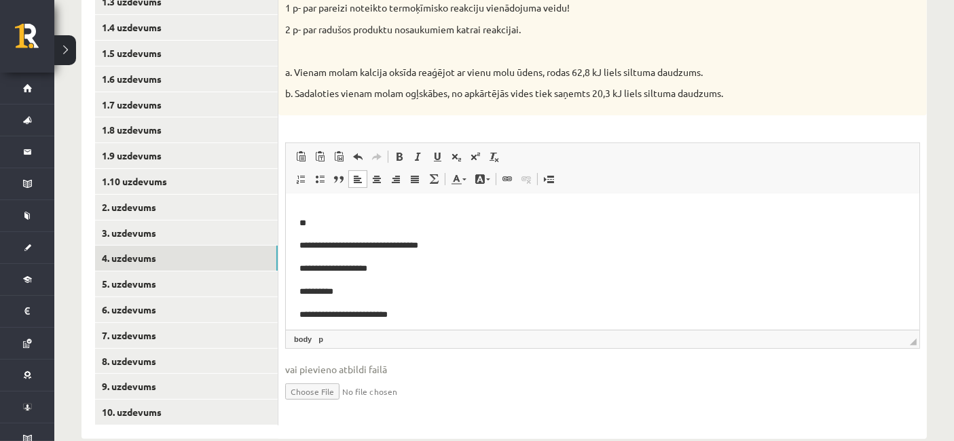
scroll to position [20, 0]
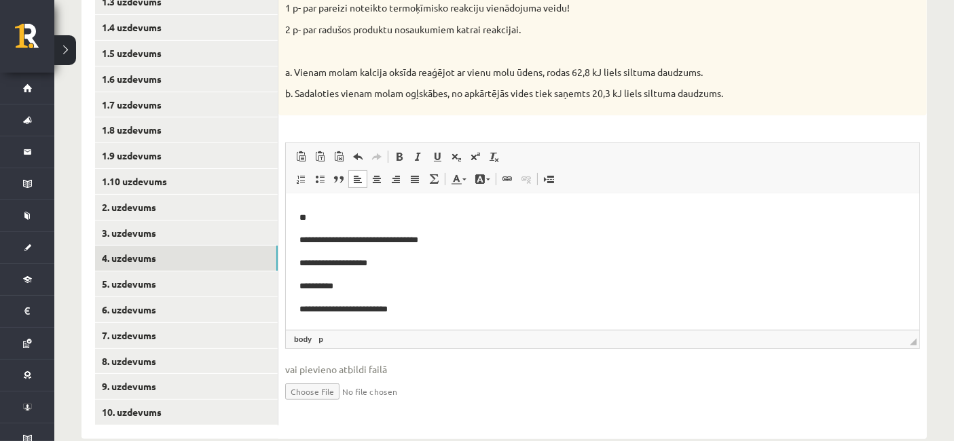
click at [423, 309] on p "**********" at bounding box center [596, 309] width 595 height 14
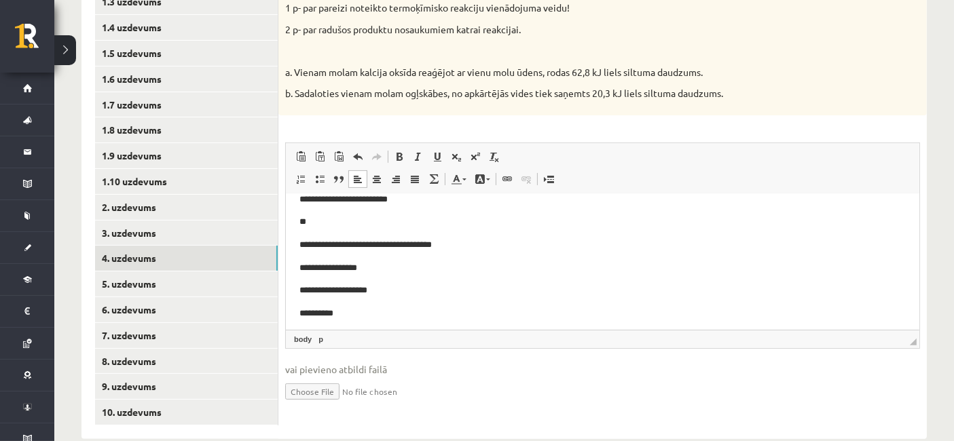
scroll to position [134, 0]
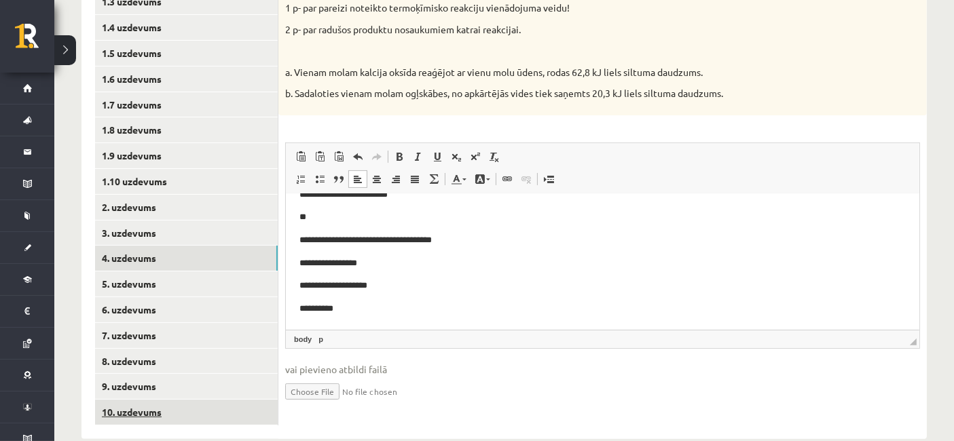
click at [213, 405] on link "10. uzdevums" at bounding box center [186, 412] width 183 height 25
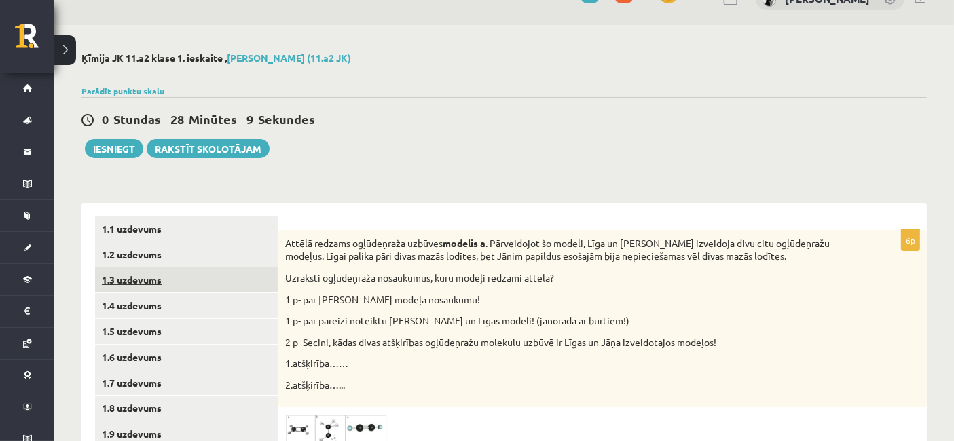
scroll to position [3, 0]
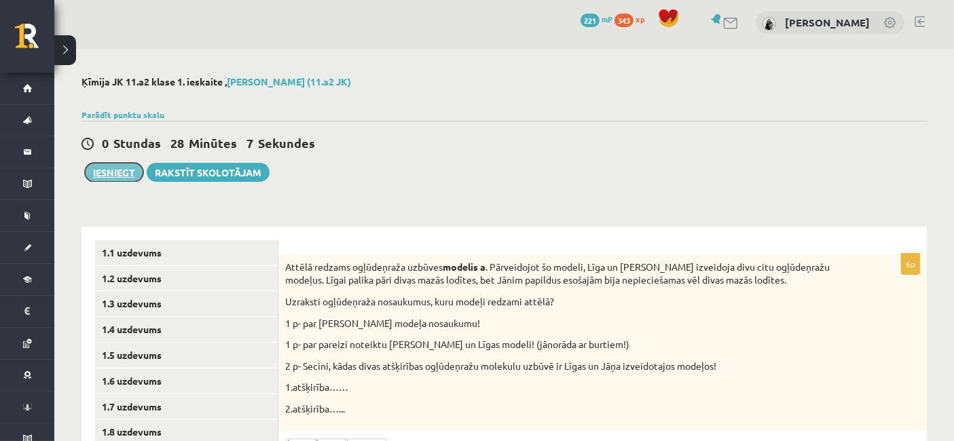
click at [111, 168] on button "Iesniegt" at bounding box center [114, 172] width 58 height 19
click at [106, 166] on button "Iesniegt" at bounding box center [114, 172] width 58 height 19
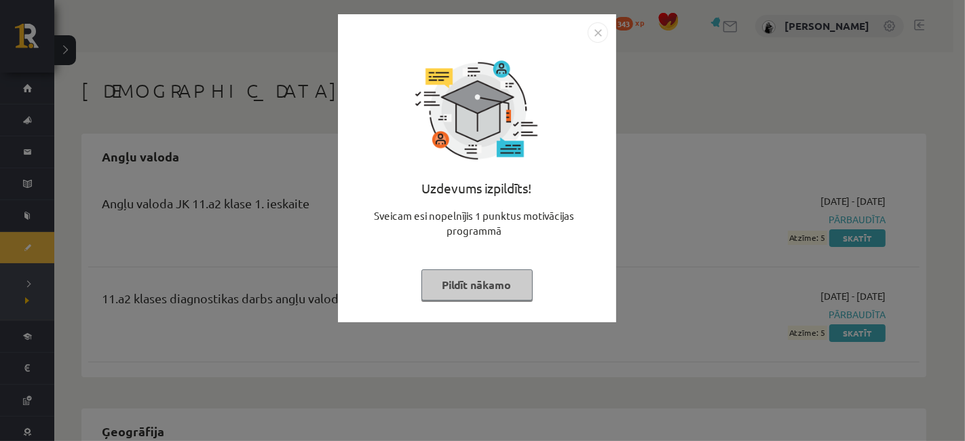
click at [511, 289] on button "Pildīt nākamo" at bounding box center [477, 285] width 111 height 31
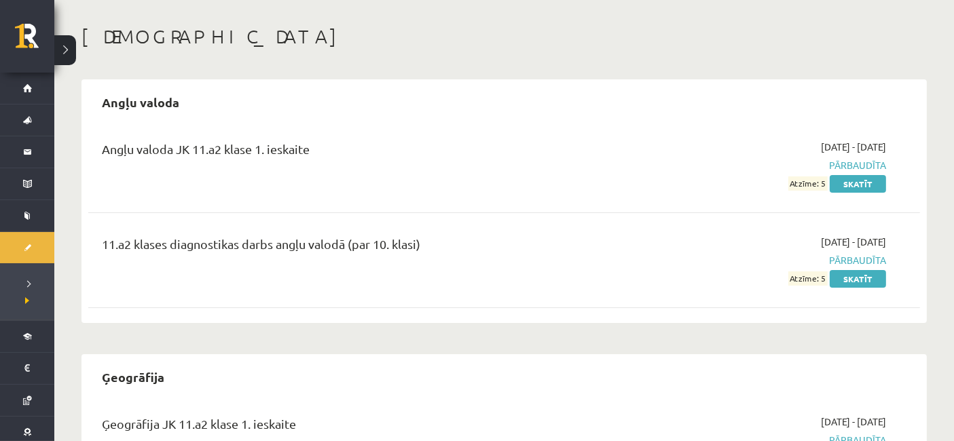
scroll to position [226, 0]
